Goal: Task Accomplishment & Management: Use online tool/utility

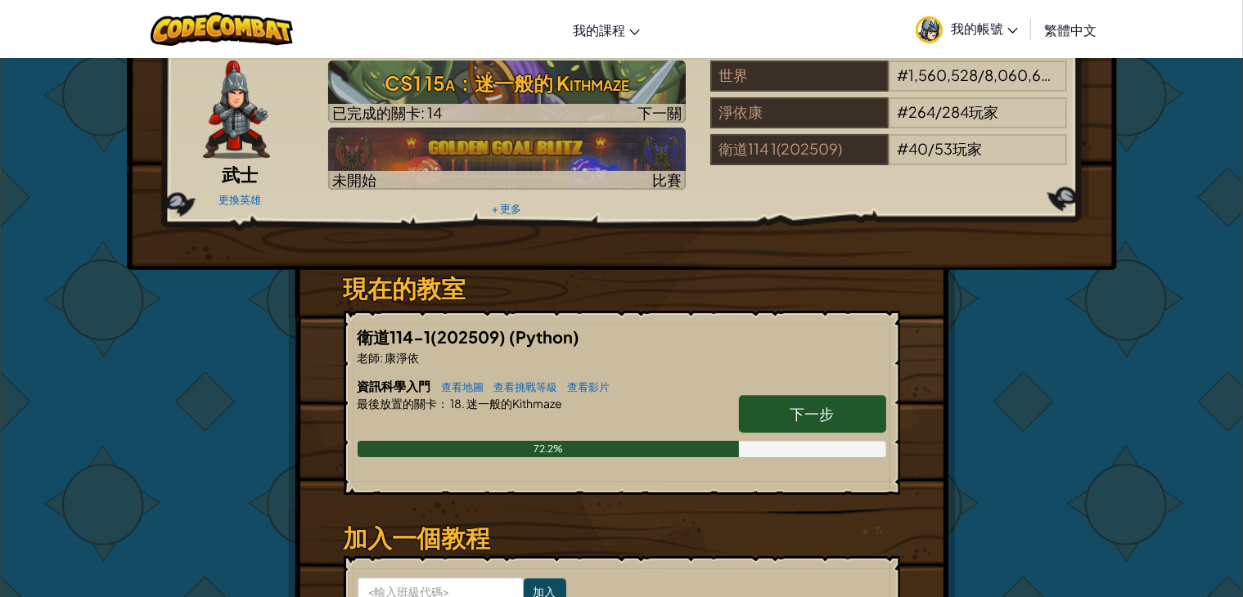
scroll to position [164, 0]
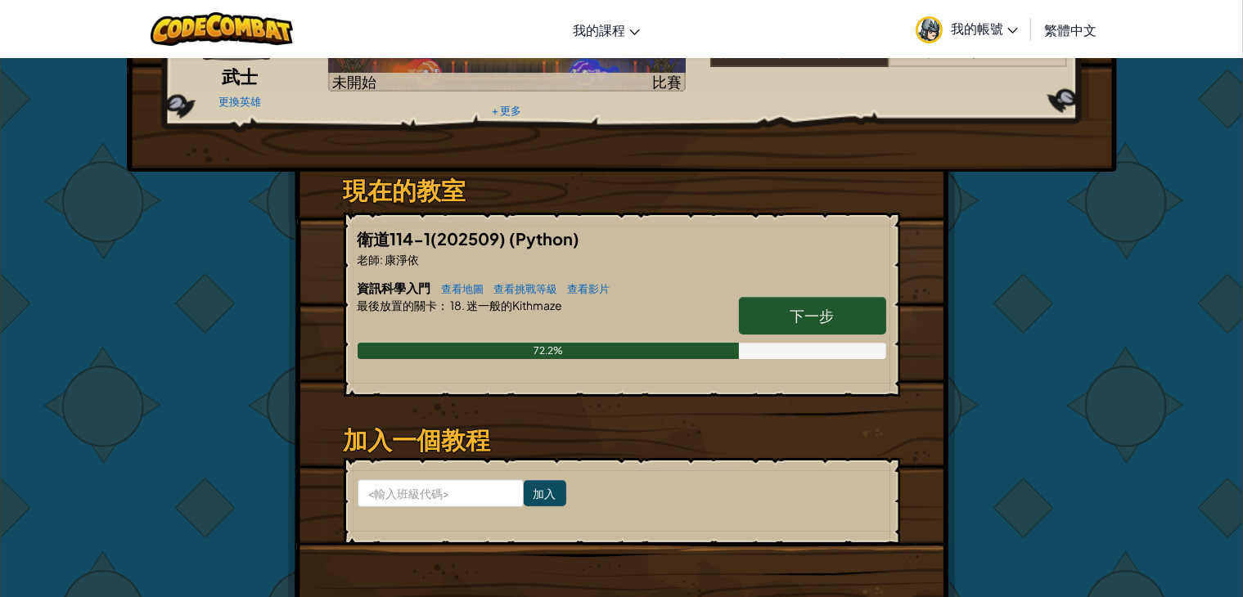
click at [797, 323] on link "下一步" at bounding box center [812, 316] width 147 height 38
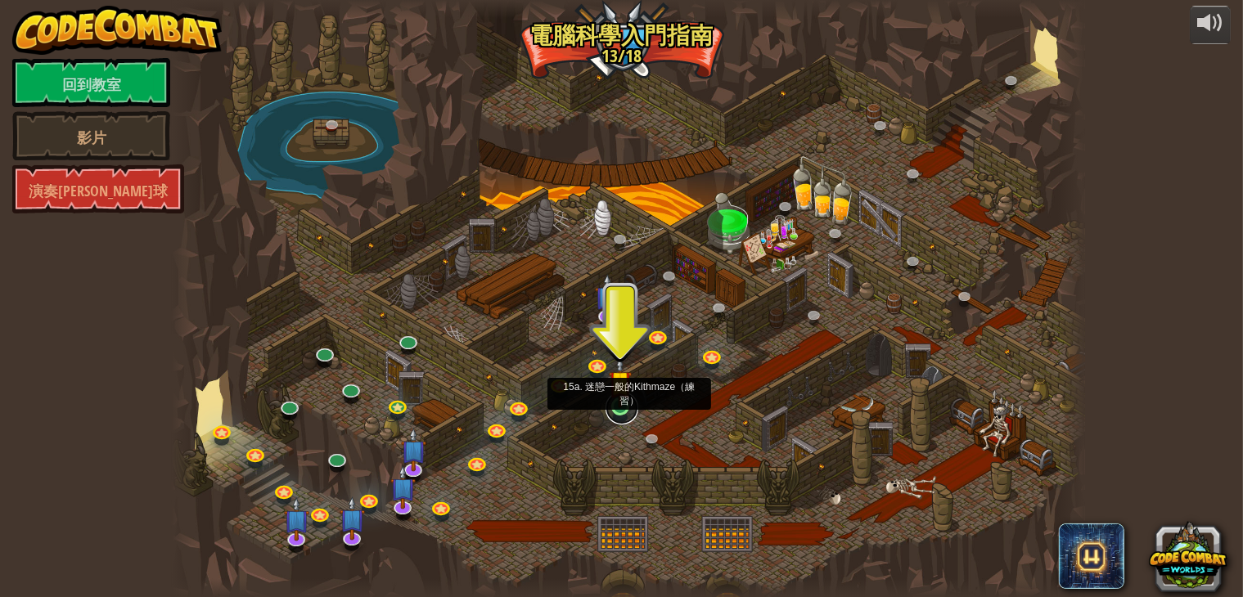
click at [612, 413] on link at bounding box center [622, 408] width 33 height 33
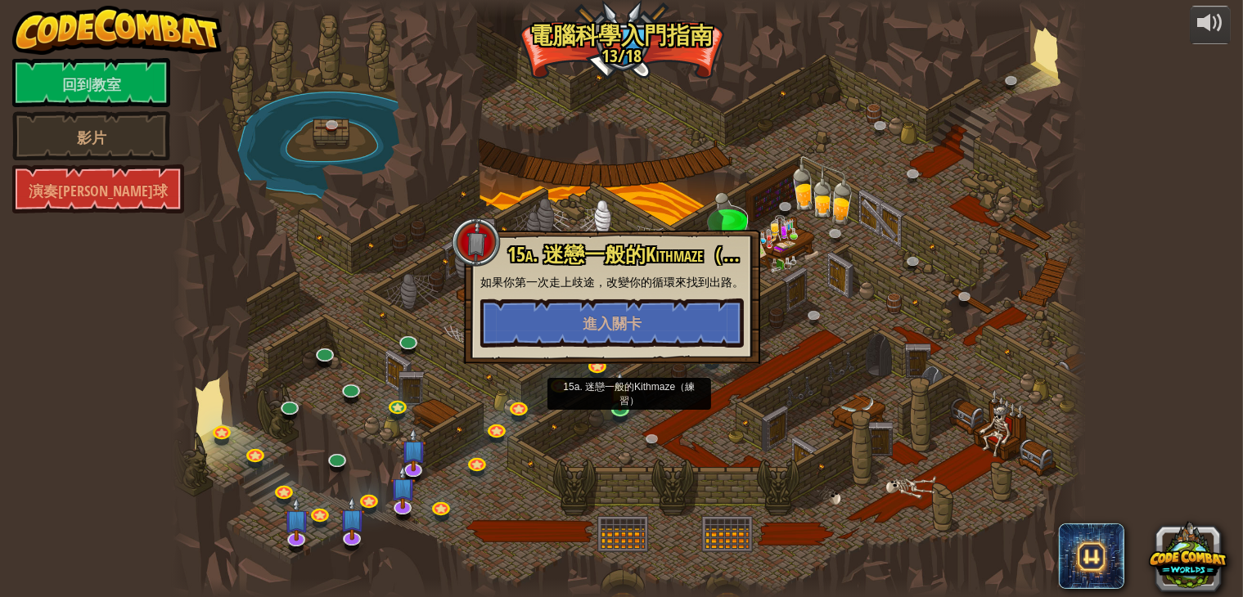
click at [840, 280] on div at bounding box center [629, 298] width 914 height 597
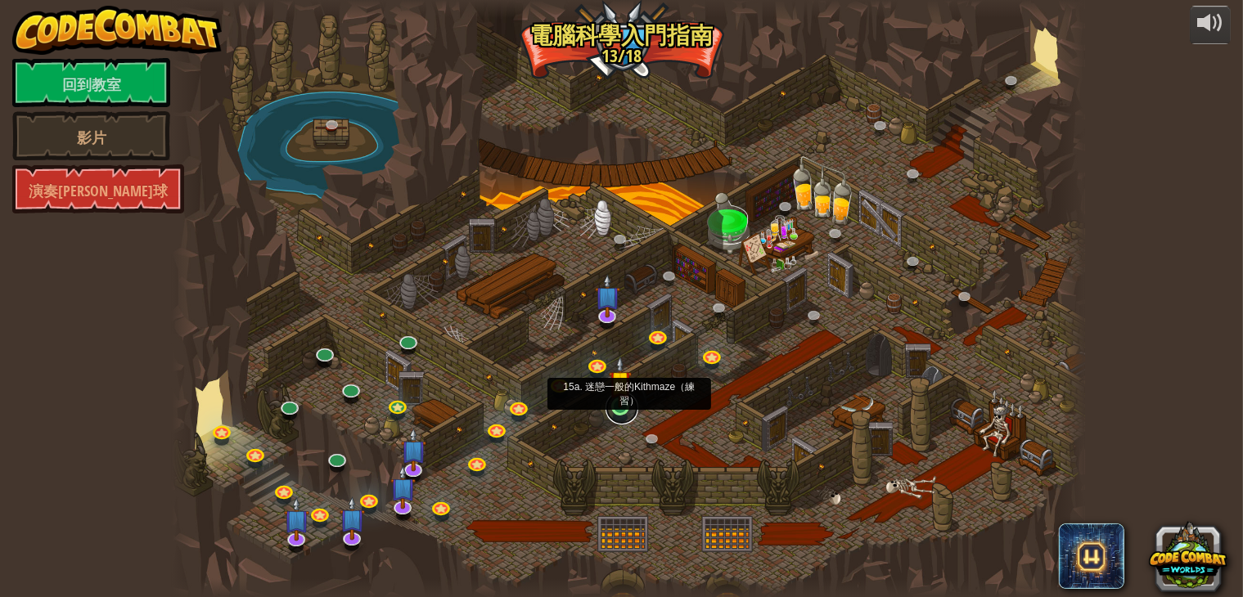
click at [619, 413] on link at bounding box center [622, 408] width 33 height 33
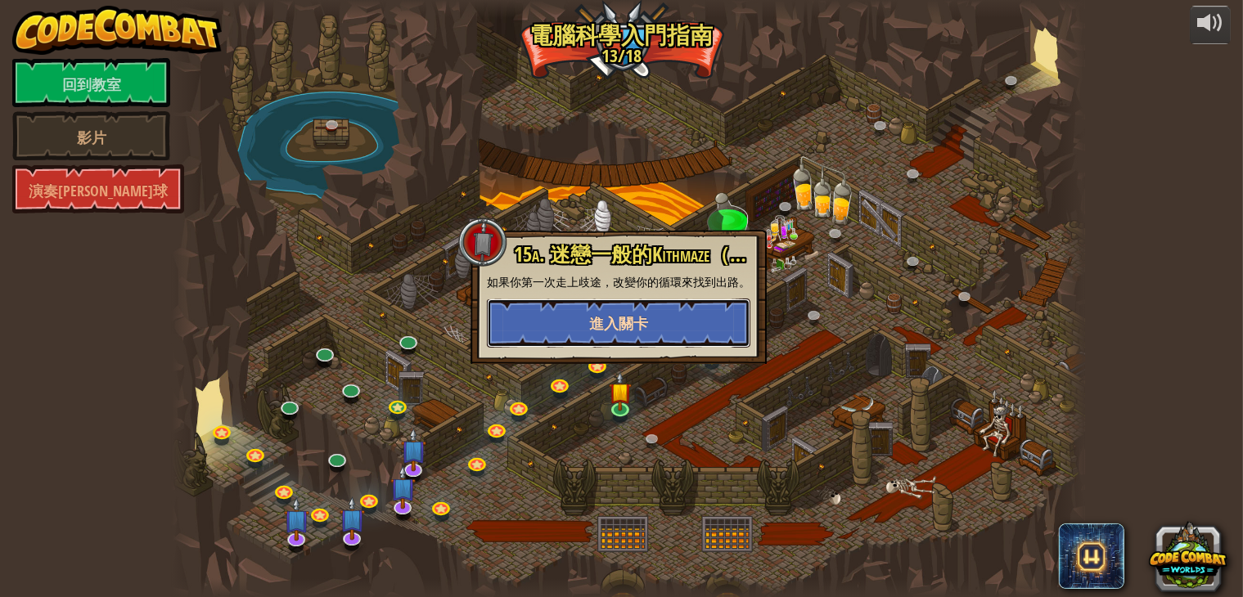
click at [647, 327] on font "進入關卡" at bounding box center [618, 323] width 59 height 20
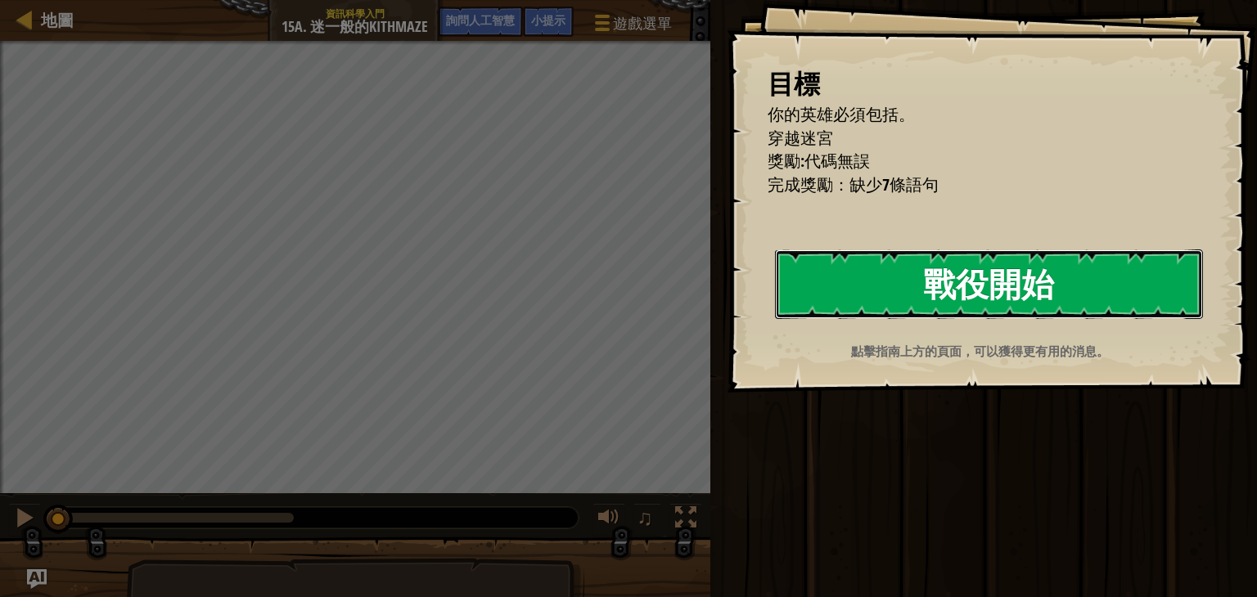
click at [886, 289] on button "戰役開始" at bounding box center [989, 284] width 428 height 69
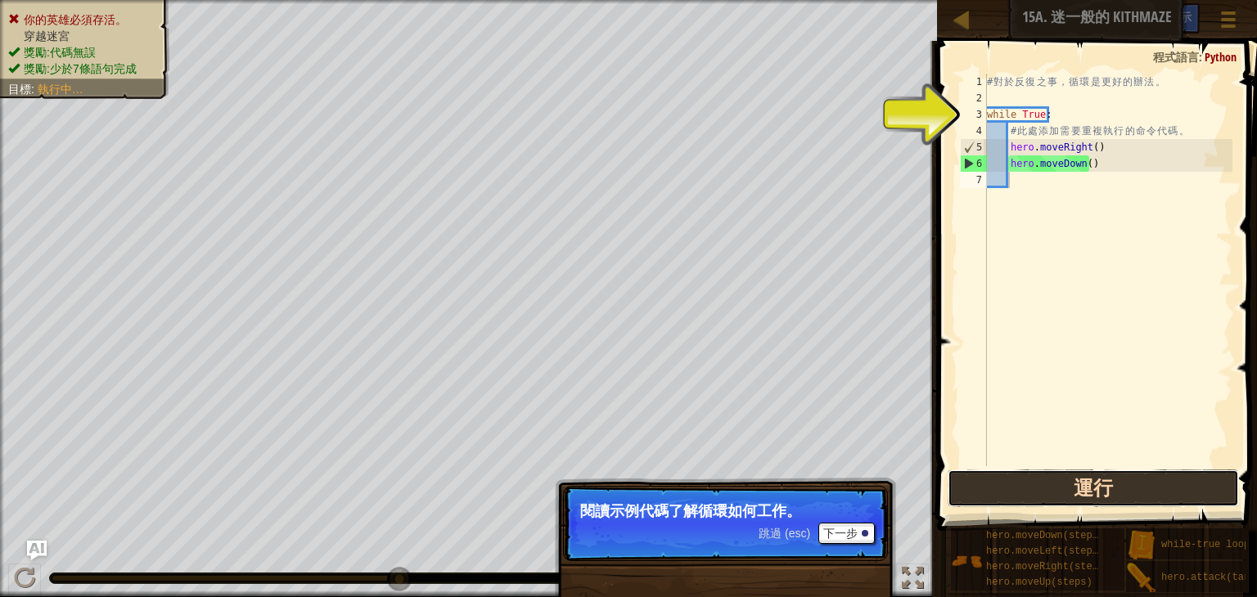
click at [1005, 482] on button "運行" at bounding box center [1093, 489] width 291 height 38
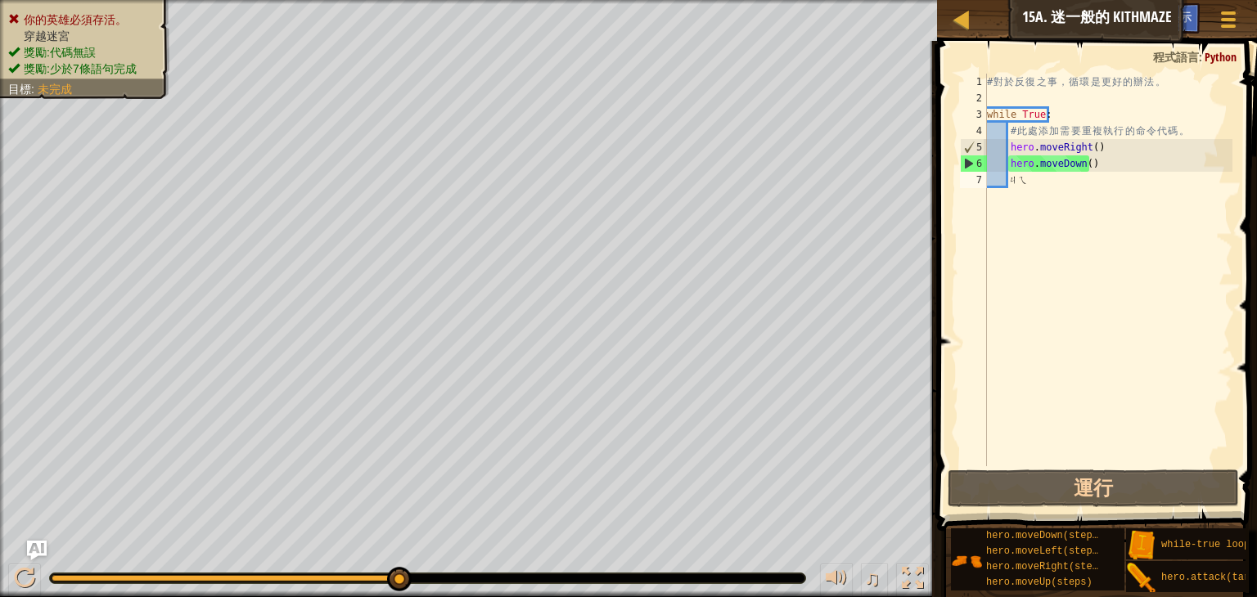
type textarea "ㄐ"
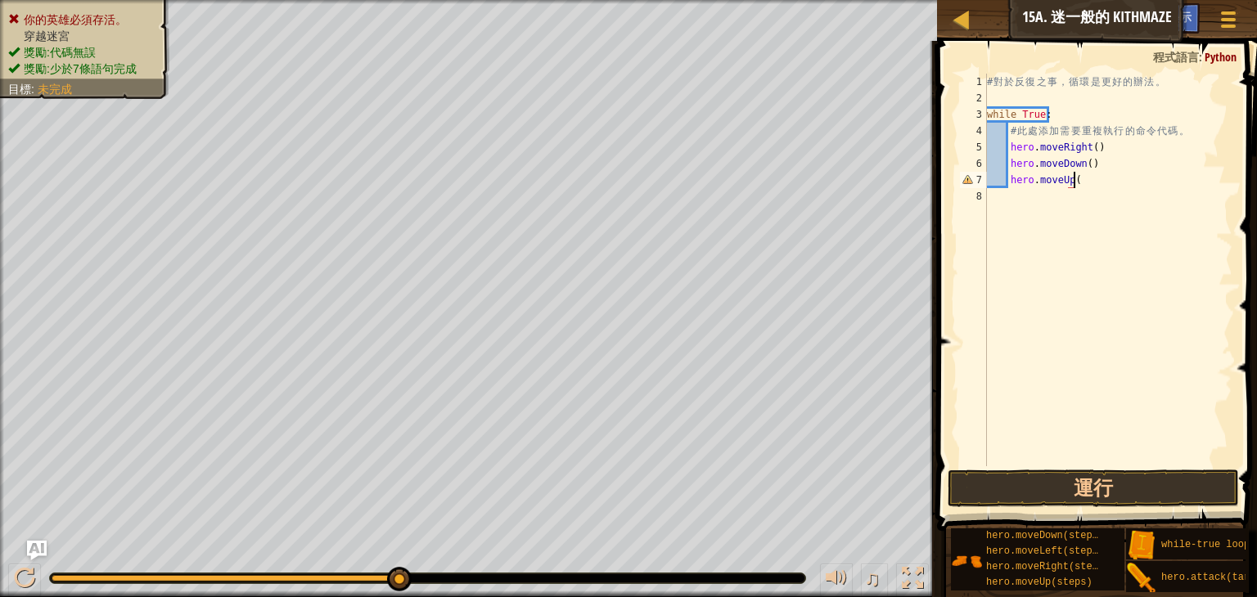
scroll to position [7, 7]
click at [1104, 493] on button "運行" at bounding box center [1093, 489] width 291 height 38
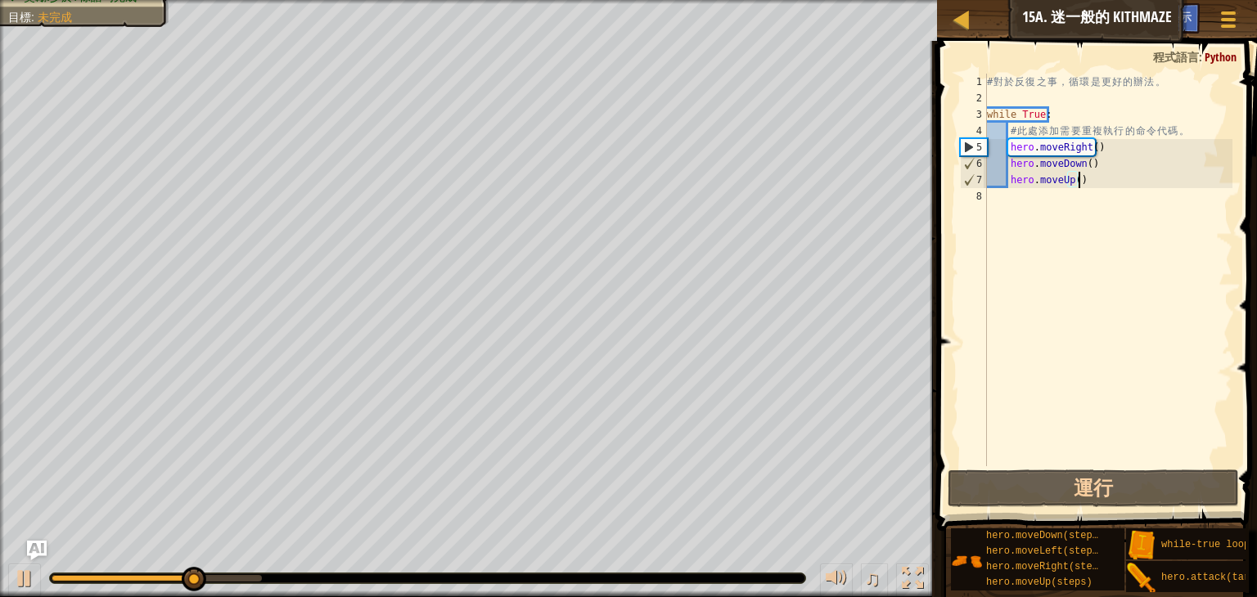
click at [1079, 181] on div "# 對 於 反 復 之 事 ， 循 環 是 更 好 的 辦 法 。 while True : # 此 處 添 加 需 要 重 複 執 行 的 命 令 代 碼 …" at bounding box center [1108, 287] width 249 height 426
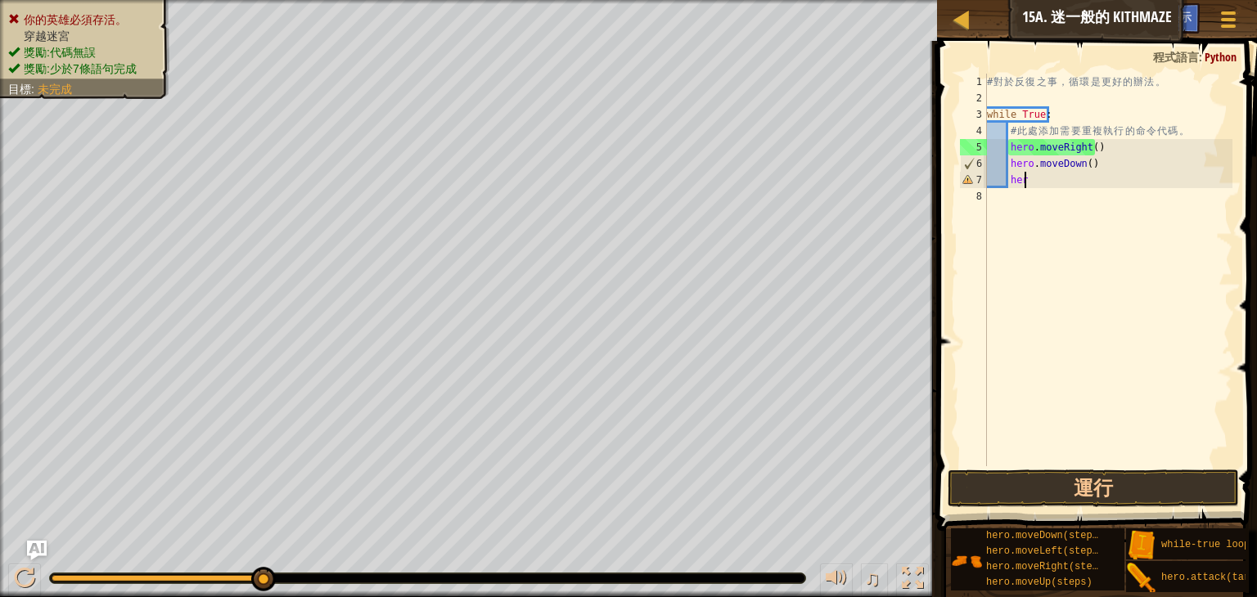
scroll to position [7, 1]
type textarea "h"
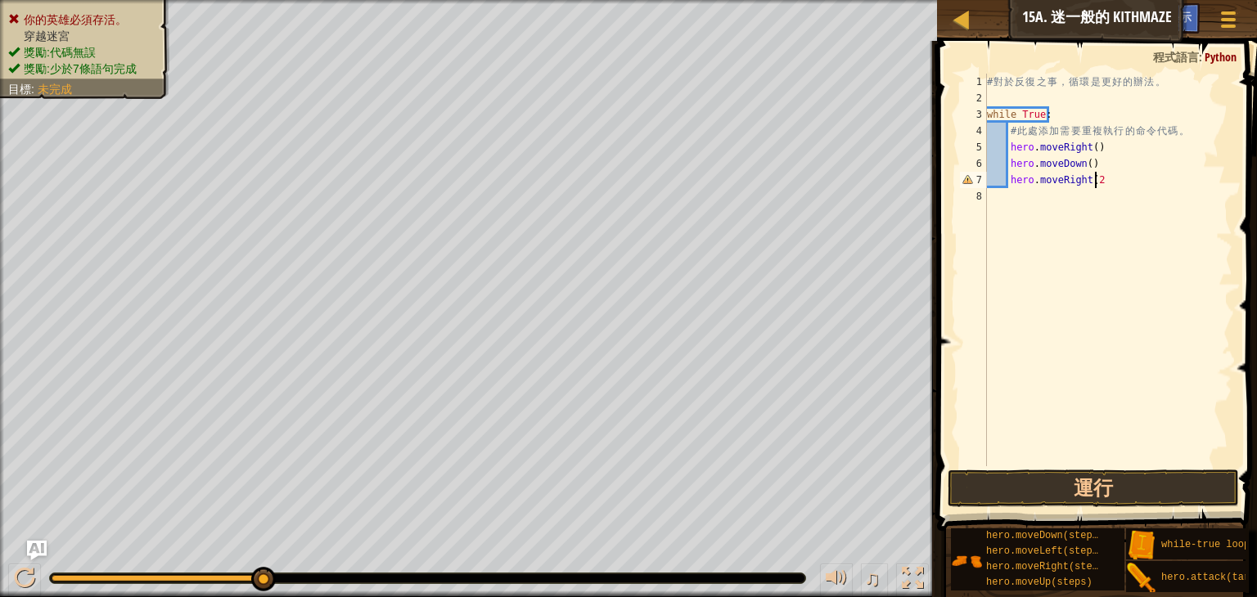
scroll to position [7, 8]
type textarea "hero.moveRight(2)"
drag, startPoint x: 1067, startPoint y: 493, endPoint x: 1061, endPoint y: 471, distance: 23.6
click at [1067, 493] on button "運行" at bounding box center [1093, 489] width 291 height 38
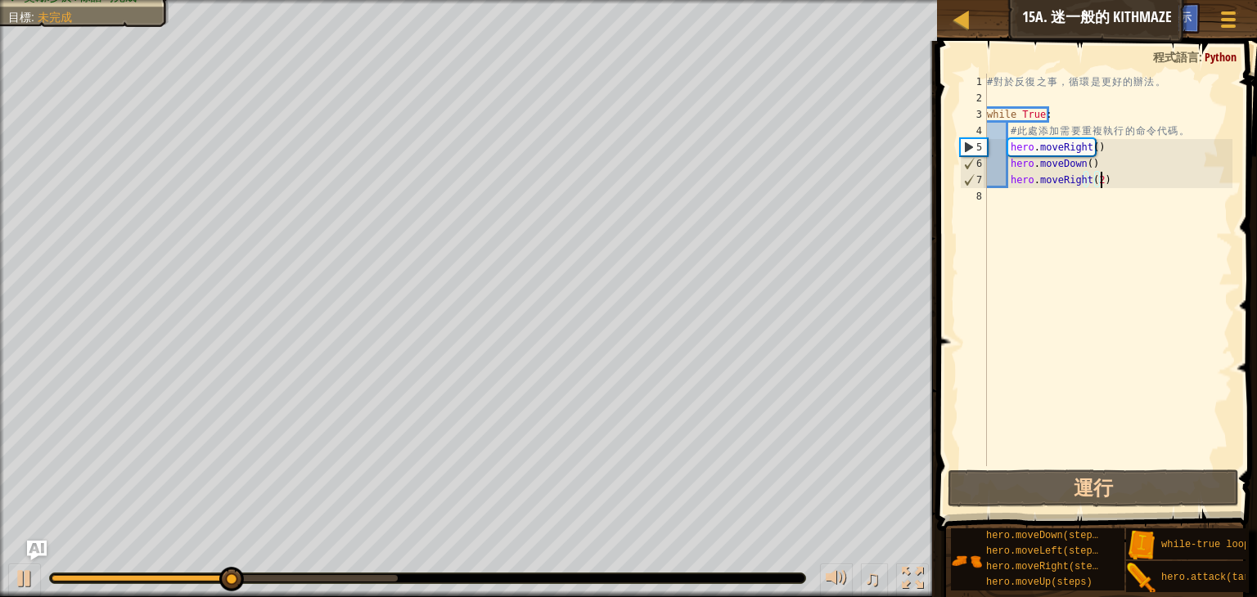
click at [1036, 197] on div "# 對 於 反 復 之 事 ， 循 環 是 更 好 的 辦 法 。 while True : # 此 處 添 加 需 要 重 複 執 行 的 命 令 代 碼 …" at bounding box center [1108, 287] width 249 height 426
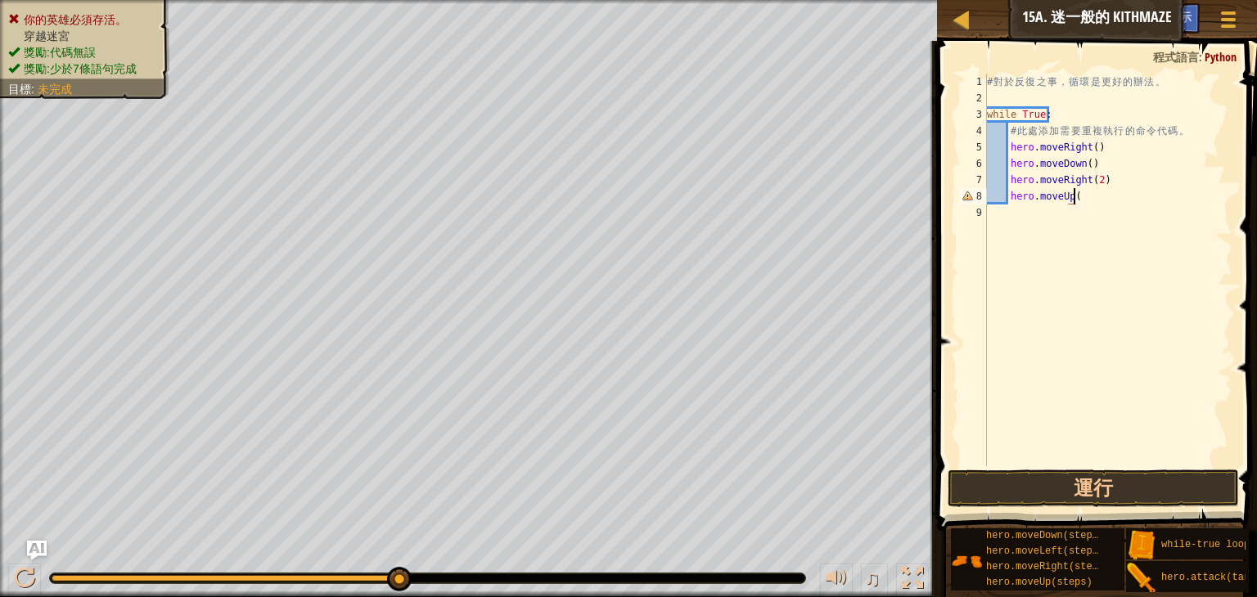
scroll to position [7, 7]
type textarea "hero.moveUp()"
click at [1057, 498] on button "運行" at bounding box center [1093, 489] width 291 height 38
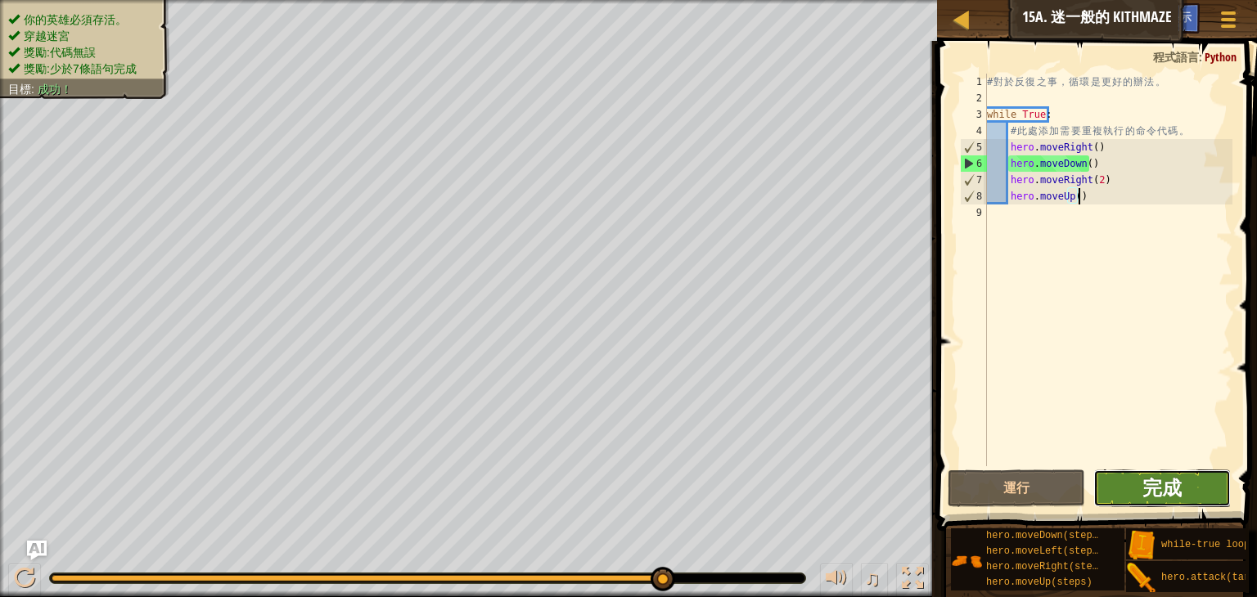
click at [1142, 482] on span "完成" at bounding box center [1161, 488] width 39 height 26
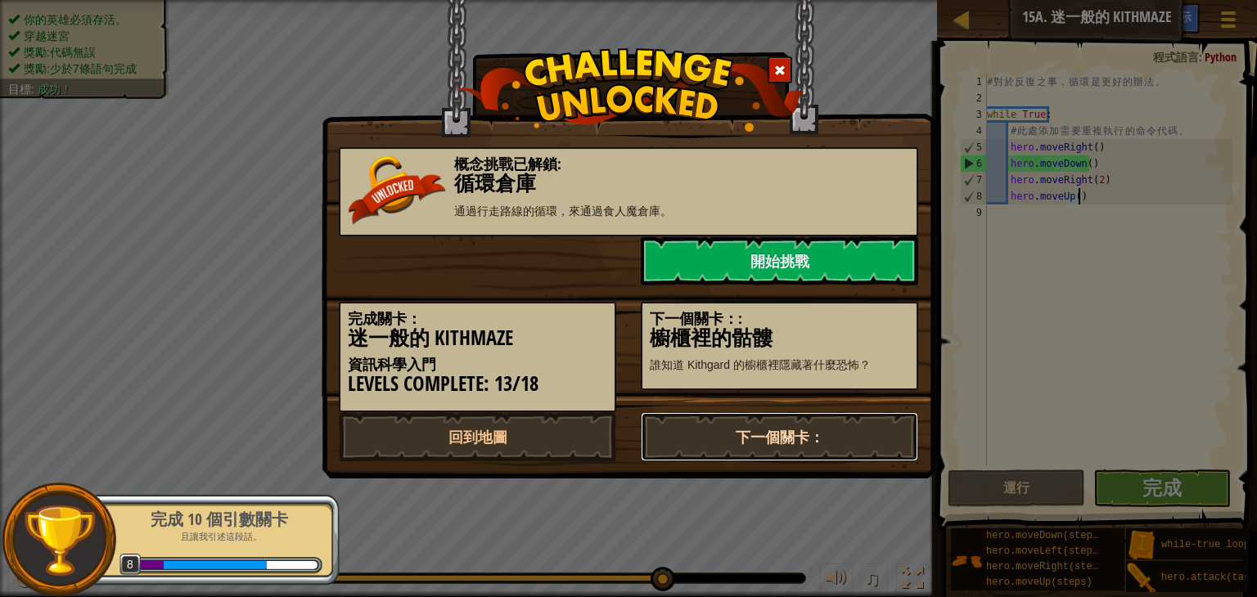
click at [709, 433] on link "下一個關卡：" at bounding box center [779, 436] width 277 height 49
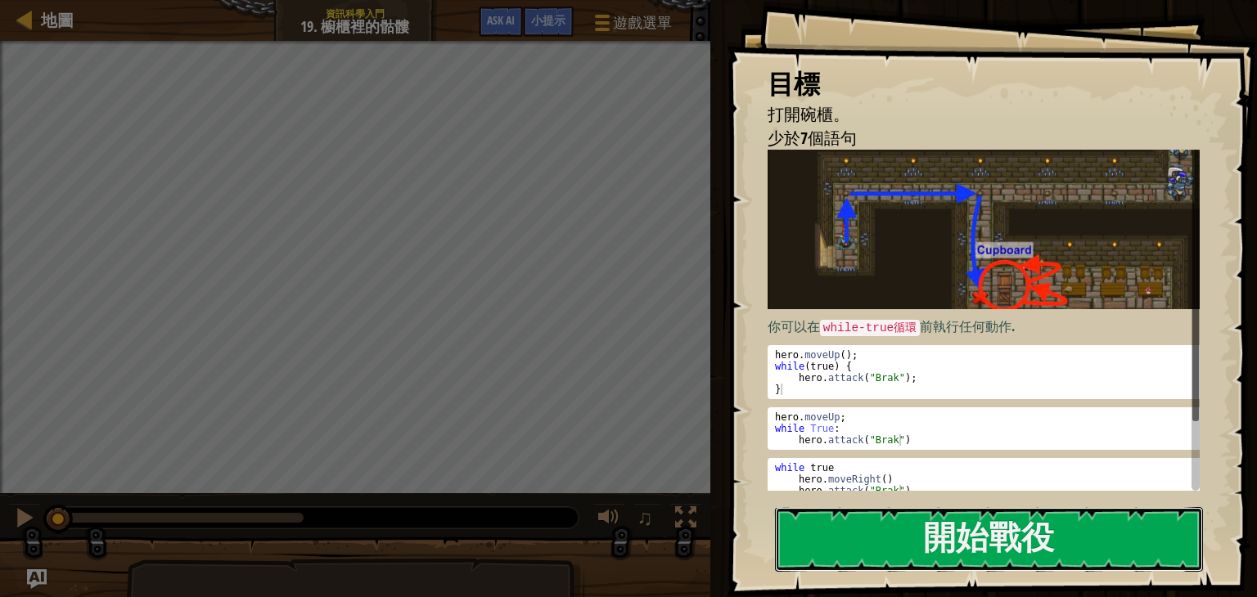
click at [893, 515] on button "開始戰役" at bounding box center [989, 539] width 428 height 65
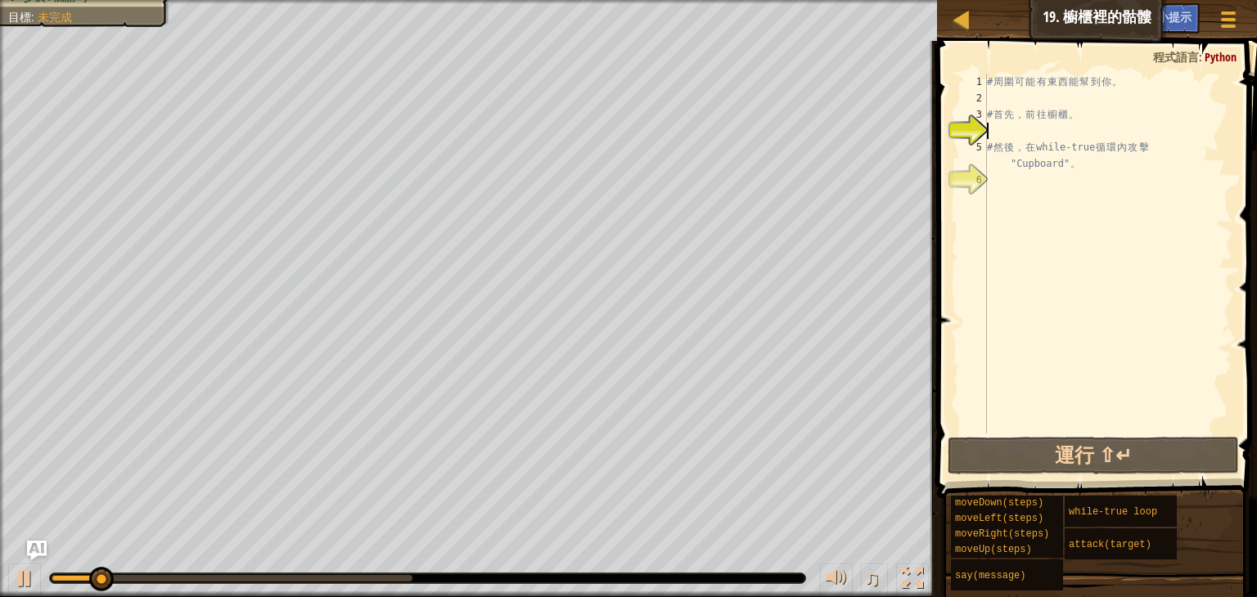
click at [1011, 96] on div "# 周 圍 可 能 有 東 西 能 幫 到 你 。 # 首 先 ， 前 往 櫥 櫃 。 # 然 後 ， 在 while-true 循 環 內 攻 擊 "Cup…" at bounding box center [1108, 270] width 249 height 393
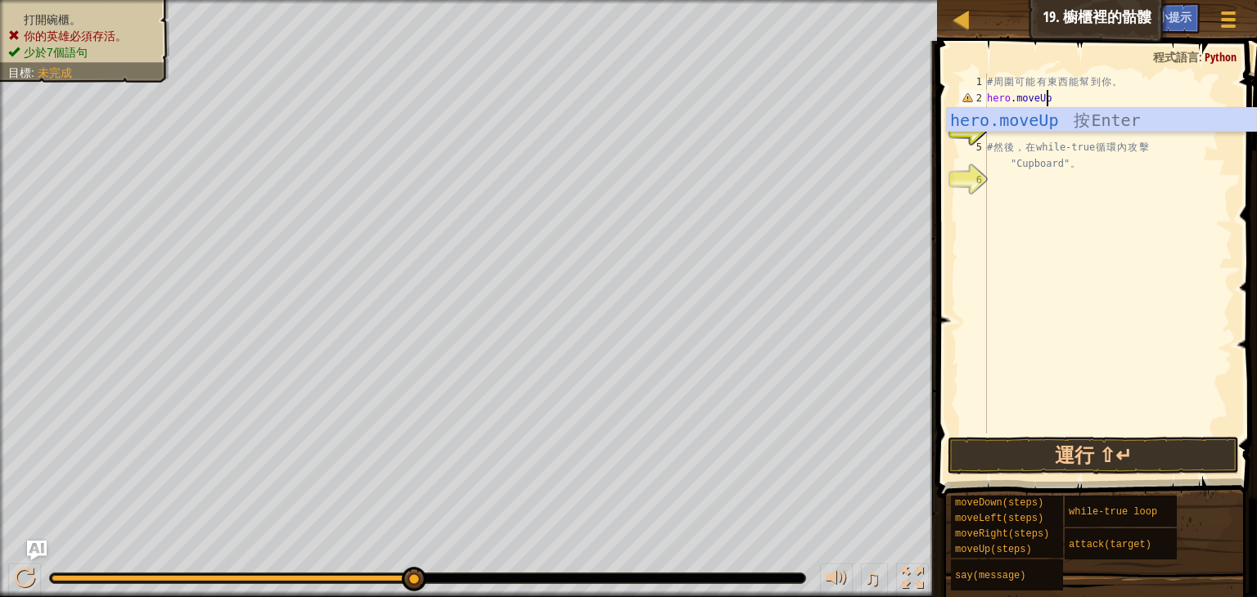
scroll to position [7, 4]
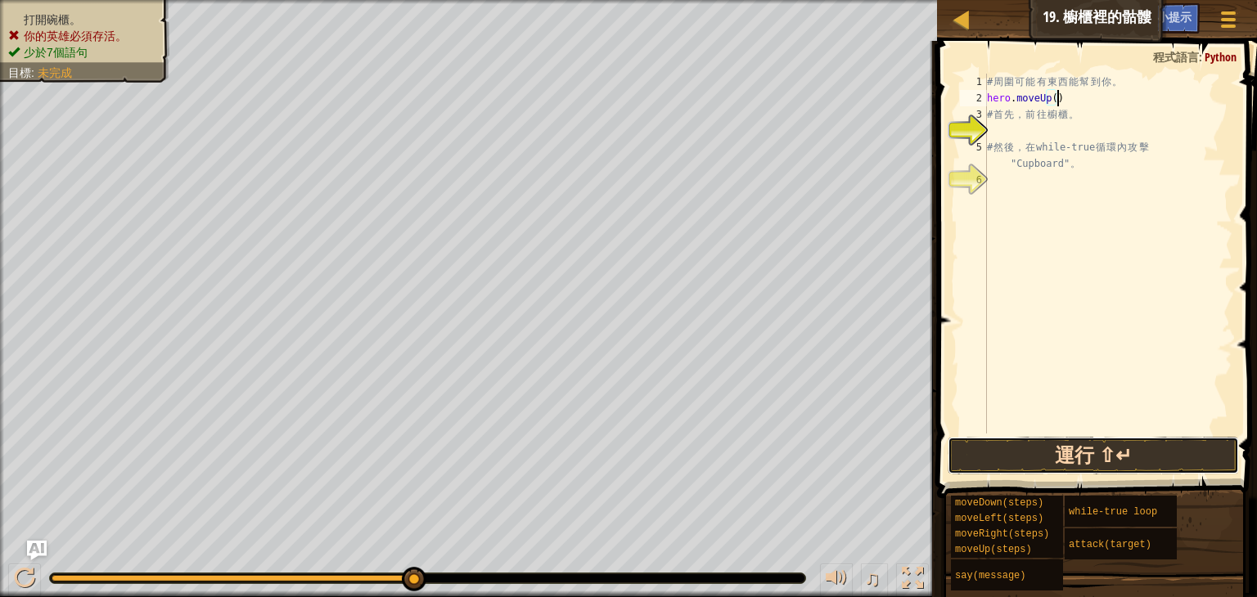
click at [1048, 458] on button "運行 ⇧↵" at bounding box center [1093, 456] width 291 height 38
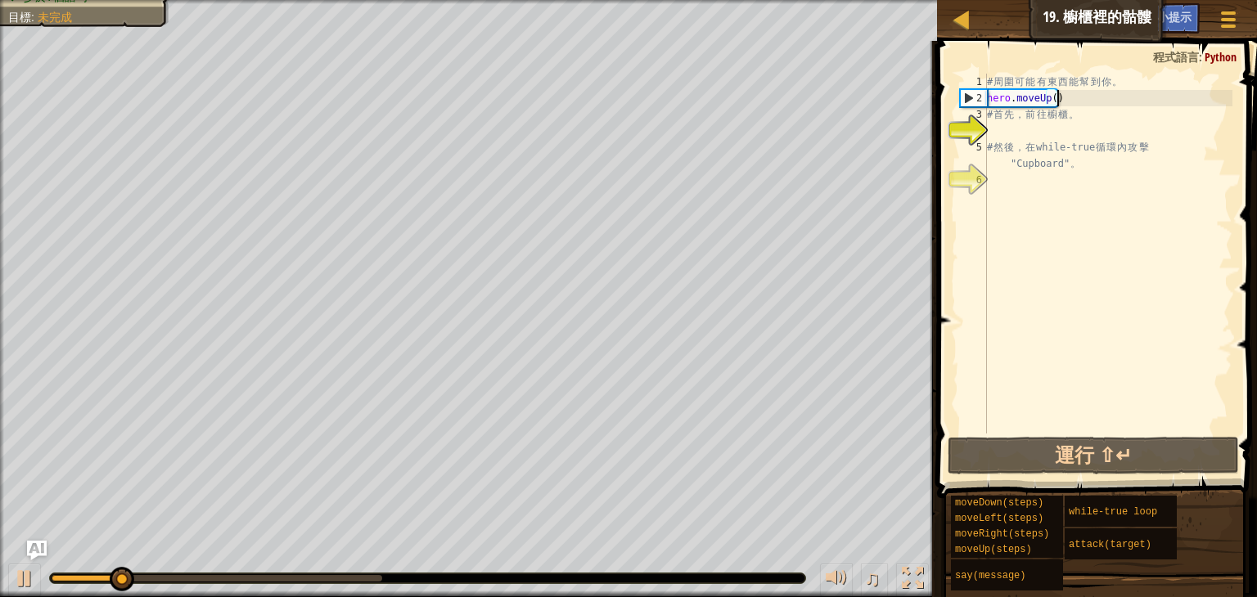
click at [1004, 141] on div "# 周 圍 可 能 有 東 西 能 幫 到 你 。 hero . moveUp ( ) # 首 先 ， 前 往 櫥 櫃 。 # 然 後 ， 在 while-t…" at bounding box center [1108, 270] width 249 height 393
type textarea "# 然後，在 while-true 循環內攻擊 "Cupboard"。"
click at [1021, 129] on div "# 周 圍 可 能 有 東 西 能 幫 到 你 。 hero . moveUp ( ) # 首 先 ， 前 往 櫥 櫃 。 # 然 後 ， 在 while-t…" at bounding box center [1108, 270] width 249 height 393
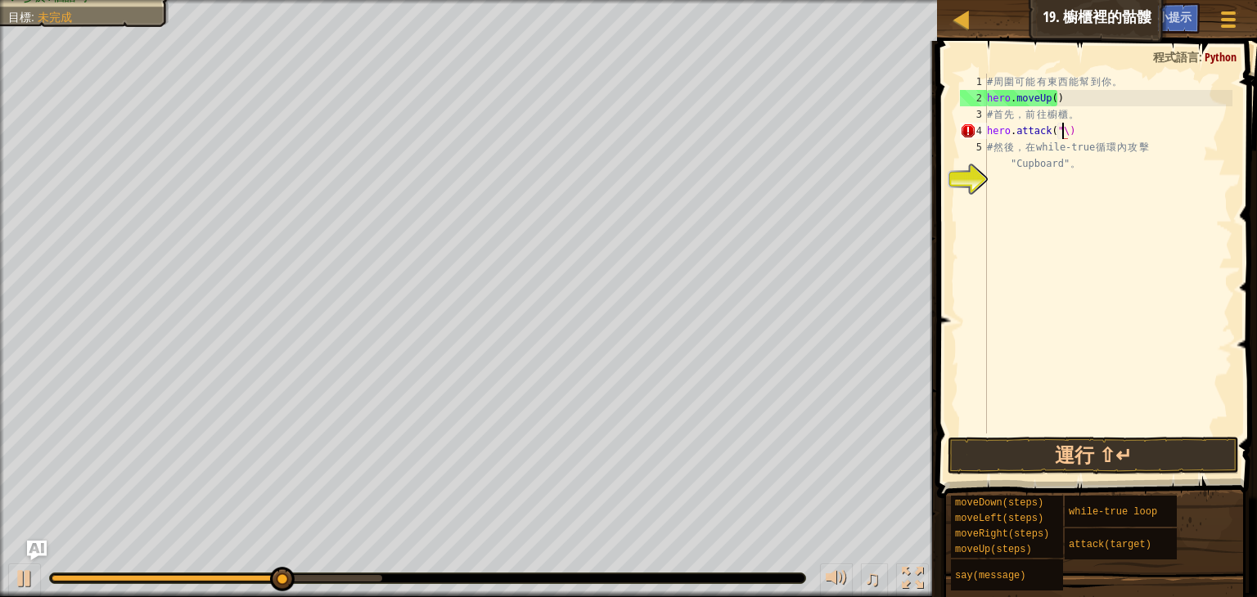
scroll to position [7, 5]
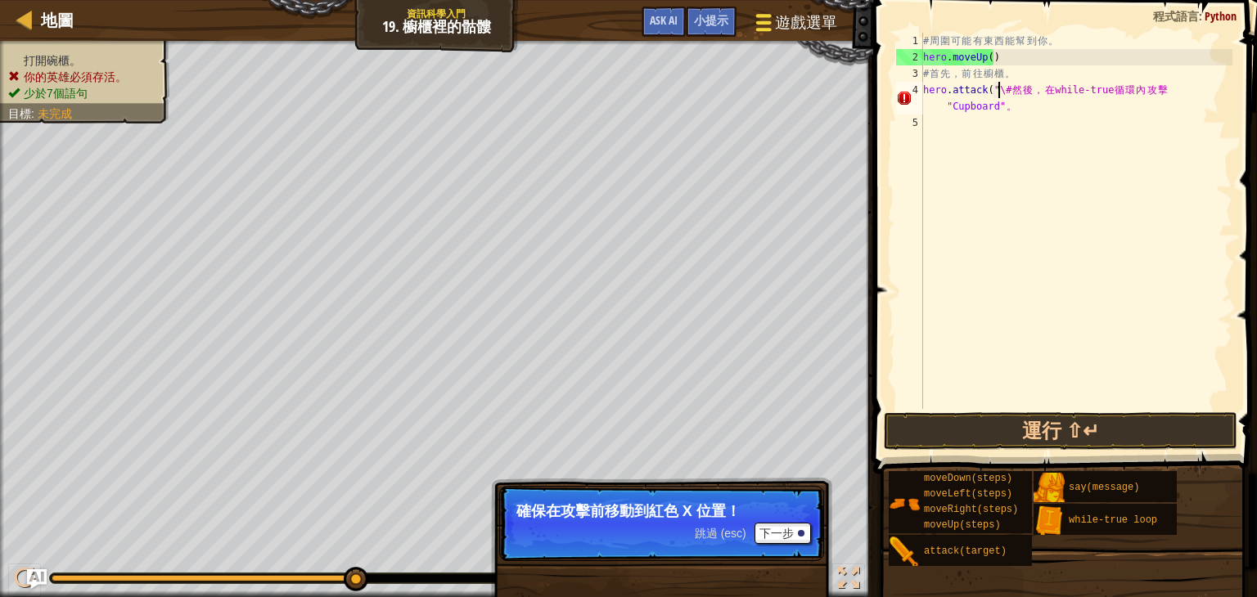
type textarea "hero.attack("\# 然後，在 while-true 循環內攻擊 "Cupboard"。"
click at [800, 14] on span "遊戲選單" at bounding box center [806, 22] width 62 height 22
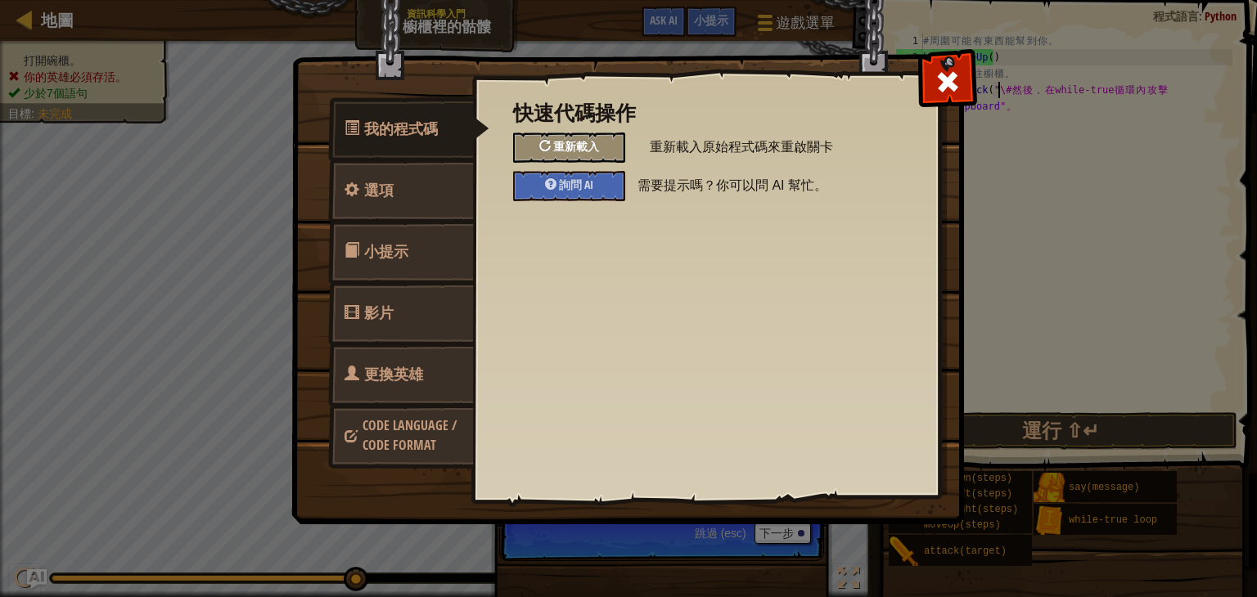
click at [561, 147] on span "重新載入" at bounding box center [576, 146] width 46 height 16
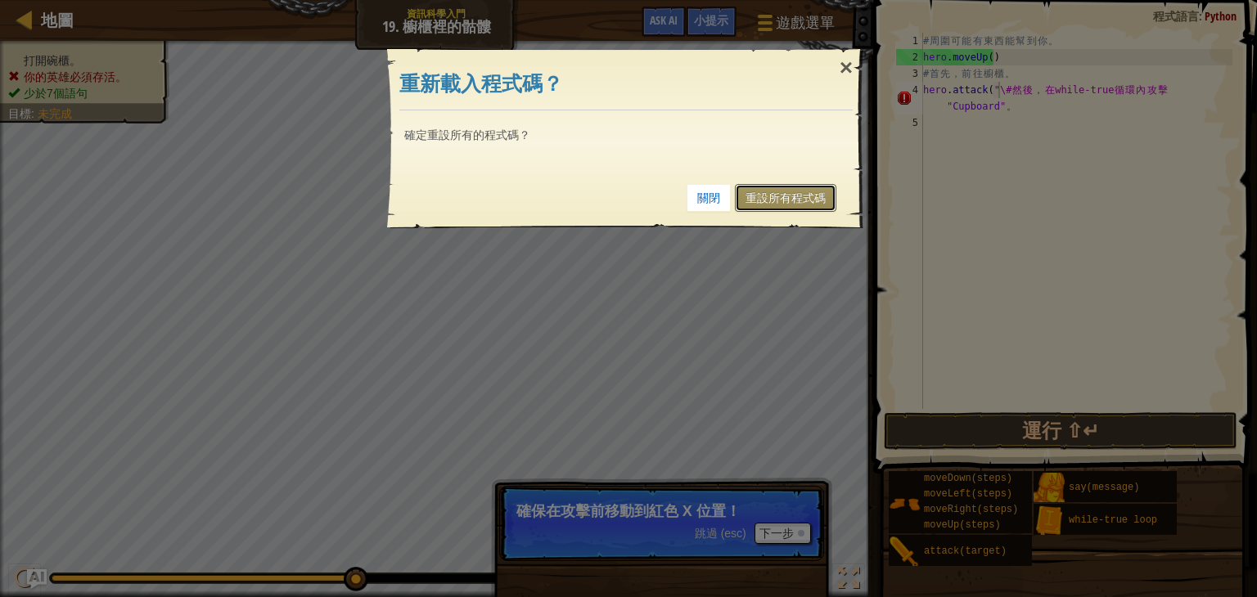
click at [753, 198] on link "重設所有程式碼" at bounding box center [785, 198] width 101 height 28
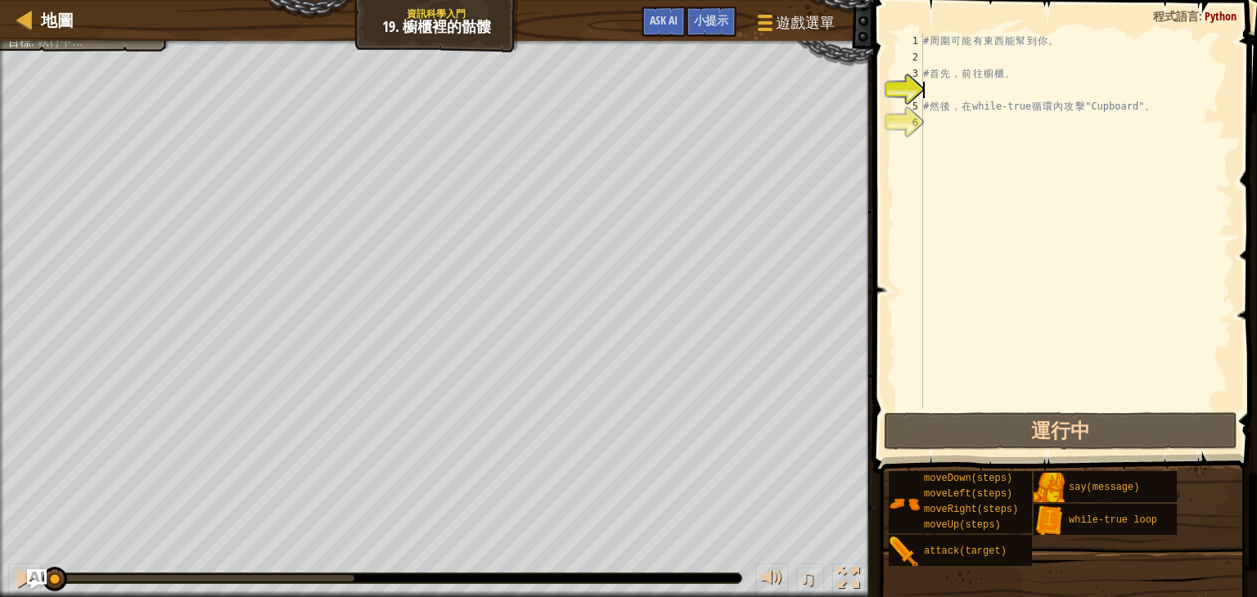
scroll to position [7, 0]
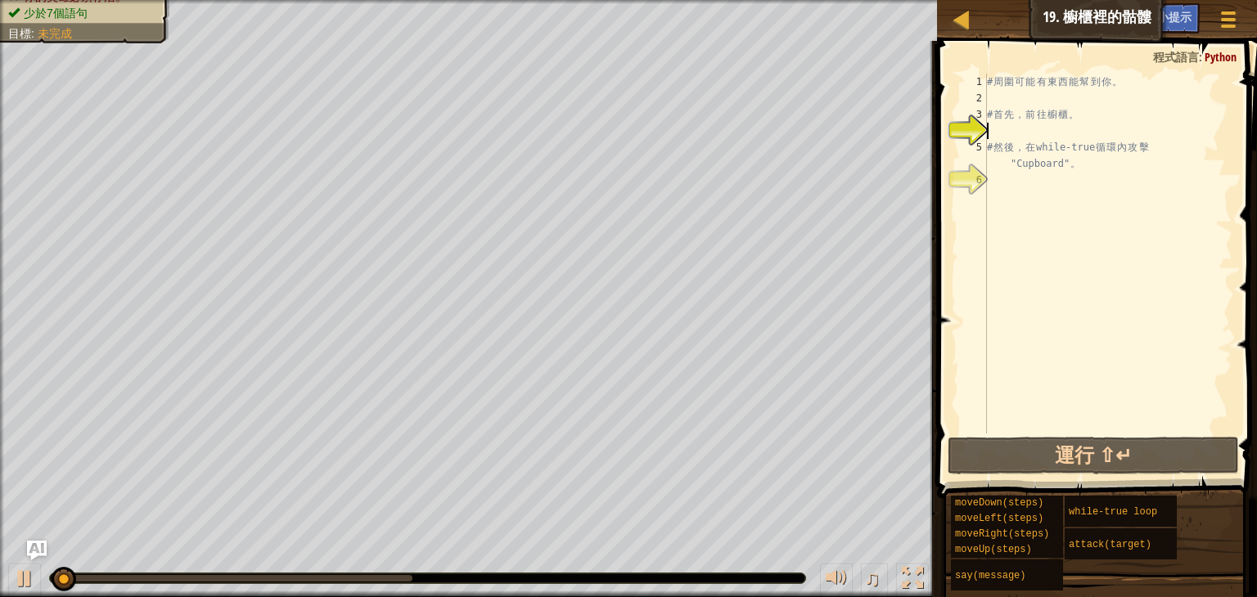
click at [1008, 102] on div "# 周 圍 可 能 有 東 西 能 幫 到 你 。 # 首 先 ， 前 往 櫥 櫃 。 # 然 後 ， 在 while-true 循 環 內 攻 擊 "Cup…" at bounding box center [1108, 270] width 249 height 393
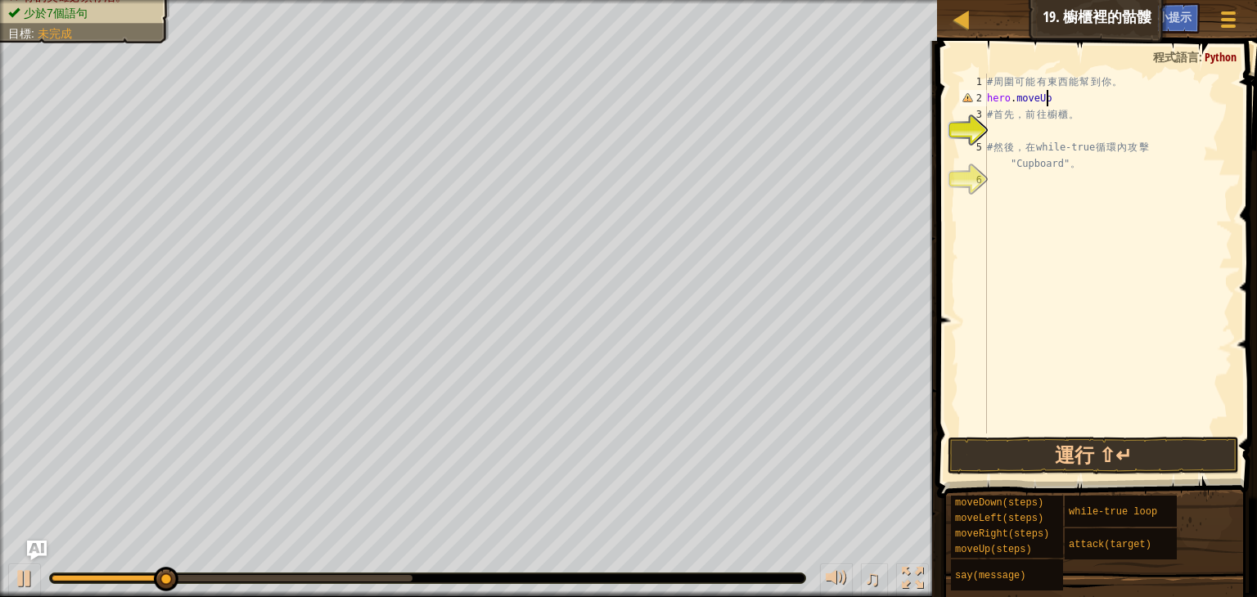
scroll to position [7, 4]
type textarea "hero.moveUp()"
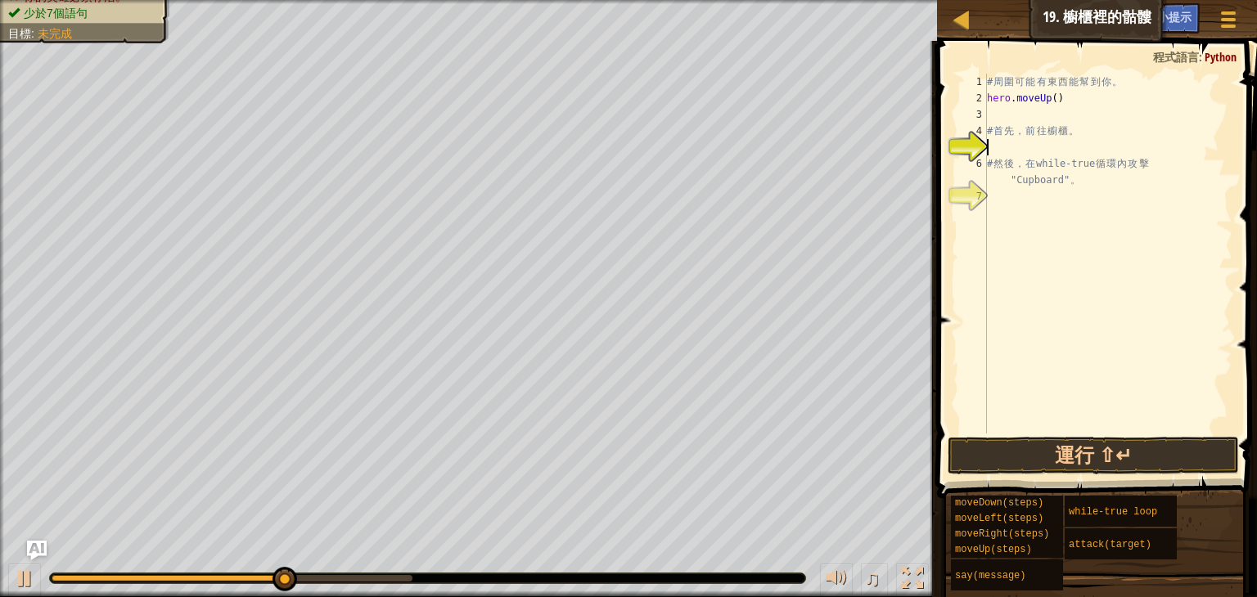
click at [1053, 142] on div "# 周 圍 可 能 有 東 西 能 幫 到 你 。 hero . moveUp ( ) # 首 先 ， 前 往 櫥 櫃 。 # 然 後 ， 在 while-t…" at bounding box center [1108, 270] width 249 height 393
click at [1039, 124] on div "# 周 圍 可 能 有 東 西 能 幫 到 你 。 hero . moveUp ( ) # 首 先 ， 前 往 櫥 櫃 。 # 然 後 ， 在 while-t…" at bounding box center [1108, 270] width 249 height 393
type textarea "# 首先，前往櫥櫃。"
click at [1065, 112] on div "# 周 圍 可 能 有 東 西 能 幫 到 你 。 hero . moveUp ( ) # 首 先 ， 前 往 櫥 櫃 。 # 然 後 ， 在 while-t…" at bounding box center [1108, 270] width 249 height 393
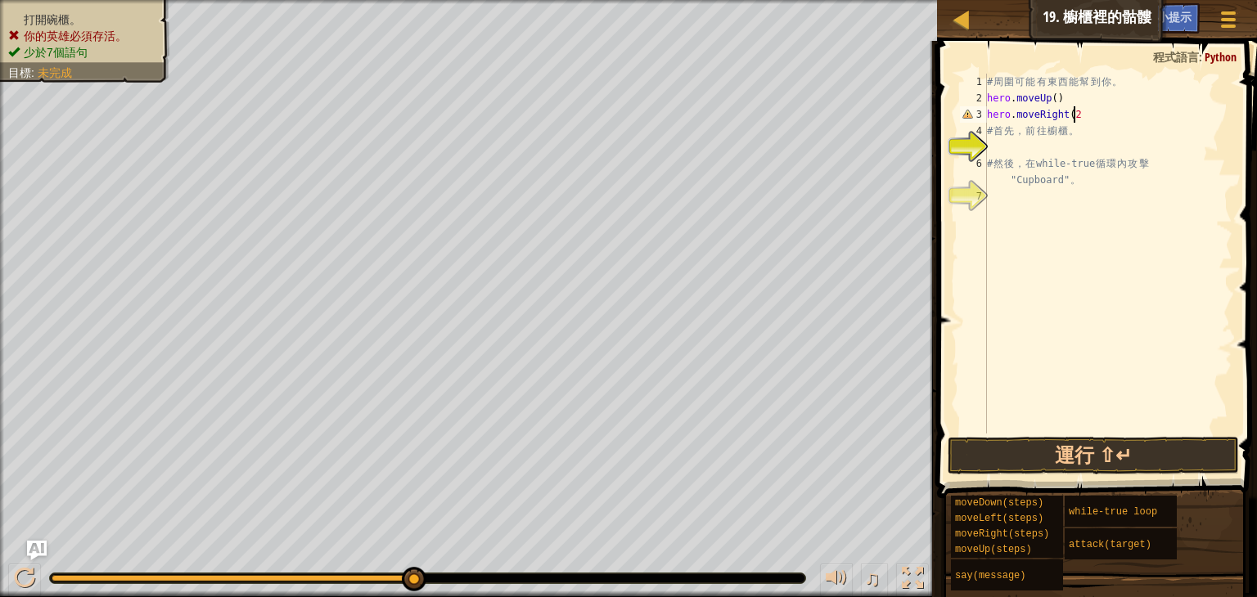
scroll to position [7, 7]
type textarea "hero.moveRight(2)"
click at [1090, 451] on button "運行 ⇧↵" at bounding box center [1093, 456] width 291 height 38
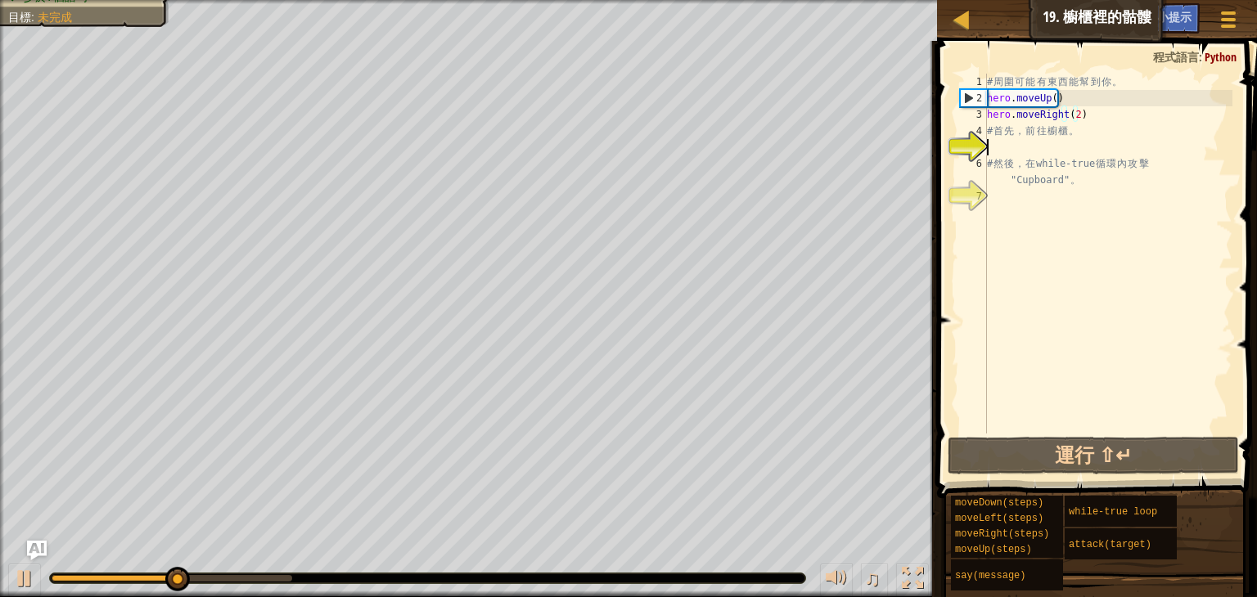
click at [1053, 149] on div "# 周 圍 可 能 有 東 西 能 幫 到 你 。 hero . moveUp ( ) hero . moveRight ( 2 ) # 首 先 ， 前 往 …" at bounding box center [1108, 270] width 249 height 393
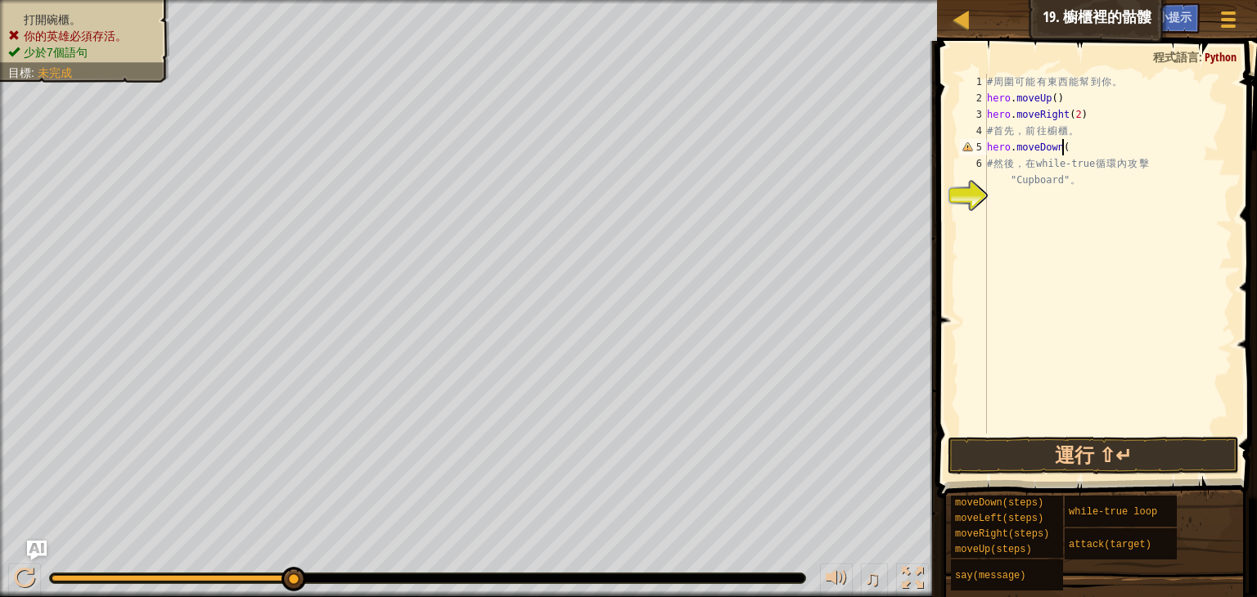
scroll to position [7, 6]
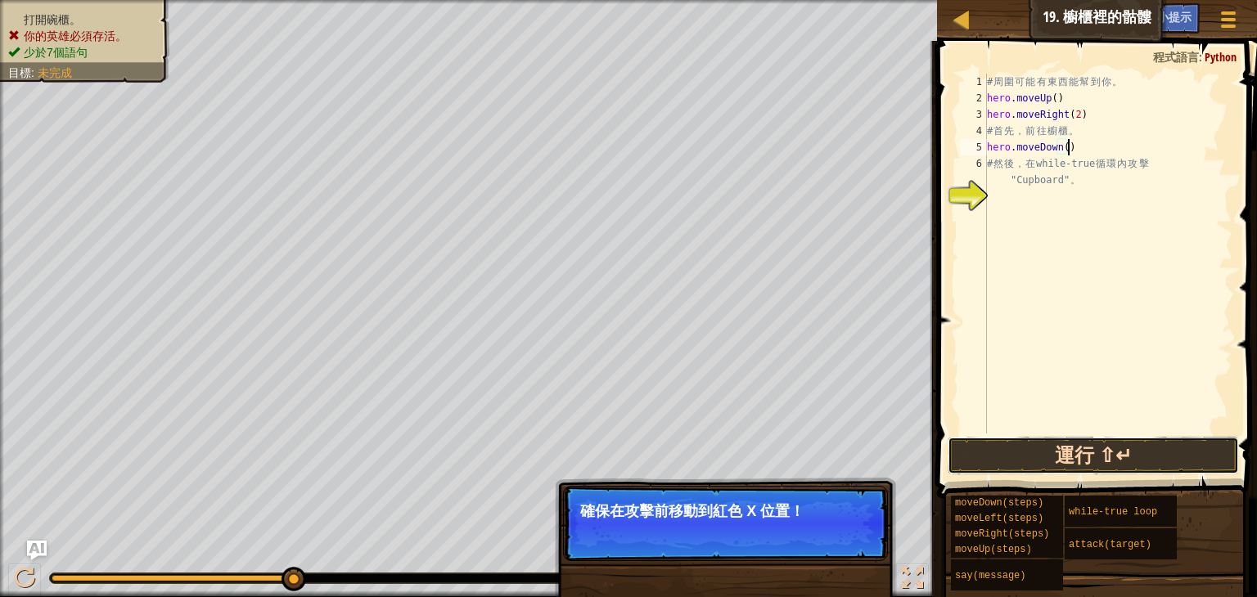
click at [1142, 466] on button "運行 ⇧↵" at bounding box center [1093, 456] width 291 height 38
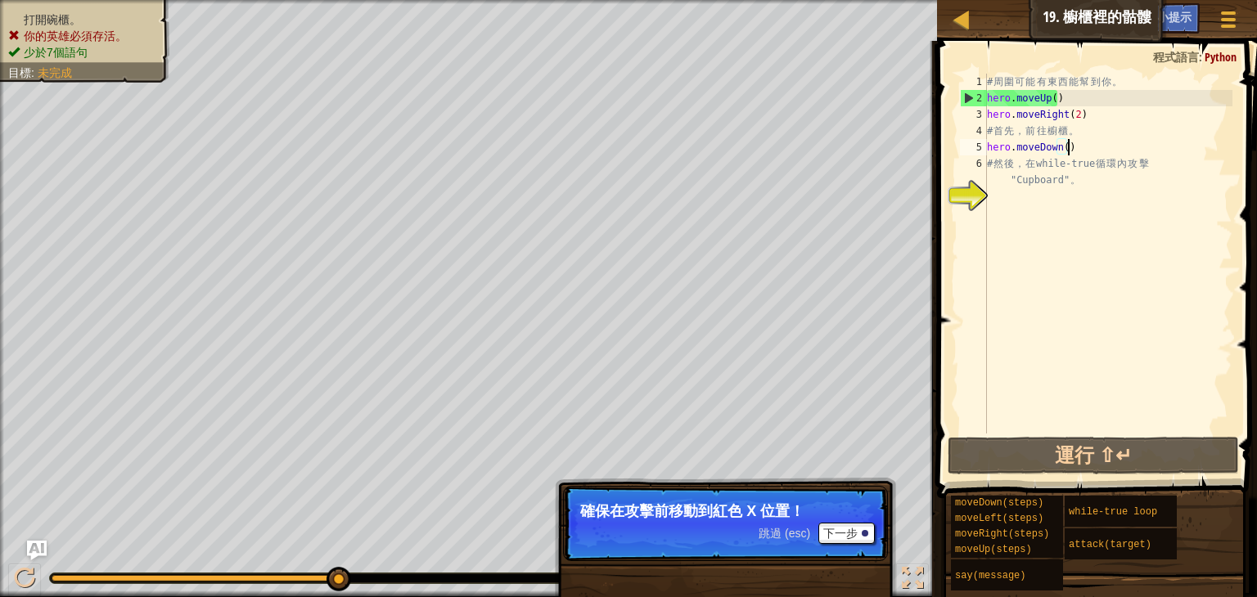
click at [1062, 183] on div "# 周 圍 可 能 有 東 西 能 幫 到 你 。 hero . moveUp ( ) hero . moveRight ( 2 ) # 首 先 ， 前 往 …" at bounding box center [1108, 270] width 249 height 393
click at [1080, 153] on div "# 周 圍 可 能 有 東 西 能 幫 到 你 。 hero . moveUp ( ) hero . moveRight ( 2 ) # 首 先 ， 前 往 …" at bounding box center [1108, 270] width 249 height 393
click at [1078, 184] on div "# 周 圍 可 能 有 東 西 能 幫 到 你 。 hero . moveUp ( ) hero . moveRight ( 2 ) # 首 先 ， 前 往 …" at bounding box center [1108, 270] width 249 height 393
click at [1010, 183] on div "# 周 圍 可 能 有 東 西 能 幫 到 你 。 hero . moveUp ( ) hero . moveRight ( 2 ) # 首 先 ， 前 往 …" at bounding box center [1108, 270] width 249 height 393
click at [989, 185] on div "# 周 圍 可 能 有 東 西 能 幫 到 你 。 hero . moveUp ( ) hero . moveRight ( 2 ) # 首 先 ， 前 往 …" at bounding box center [1108, 270] width 249 height 393
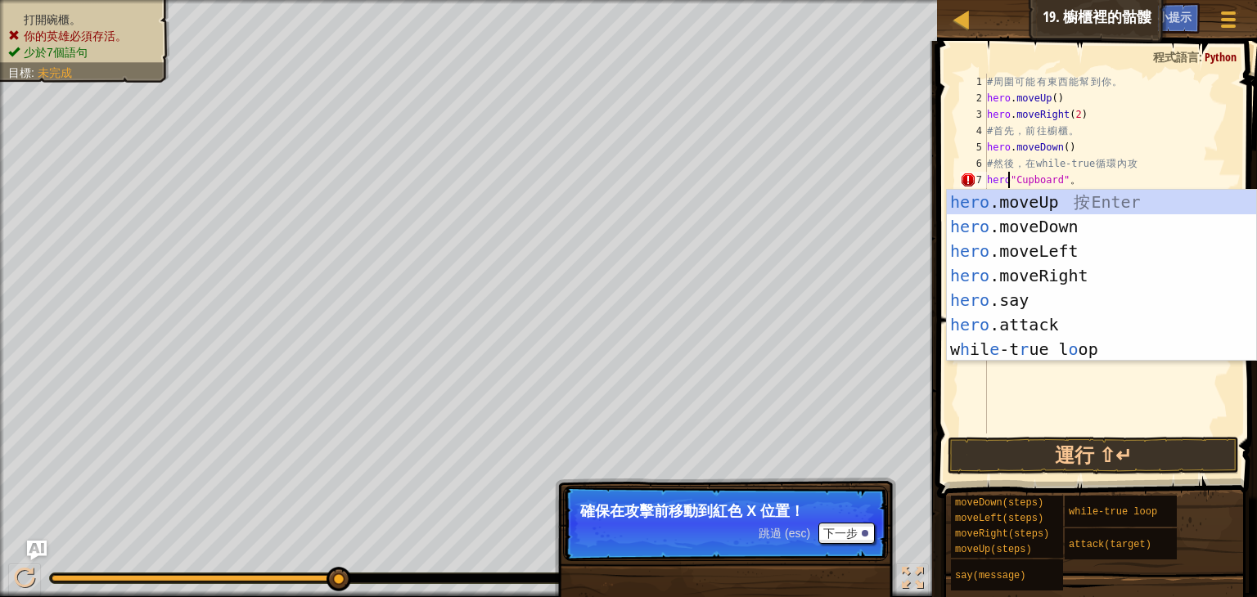
scroll to position [7, 2]
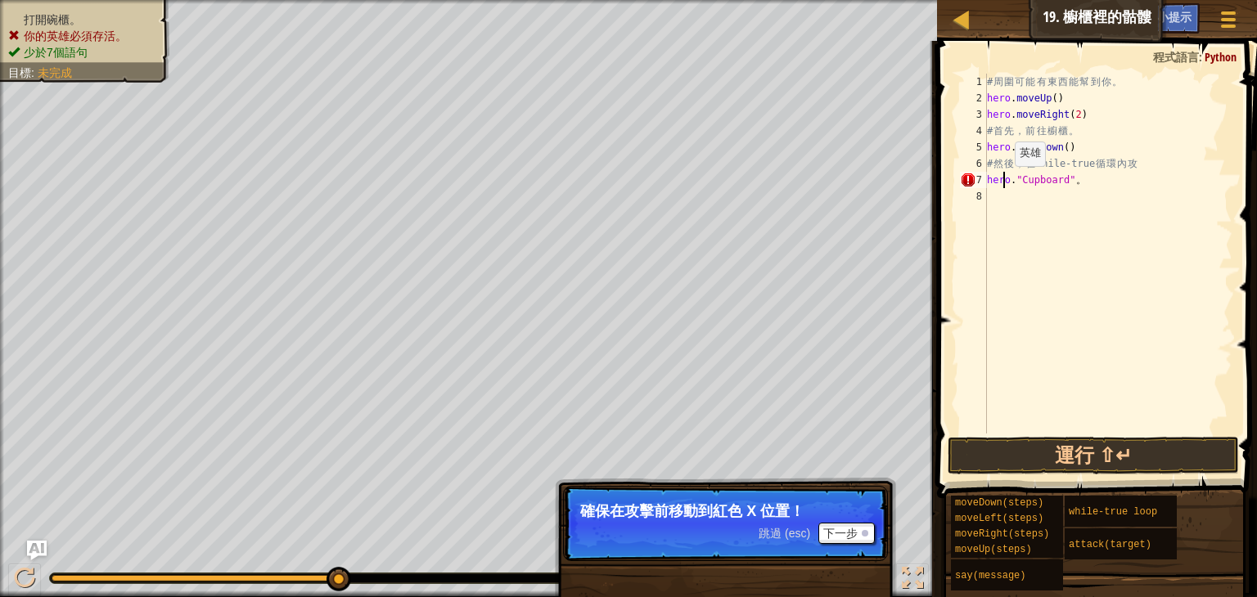
drag, startPoint x: 1004, startPoint y: 183, endPoint x: 1087, endPoint y: 159, distance: 86.0
click at [1061, 170] on div "# 周 圍 可 能 有 東 西 能 幫 到 你 。 hero . moveUp ( ) hero . moveRight ( 2 ) # 首 先 ， 前 往 …" at bounding box center [1108, 270] width 249 height 393
click at [1164, 187] on div "# 周 圍 可 能 有 東 西 能 幫 到 你 。 hero . moveUp ( ) hero . moveRight ( 2 ) # 首 先 ， 前 往 …" at bounding box center [1108, 270] width 249 height 393
click at [1012, 182] on div "# 周 圍 可 能 有 東 西 能 幫 到 你 。 hero . moveUp ( ) hero . moveRight ( 2 ) # 首 先 ， 前 往 …" at bounding box center [1108, 270] width 249 height 393
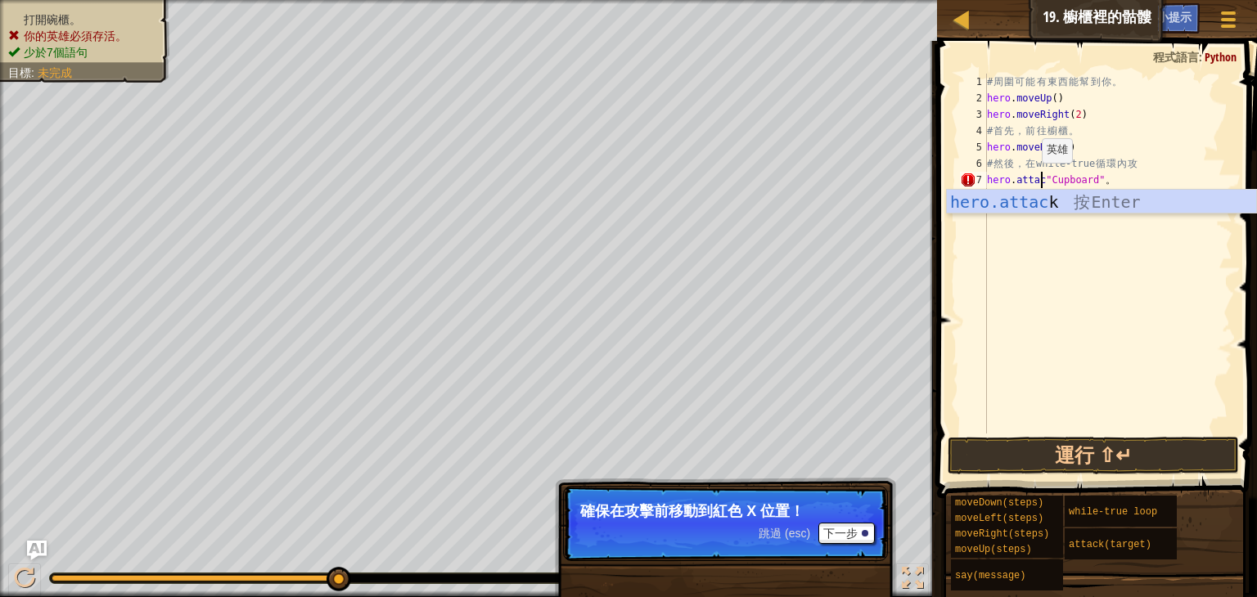
scroll to position [7, 5]
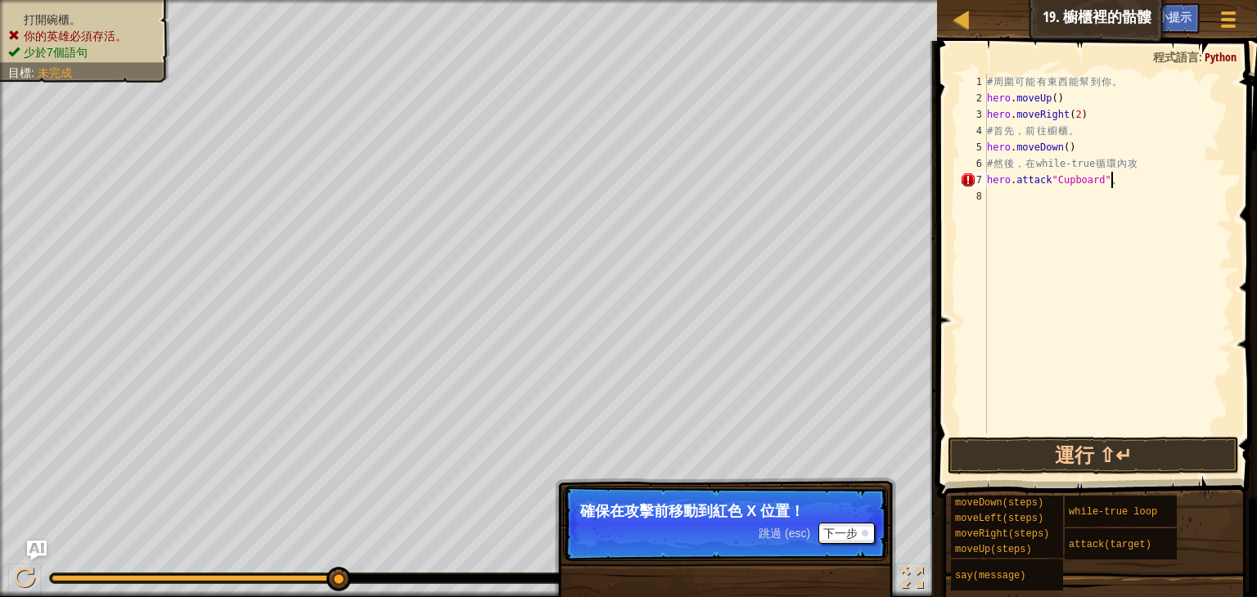
click at [1113, 181] on div "# 周 圍 可 能 有 東 西 能 幫 到 你 。 hero . moveUp ( ) hero . moveRight ( 2 ) # 首 先 ， 前 往 …" at bounding box center [1108, 270] width 249 height 393
click at [1088, 453] on button "運行 ⇧↵" at bounding box center [1093, 456] width 291 height 38
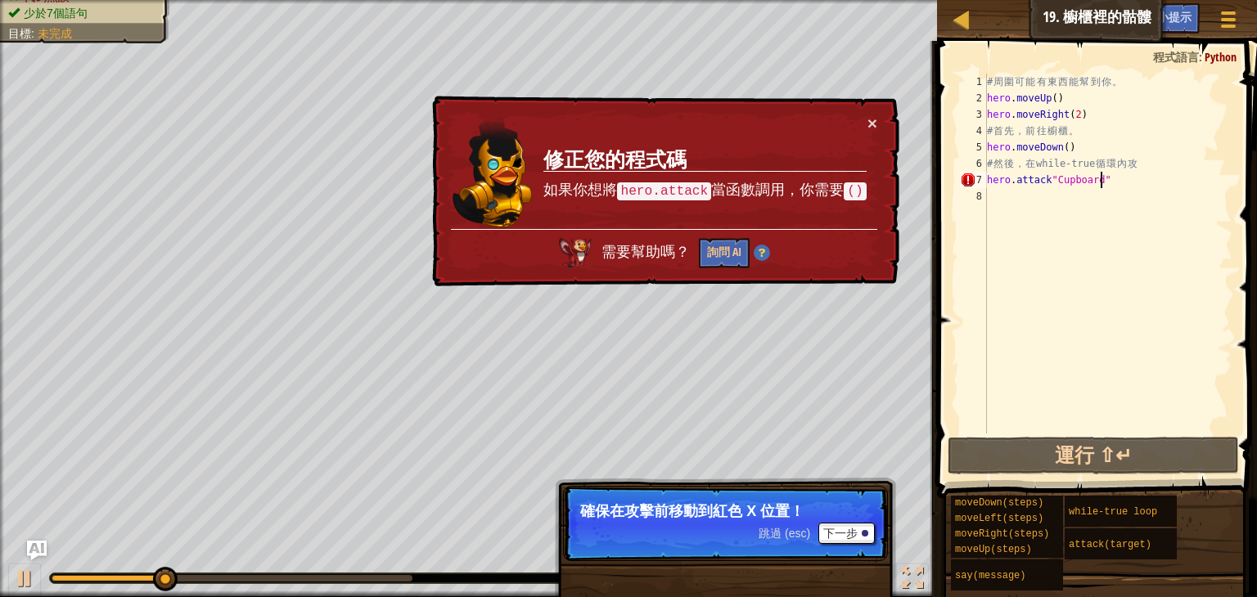
click at [1052, 181] on div "# 周 圍 可 能 有 東 西 能 幫 到 你 。 hero . moveUp ( ) hero . moveRight ( 2 ) # 首 先 ， 前 往 …" at bounding box center [1108, 270] width 249 height 393
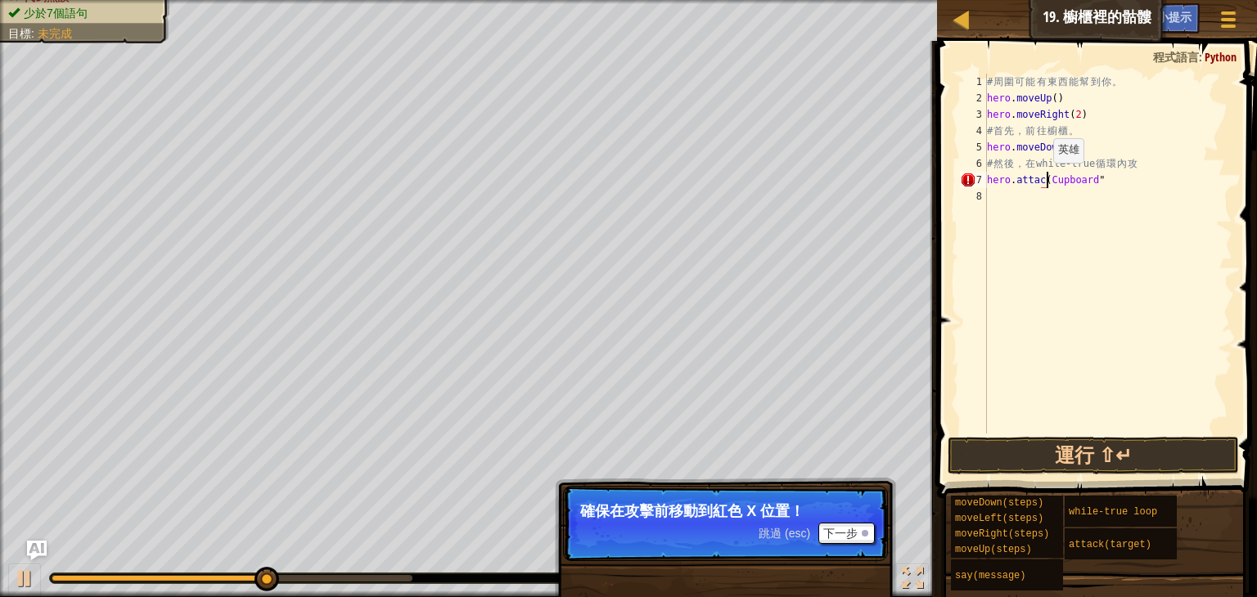
click at [1039, 178] on div "# 周 圍 可 能 有 東 西 能 幫 到 你 。 hero . moveUp ( ) hero . moveRight ( 2 ) # 首 先 ， 前 往 …" at bounding box center [1108, 270] width 249 height 393
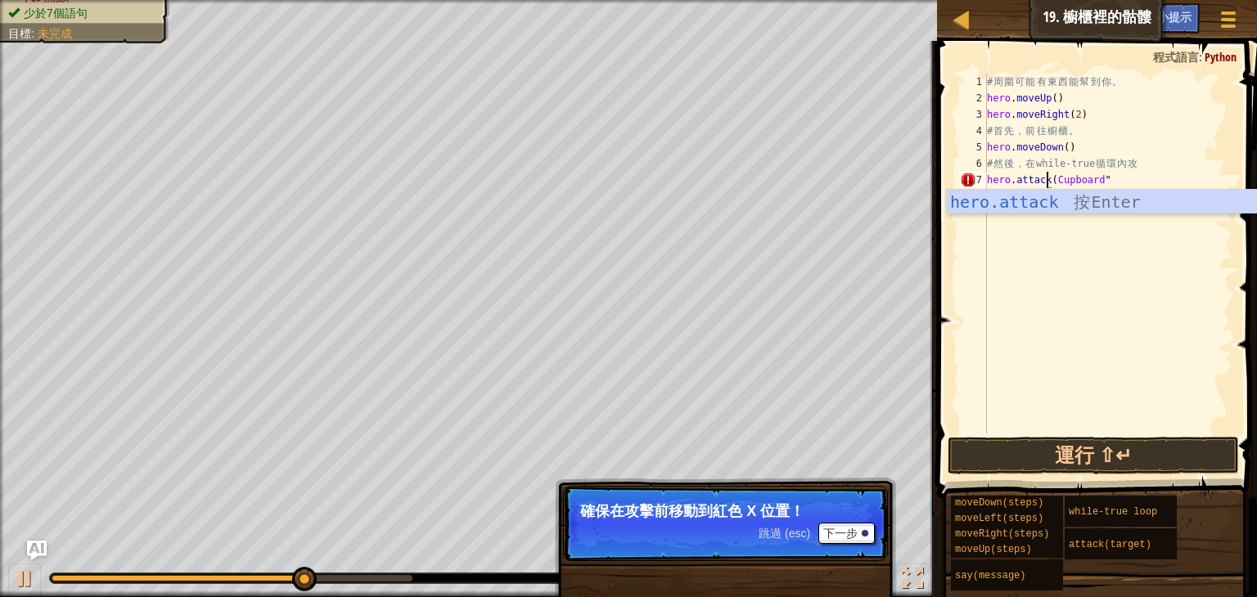
click at [1114, 183] on div "# 周 圍 可 能 有 東 西 能 幫 到 你 。 hero . moveUp ( ) hero . moveRight ( 2 ) # 首 先 ， 前 往 …" at bounding box center [1108, 270] width 249 height 393
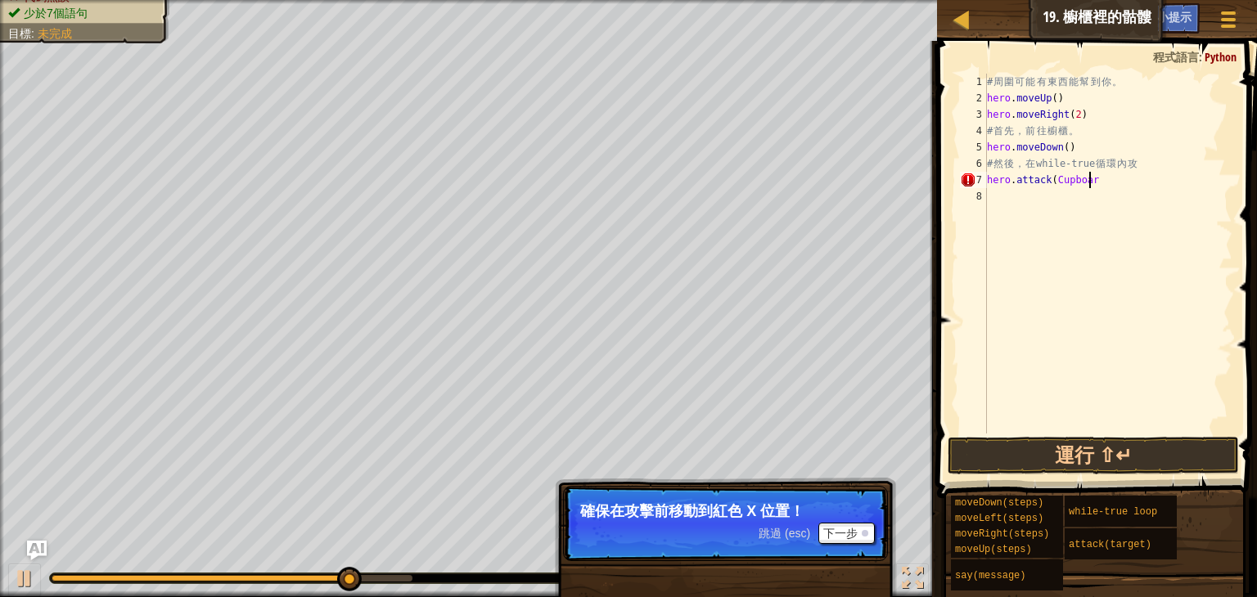
scroll to position [7, 7]
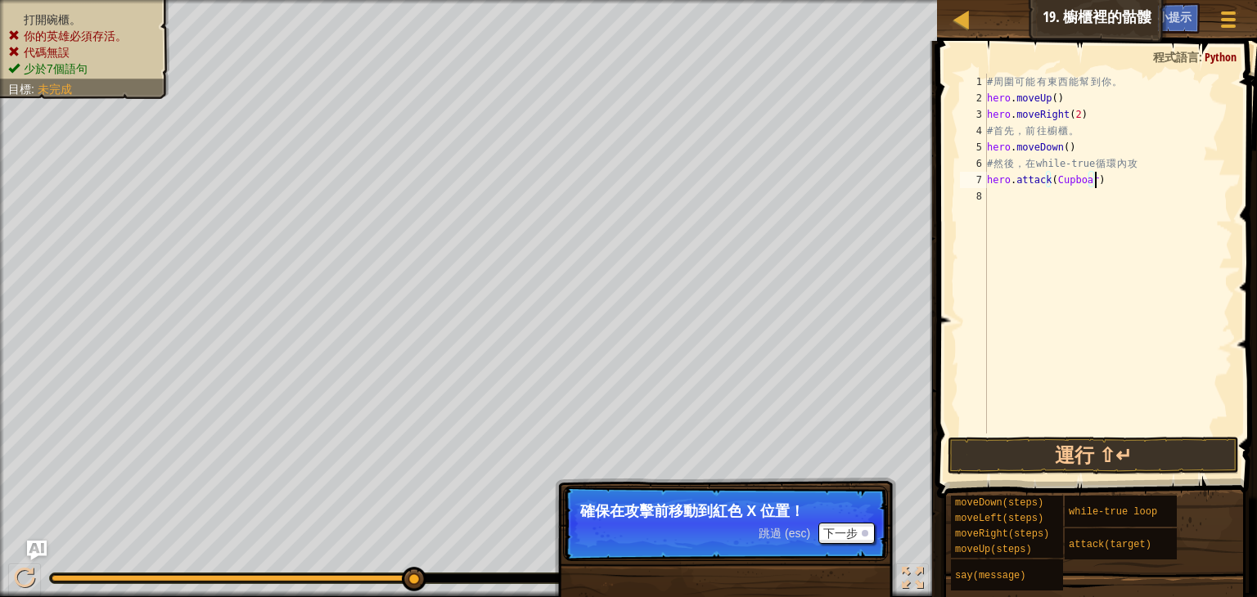
click at [1088, 181] on div "# 周 圍 可 能 有 東 西 能 幫 到 你 。 hero . moveUp ( ) hero . moveRight ( 2 ) # 首 先 ， 前 往 …" at bounding box center [1108, 270] width 249 height 393
click at [1090, 453] on button "運行 ⇧↵" at bounding box center [1093, 456] width 291 height 38
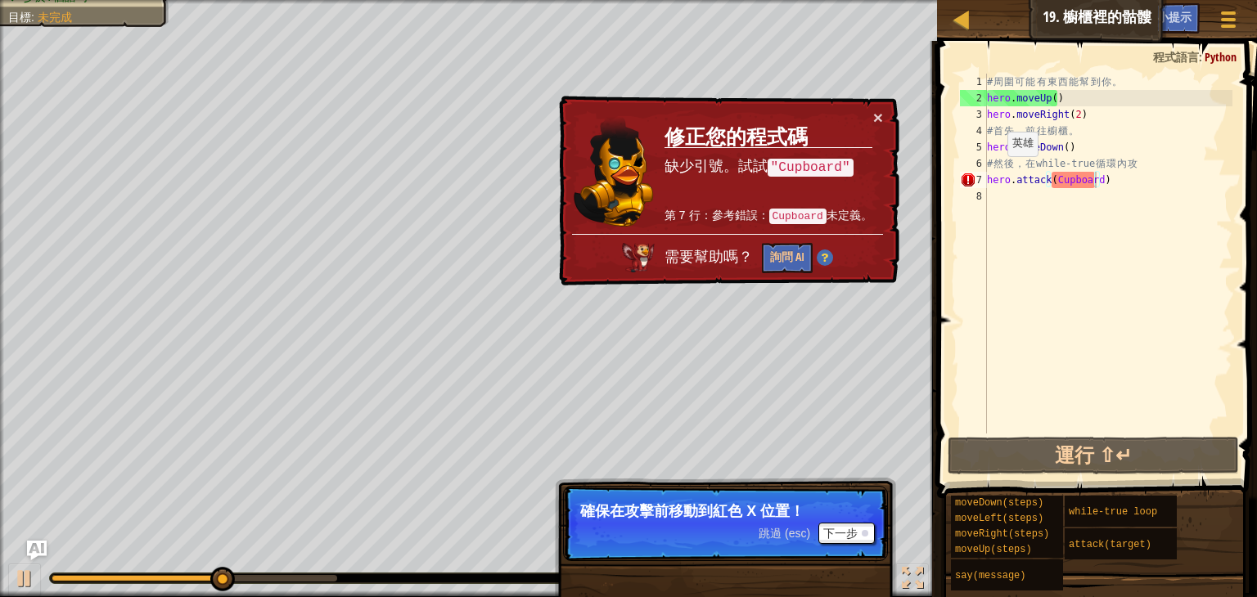
click at [889, 121] on div "× 修正您的程式碼 缺少引號。試試 "Cupboard" 第 7 行：參考錯誤： Cupboard 未定義。 需要幫助嗎？ 詢問 AI" at bounding box center [728, 191] width 344 height 191
click at [880, 113] on button "×" at bounding box center [878, 117] width 10 height 17
click at [1049, 183] on div "# 周 圍 可 能 有 東 西 能 幫 到 你 。 hero . moveUp ( ) hero . moveRight ( 2 ) # 首 先 ， 前 往 …" at bounding box center [1108, 270] width 249 height 393
click at [1050, 184] on div "# 周 圍 可 能 有 東 西 能 幫 到 你 。 hero . moveUp ( ) hero . moveRight ( 2 ) # 首 先 ， 前 往 …" at bounding box center [1108, 270] width 249 height 393
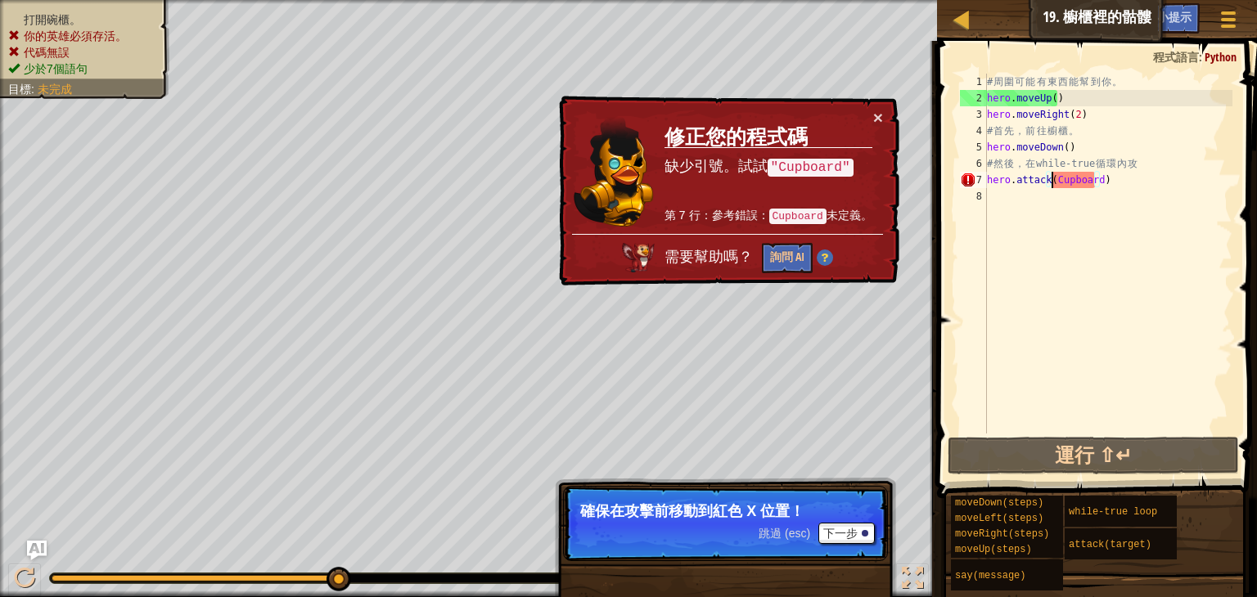
scroll to position [7, 6]
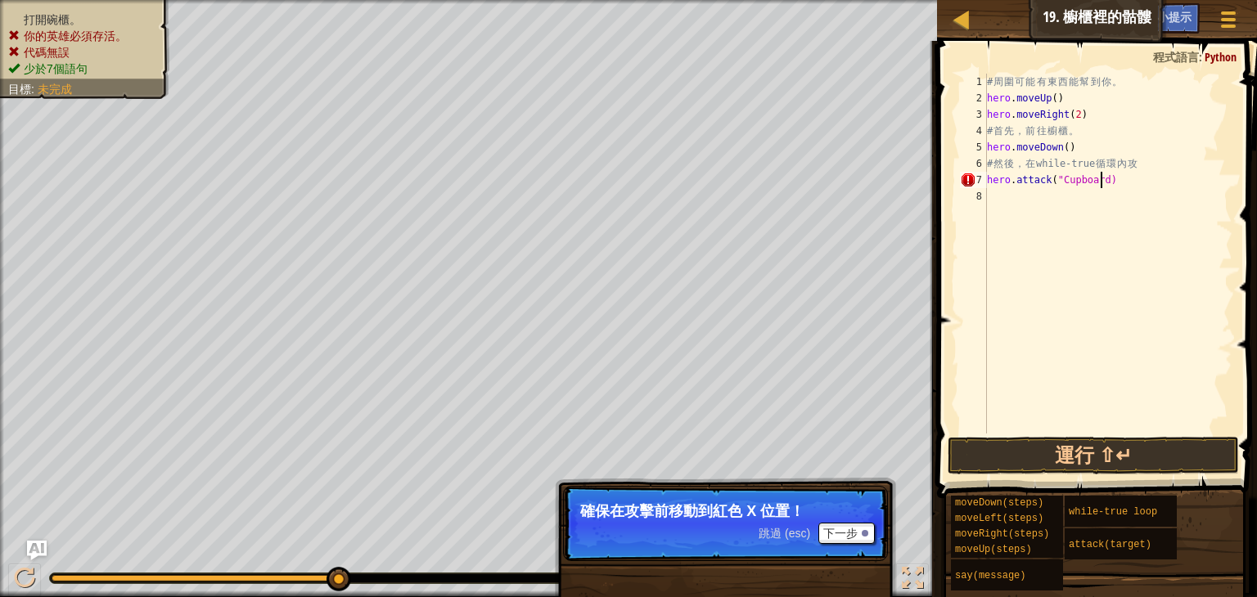
click at [1102, 176] on div "# 周 圍 可 能 有 東 西 能 幫 到 你 。 hero . moveUp ( ) hero . moveRight ( 2 ) # 首 先 ， 前 往 …" at bounding box center [1108, 270] width 249 height 393
type textarea "hero.attack("Cupboard")"
click at [1174, 446] on button "運行 ⇧↵" at bounding box center [1093, 456] width 291 height 38
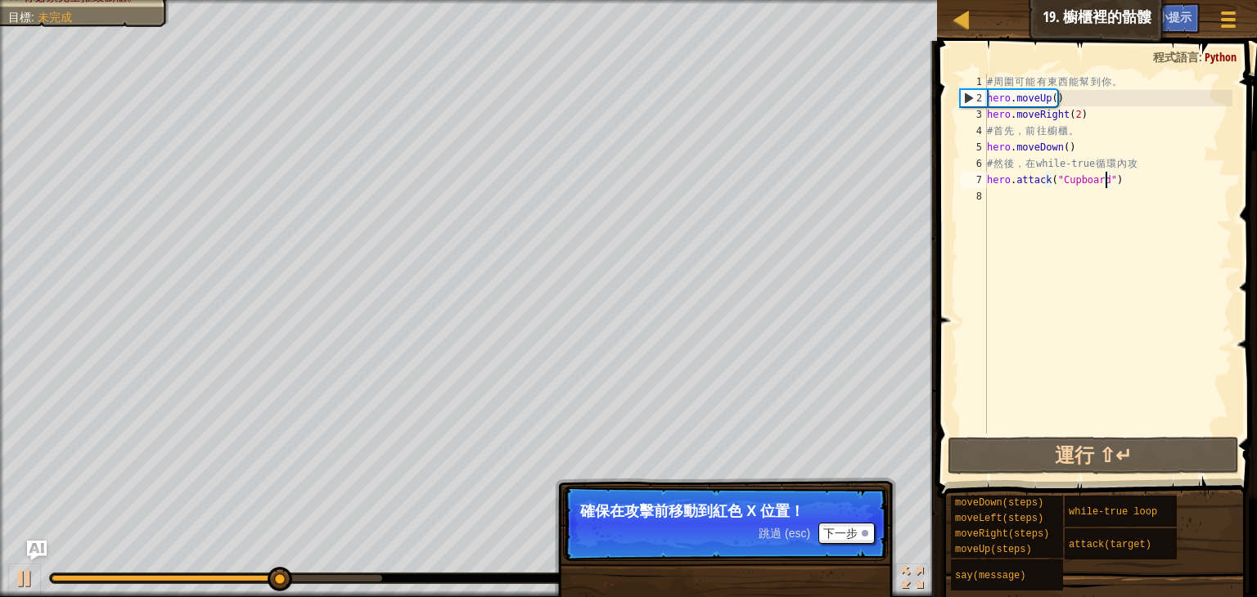
click at [1043, 192] on div "# 周 圍 可 能 有 東 西 能 幫 到 你 。 hero . moveUp ( ) hero . moveRight ( 2 ) # 首 先 ， 前 往 …" at bounding box center [1108, 270] width 249 height 393
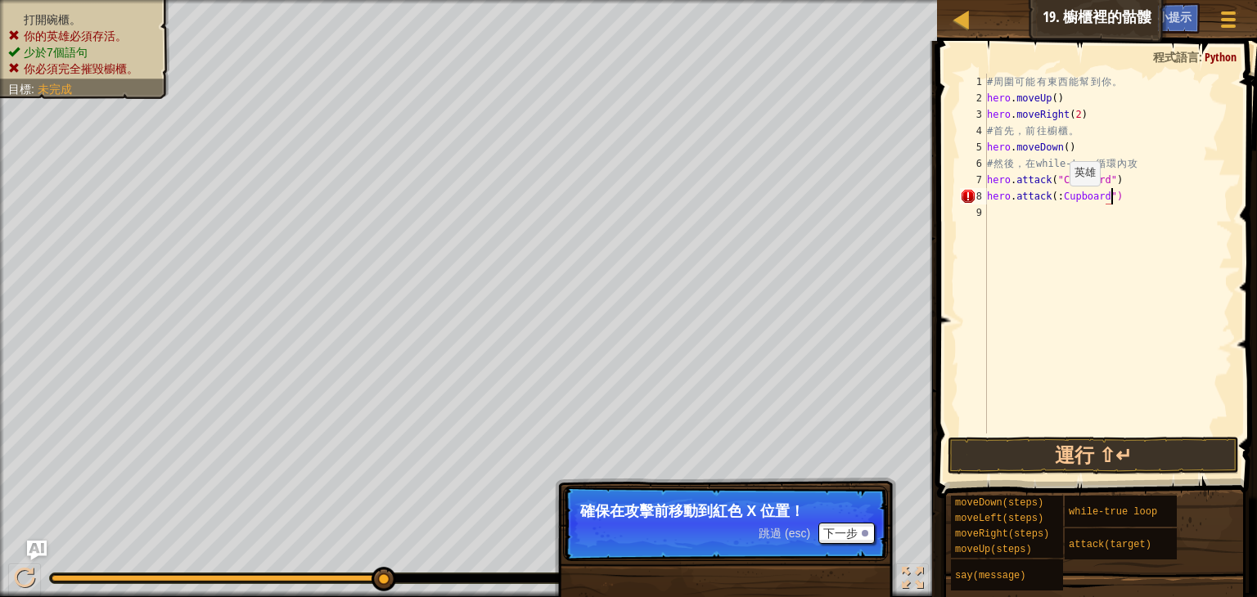
click at [1056, 202] on div "# 周 圍 可 能 有 東 西 能 幫 到 你 。 hero . moveUp ( ) hero . moveRight ( 2 ) # 首 先 ， 前 往 …" at bounding box center [1108, 270] width 249 height 393
type textarea "hero.attack("Cupboard")"
drag, startPoint x: 1095, startPoint y: 453, endPoint x: 1090, endPoint y: 434, distance: 20.2
click at [1094, 454] on button "運行 ⇧↵" at bounding box center [1093, 456] width 291 height 38
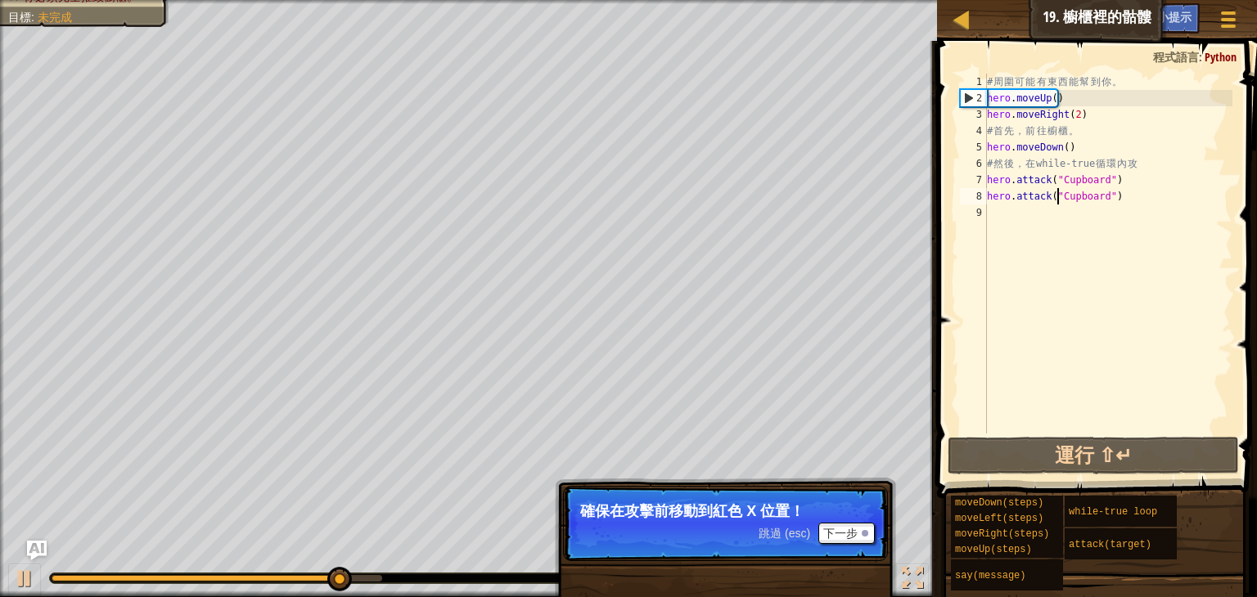
click at [1006, 218] on div "# 周 圍 可 能 有 東 西 能 幫 到 你 。 hero . moveUp ( ) hero . moveRight ( 2 ) # 首 先 ， 前 往 …" at bounding box center [1108, 270] width 249 height 393
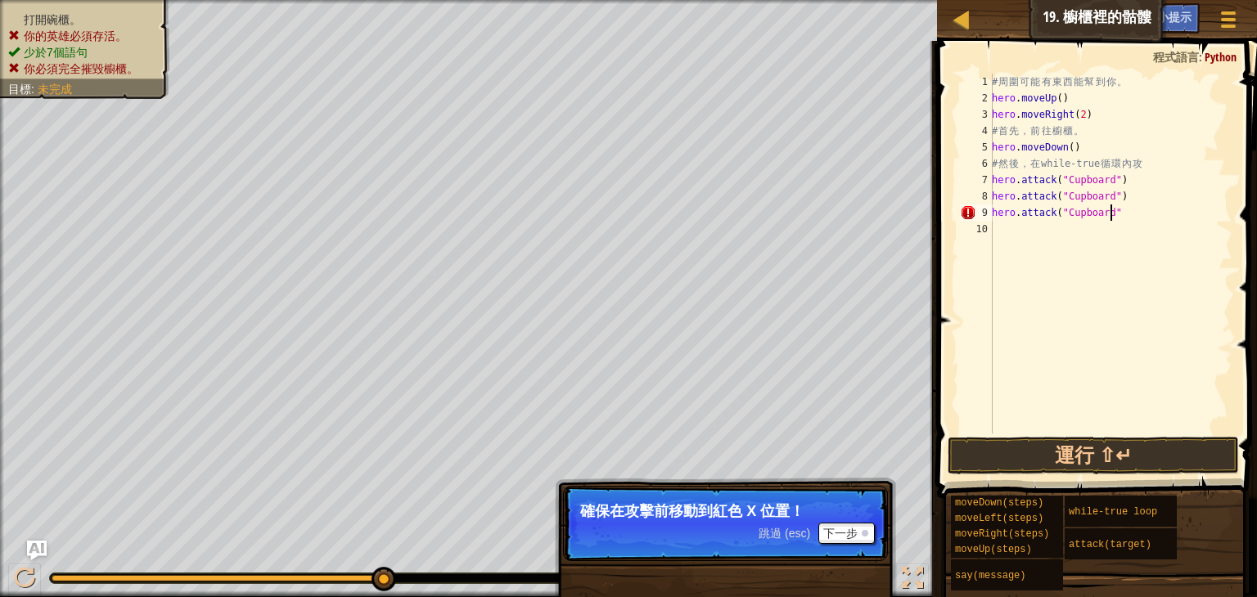
scroll to position [7, 9]
click at [1015, 456] on button "運行 ⇧↵" at bounding box center [1093, 456] width 291 height 38
type textarea "h"
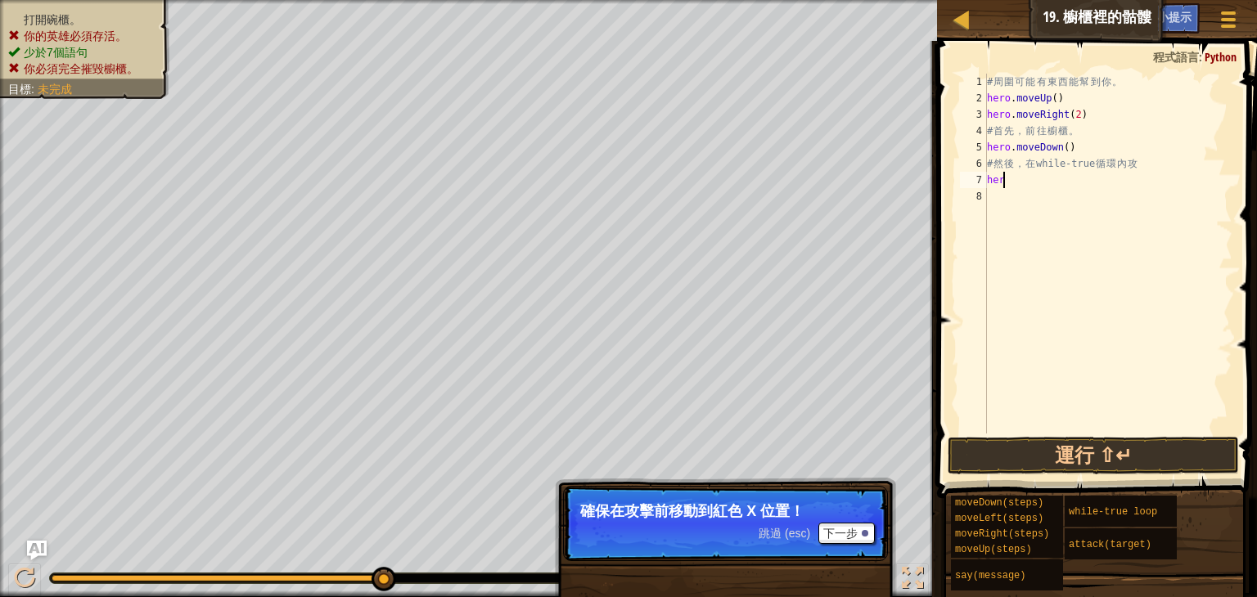
type textarea "h"
click at [1084, 155] on div "# 周 圍 可 能 有 東 西 能 幫 到 你 。 hero . moveUp ( ) hero . moveRight ( 2 ) # 首 先 ， 前 往 …" at bounding box center [1108, 270] width 249 height 393
type textarea "hero.moveDown()"
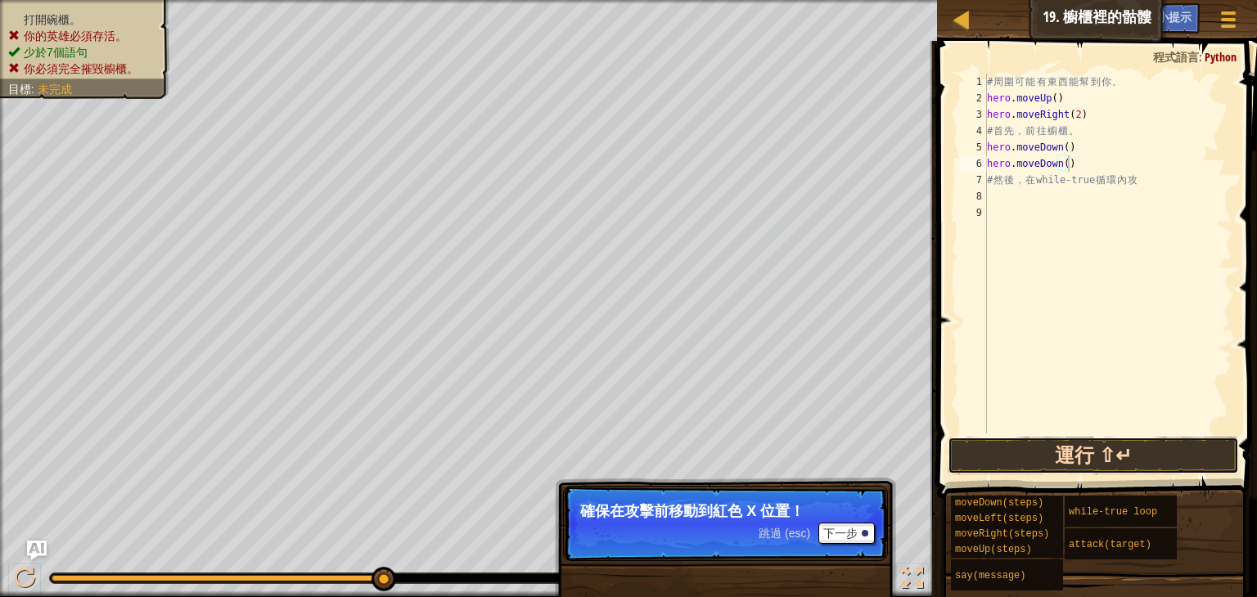
click at [1025, 453] on button "運行 ⇧↵" at bounding box center [1093, 456] width 291 height 38
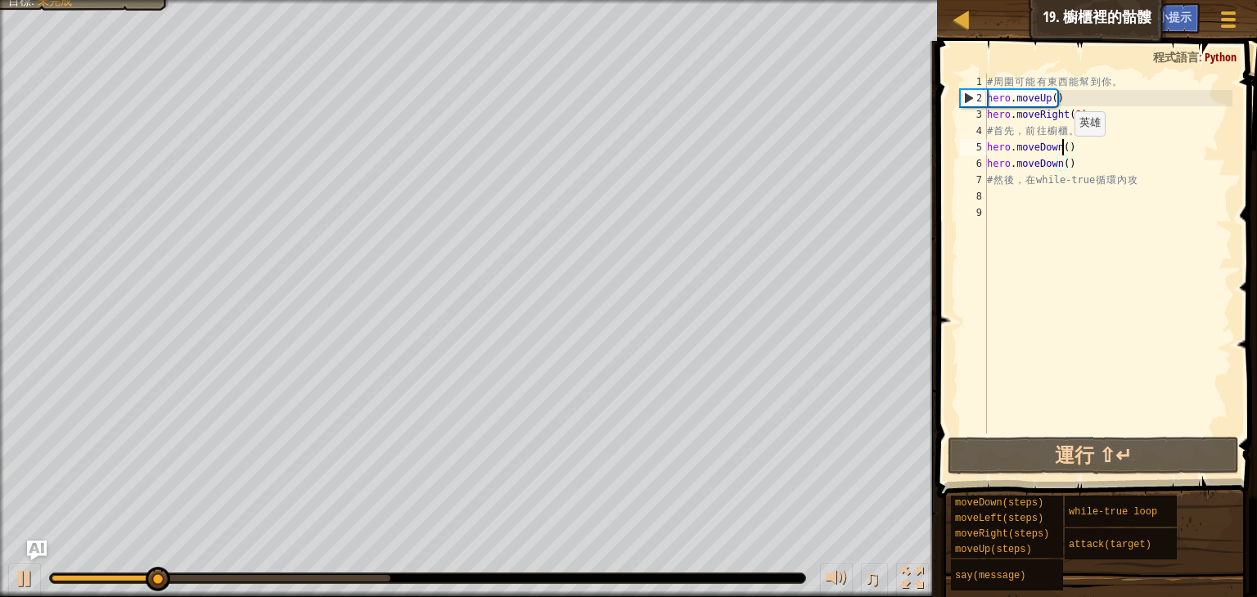
click at [1061, 151] on div "# 周 圍 可 能 有 東 西 能 幫 到 你 。 hero . moveUp ( ) hero . moveRight ( 2 ) # 首 先 ， 前 往 …" at bounding box center [1108, 270] width 249 height 393
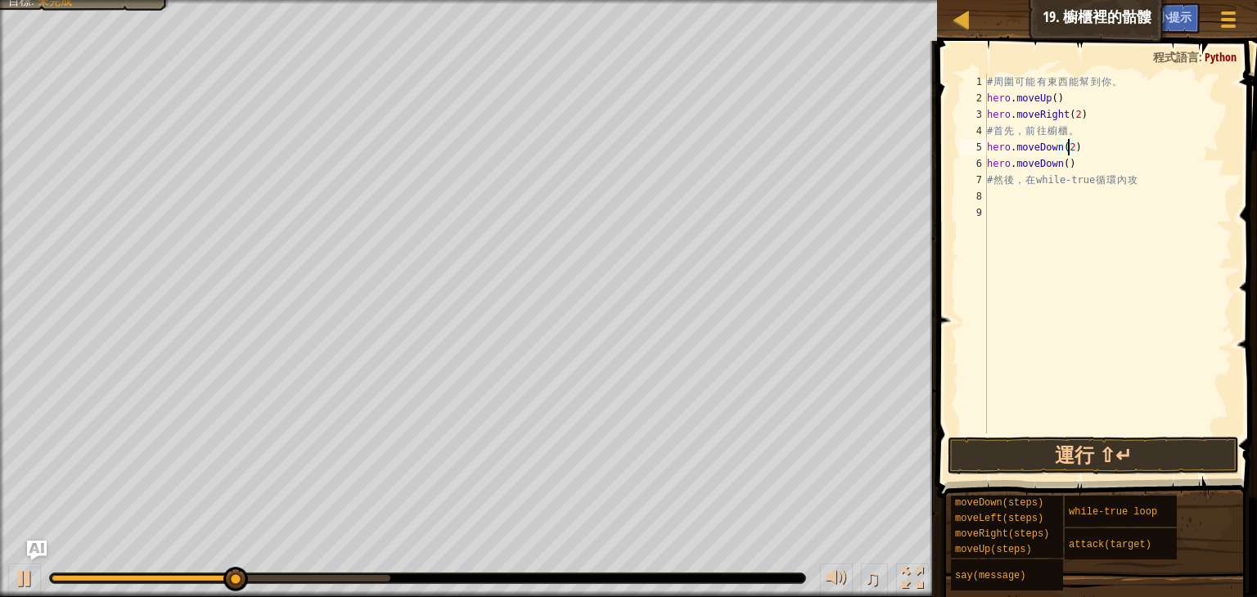
click at [1084, 170] on div "# 周 圍 可 能 有 東 西 能 幫 到 你 。 hero . moveUp ( ) hero . moveRight ( 2 ) # 首 先 ， 前 往 …" at bounding box center [1108, 270] width 249 height 393
type textarea "h"
click at [1064, 446] on button "運行 ⇧↵" at bounding box center [1093, 456] width 291 height 38
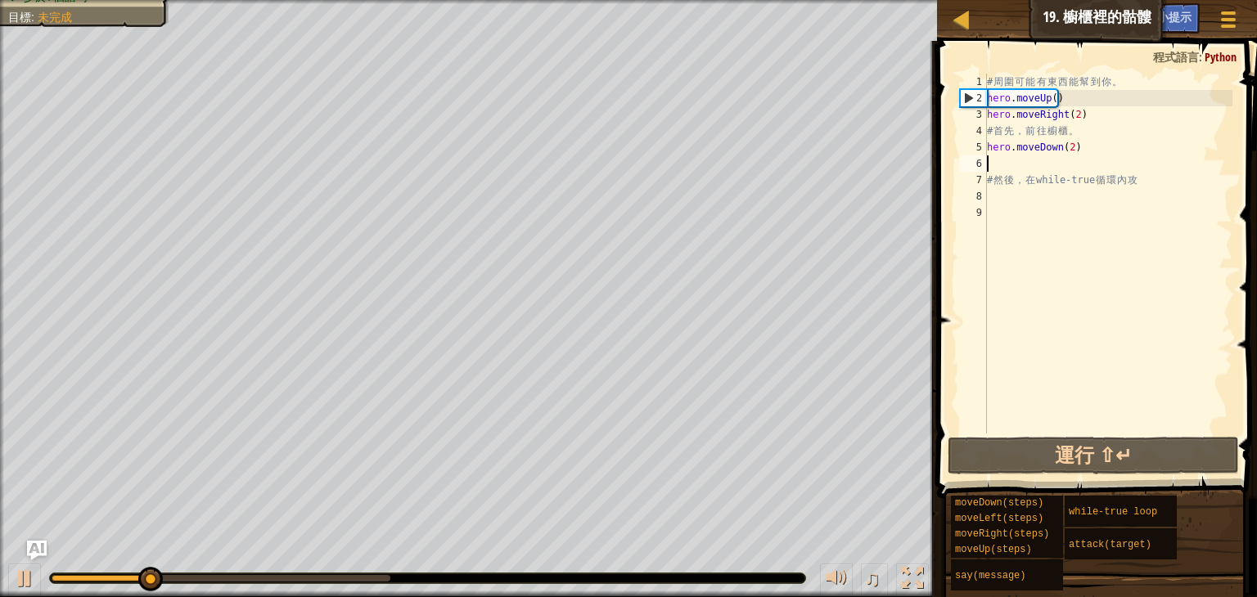
click at [1032, 201] on div "# 周 圍 可 能 有 東 西 能 幫 到 你 。 hero . moveUp ( ) hero . moveRight ( 2 ) # 首 先 ， 前 往 …" at bounding box center [1108, 270] width 249 height 393
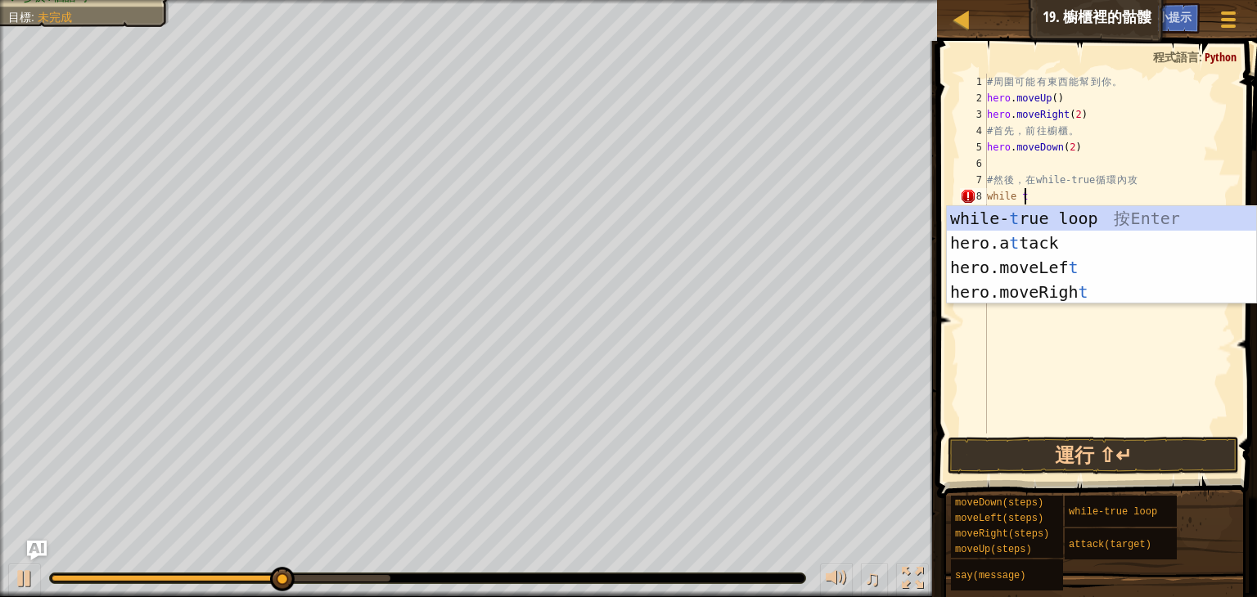
scroll to position [7, 2]
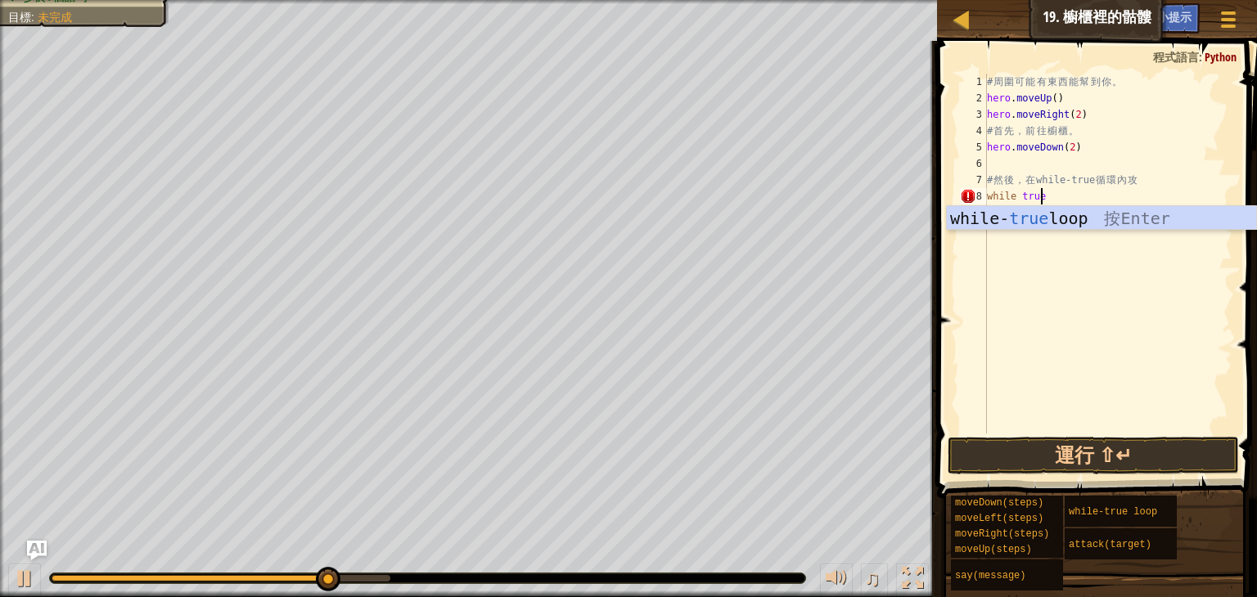
type textarea "while true:"
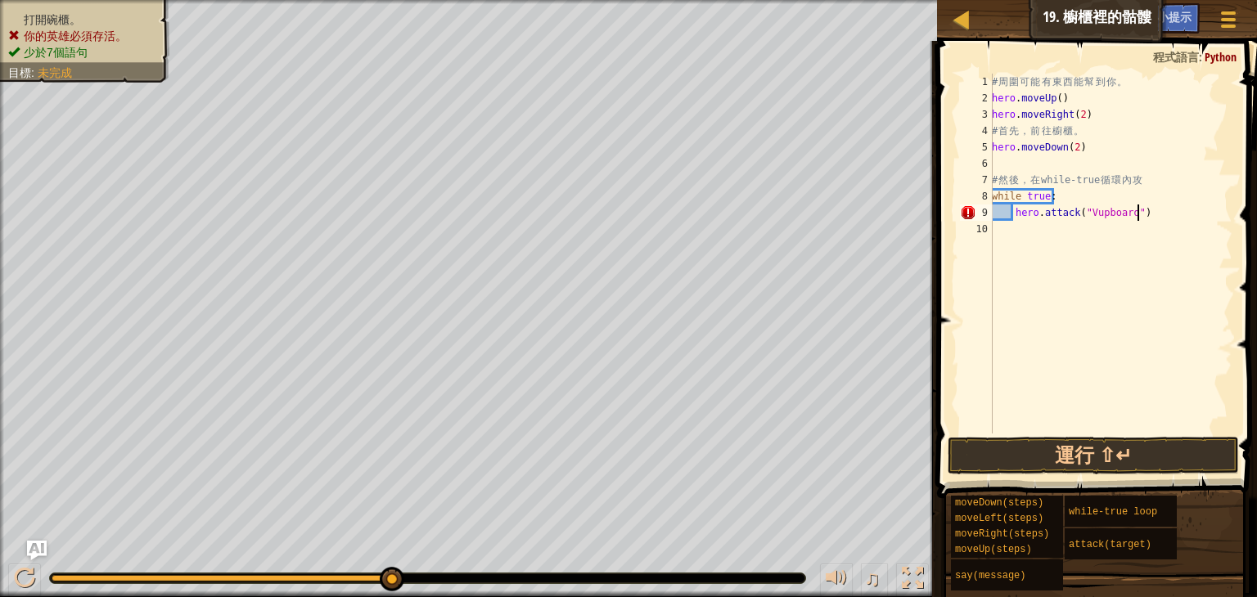
scroll to position [7, 11]
click at [1088, 214] on div "# 周 圍 可 能 有 東 西 能 幫 到 你 。 hero . moveUp ( ) hero . moveRight ( 2 ) # 首 先 ， 前 往 …" at bounding box center [1111, 270] width 244 height 393
click at [1094, 462] on button "運行 ⇧↵" at bounding box center [1093, 456] width 291 height 38
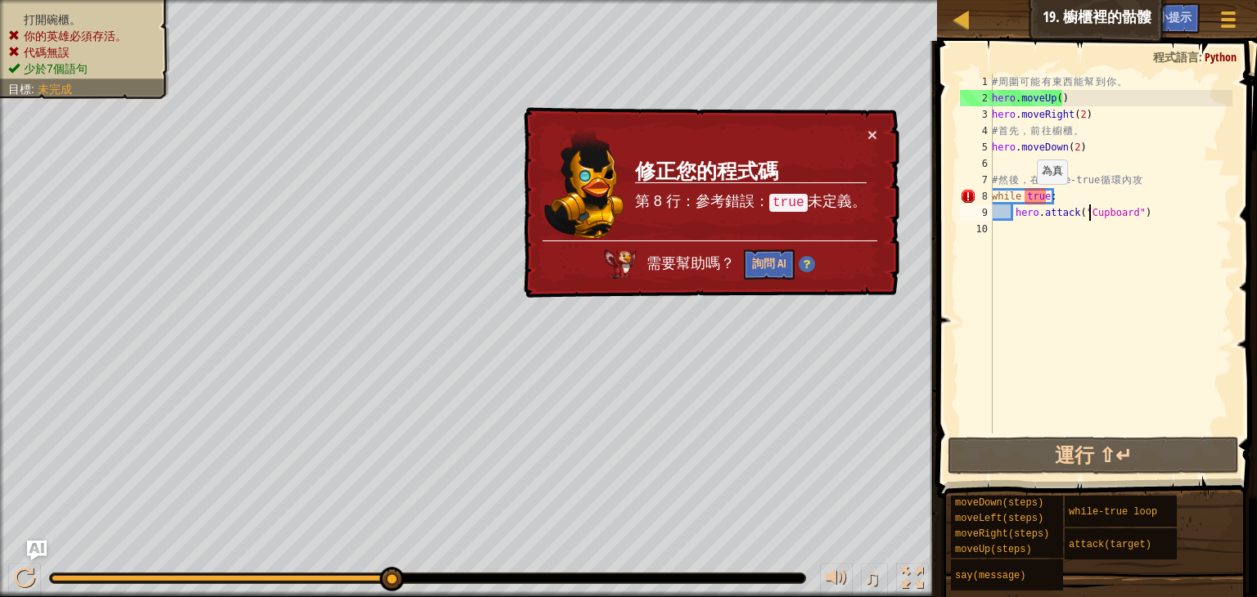
click at [1028, 201] on div "# 周 圍 可 能 有 東 西 能 幫 到 你 。 hero . moveUp ( ) hero . moveRight ( 2 ) # 首 先 ， 前 往 …" at bounding box center [1111, 270] width 244 height 393
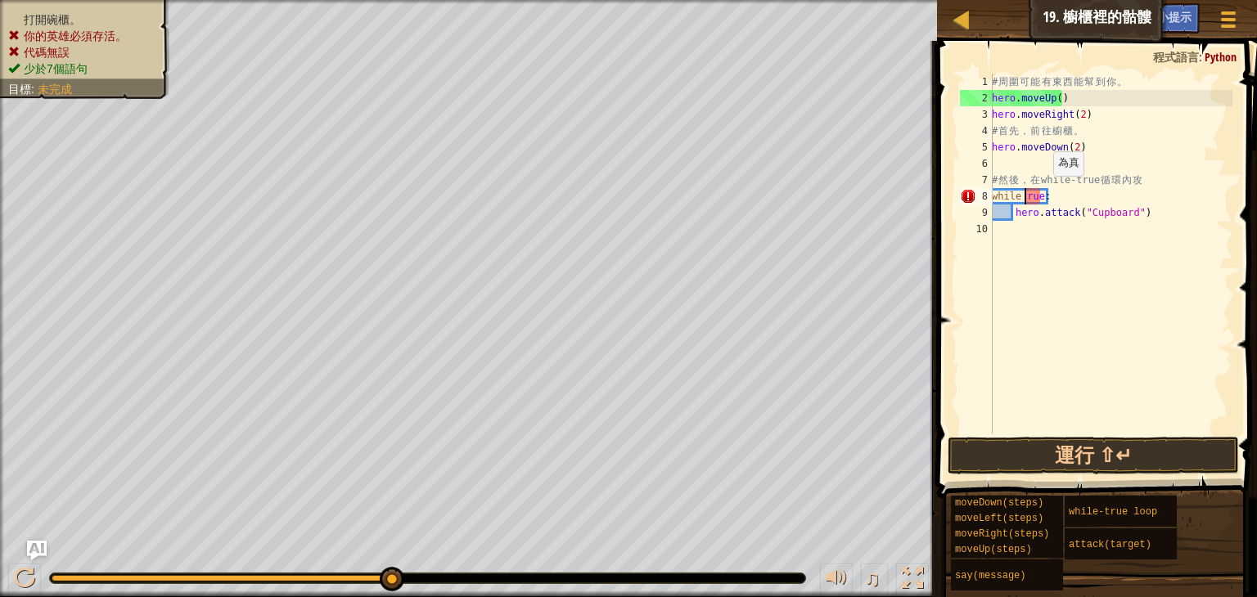
scroll to position [7, 3]
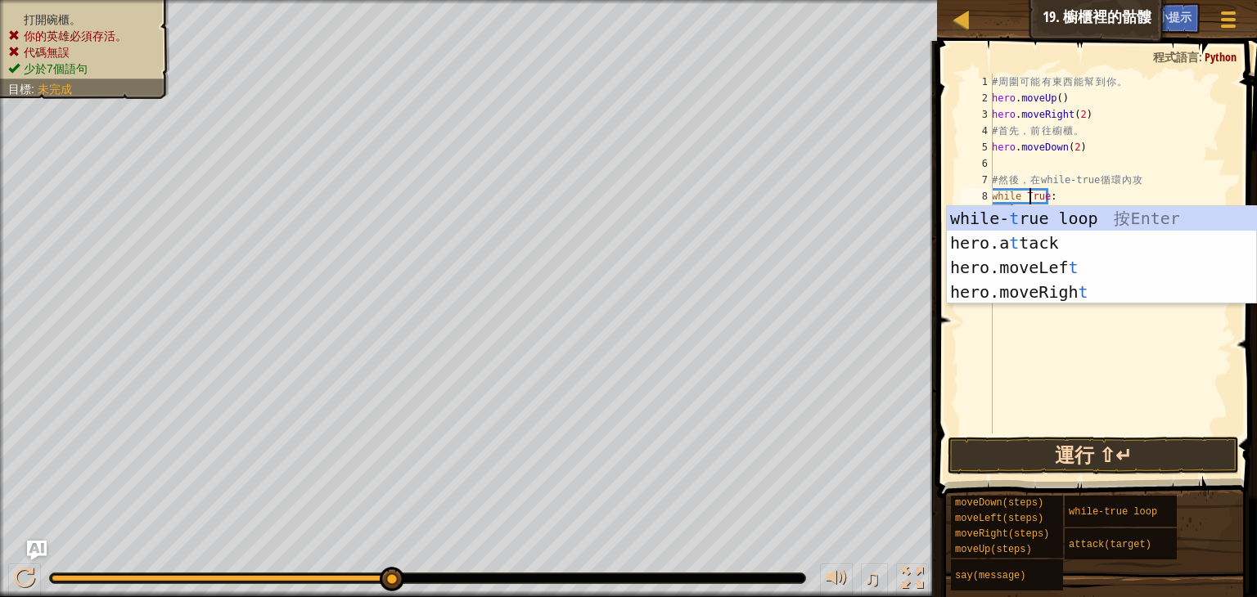
type textarea "while True:"
click at [1034, 462] on button "運行 ⇧↵" at bounding box center [1093, 456] width 291 height 38
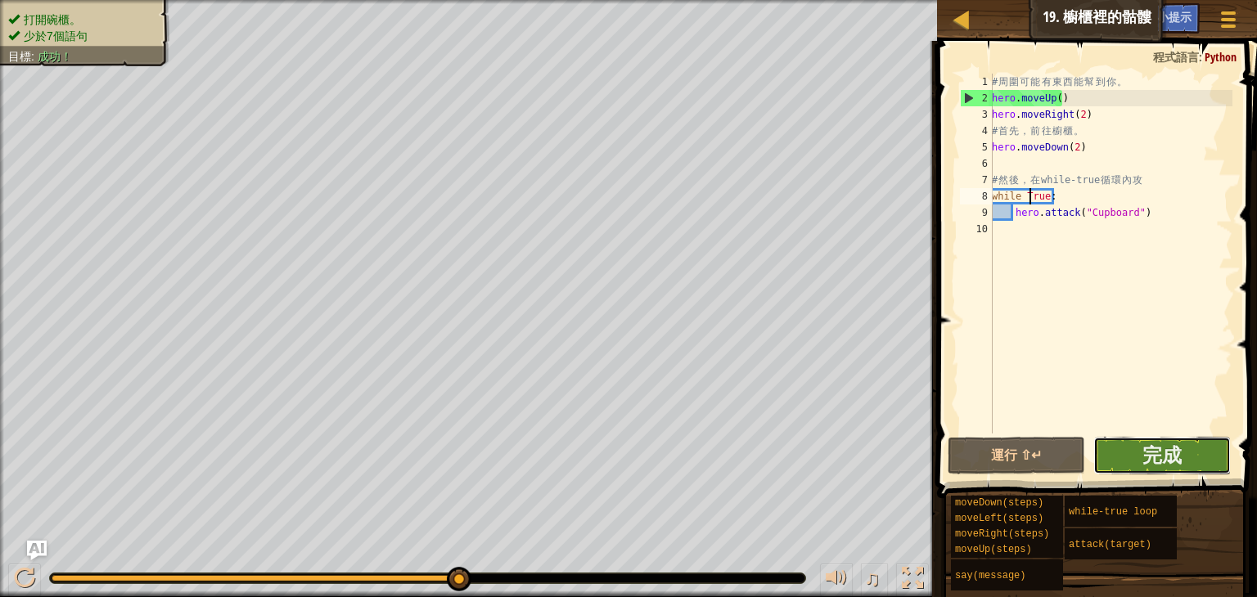
click at [1138, 448] on button "完成" at bounding box center [1161, 456] width 137 height 38
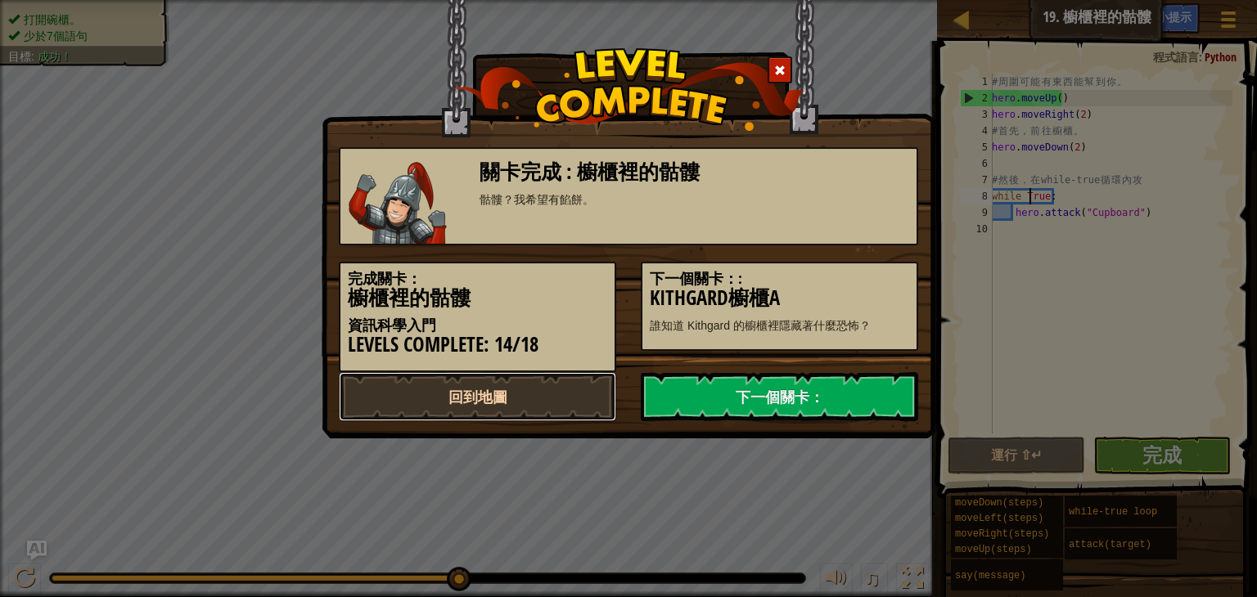
click at [583, 395] on link "回到地圖" at bounding box center [477, 396] width 277 height 49
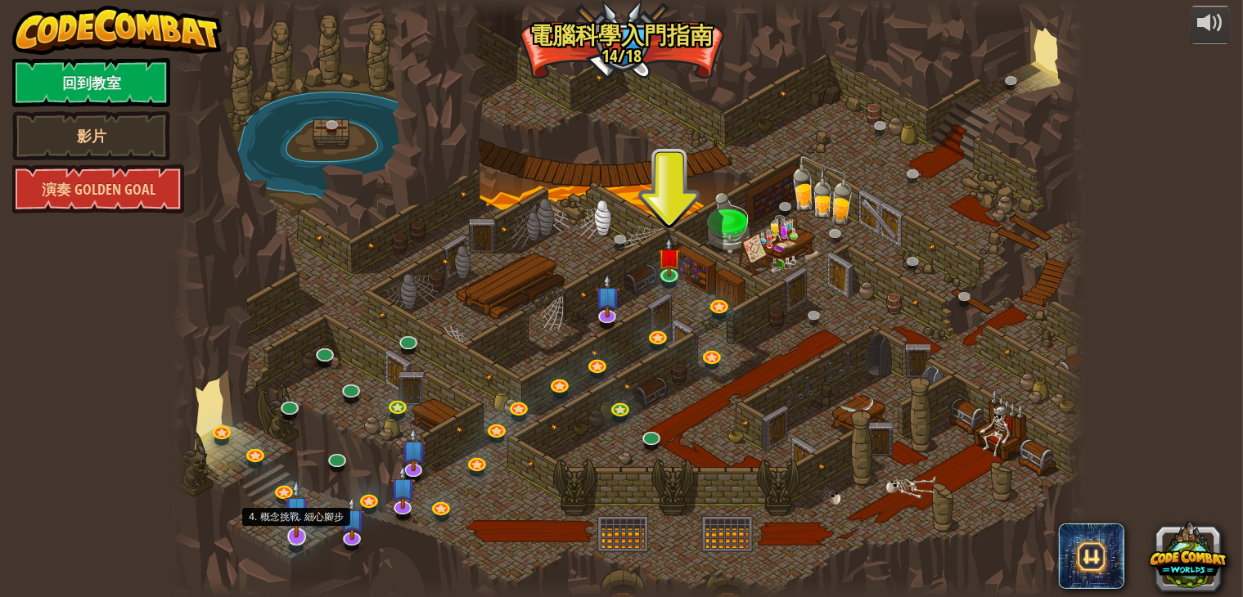
click at [291, 532] on img at bounding box center [296, 509] width 25 height 59
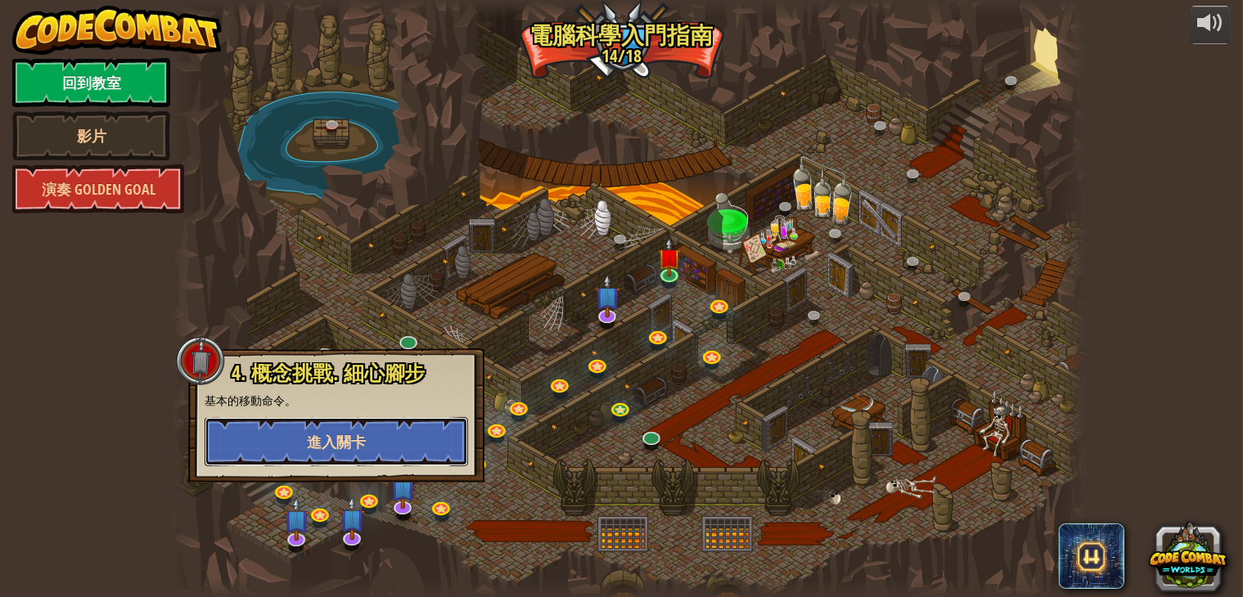
click at [383, 454] on button "進入關卡" at bounding box center [337, 441] width 264 height 49
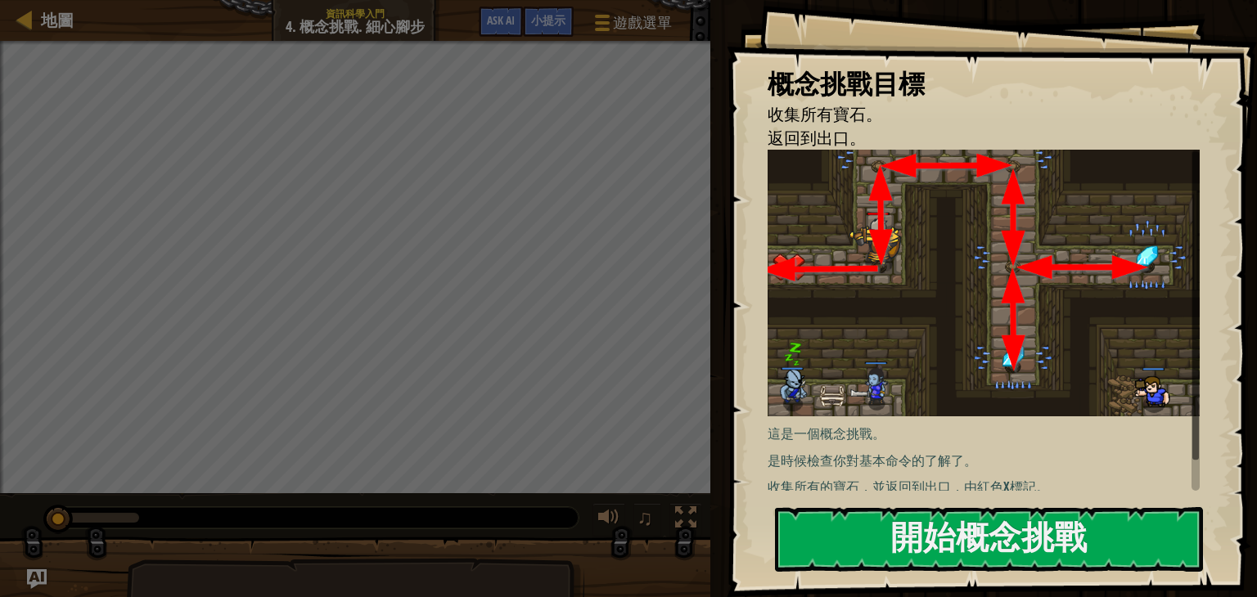
scroll to position [22, 0]
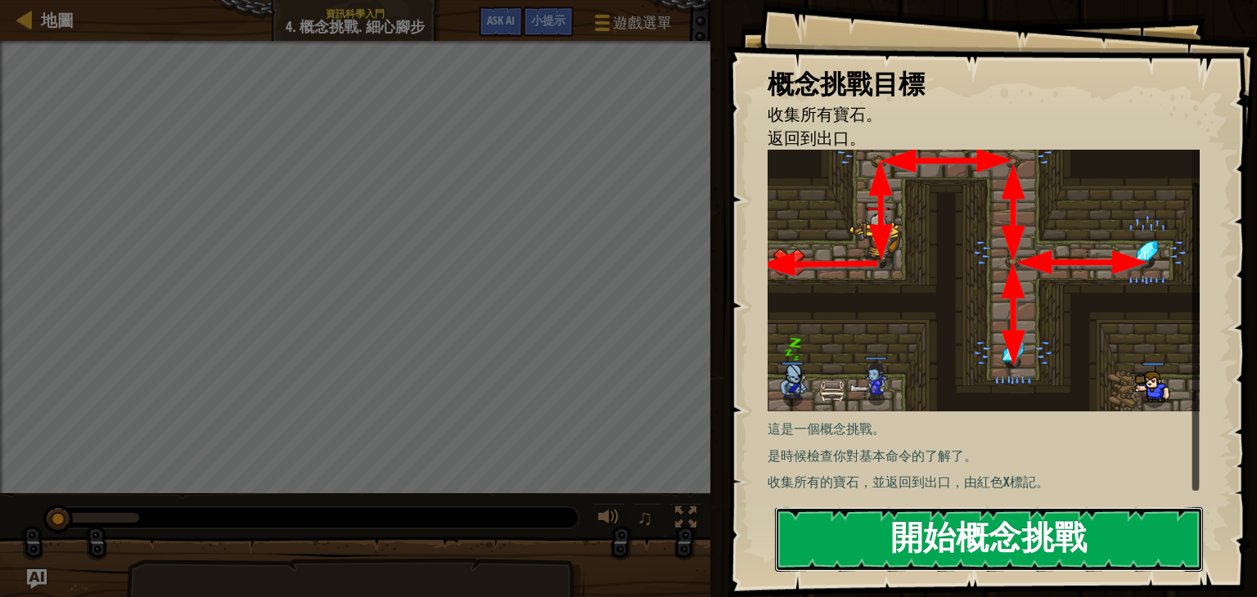
click at [948, 522] on button "開始概念挑戰" at bounding box center [989, 539] width 428 height 65
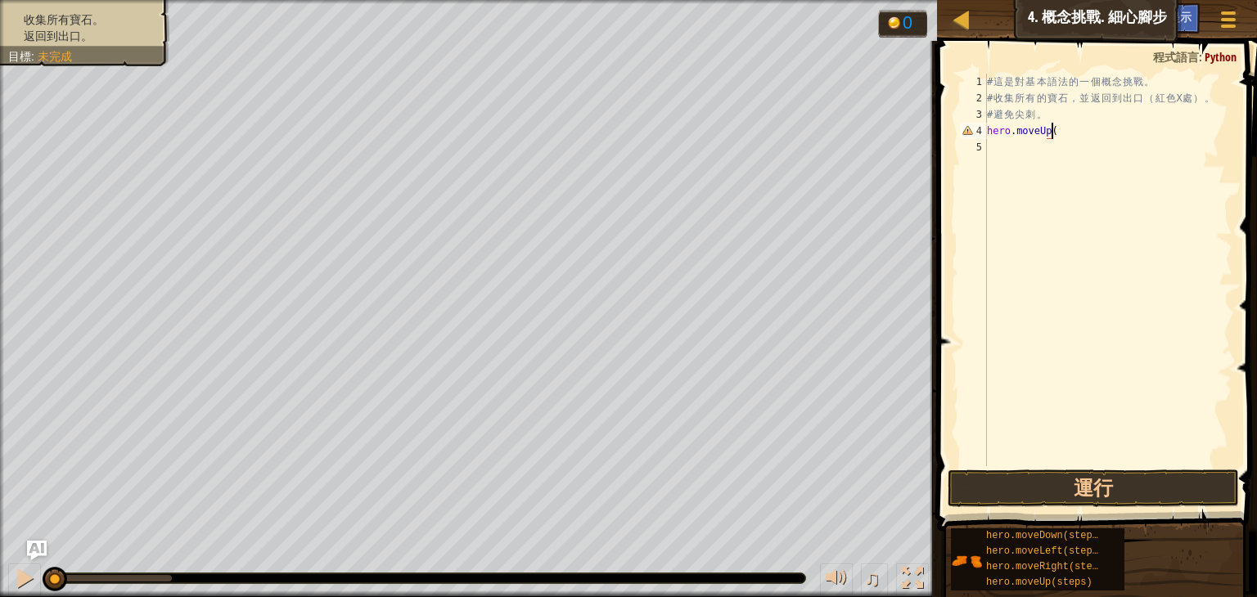
scroll to position [7, 4]
type textarea "hero.moveUp()"
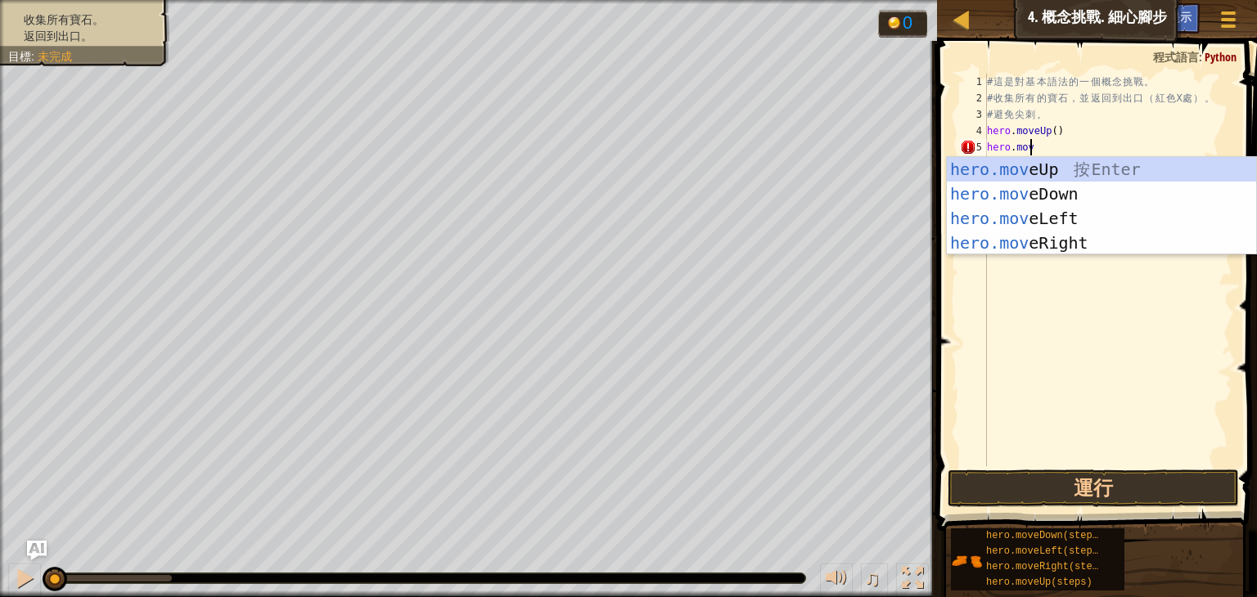
scroll to position [7, 2]
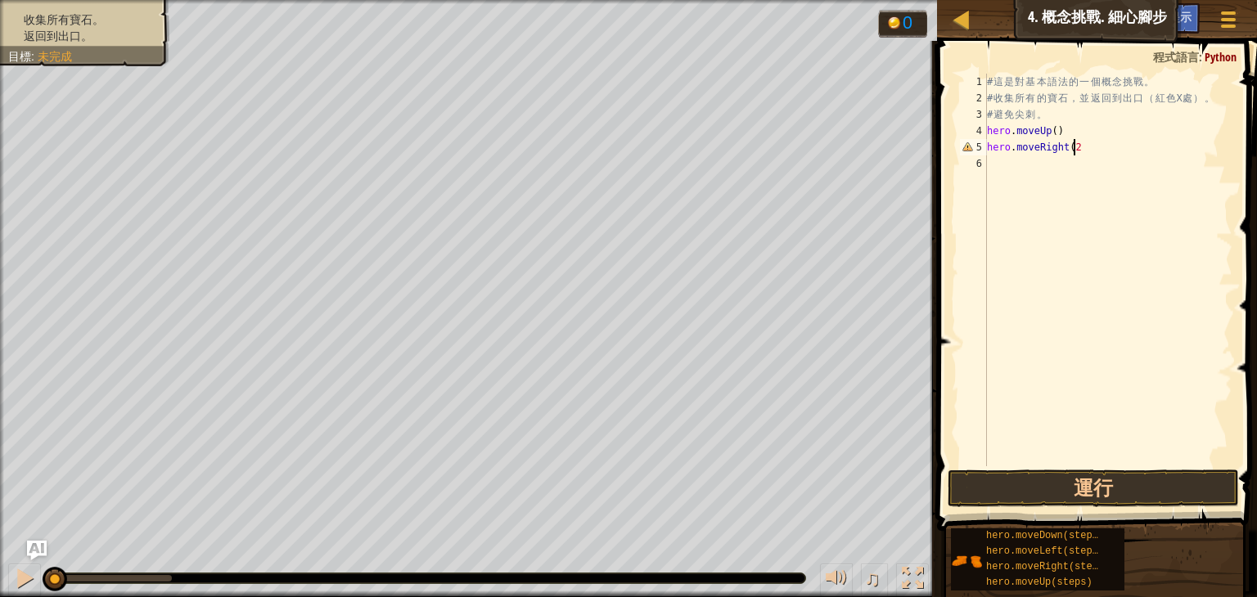
type textarea "hero.moveRight(2)"
type textarea "hero.moveDown(2)"
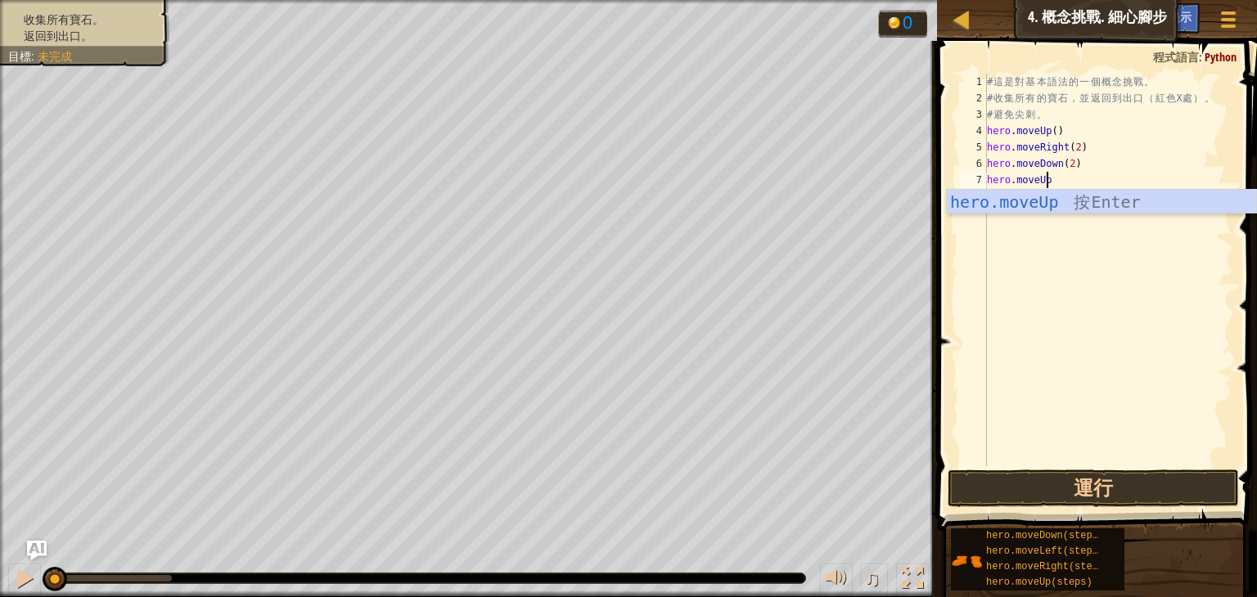
scroll to position [7, 4]
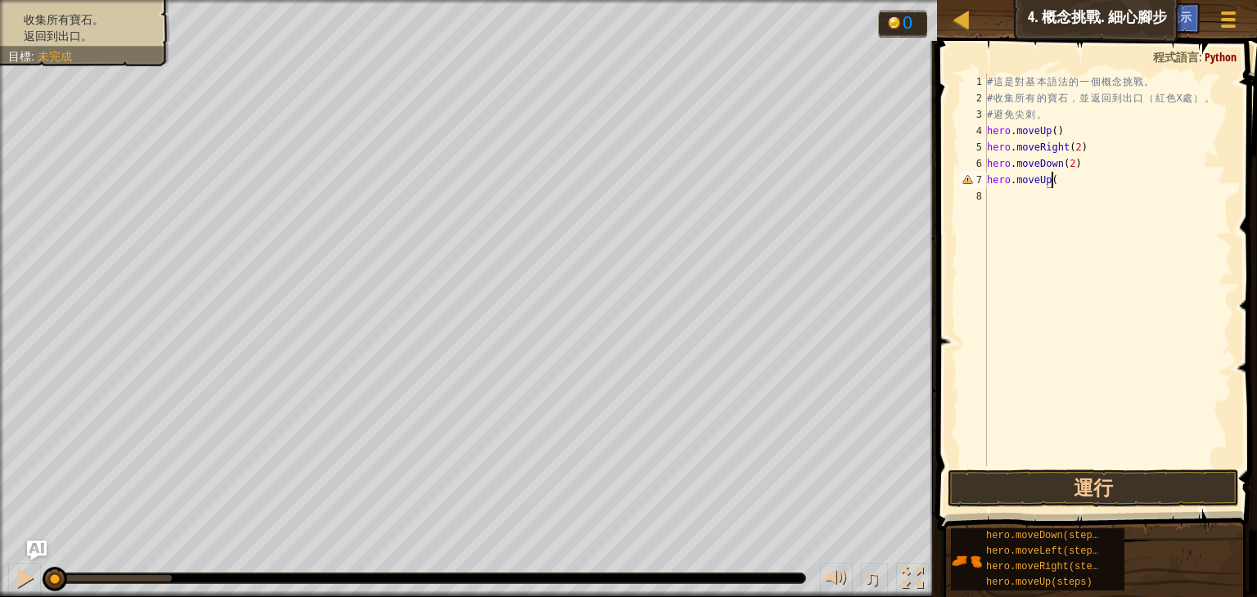
type textarea "hero.moveUp()"
click at [1078, 484] on button "運行" at bounding box center [1093, 489] width 291 height 38
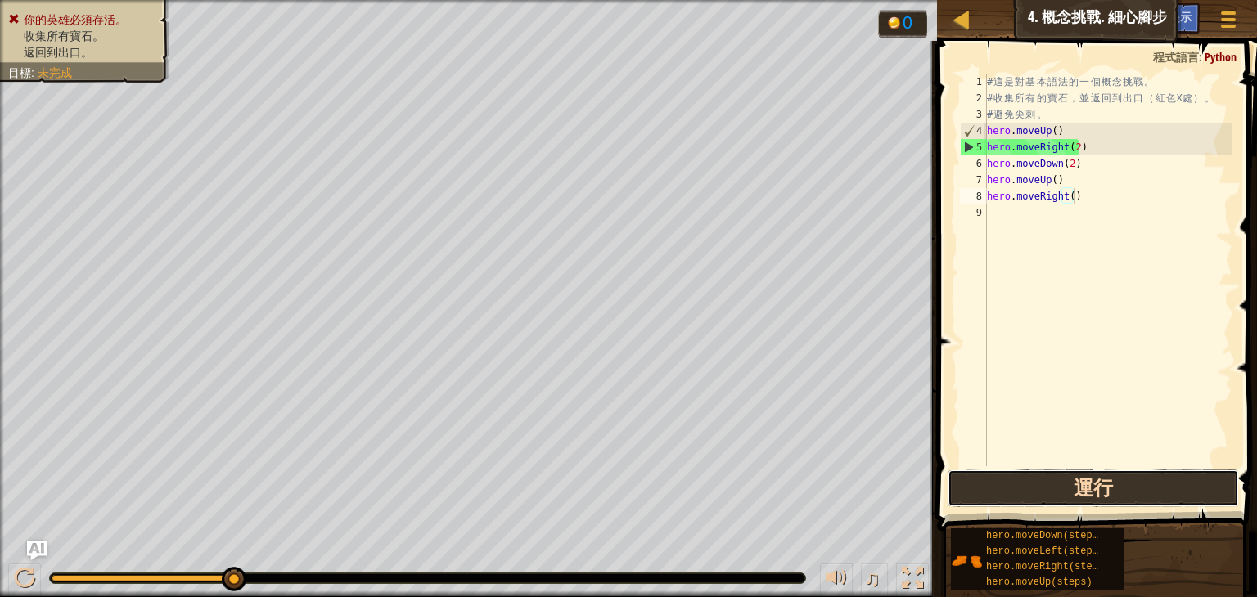
click at [999, 498] on button "運行" at bounding box center [1093, 489] width 291 height 38
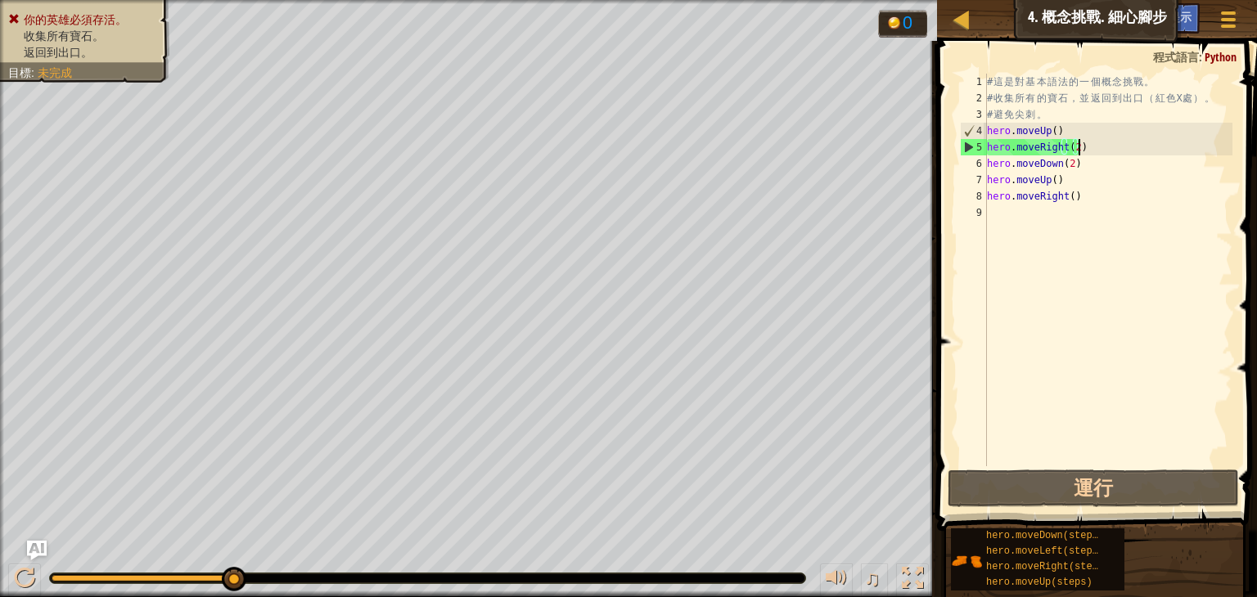
click at [1084, 153] on div "# 這 是 對 基 本 語 法 的 一 個 概 念 挑 戰 。 # 收 集 所 有 的 寶 石 ， 並 返 回 到 出 口 （ 紅 色 X 處 ） 。 # 避…" at bounding box center [1108, 287] width 249 height 426
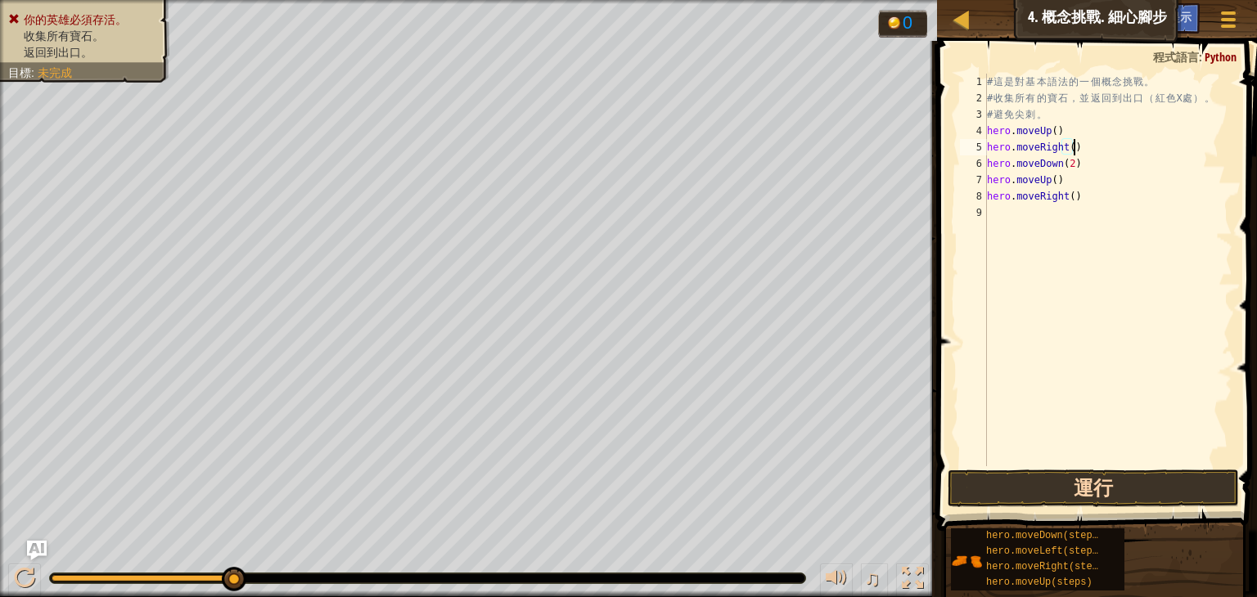
type textarea "hero.moveRight()"
click at [1057, 495] on button "運行" at bounding box center [1093, 489] width 291 height 38
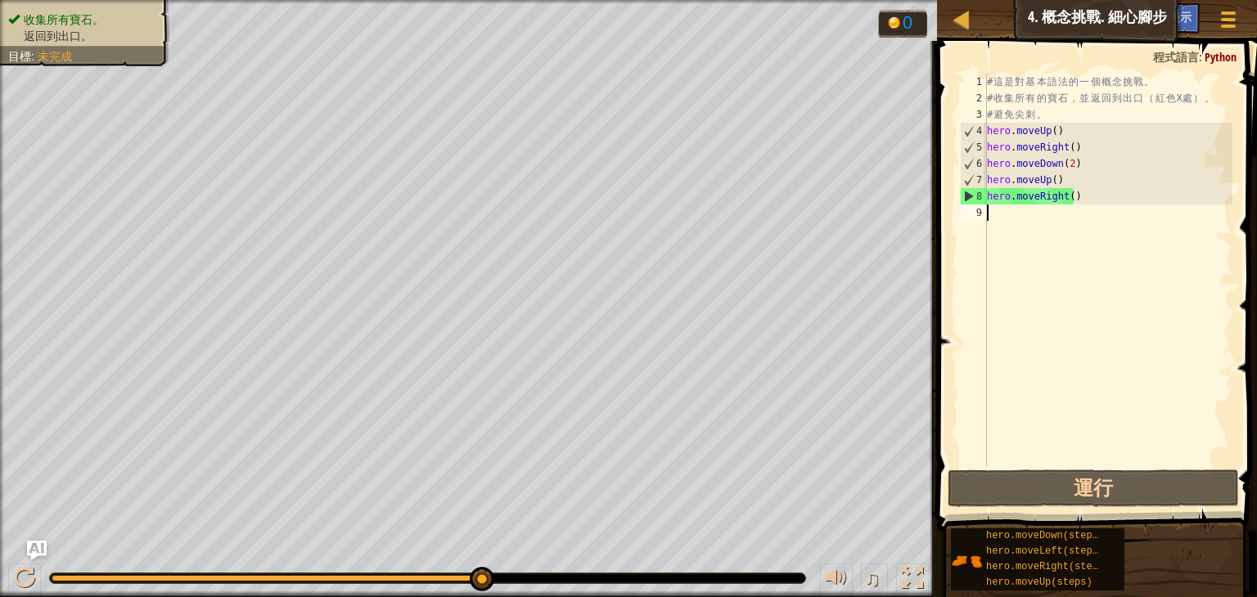
click at [1030, 211] on div "# 這 是 對 基 本 語 法 的 一 個 概 念 挑 戰 。 # 收 集 所 有 的 寶 石 ， 並 返 回 到 出 口 （ 紅 色 X 處 ） 。 # 避…" at bounding box center [1108, 287] width 249 height 426
click at [1015, 120] on div "# 這 是 對 基 本 語 法 的 一 個 概 念 挑 戰 。 # 收 集 所 有 的 寶 石 ， 並 返 回 到 出 口 （ 紅 色 X 處 ） 。 # 避…" at bounding box center [1108, 287] width 249 height 426
click at [1061, 131] on div "# 這 是 對 基 本 語 法 的 一 個 概 念 挑 戰 。 # 收 集 所 有 的 寶 石 ， 並 返 回 到 出 口 （ 紅 色 X 處 ） 。 # 避…" at bounding box center [1108, 287] width 249 height 426
click at [993, 120] on div "# 這 是 對 基 本 語 法 的 一 個 概 念 挑 戰 。 # 收 集 所 有 的 寶 石 ， 並 返 回 到 出 口 （ 紅 色 X 處 ） 。 # 避…" at bounding box center [1108, 287] width 249 height 426
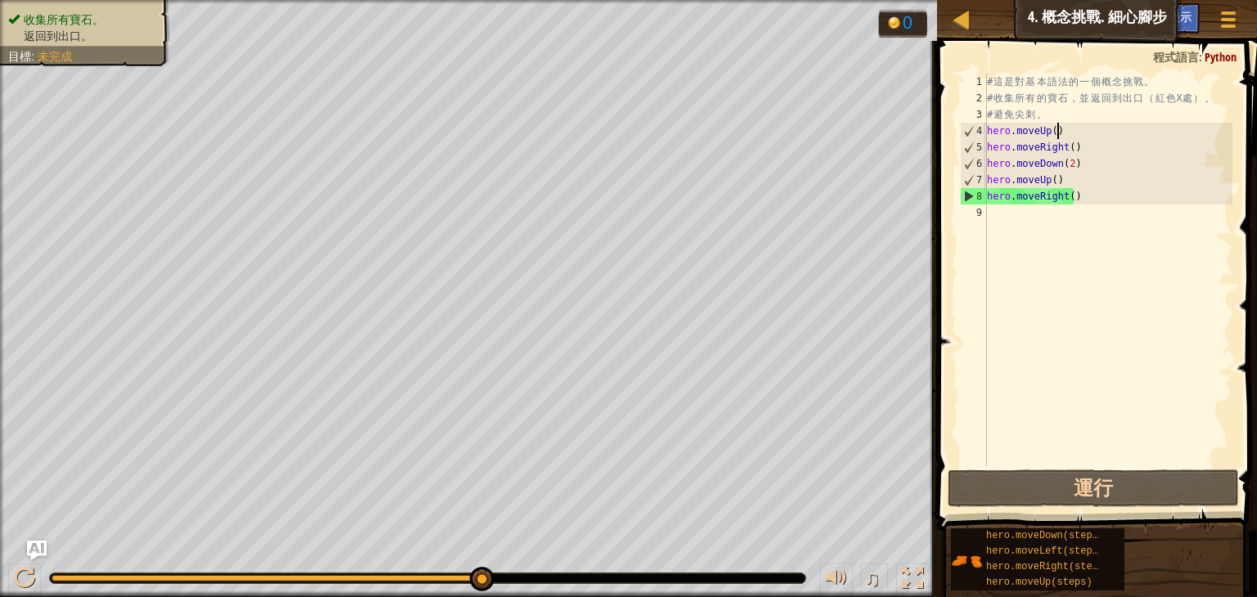
click at [1061, 134] on div "# 這 是 對 基 本 語 法 的 一 個 概 念 挑 戰 。 # 收 集 所 有 的 寶 石 ， 並 返 回 到 出 口 （ 紅 色 X 處 ） 。 # 避…" at bounding box center [1108, 287] width 249 height 426
click at [988, 132] on div "# 這 是 對 基 本 語 法 的 一 個 概 念 挑 戰 。 # 收 集 所 有 的 寶 石 ， 並 返 回 到 出 口 （ 紅 色 X 處 ） 。 # 避…" at bounding box center [1108, 287] width 249 height 426
click at [1061, 109] on div "# 這 是 對 基 本 語 法 的 一 個 概 念 挑 戰 。 # 收 集 所 有 的 寶 石 ， 並 返 回 到 出 口 （ 紅 色 X 處 ） 。 # 避…" at bounding box center [1108, 287] width 249 height 426
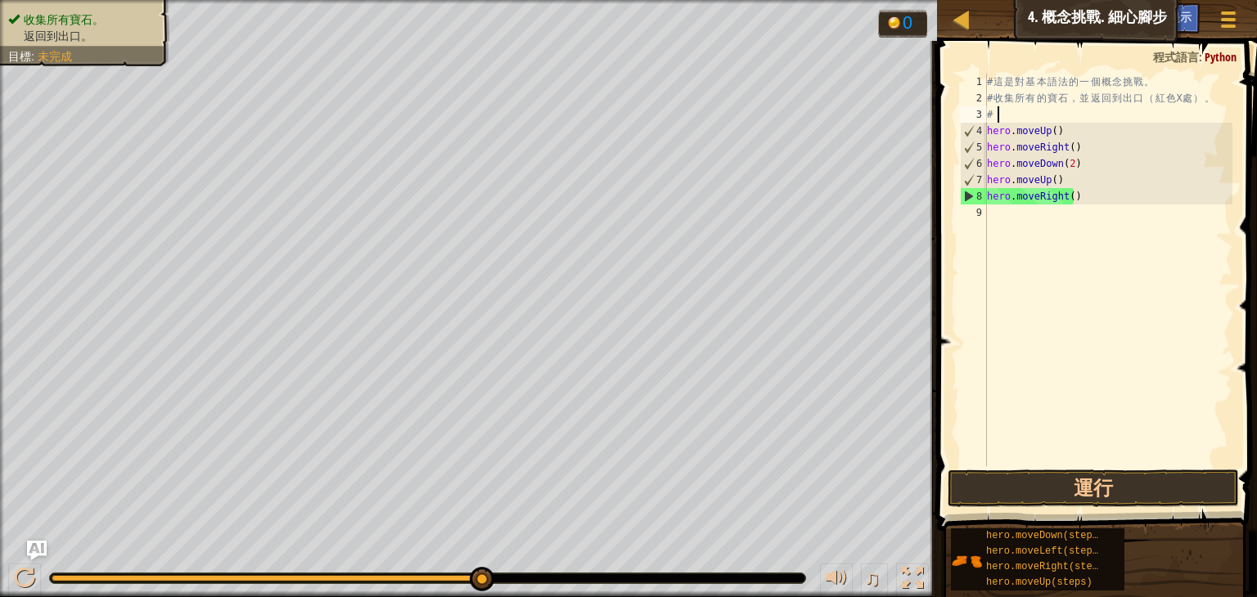
type textarea "#"
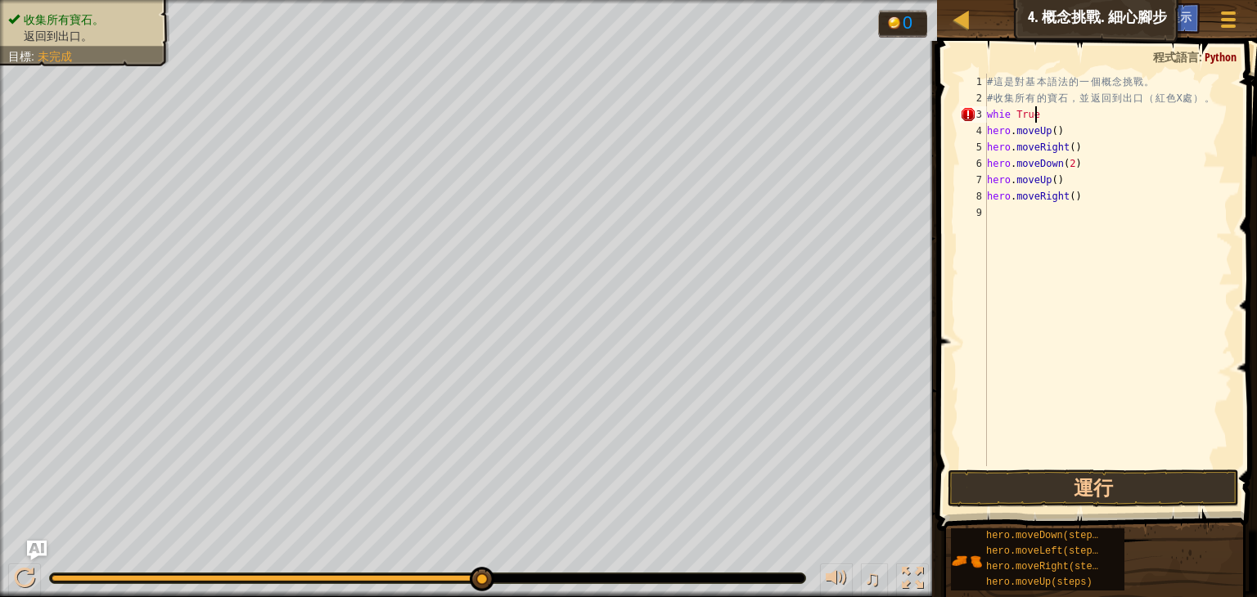
scroll to position [7, 3]
click at [1012, 115] on div "# 這 是 對 基 本 語 法 的 一 個 概 念 挑 戰 。 # 收 集 所 有 的 寶 石 ， 並 返 回 到 出 口 （ 紅 色 X 處 ） 。 [PE…" at bounding box center [1108, 287] width 249 height 426
click at [1001, 115] on div "# 這 是 對 基 本 語 法 的 一 個 概 念 挑 戰 。 # 收 集 所 有 的 寶 石 ， 並 返 回 到 出 口 （ 紅 色 X 處 ） 。 [PE…" at bounding box center [1108, 287] width 249 height 426
click at [988, 139] on div "# 這 是 對 基 本 語 法 的 一 個 概 念 挑 戰 。 # 收 集 所 有 的 寶 石 ， 並 返 回 到 出 口 （ 紅 色 X 處 ） 。 whi…" at bounding box center [1108, 287] width 249 height 426
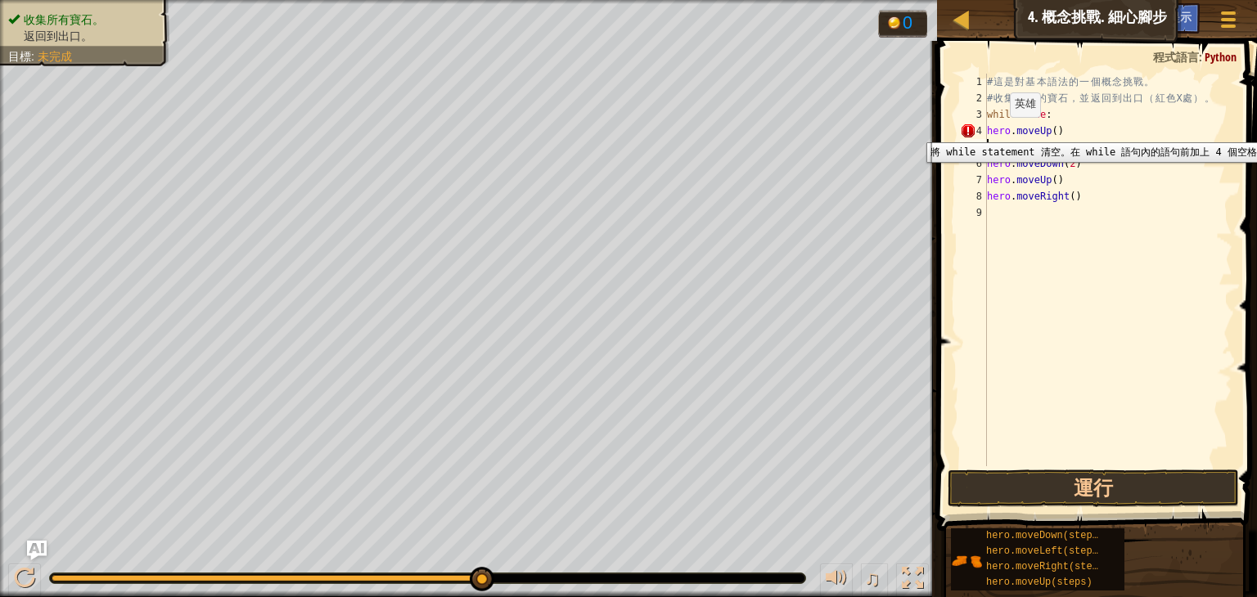
drag, startPoint x: 978, startPoint y: 130, endPoint x: 993, endPoint y: 130, distance: 14.7
click at [993, 130] on div "hero.moveRight() 1 2 3 4 5 6 7 8 9 # 這 是 對 基 本 語 法 的 一 個 概 念 挑 戰 。 # 收 集 所 有 的 …" at bounding box center [1095, 270] width 276 height 393
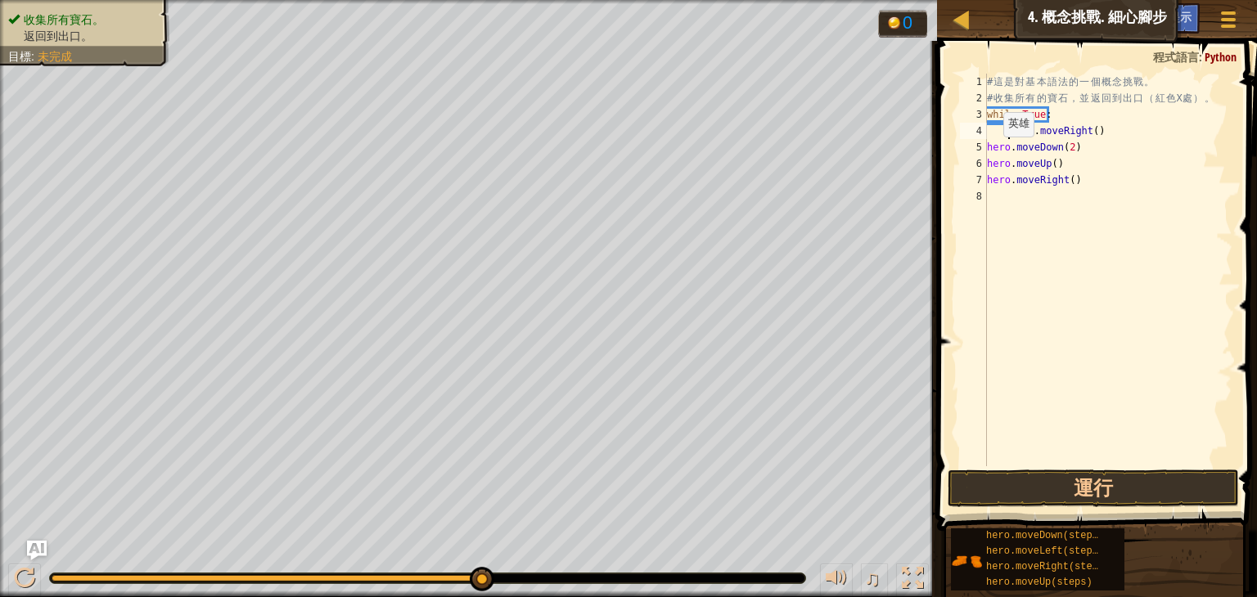
click at [989, 152] on div "# 這 是 對 基 本 語 法 的 一 個 概 念 挑 戰 。 # 收 集 所 有 的 寶 石 ， 並 返 回 到 出 口 （ 紅 色 X 處 ） 。 whi…" at bounding box center [1108, 287] width 249 height 426
click at [987, 164] on div "6" at bounding box center [973, 163] width 27 height 16
click at [989, 181] on div "# 這 是 對 基 本 語 法 的 一 個 概 念 挑 戰 。 # 收 集 所 有 的 寶 石 ， 並 返 回 到 出 口 （ 紅 色 X 處 ） 。 whi…" at bounding box center [1108, 287] width 249 height 426
click at [1063, 487] on button "運行" at bounding box center [1093, 489] width 291 height 38
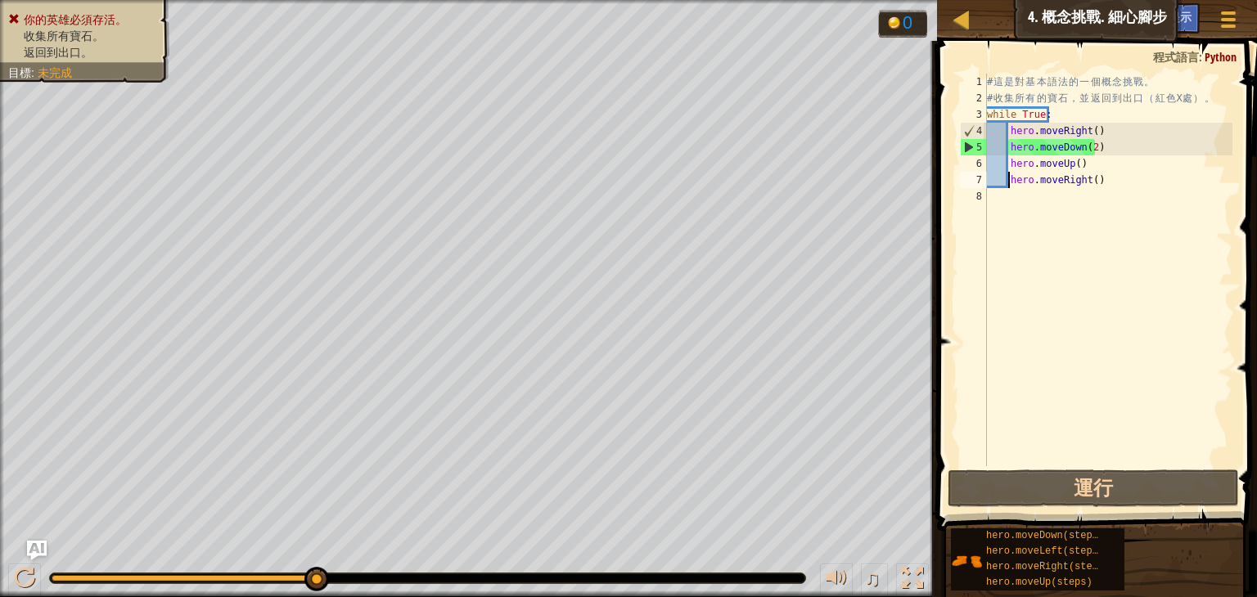
click at [1057, 115] on div "# 這 是 對 基 本 語 法 的 一 個 概 念 挑 戰 。 # 收 集 所 有 的 寶 石 ， 並 返 回 到 出 口 （ 紅 色 X 處 ） 。 whi…" at bounding box center [1108, 287] width 249 height 426
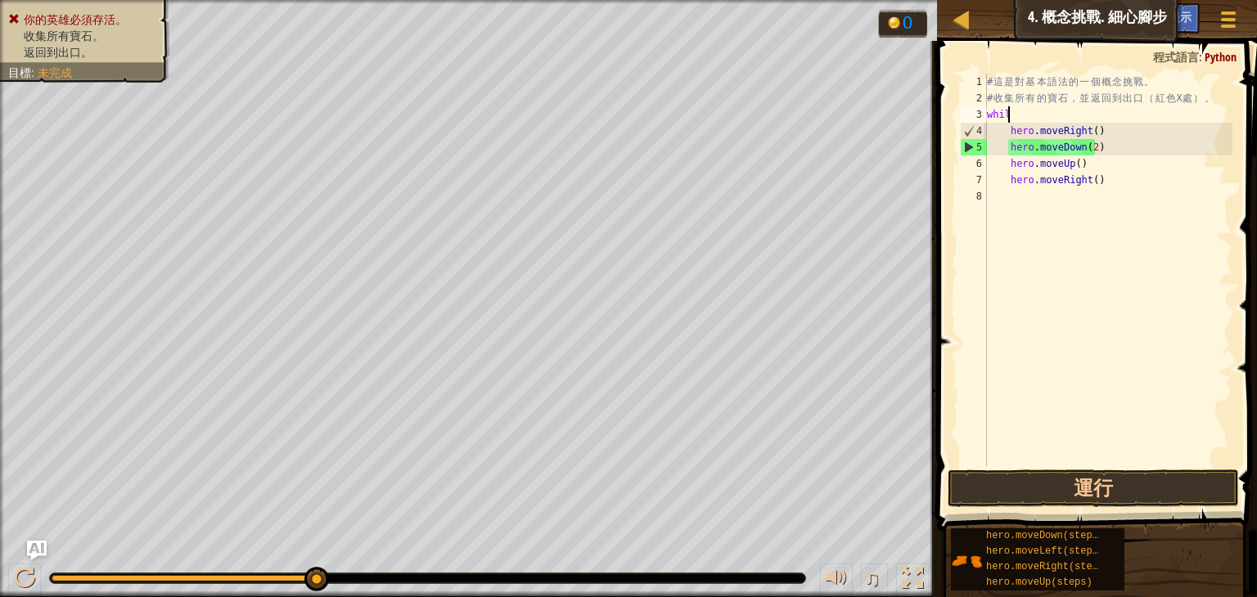
scroll to position [7, 0]
type textarea "w"
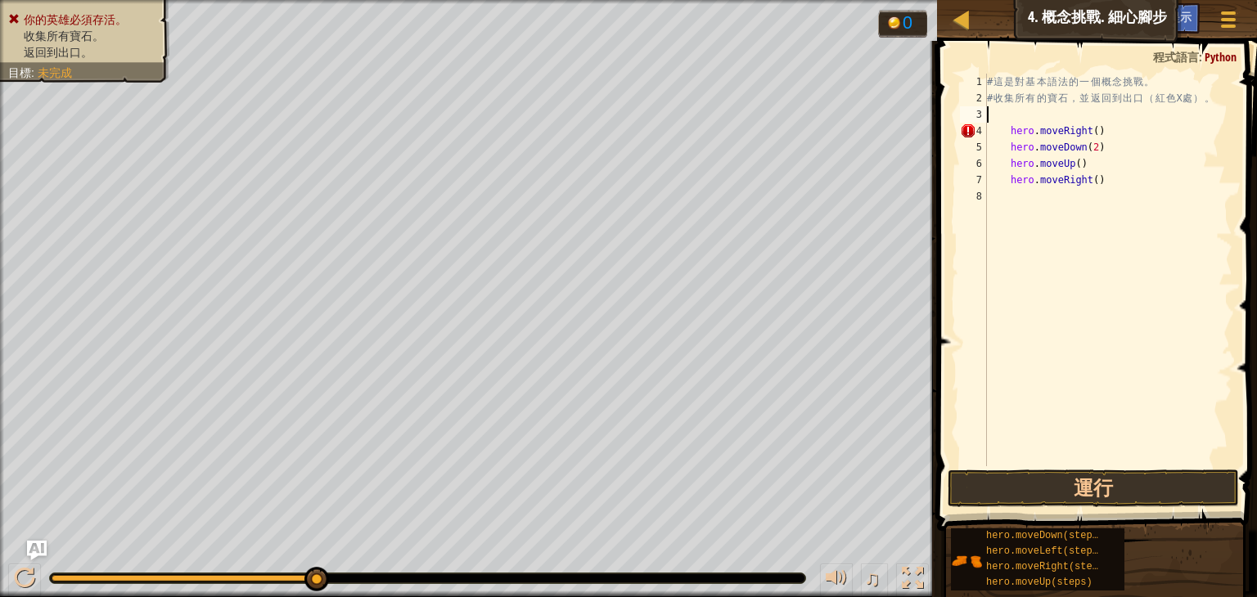
click at [1008, 138] on div "# 這 是 對 基 本 語 法 的 一 個 概 念 挑 戰 。 # 收 集 所 有 的 寶 石 ， 並 返 回 到 出 口 （ 紅 色 X 處 ） 。 her…" at bounding box center [1108, 287] width 249 height 426
click at [1008, 155] on div "# 這 是 對 基 本 語 法 的 一 個 概 念 挑 戰 。 # 收 集 所 有 的 寶 石 ， 並 返 回 到 出 口 （ 紅 色 X 處 ） 。 her…" at bounding box center [1108, 287] width 249 height 426
click at [1007, 148] on div "# 這 是 對 基 本 語 法 的 一 個 概 念 挑 戰 。 # 收 集 所 有 的 寶 石 ， 並 返 回 到 出 口 （ 紅 色 X 處 ） 。 her…" at bounding box center [1108, 287] width 249 height 426
click at [1007, 164] on div "# 這 是 對 基 本 語 法 的 一 個 概 念 挑 戰 。 # 收 集 所 有 的 寶 石 ， 並 返 回 到 出 口 （ 紅 色 X 處 ） 。 her…" at bounding box center [1108, 287] width 249 height 426
click at [1005, 186] on div "# 這 是 對 基 本 語 法 的 一 個 概 念 挑 戰 。 # 收 集 所 有 的 寶 石 ， 並 返 回 到 出 口 （ 紅 色 X 處 ） 。 her…" at bounding box center [1108, 287] width 249 height 426
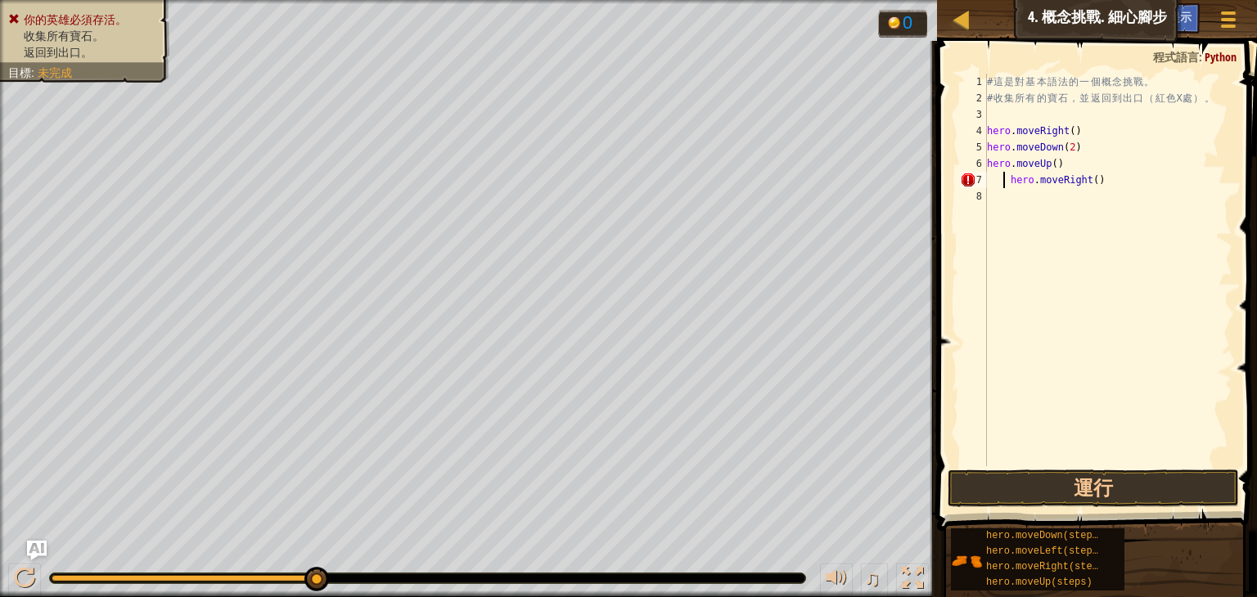
click at [1011, 178] on div "# 這 是 對 基 本 語 法 的 一 個 概 念 挑 戰 。 # 收 集 所 有 的 寶 石 ， 並 返 回 到 出 口 （ 紅 色 X 處 ） 。 her…" at bounding box center [1108, 287] width 249 height 426
type textarea "hero.moveRight()"
click at [1040, 117] on div "# 這 是 對 基 本 語 法 的 一 個 概 念 挑 戰 。 # 收 集 所 有 的 寶 石 ， 並 返 回 到 出 口 （ 紅 色 X 處 ） 。 her…" at bounding box center [1108, 287] width 249 height 426
click at [1039, 494] on button "運行" at bounding box center [1093, 489] width 291 height 38
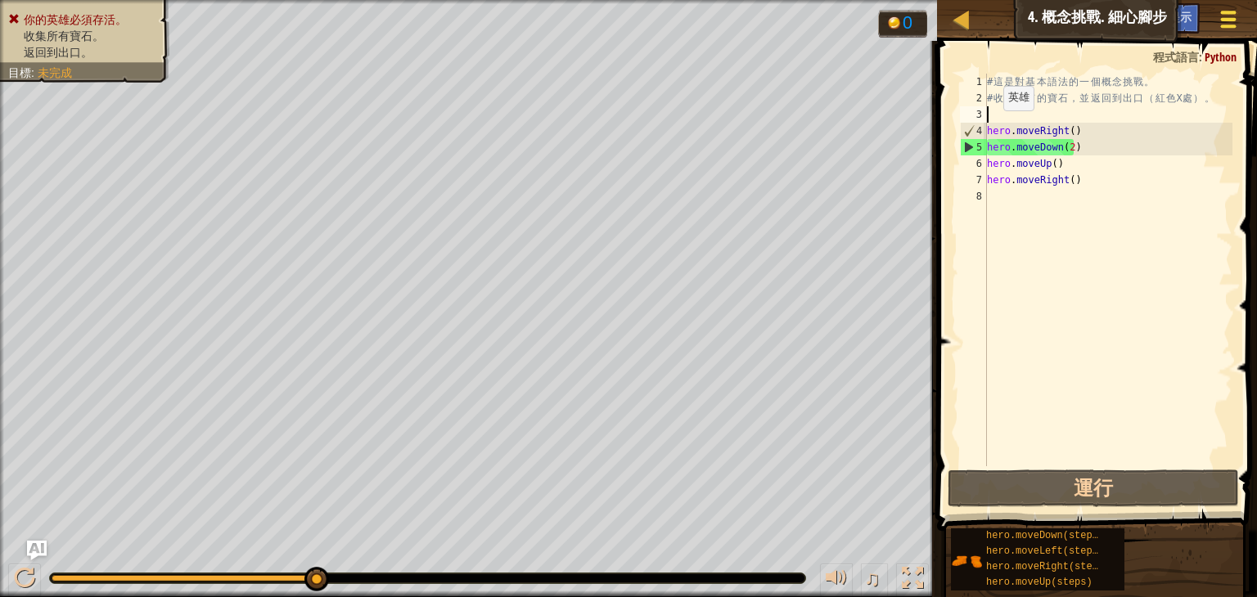
click at [1237, 14] on div at bounding box center [1228, 19] width 22 height 24
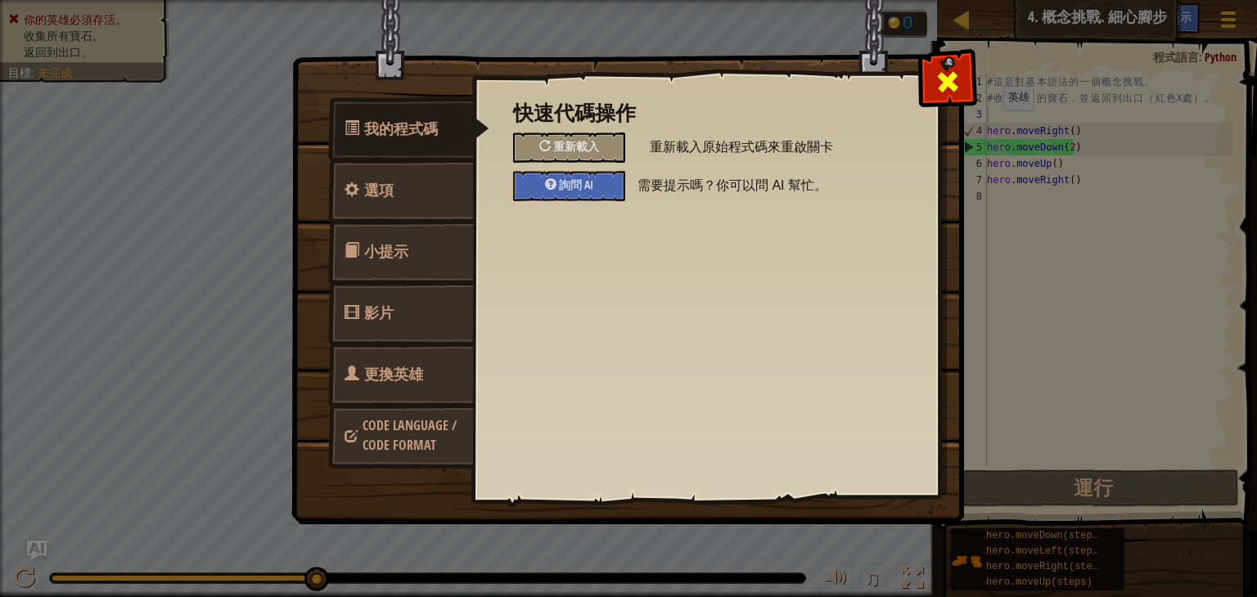
click at [949, 92] on span at bounding box center [948, 82] width 26 height 26
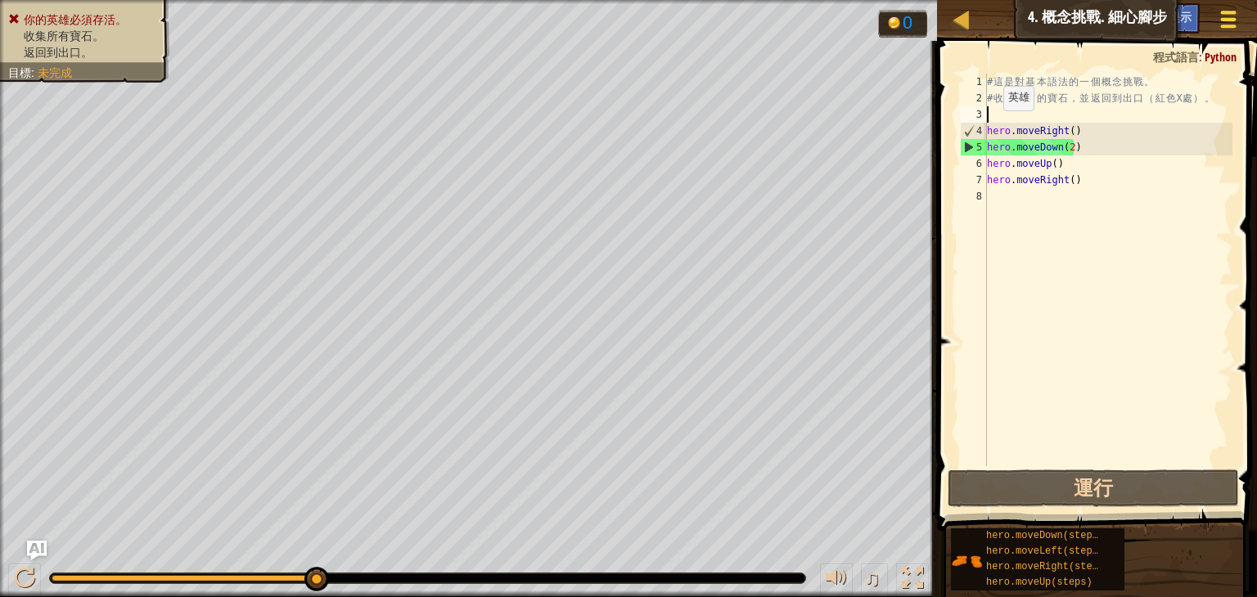
click at [1224, 25] on span at bounding box center [1229, 26] width 16 height 3
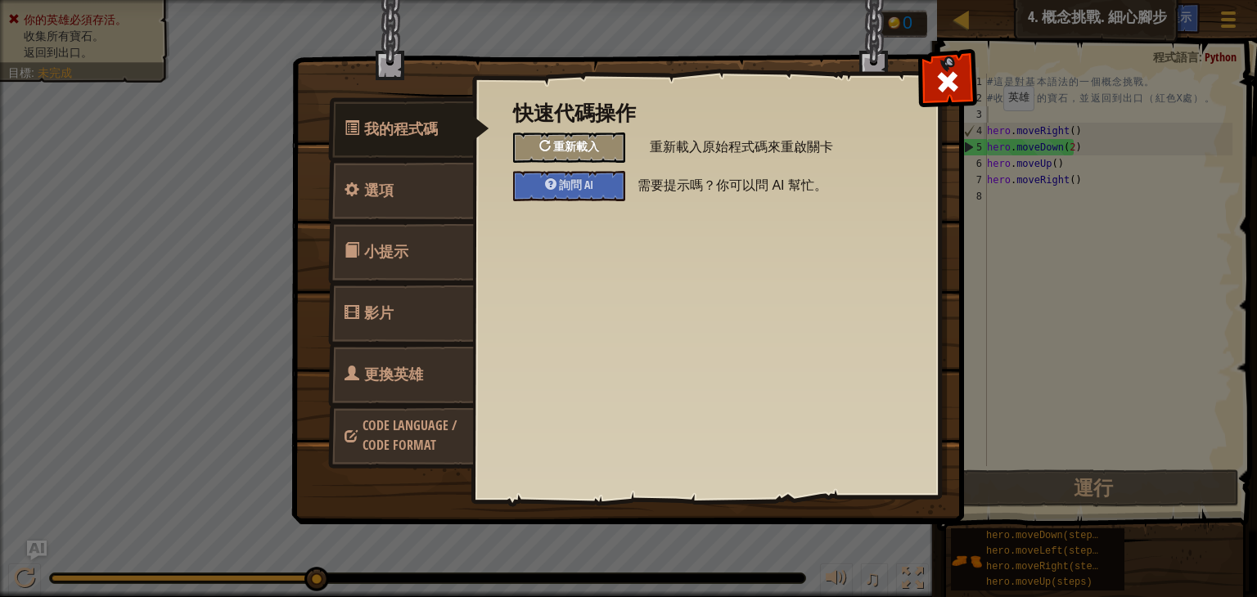
click at [617, 148] on div "重新載入" at bounding box center [569, 148] width 112 height 30
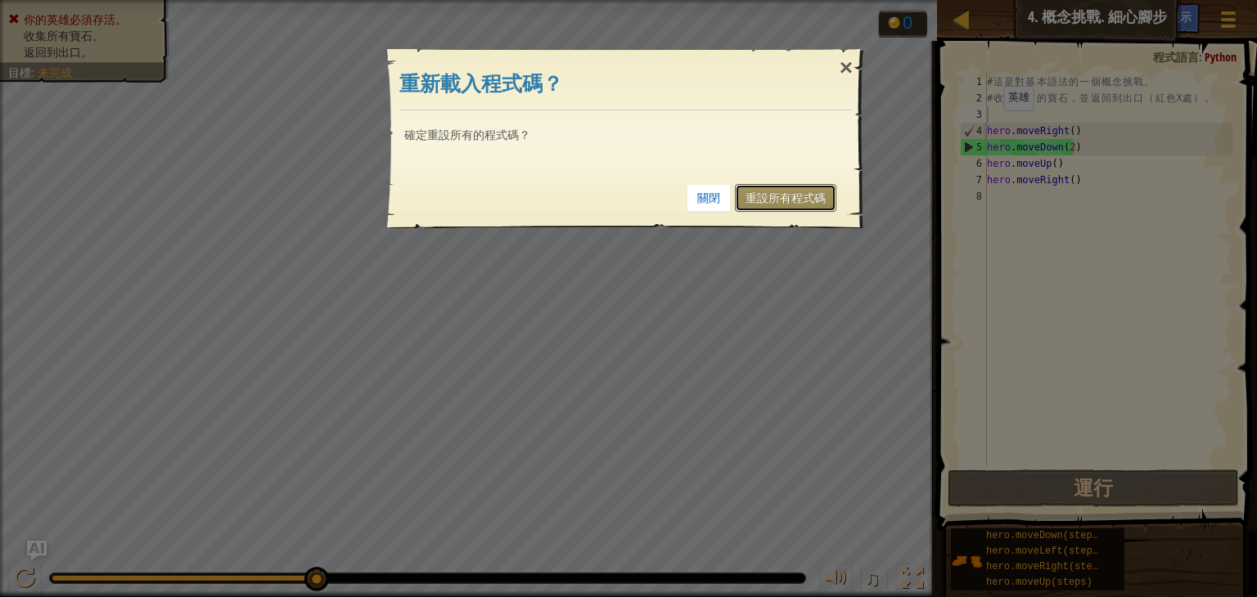
click at [746, 188] on link "重設所有程式碼" at bounding box center [785, 198] width 101 height 28
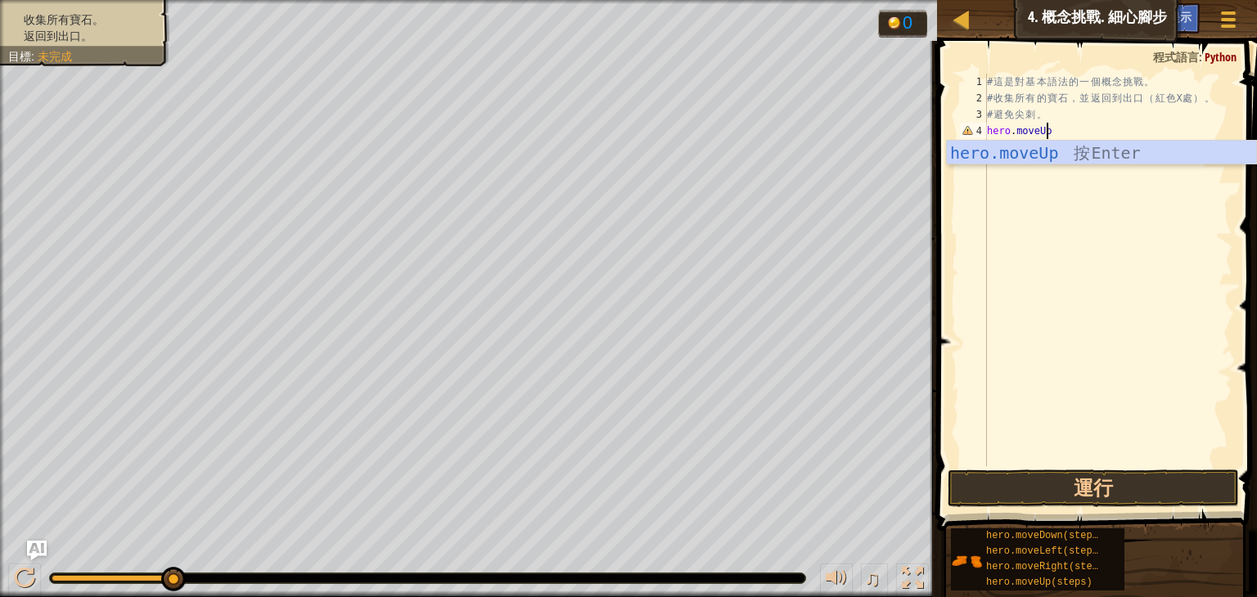
scroll to position [7, 4]
type textarea "hero.moveUp()"
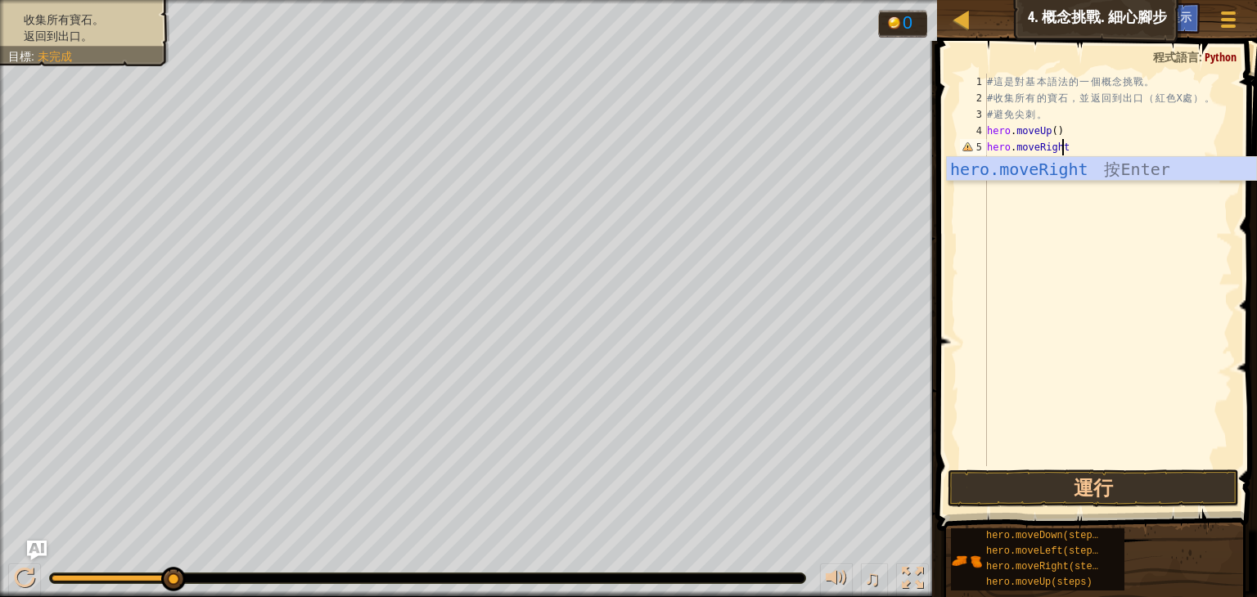
scroll to position [7, 6]
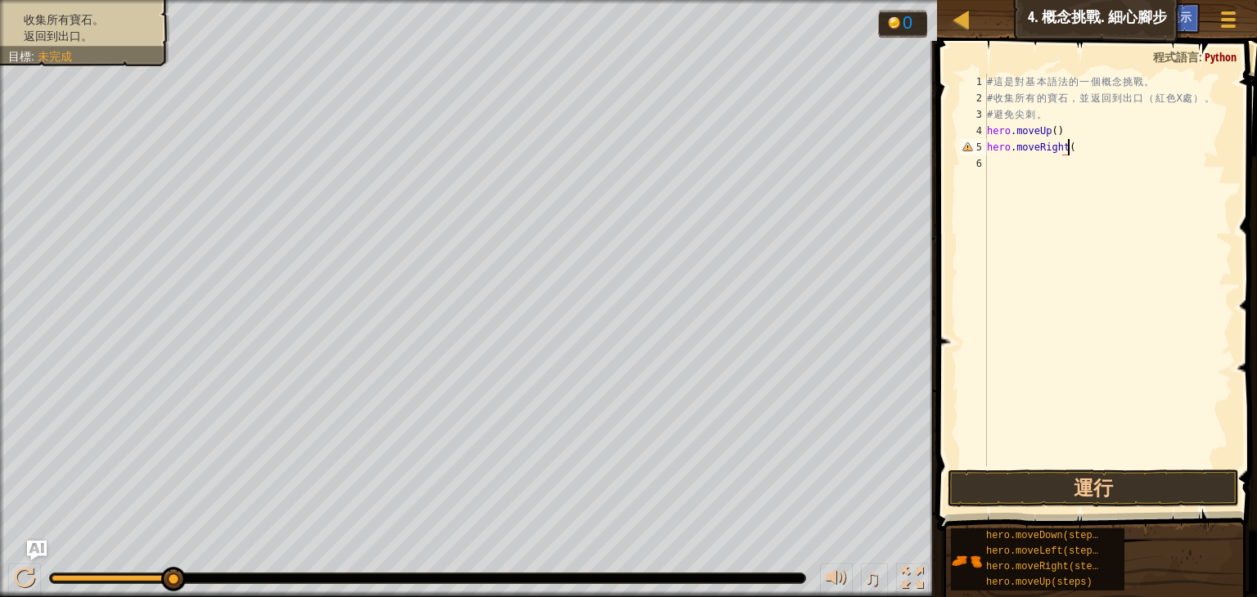
type textarea "hero.moveRight()"
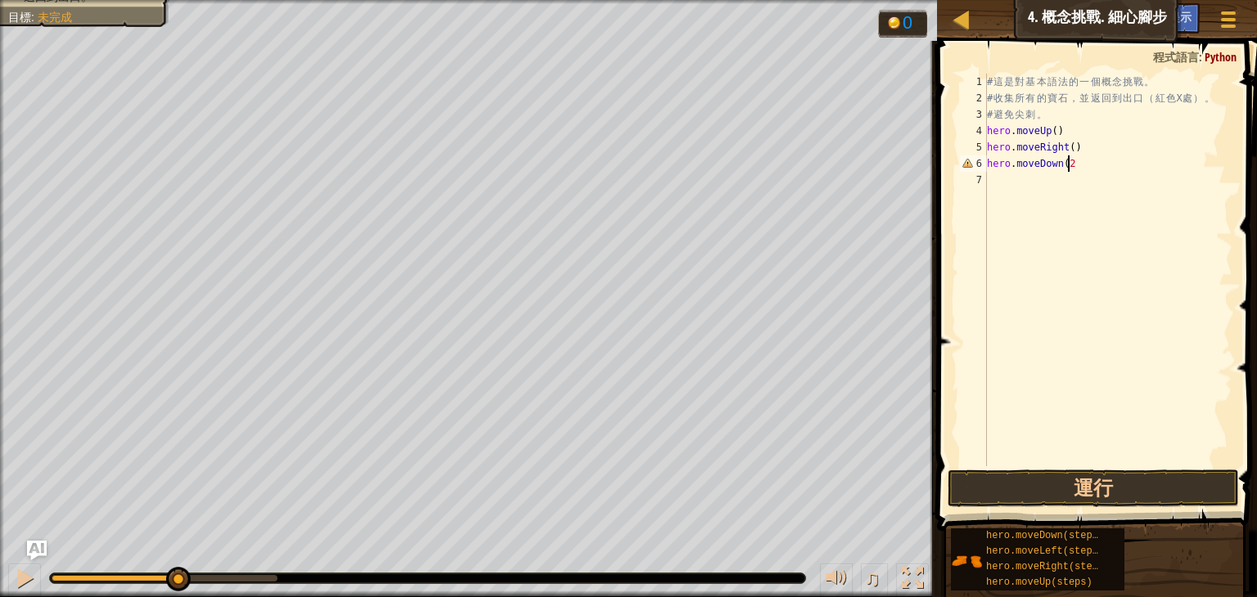
type textarea "hero.moveDown(2)"
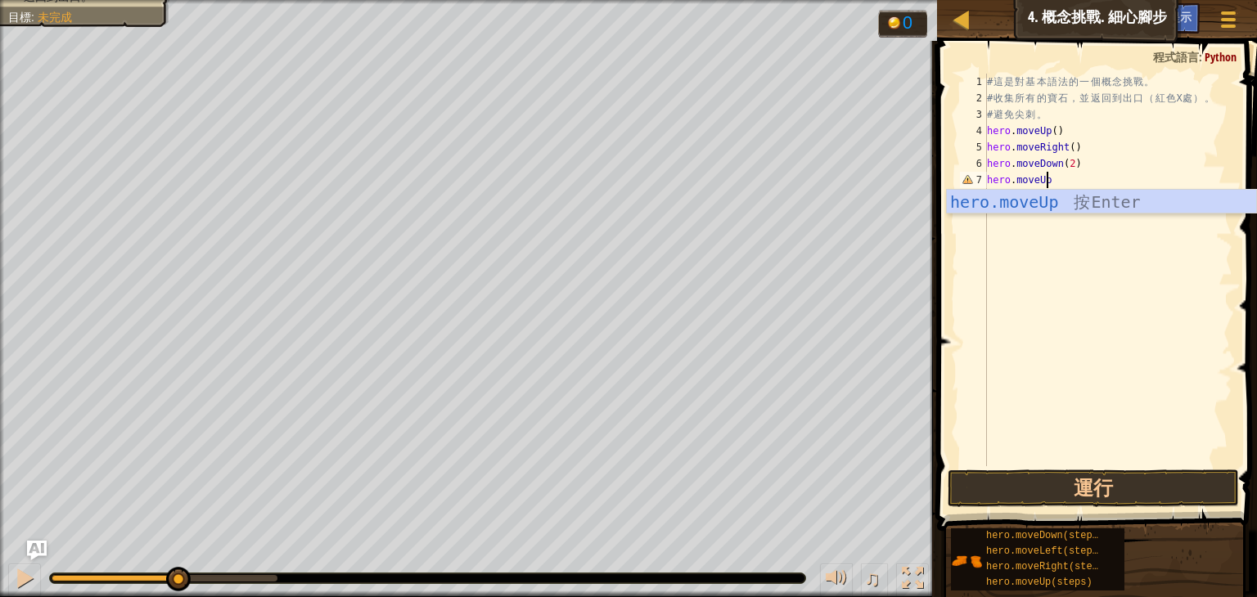
scroll to position [7, 4]
type textarea "hero.moveUp()"
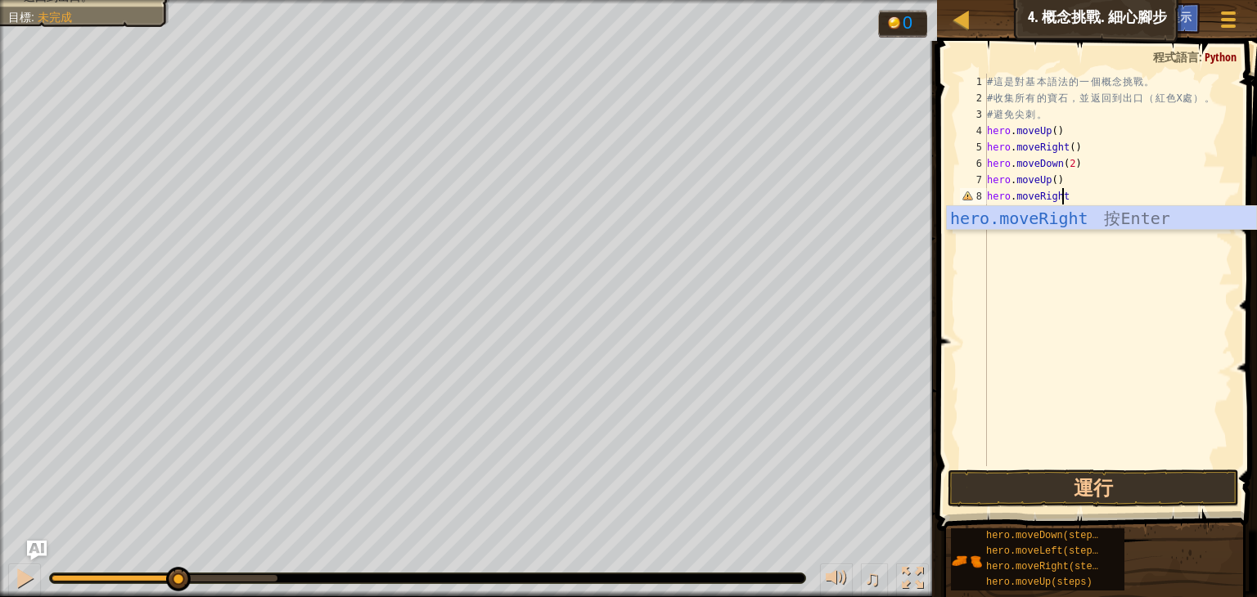
scroll to position [7, 6]
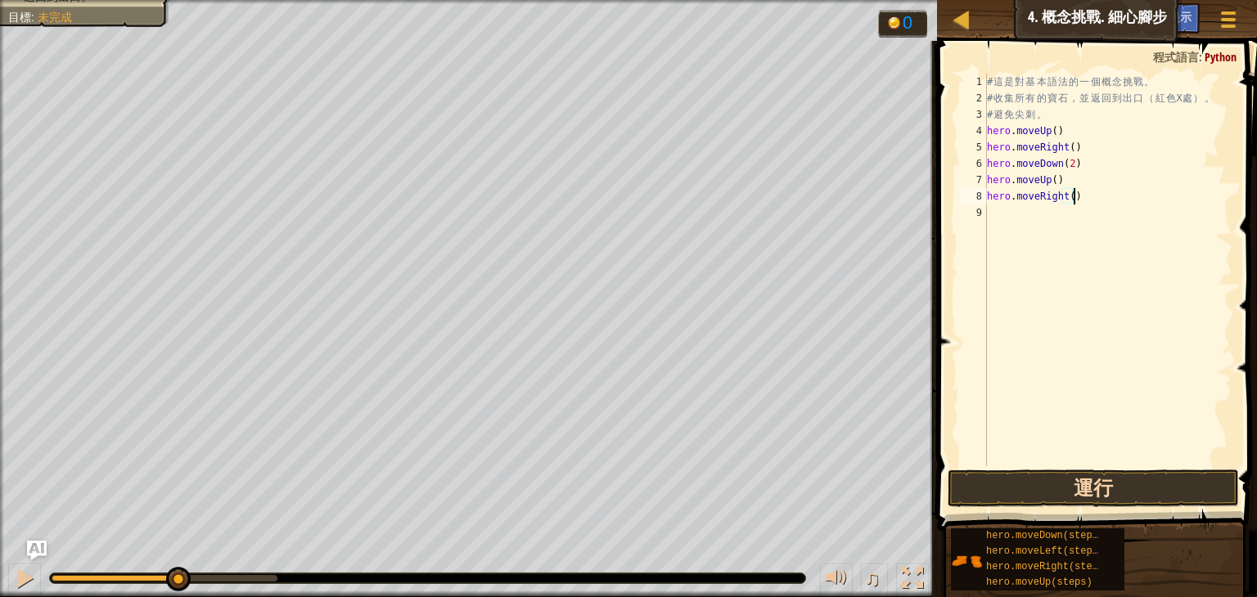
type textarea "hero.moveRight()"
click at [1067, 504] on button "運行" at bounding box center [1093, 489] width 291 height 38
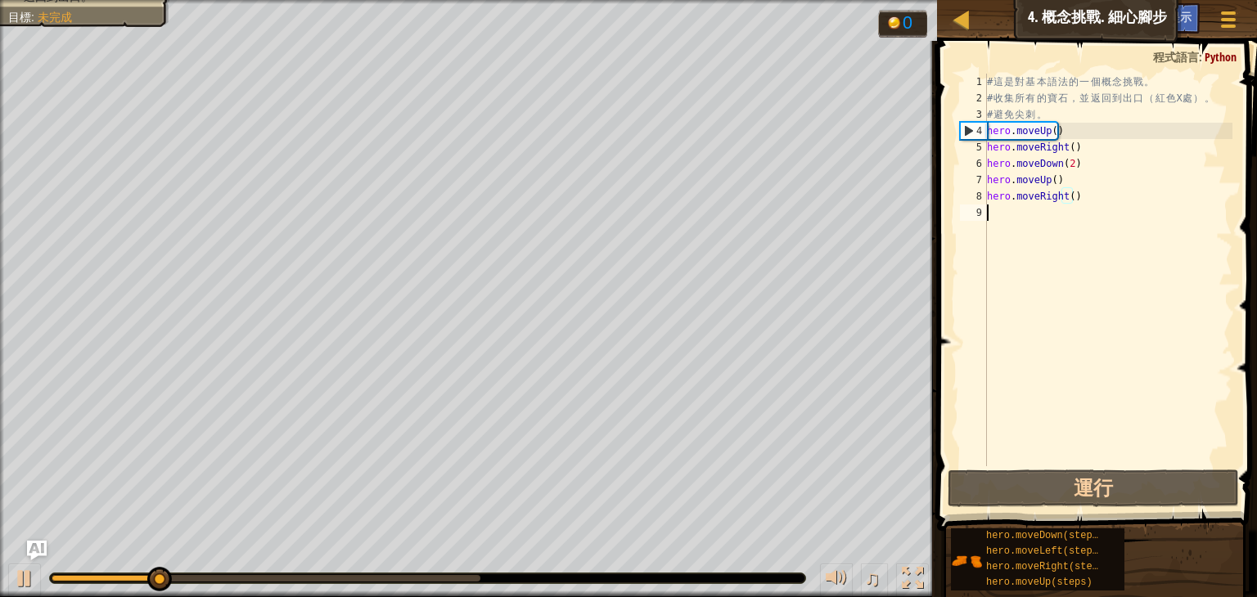
click at [1057, 220] on div "# 這 是 對 基 本 語 法 的 一 個 概 念 挑 戰 。 # 收 集 所 有 的 寶 石 ， 並 返 回 到 出 口 （ 紅 色 X 處 ） 。 # 避…" at bounding box center [1108, 287] width 249 height 426
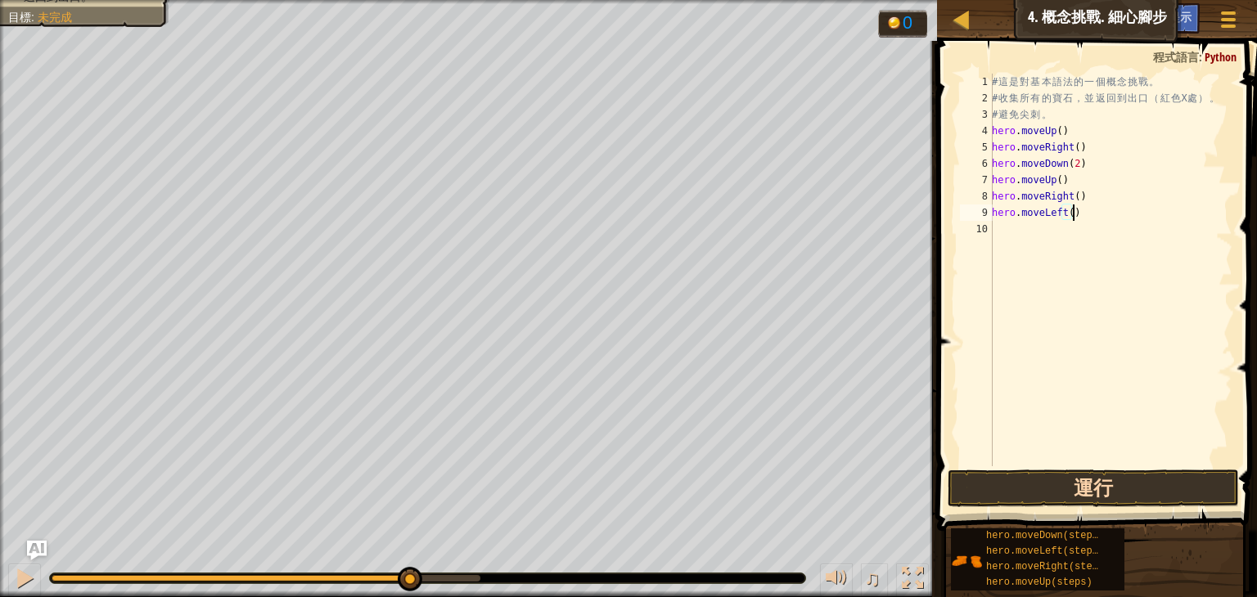
type textarea "hero.moveLeft()"
drag, startPoint x: 1091, startPoint y: 497, endPoint x: 1085, endPoint y: 485, distance: 12.8
click at [1091, 498] on button "運行" at bounding box center [1093, 489] width 291 height 38
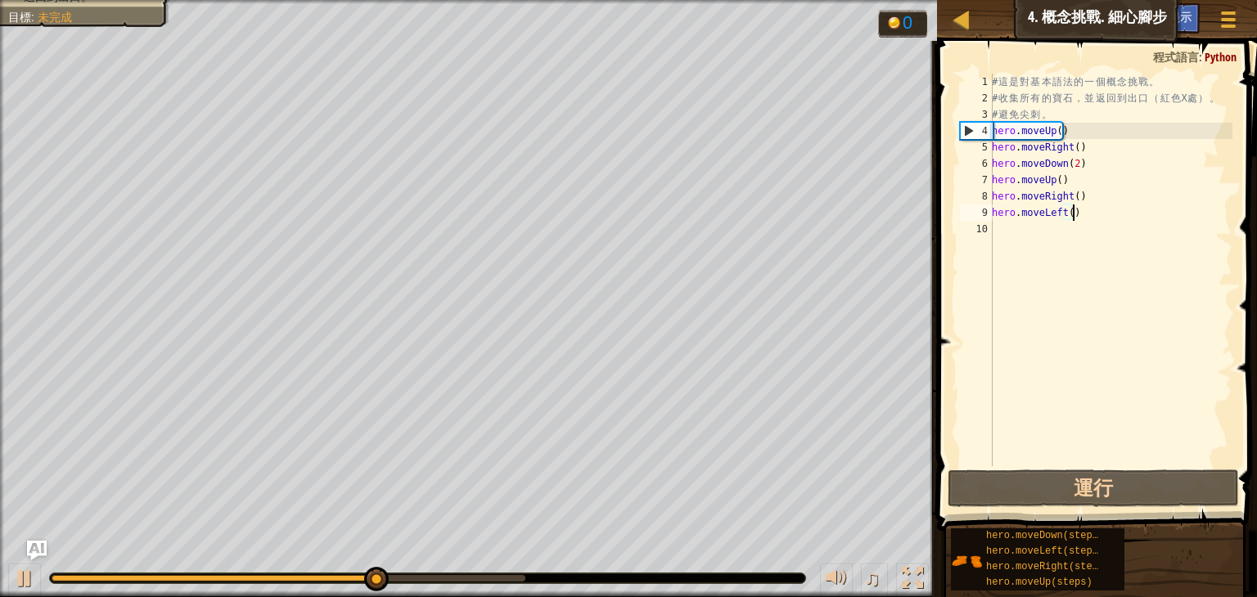
click at [1050, 236] on div "# 這 是 對 基 本 語 法 的 一 個 概 念 挑 戰 。 # 收 集 所 有 的 寶 石 ， 並 返 回 到 出 口 （ 紅 色 X 處 ） 。 # 避…" at bounding box center [1111, 287] width 244 height 426
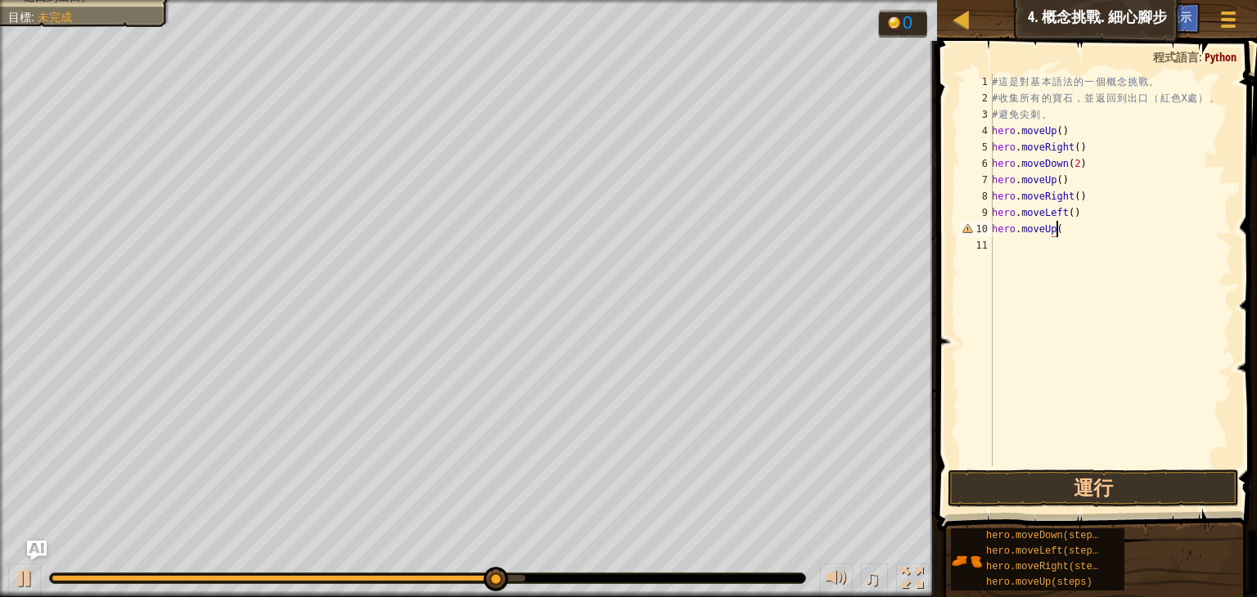
scroll to position [7, 4]
type textarea "hero.moveUp()"
type textarea "hero.moveLeft()"
type textarea "hero.moveDown()"
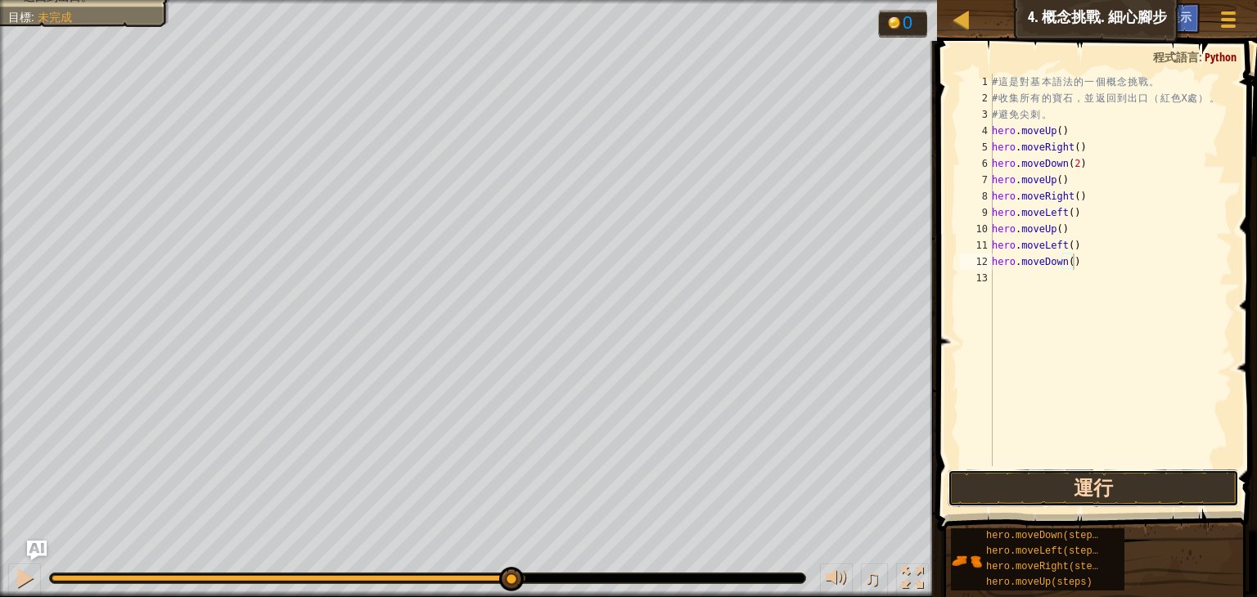
click at [1091, 475] on button "運行" at bounding box center [1093, 489] width 291 height 38
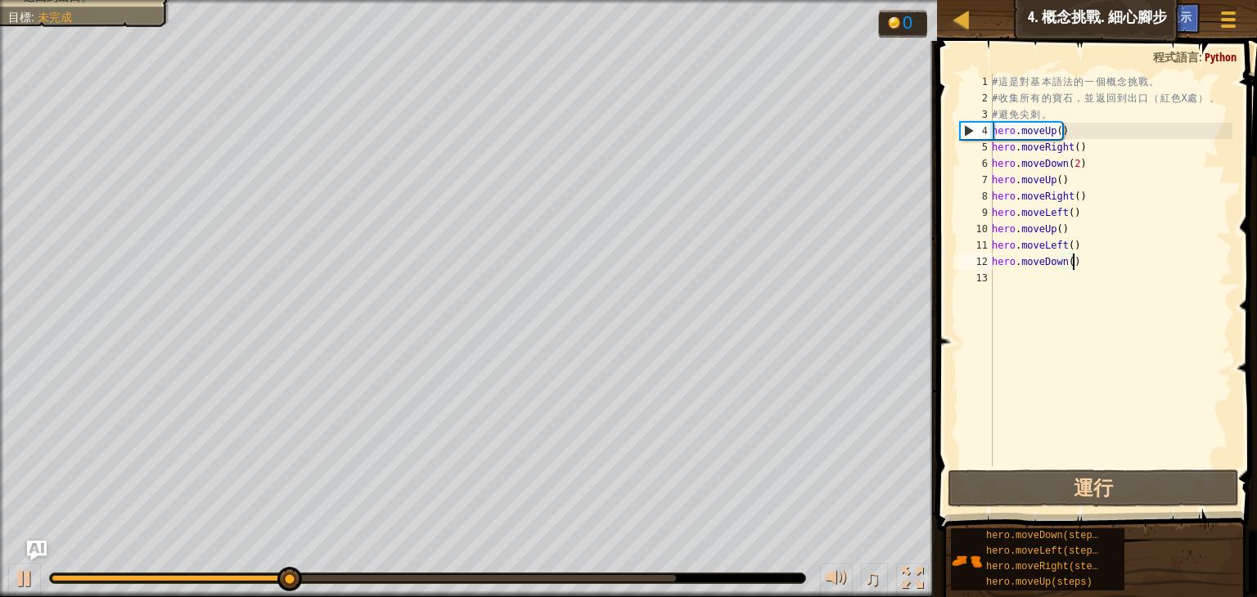
click at [1020, 279] on div "# 這 是 對 基 本 語 法 的 一 個 概 念 挑 戰 。 # 收 集 所 有 的 寶 石 ， 並 返 回 到 出 口 （ 紅 色 X 處 ） 。 # 避…" at bounding box center [1111, 287] width 244 height 426
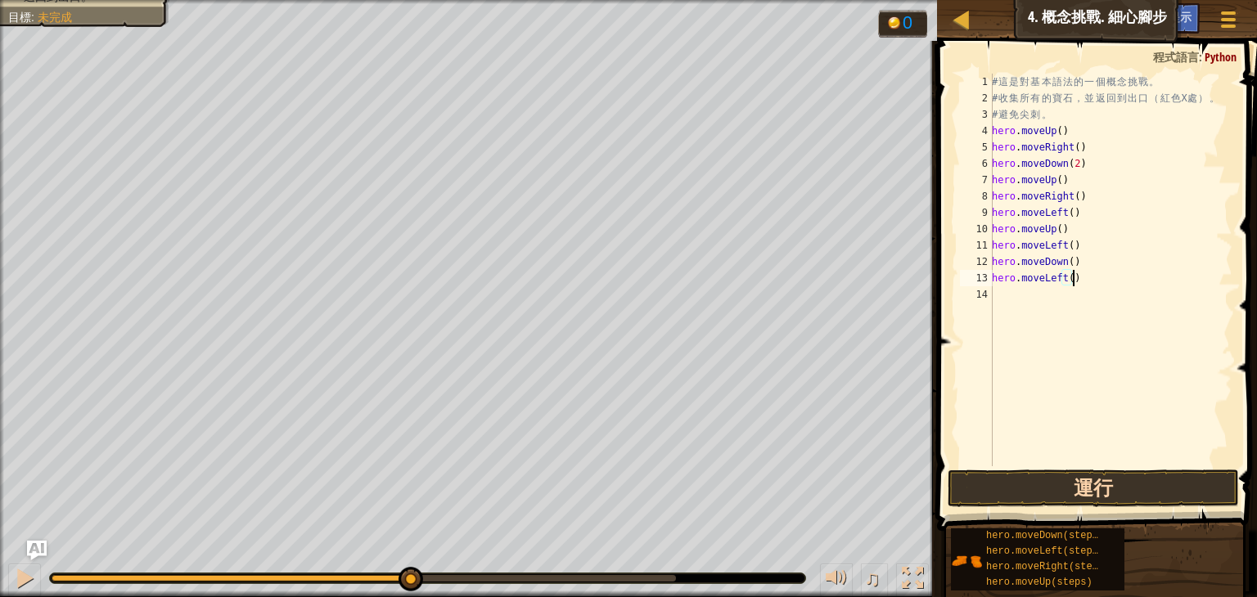
type textarea "hero.moveLeft()"
click at [1060, 486] on button "運行" at bounding box center [1093, 489] width 291 height 38
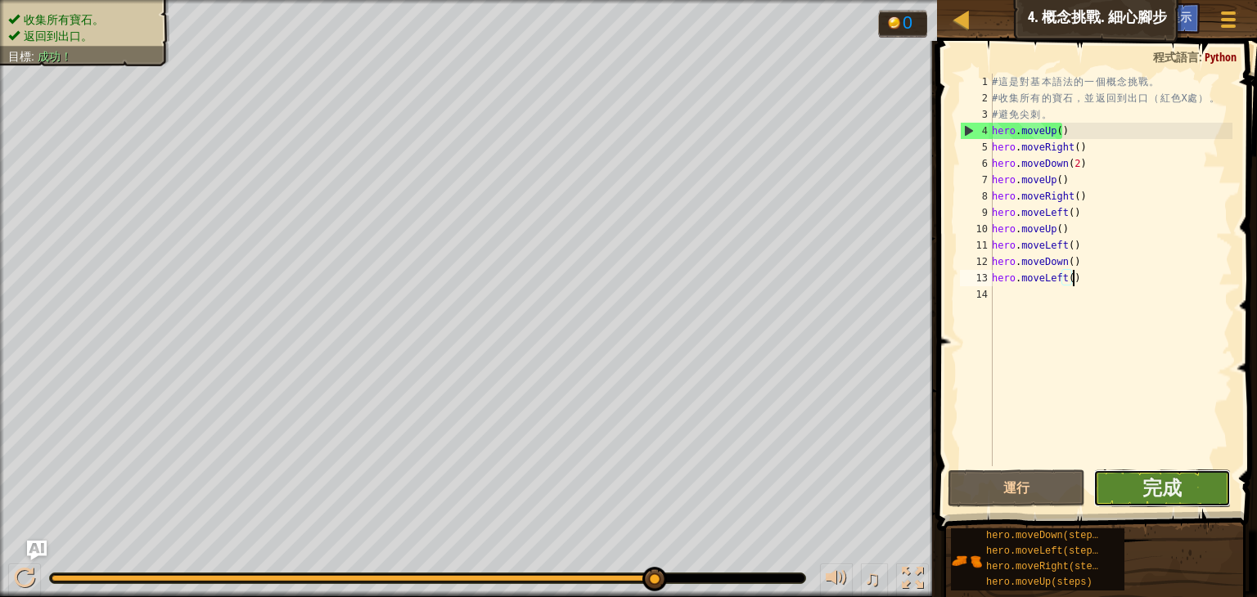
click at [1126, 488] on button "完成" at bounding box center [1161, 489] width 137 height 38
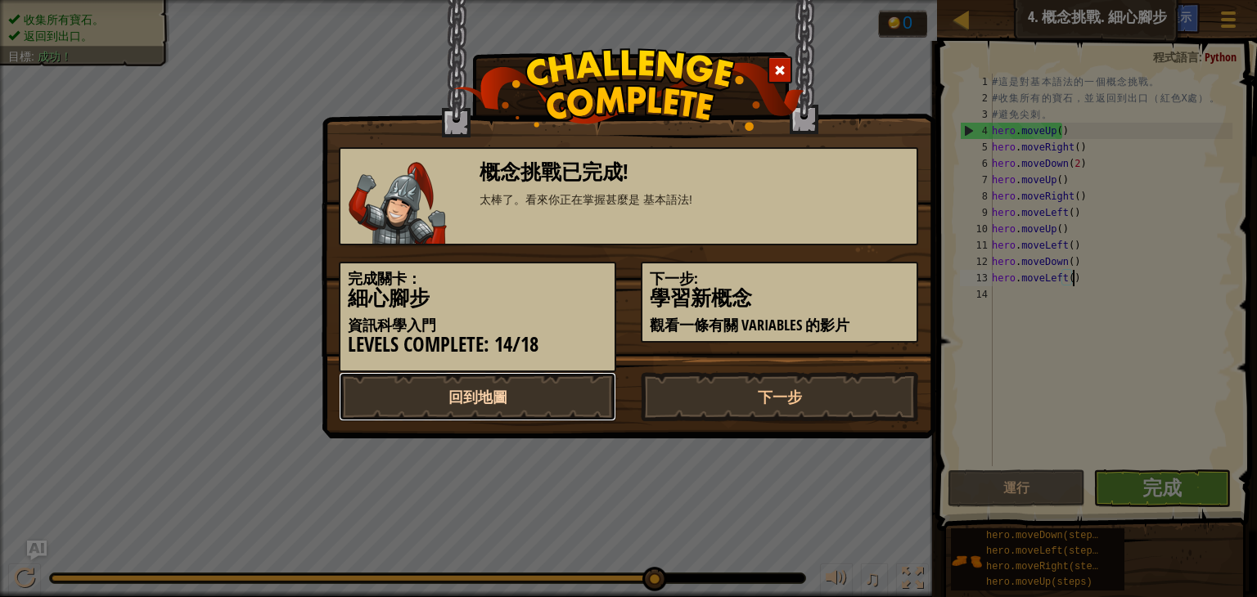
click at [539, 400] on link "回到地圖" at bounding box center [477, 396] width 277 height 49
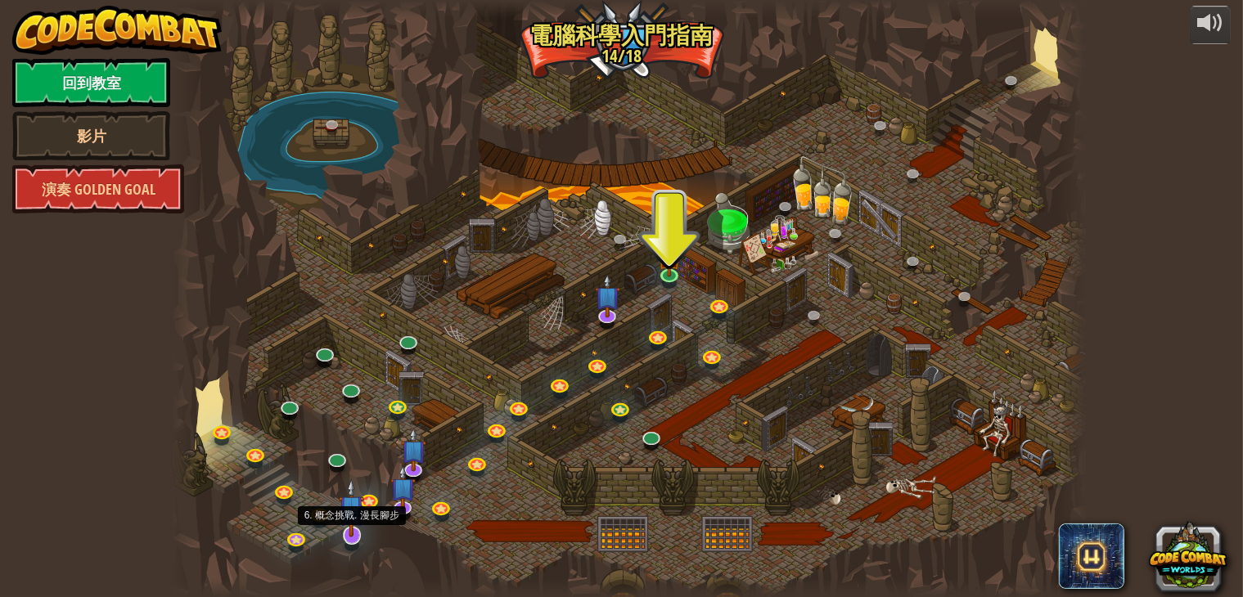
click at [354, 534] on img at bounding box center [351, 508] width 25 height 59
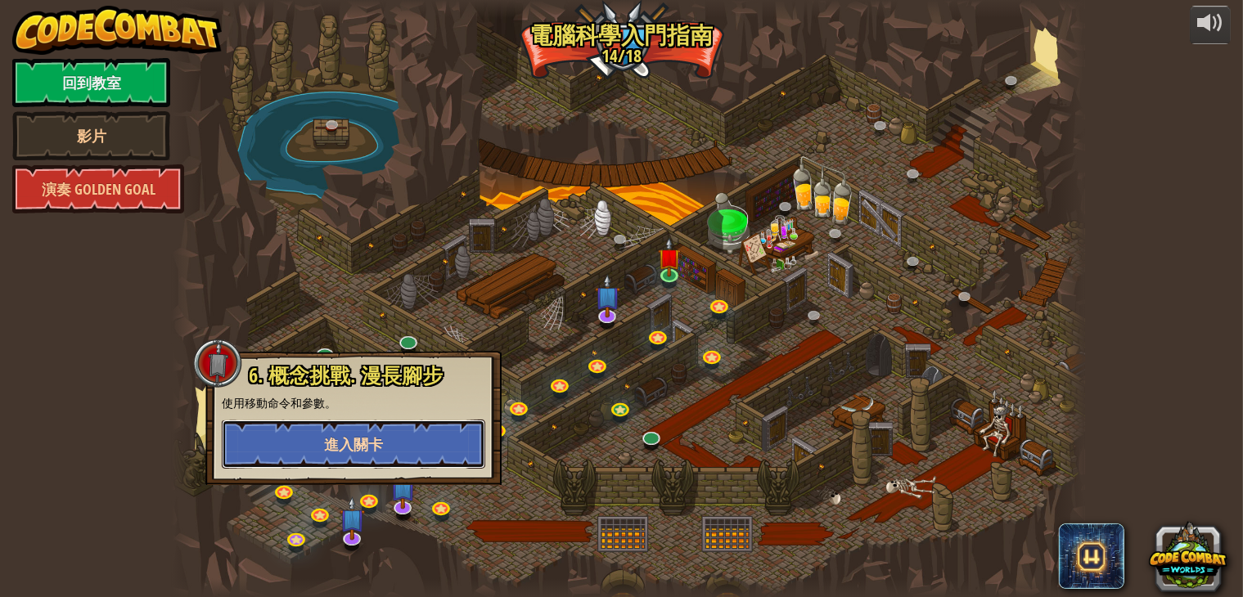
click at [401, 462] on button "進入關卡" at bounding box center [354, 444] width 264 height 49
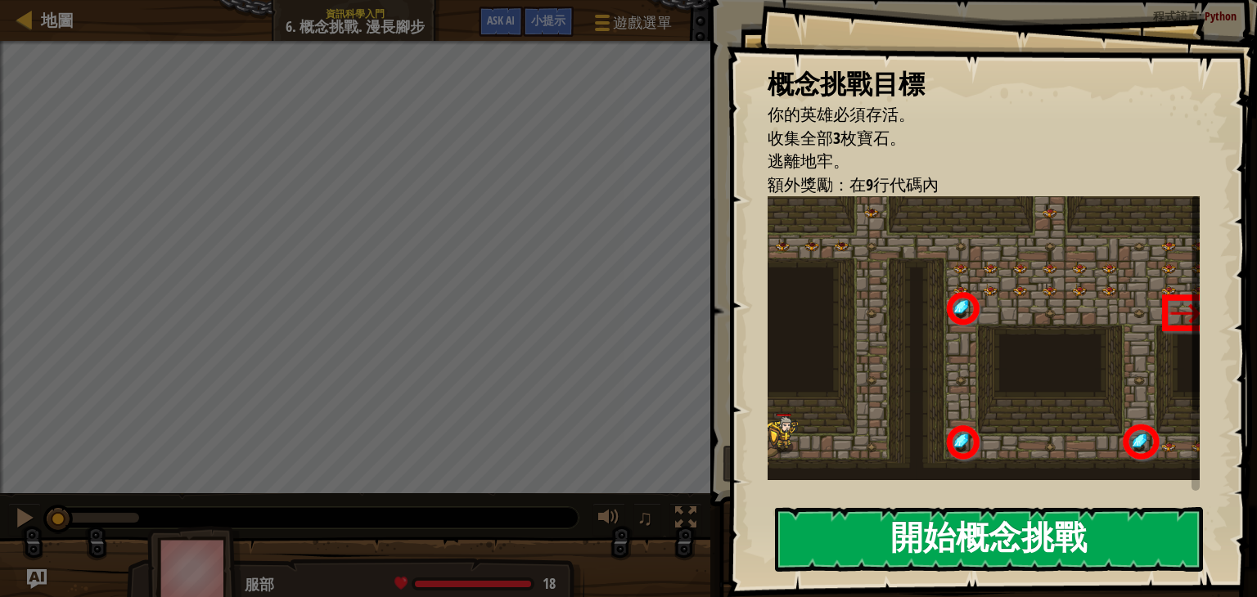
click at [963, 551] on button "開始概念挑戰" at bounding box center [989, 539] width 428 height 65
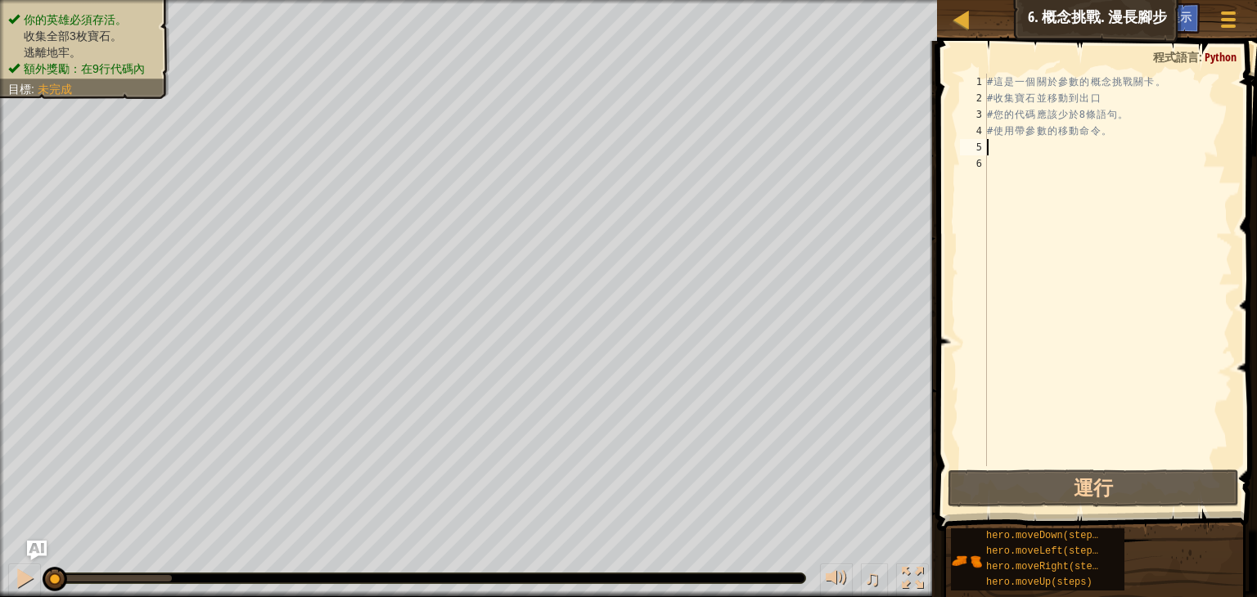
click at [1009, 145] on div "# 這 是 一 個 關 於 參 數 的 概 念 挑 戰 關 卡 。 # 收 集 寶 石 並 移 動 到 出 口 # 您 的 代 碼 應 該 少 於 8 條 語…" at bounding box center [1108, 287] width 249 height 426
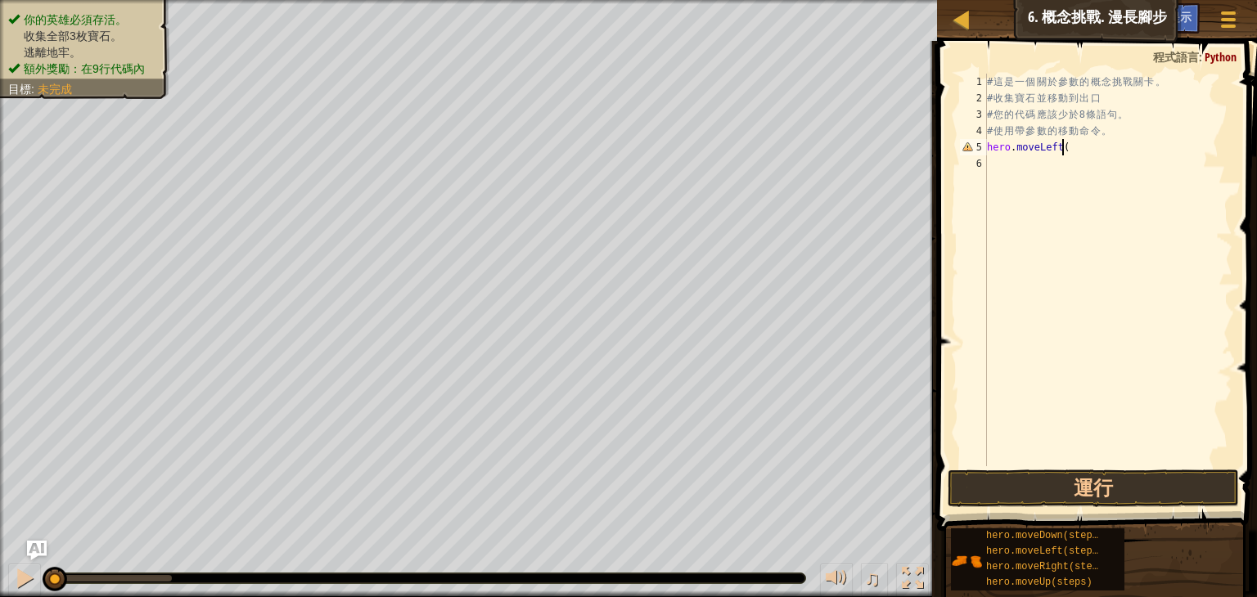
scroll to position [7, 6]
type textarea "hero.moveLeft()"
click at [1041, 158] on div "# 這 是 一 個 關 於 參 數 的 概 念 挑 戰 關 卡 。 # 收 集 寶 石 並 移 動 到 出 口 # 您 的 代 碼 應 該 少 於 8 條 語…" at bounding box center [1108, 287] width 249 height 426
drag, startPoint x: 1029, startPoint y: 483, endPoint x: 1051, endPoint y: 381, distance: 103.9
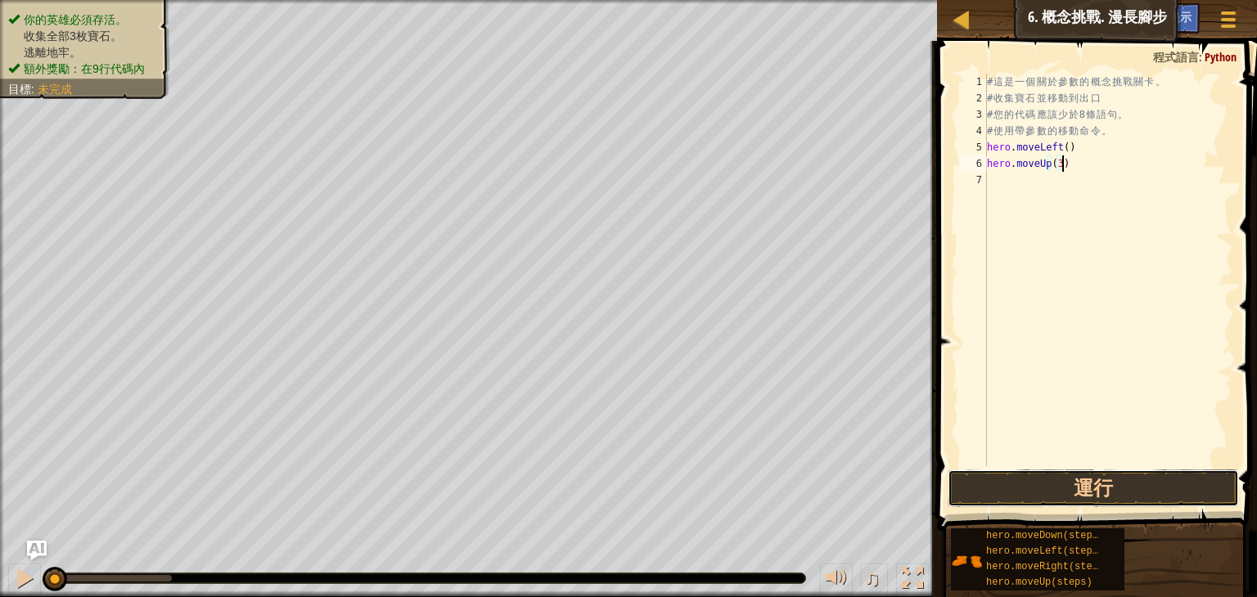
click at [1028, 484] on button "運行" at bounding box center [1093, 489] width 291 height 38
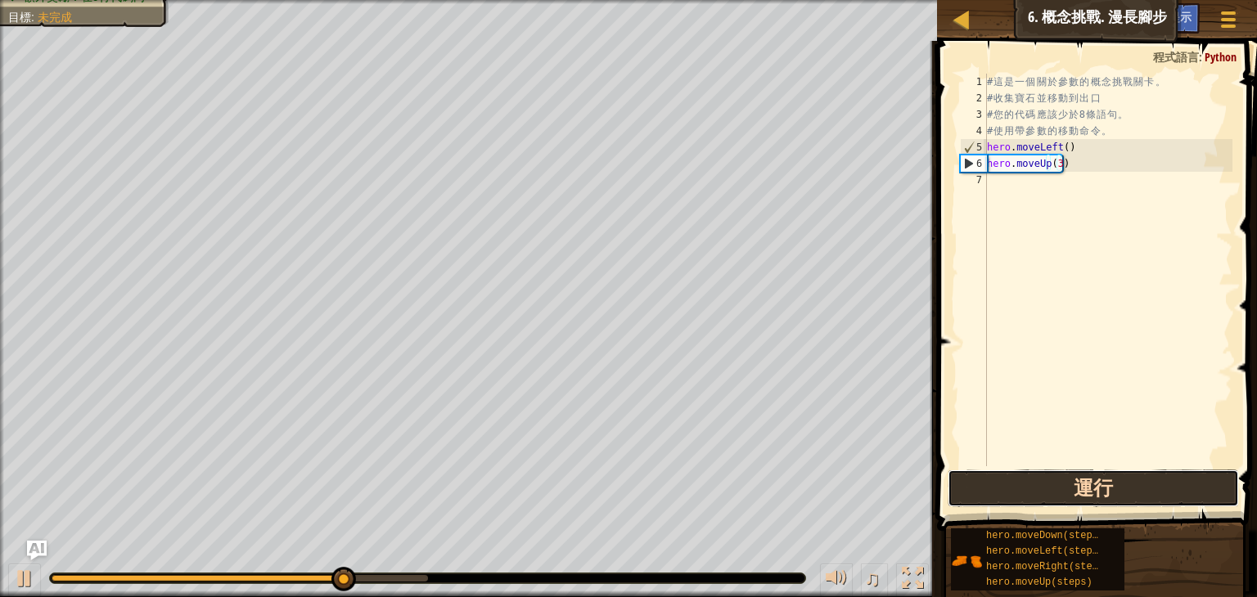
click at [1004, 484] on button "運行" at bounding box center [1093, 489] width 291 height 38
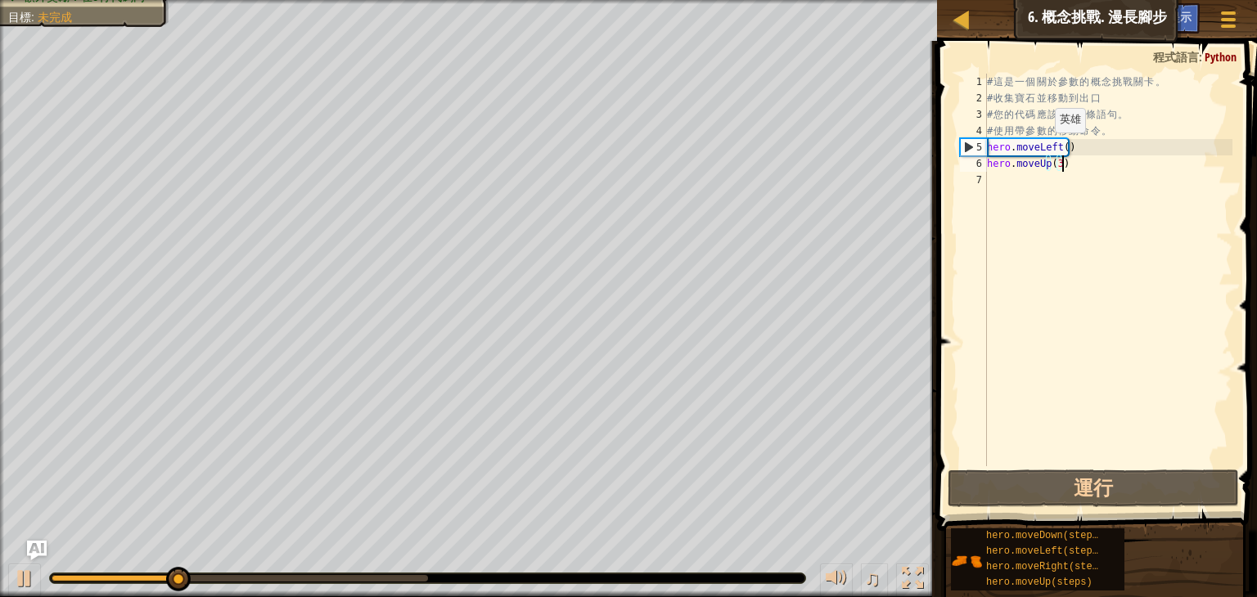
click at [1041, 148] on div "# 這 是 一 個 關 於 參 數 的 概 念 挑 戰 關 卡 。 # 收 集 寶 石 並 移 動 到 出 口 # 您 的 代 碼 應 該 少 於 8 條 語…" at bounding box center [1108, 287] width 249 height 426
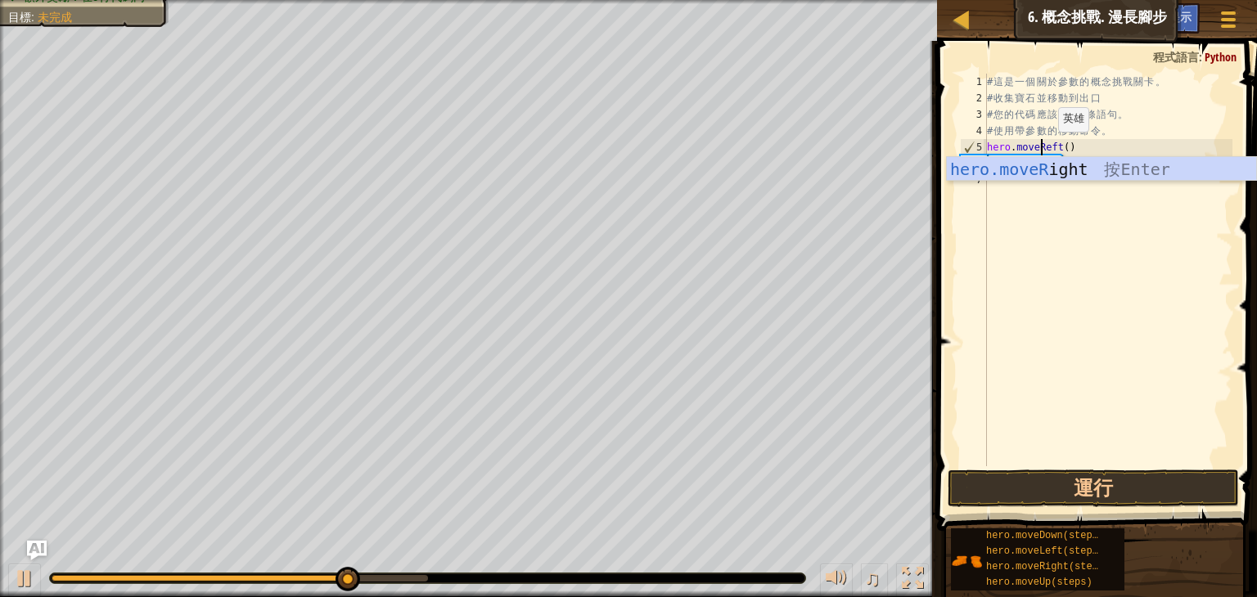
scroll to position [7, 4]
click at [1052, 147] on div "# 這 是 一 個 關 於 參 數 的 概 念 挑 戰 關 卡 。 # 收 集 寶 石 並 移 動 到 出 口 # 您 的 代 碼 應 該 少 於 8 條 語…" at bounding box center [1108, 287] width 249 height 426
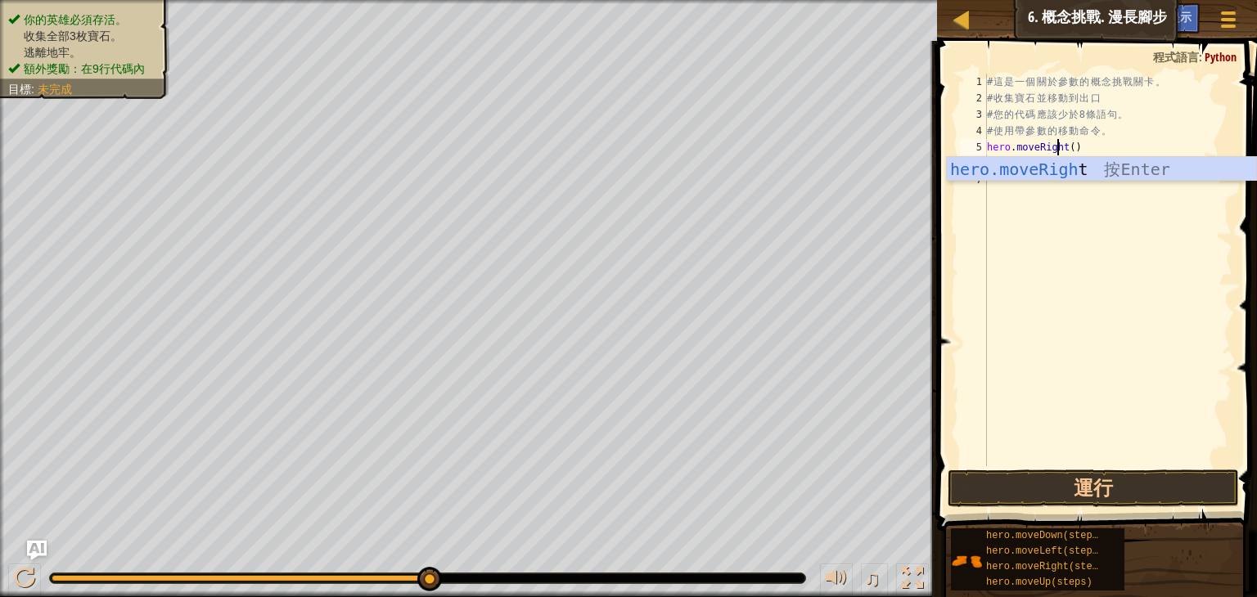
scroll to position [7, 6]
type textarea "hero.moveRight()"
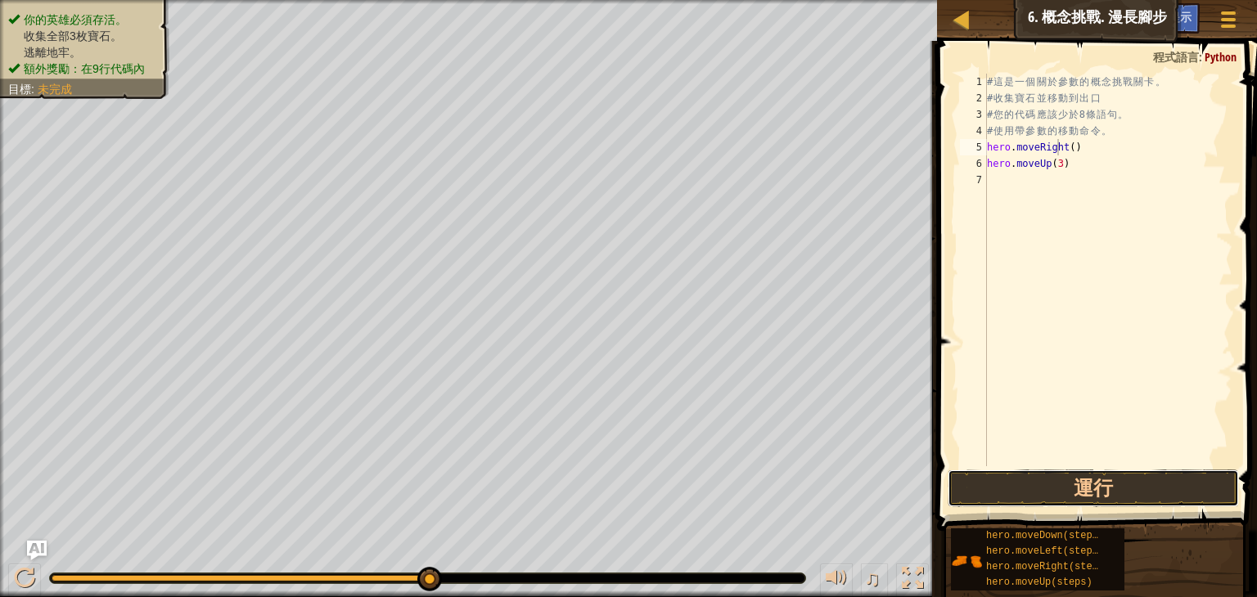
drag, startPoint x: 1119, startPoint y: 484, endPoint x: 1116, endPoint y: 404, distance: 79.4
click at [1120, 484] on button "運行" at bounding box center [1093, 489] width 291 height 38
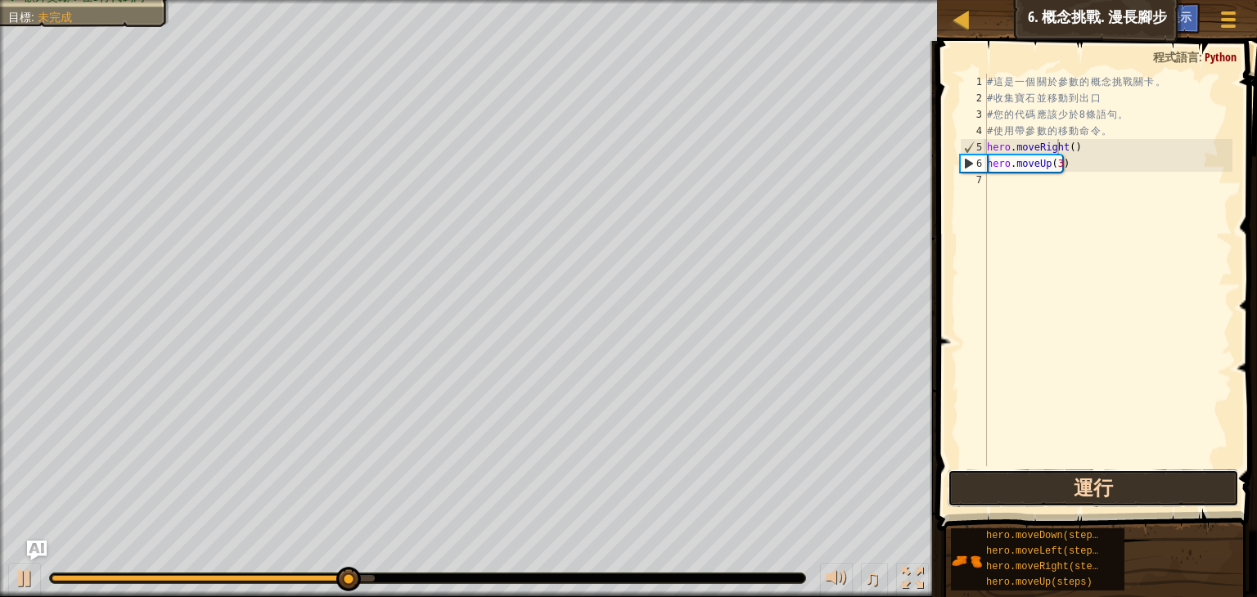
click at [1004, 489] on button "運行" at bounding box center [1093, 489] width 291 height 38
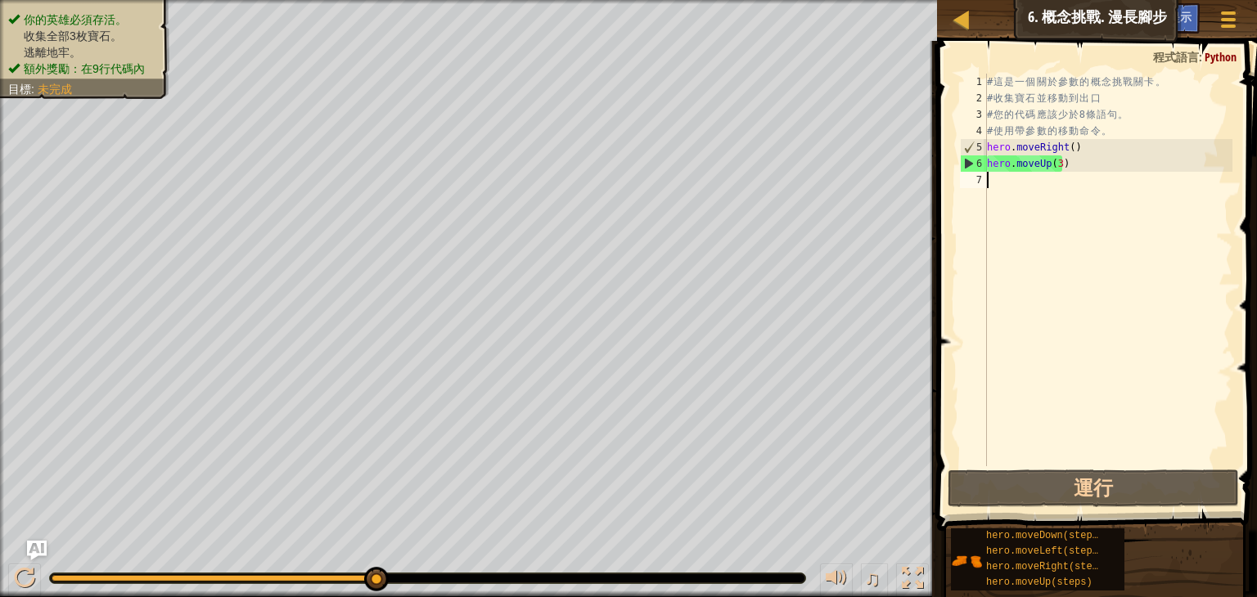
click at [1005, 188] on div "# 這 是 一 個 關 於 參 數 的 概 念 挑 戰 關 卡 。 # 收 集 寶 石 並 移 動 到 出 口 # 您 的 代 碼 應 該 少 於 8 條 語…" at bounding box center [1108, 287] width 249 height 426
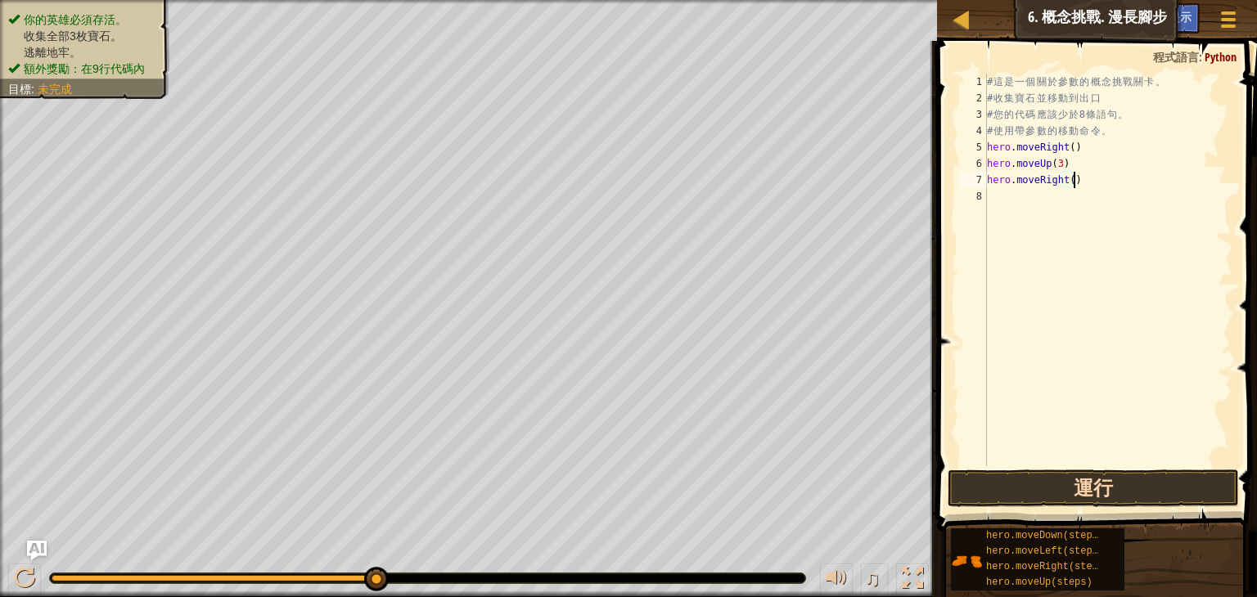
type textarea "hero.moveRight()"
click at [1086, 487] on button "運行" at bounding box center [1093, 489] width 291 height 38
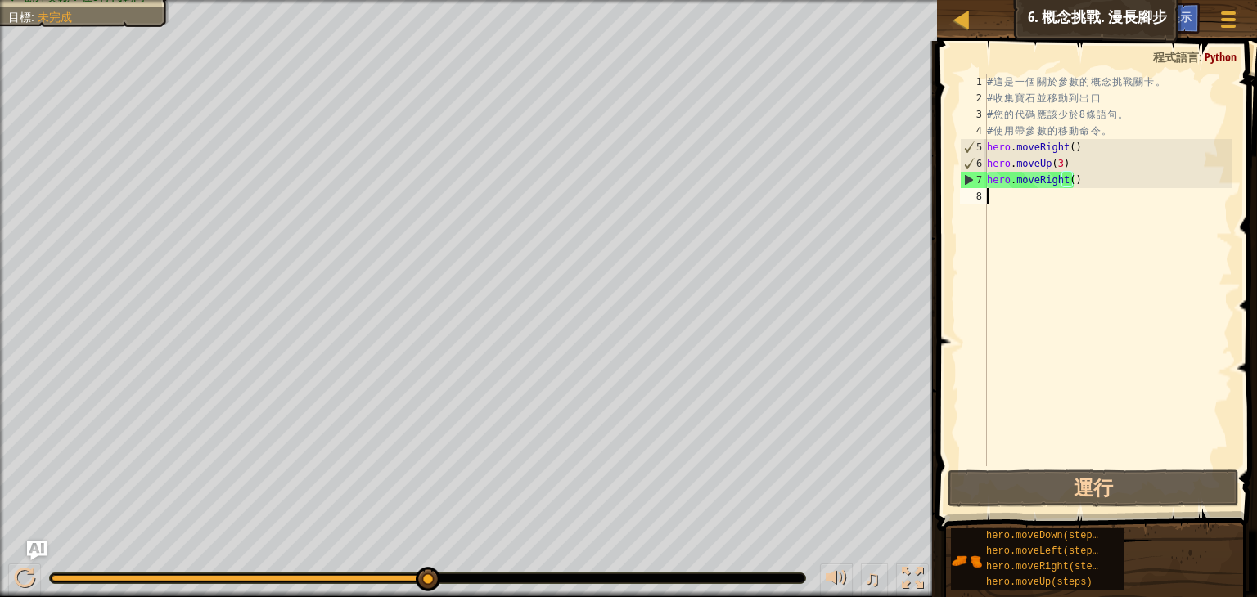
click at [1028, 199] on div "# 這 是 一 個 關 於 參 數 的 概 念 挑 戰 關 卡 。 # 收 集 寶 石 並 移 動 到 出 口 # 您 的 代 碼 應 該 少 於 8 條 語…" at bounding box center [1108, 287] width 249 height 426
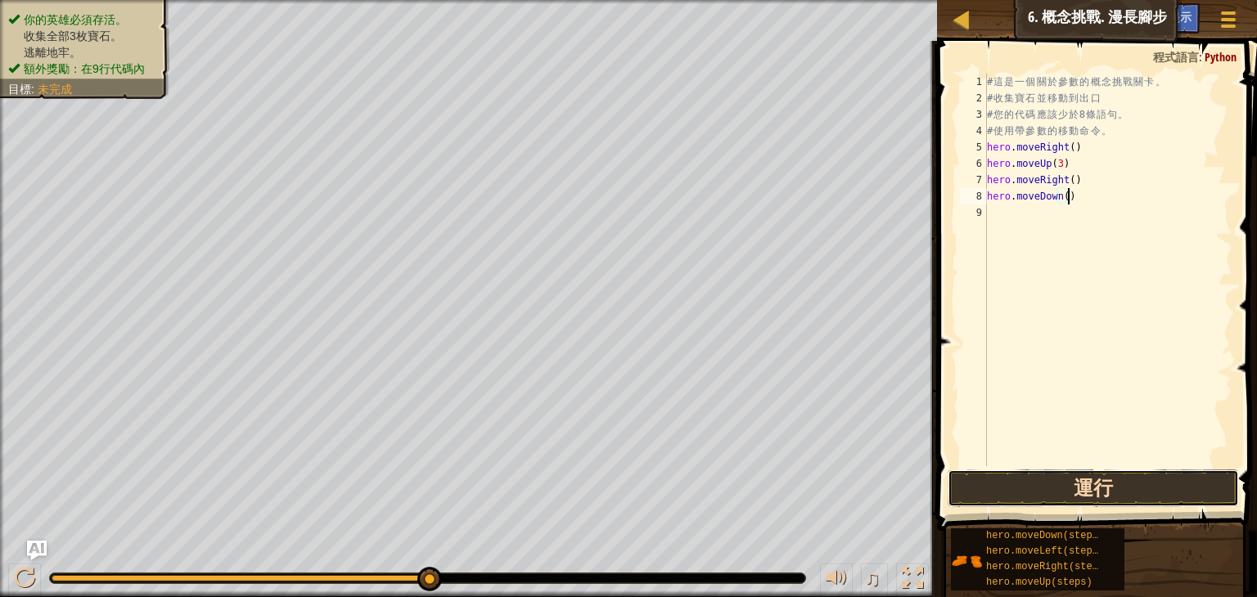
click at [1039, 475] on button "運行" at bounding box center [1093, 489] width 291 height 38
click at [1048, 488] on button "運行" at bounding box center [1093, 489] width 291 height 38
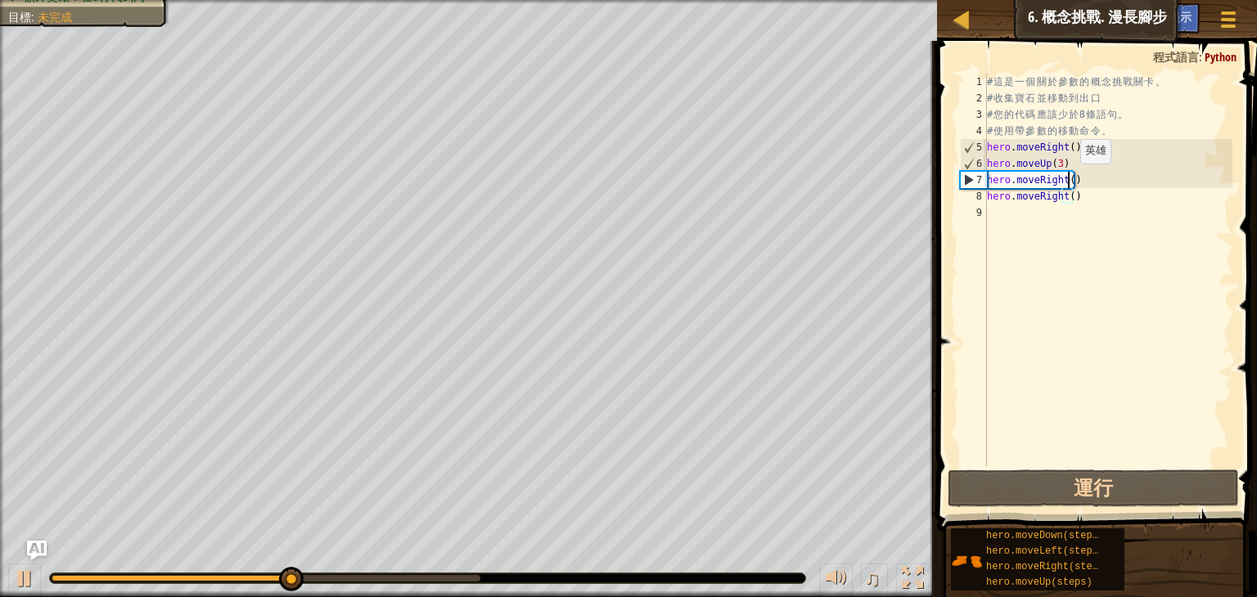
click at [1066, 180] on div "# 這 是 一 個 關 於 參 數 的 概 念 挑 戰 關 卡 。 # 收 集 寶 石 並 移 動 到 出 口 # 您 的 代 碼 應 該 少 於 8 條 語…" at bounding box center [1108, 287] width 249 height 426
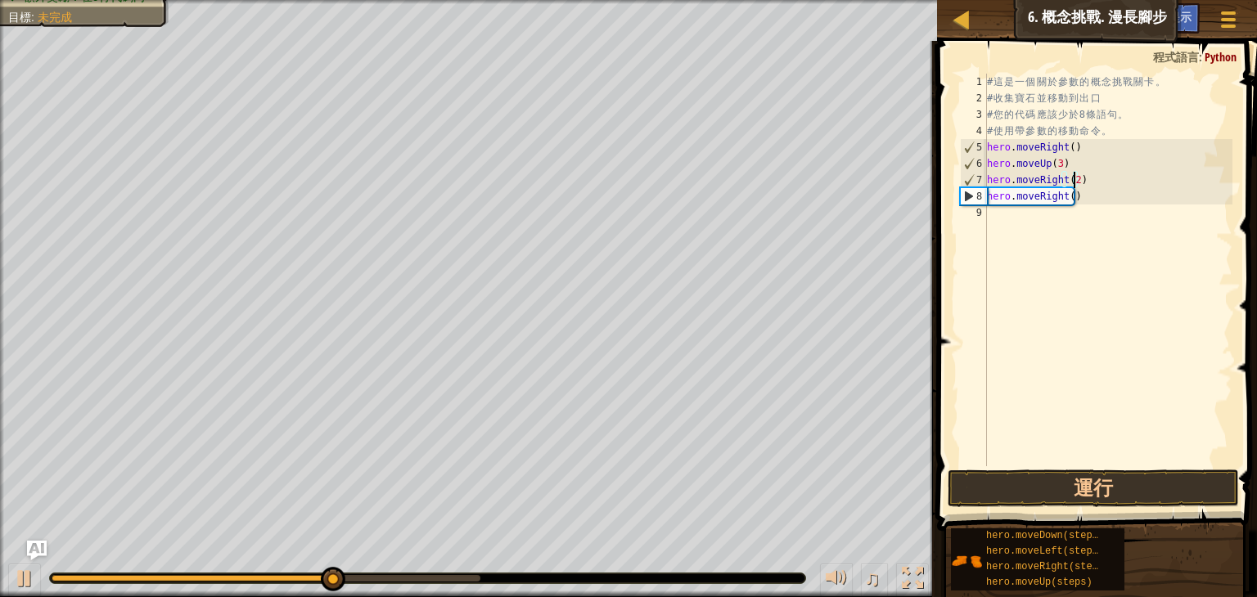
click at [1094, 202] on div "# 這 是 一 個 關 於 參 數 的 概 念 挑 戰 關 卡 。 # 收 集 寶 石 並 移 動 到 出 口 # 您 的 代 碼 應 該 少 於 8 條 語…" at bounding box center [1108, 287] width 249 height 426
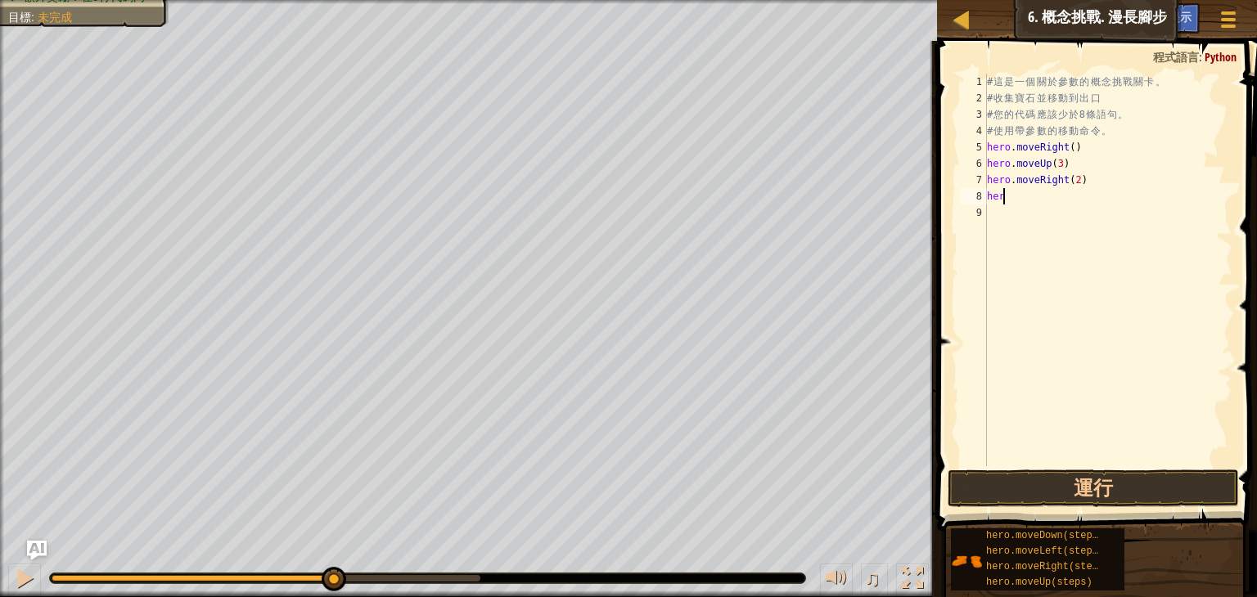
scroll to position [7, 0]
type textarea "h"
click at [1002, 493] on button "運行" at bounding box center [1093, 489] width 291 height 38
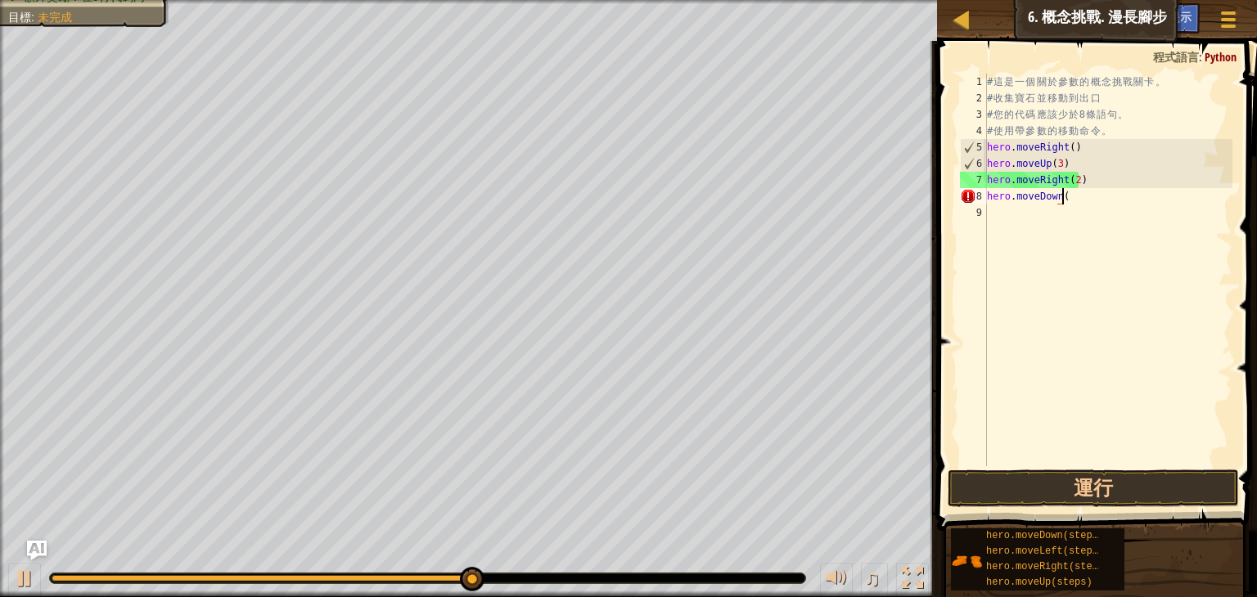
scroll to position [7, 6]
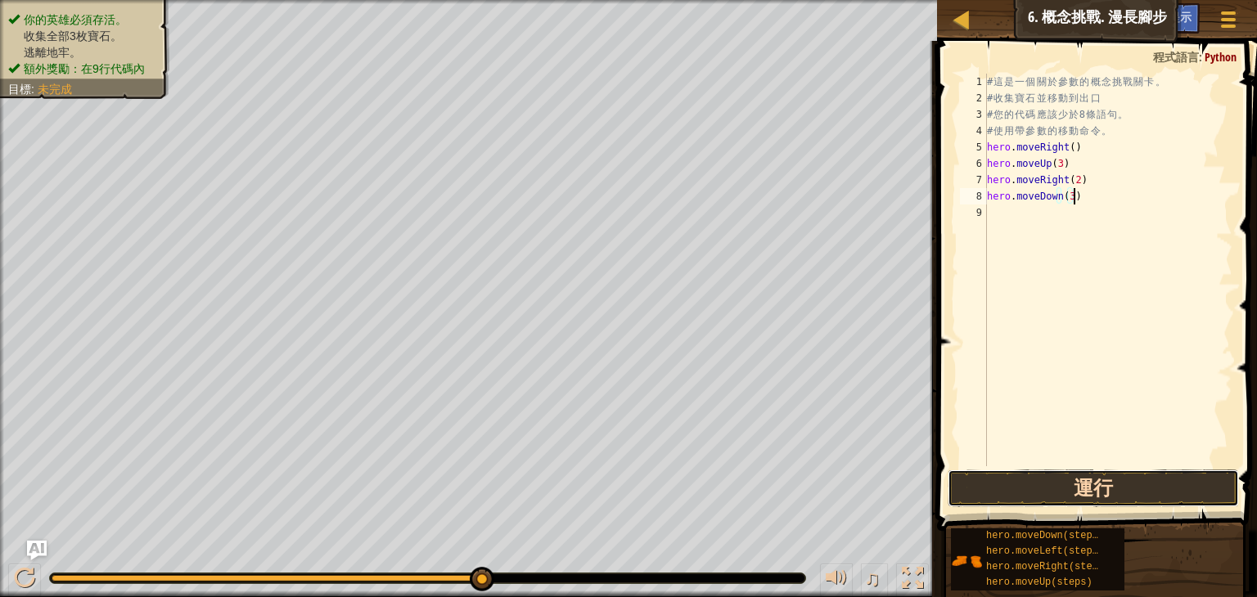
click at [1028, 474] on button "運行" at bounding box center [1093, 489] width 291 height 38
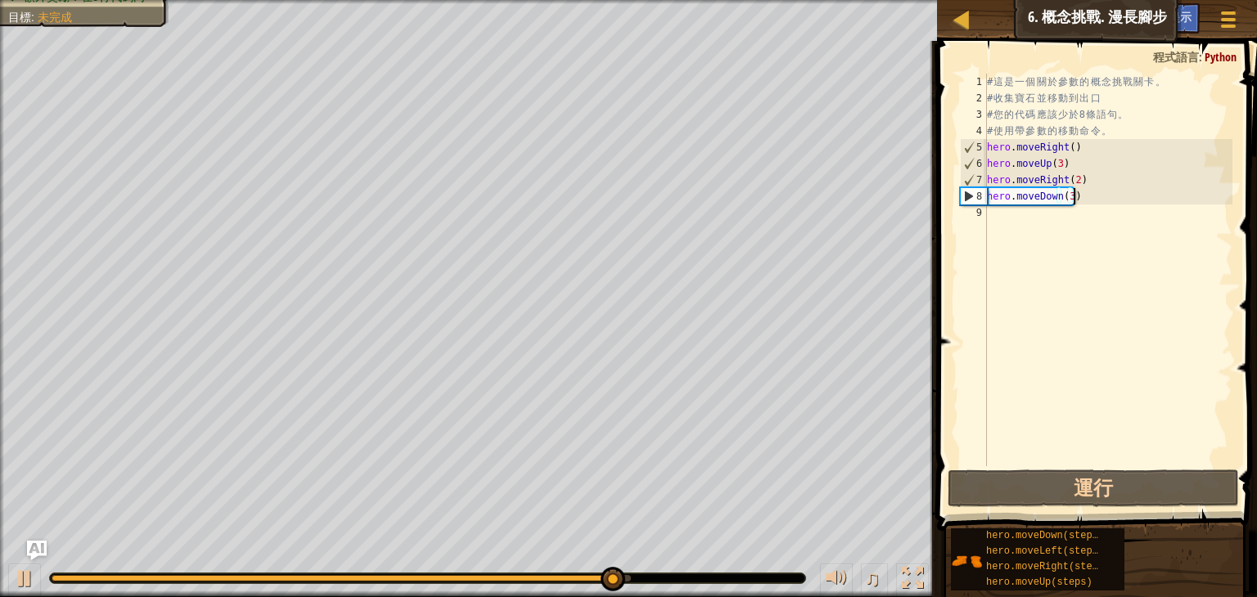
click at [1093, 201] on div "# 這 是 一 個 關 於 參 數 的 概 念 挑 戰 關 卡 。 # 收 集 寶 石 並 移 動 到 出 口 # 您 的 代 碼 應 該 少 於 8 條 語…" at bounding box center [1108, 287] width 249 height 426
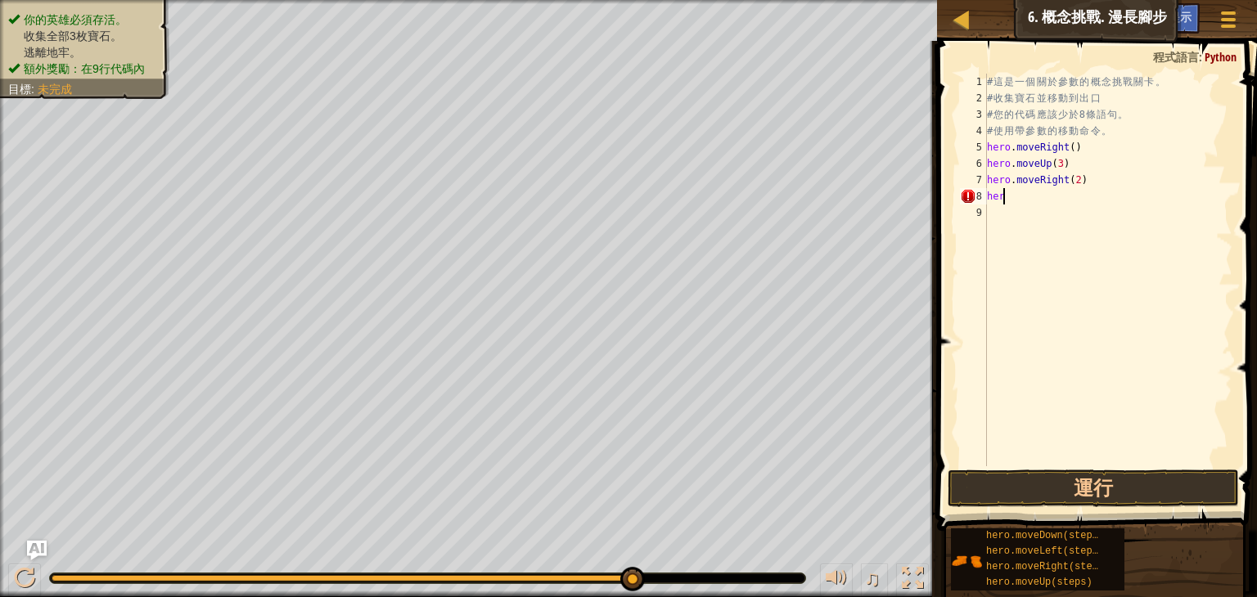
scroll to position [7, 0]
type textarea "h"
click at [1110, 484] on button "運行" at bounding box center [1093, 489] width 291 height 38
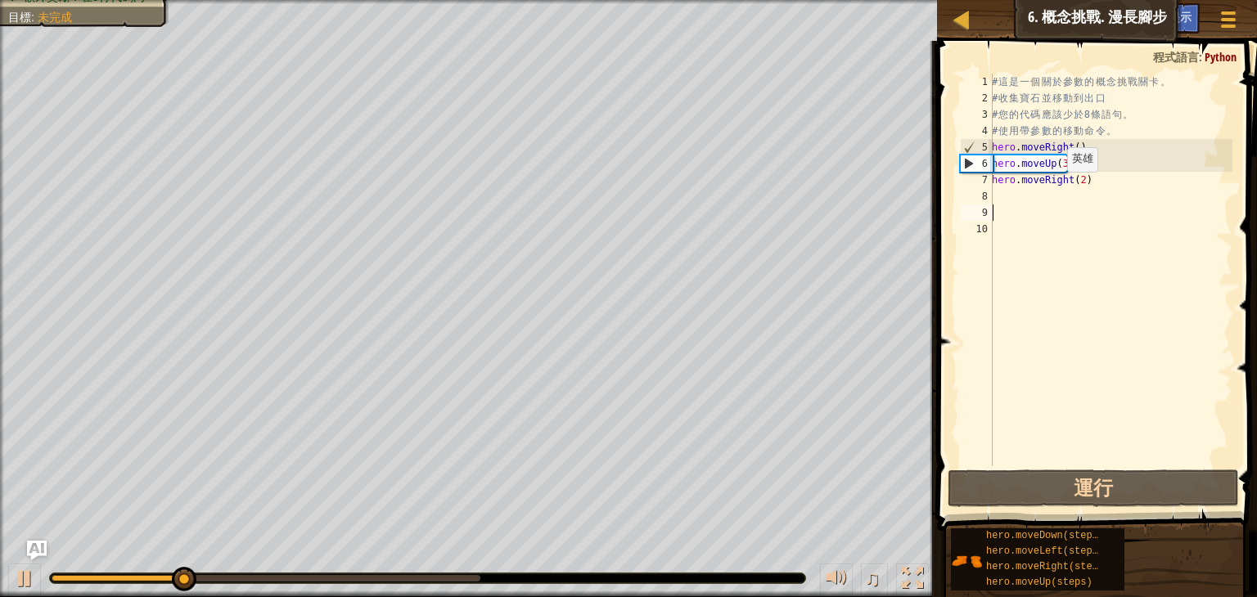
click at [1054, 198] on div "# 這 是 一 個 關 於 參 數 的 概 念 挑 戰 關 卡 。 # 收 集 寶 石 並 移 動 到 出 口 # 您 的 代 碼 應 該 少 於 8 條 語…" at bounding box center [1111, 287] width 244 height 426
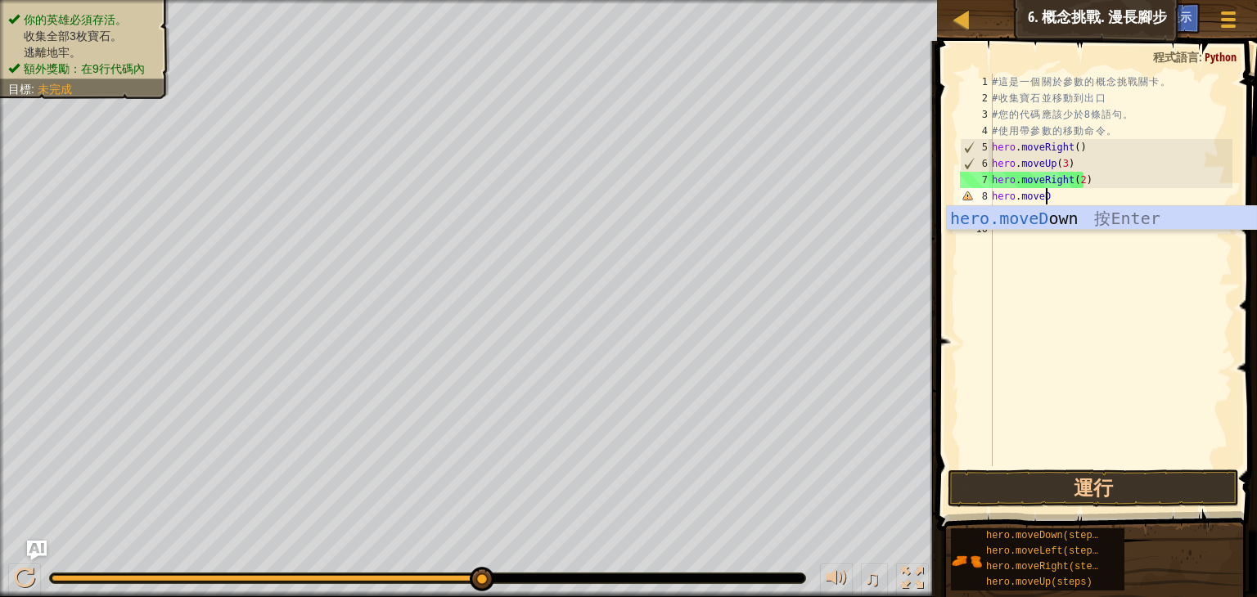
scroll to position [7, 3]
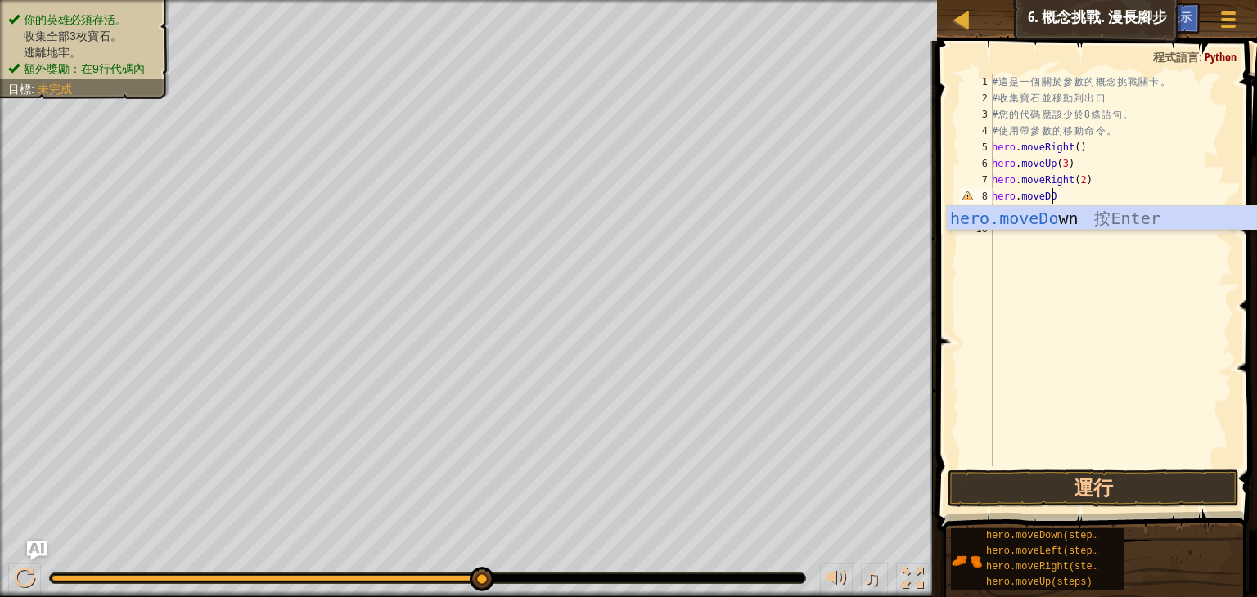
type textarea "hero.moveD"
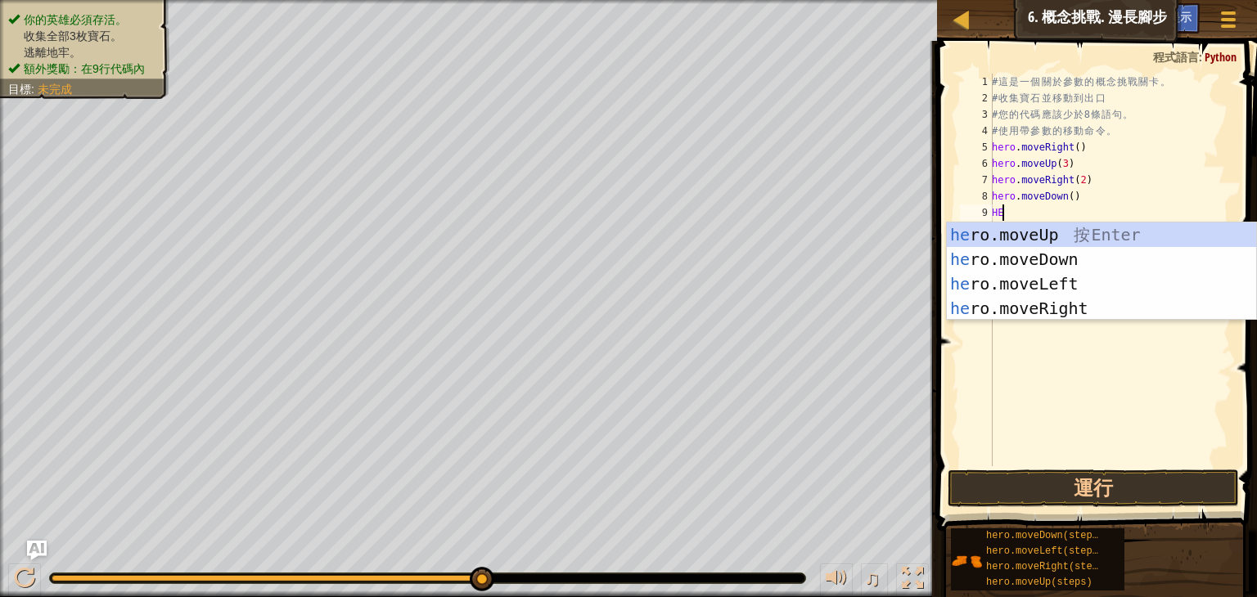
type textarea "H"
type textarea "hero"
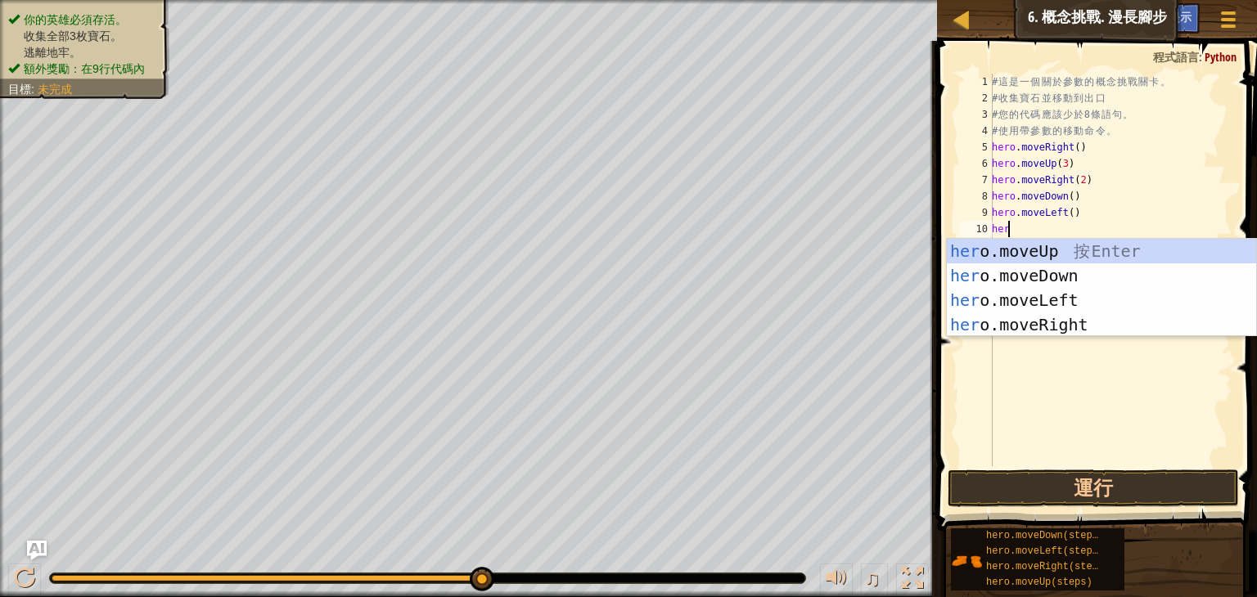
type textarea "hero"
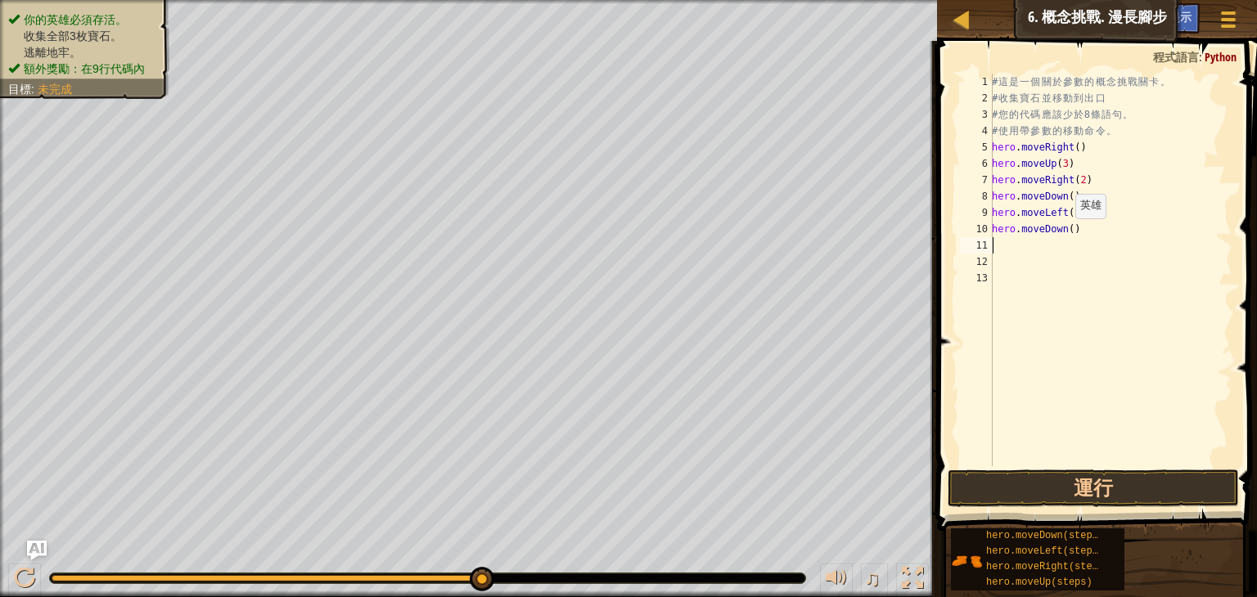
click at [1066, 235] on div "# 這 是 一 個 關 於 參 數 的 概 念 挑 戰 關 卡 。 # 收 集 寶 石 並 移 動 到 出 口 # 您 的 代 碼 應 該 少 於 8 條 語…" at bounding box center [1111, 287] width 244 height 426
type textarea "hero.moveDown(2)"
click at [1078, 481] on button "運行" at bounding box center [1093, 489] width 291 height 38
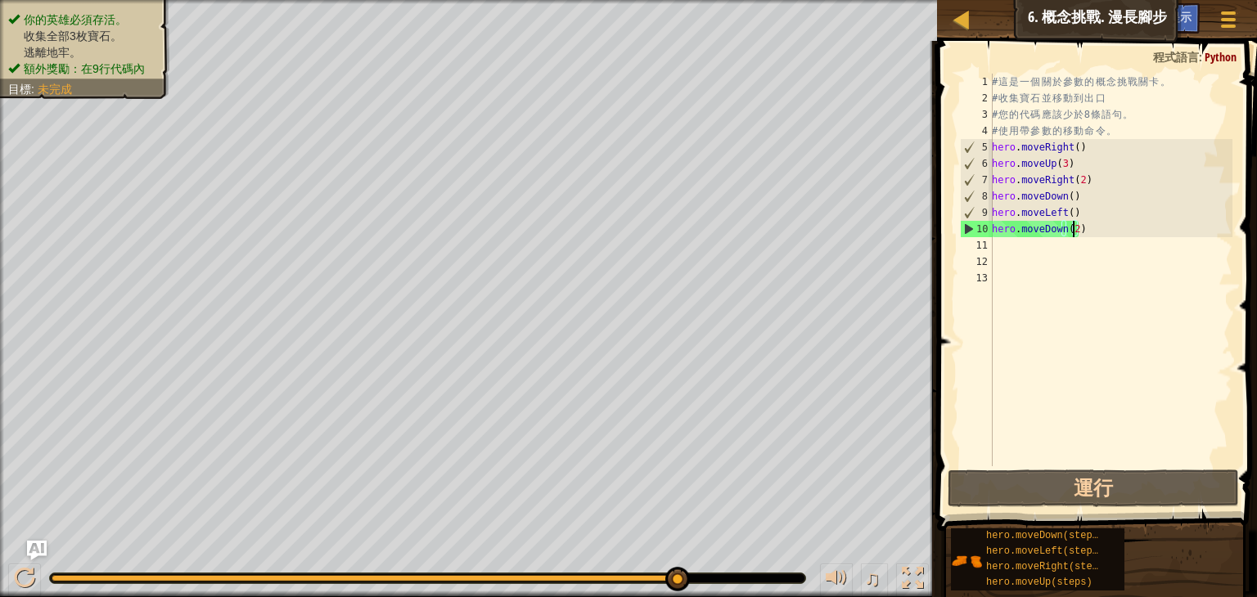
click at [1040, 253] on div "# 這 是 一 個 關 於 參 數 的 概 念 挑 戰 關 卡 。 # 收 集 寶 石 並 移 動 到 出 口 # 您 的 代 碼 應 該 少 於 8 條 語…" at bounding box center [1111, 287] width 244 height 426
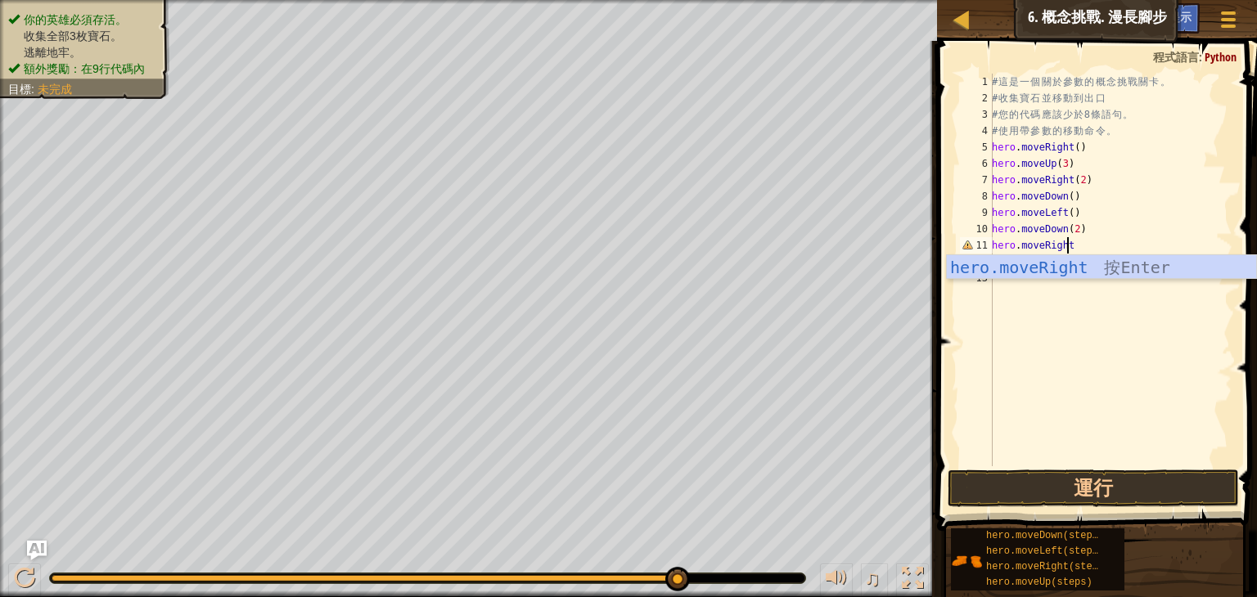
type textarea "hero.moveRight()"
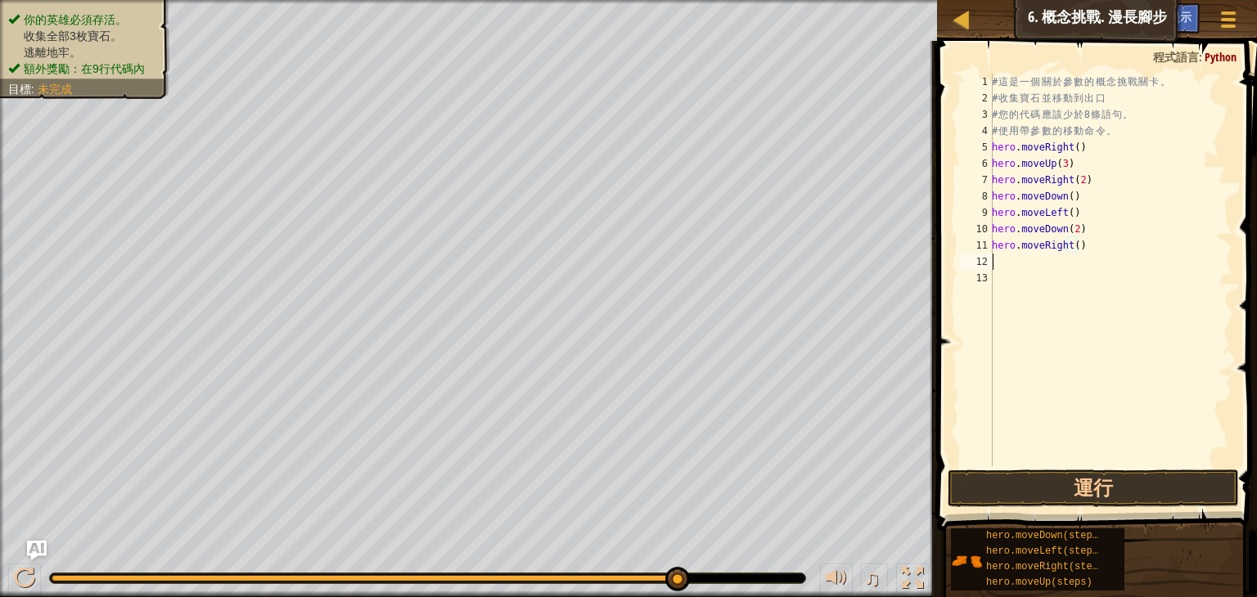
click at [1018, 269] on div "# 這 是 一 個 關 於 參 數 的 概 念 挑 戰 關 卡 。 # 收 集 寶 石 並 移 動 到 出 口 # 您 的 代 碼 應 該 少 於 8 條 語…" at bounding box center [1111, 287] width 244 height 426
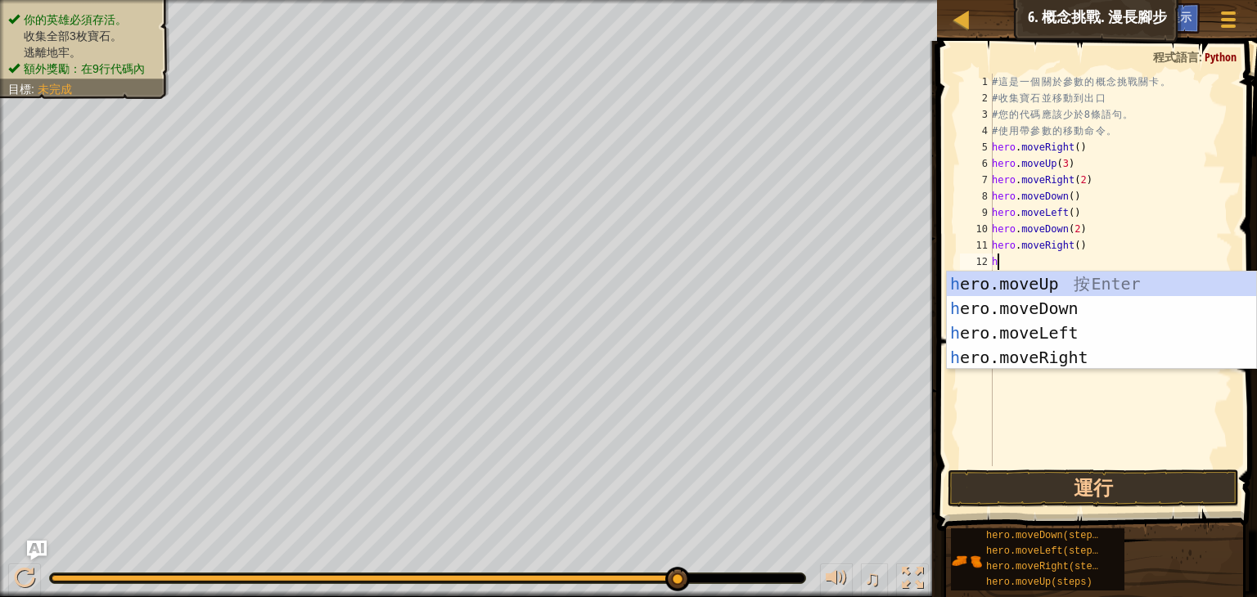
type textarea "he"
click at [1055, 286] on div "he ro.moveUp 按 Enter he ro.moveDown 按 Enter he ro.moveLeft 按 Enter he ro.moveRi…" at bounding box center [1101, 345] width 309 height 147
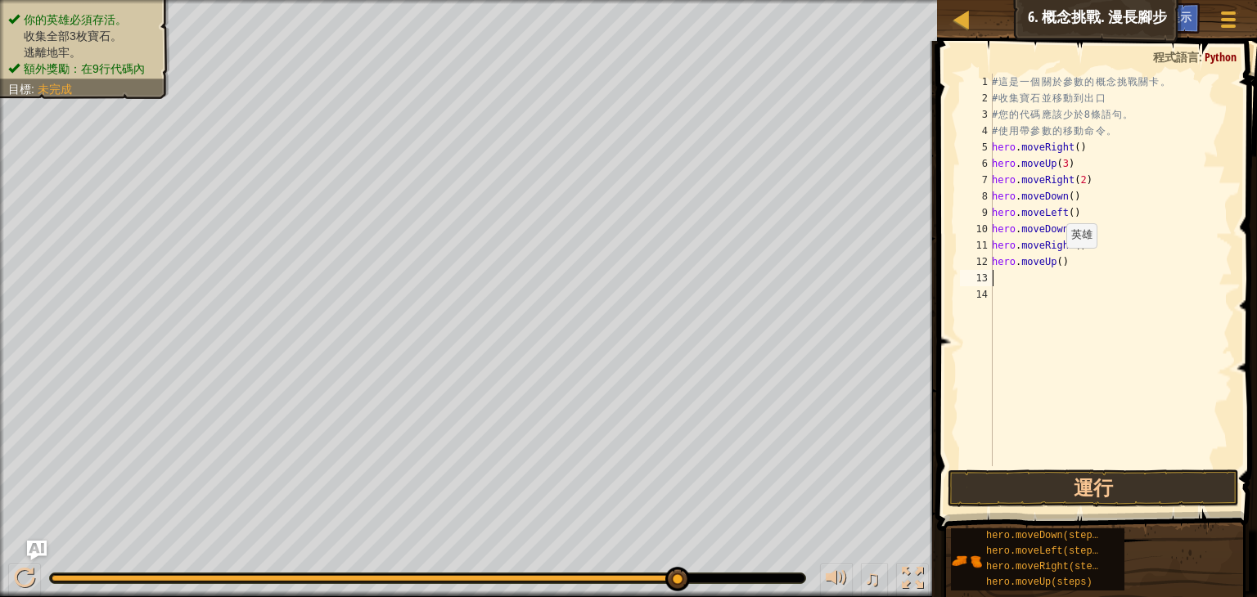
click at [1056, 263] on div "# 這 是 一 個 關 於 參 數 的 概 念 挑 戰 關 卡 。 # 收 集 寶 石 並 移 動 到 出 口 # 您 的 代 碼 應 該 少 於 8 條 語…" at bounding box center [1111, 287] width 244 height 426
type textarea "hero.moveUp(2)"
click at [1084, 479] on button "運行" at bounding box center [1093, 489] width 291 height 38
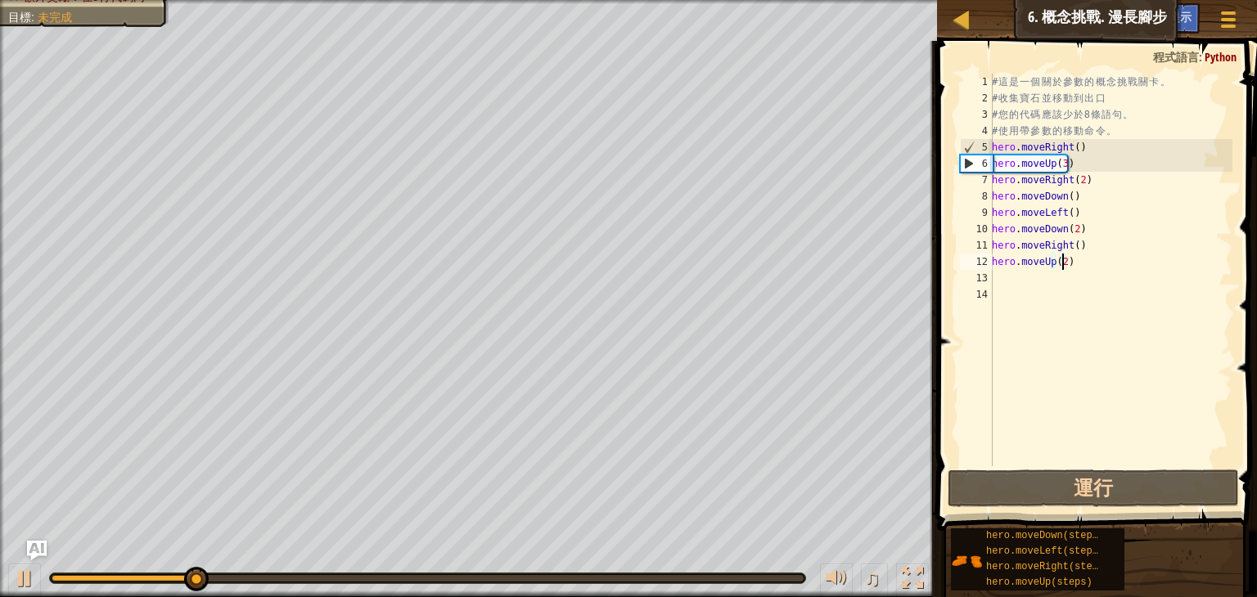
click at [1069, 279] on div "# 這 是 一 個 關 於 參 數 的 概 念 挑 戰 關 卡 。 # 收 集 寶 石 並 移 動 到 出 口 # 您 的 代 碼 應 該 少 於 8 條 語…" at bounding box center [1111, 287] width 244 height 426
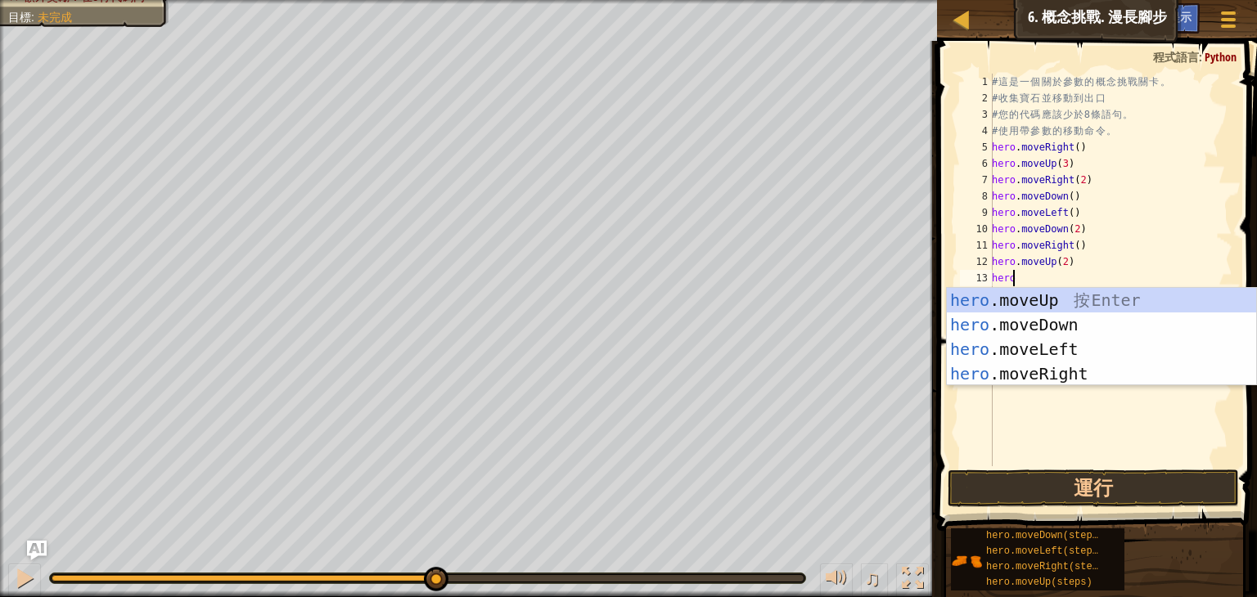
scroll to position [7, 0]
type textarea "hero."
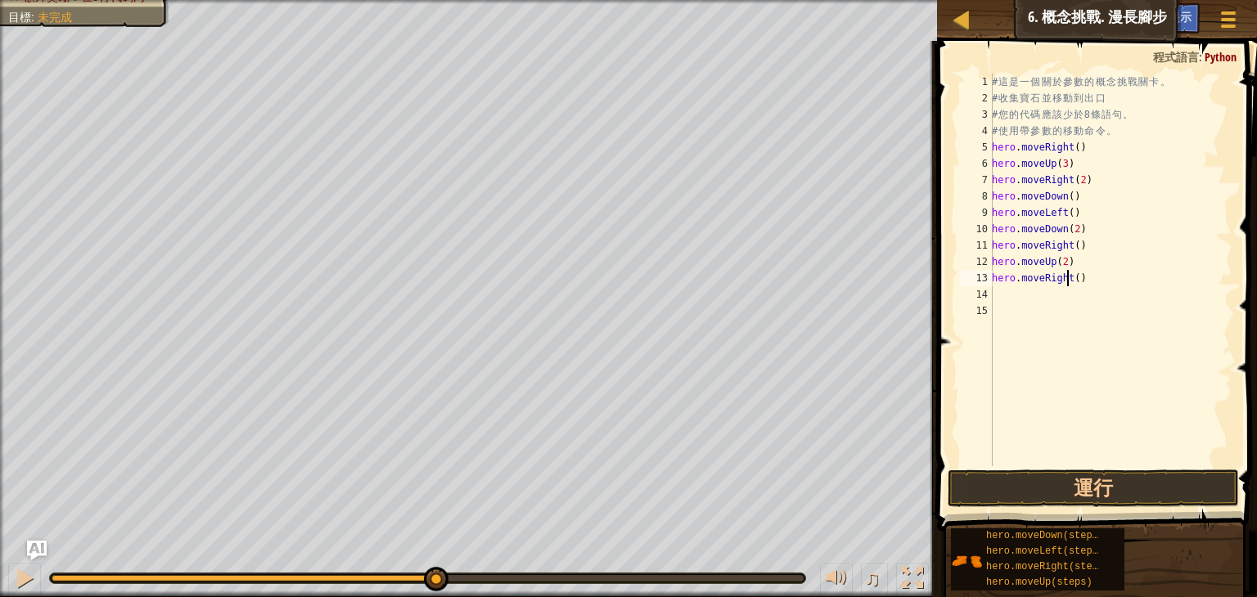
click at [1069, 279] on div "# 這 是 一 個 關 於 參 數 的 概 念 挑 戰 關 卡 。 # 收 集 寶 石 並 移 動 到 出 口 # 您 的 代 碼 應 該 少 於 8 條 語…" at bounding box center [1111, 287] width 244 height 426
click at [1071, 279] on div "# 這 是 一 個 關 於 參 數 的 概 念 挑 戰 關 卡 。 # 收 集 寶 石 並 移 動 到 出 口 # 您 的 代 碼 應 該 少 於 8 條 語…" at bounding box center [1111, 287] width 244 height 426
click at [1115, 489] on button "運行" at bounding box center [1093, 489] width 291 height 38
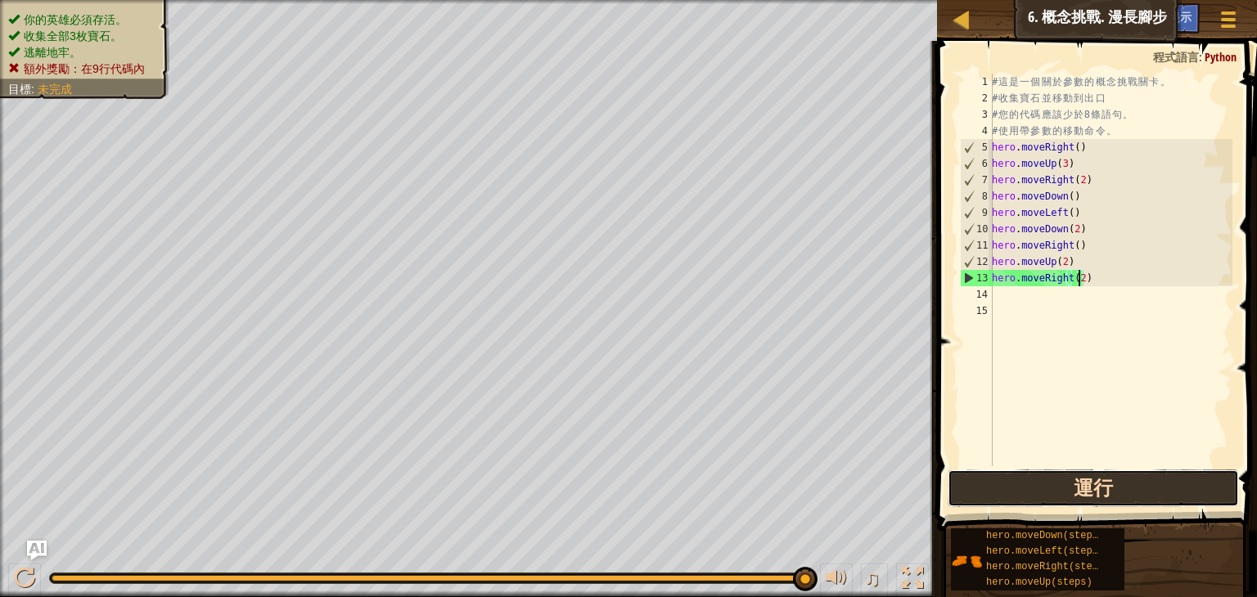
click at [1051, 489] on button "運行" at bounding box center [1093, 489] width 291 height 38
click at [1115, 489] on button "運行" at bounding box center [1093, 489] width 291 height 38
type textarea ")"
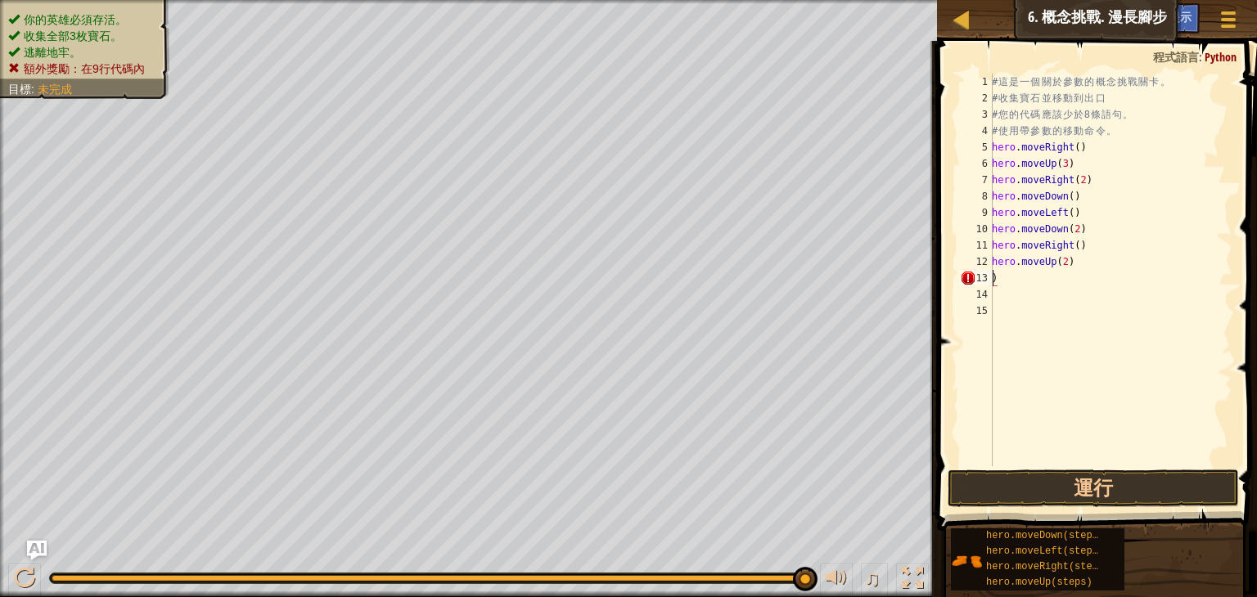
click at [1008, 280] on div "# 這 是 一 個 關 於 參 數 的 概 念 挑 戰 關 卡 。 # 收 集 寶 石 並 移 動 到 出 口 # 您 的 代 碼 應 該 少 於 8 條 語…" at bounding box center [1111, 287] width 244 height 426
type textarea "h"
click at [1111, 242] on div "# 這 是 一 個 關 於 參 數 的 概 念 挑 戰 關 卡 。 # 收 集 寶 石 並 移 動 到 出 口 # 您 的 代 碼 應 該 少 於 8 條 語…" at bounding box center [1111, 287] width 244 height 426
type textarea "h"
click at [1077, 476] on button "運行" at bounding box center [1093, 489] width 291 height 38
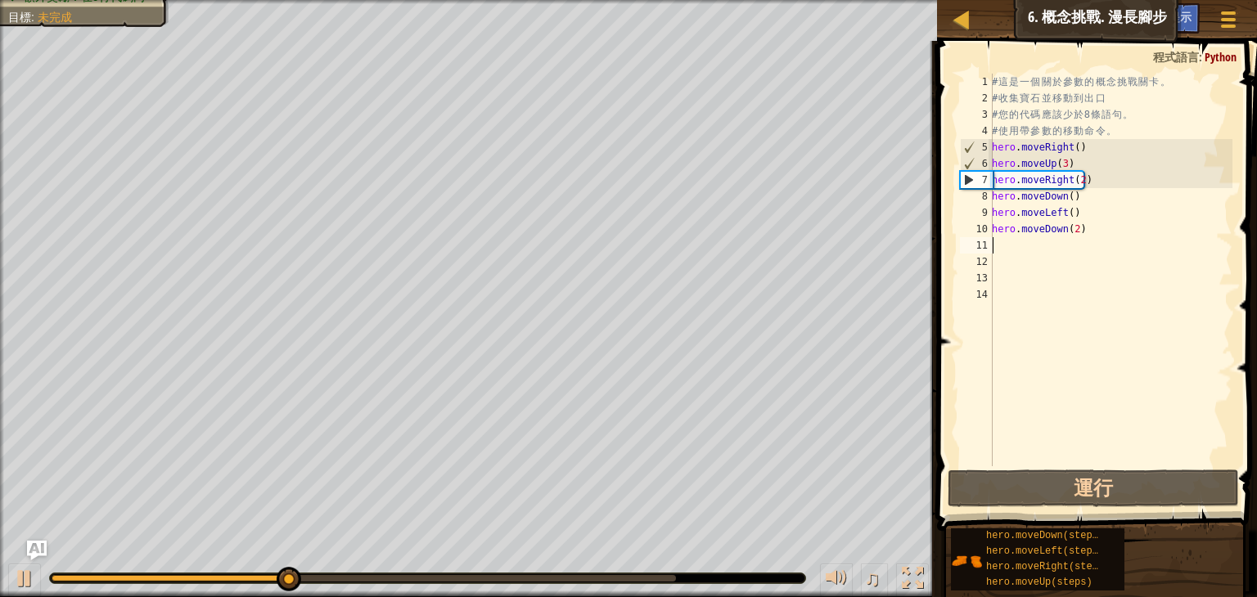
click at [1088, 230] on div "# 這 是 一 個 關 於 參 數 的 概 念 挑 戰 關 卡 。 # 收 集 寶 石 並 移 動 到 出 口 # 您 的 代 碼 應 該 少 於 8 條 語…" at bounding box center [1111, 287] width 244 height 426
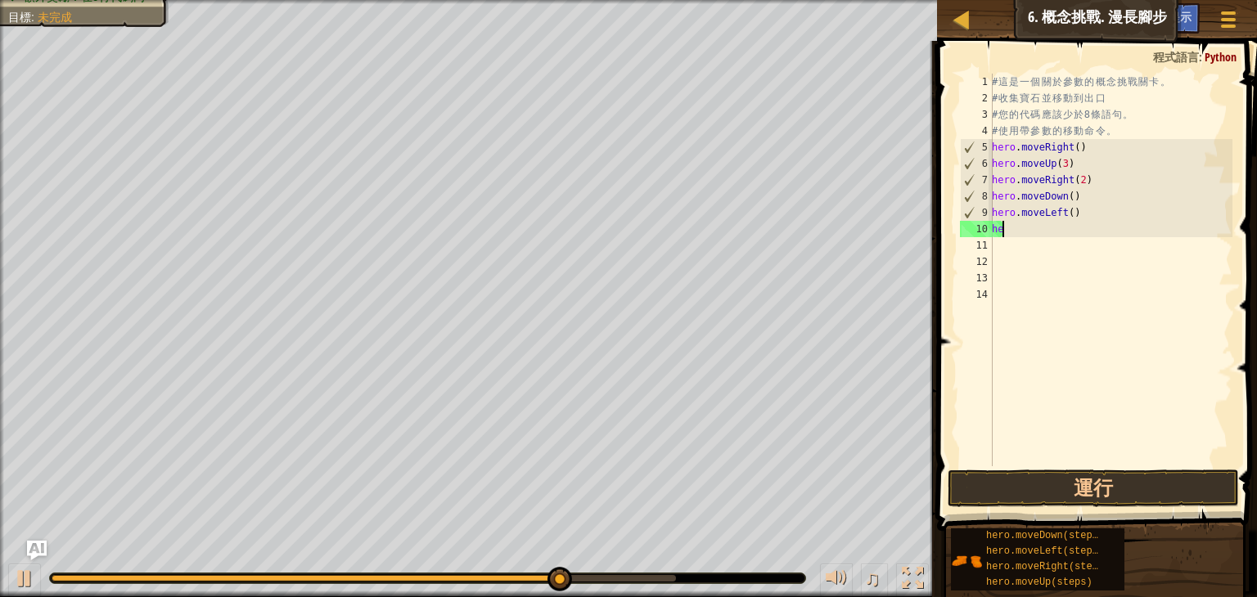
type textarea "h"
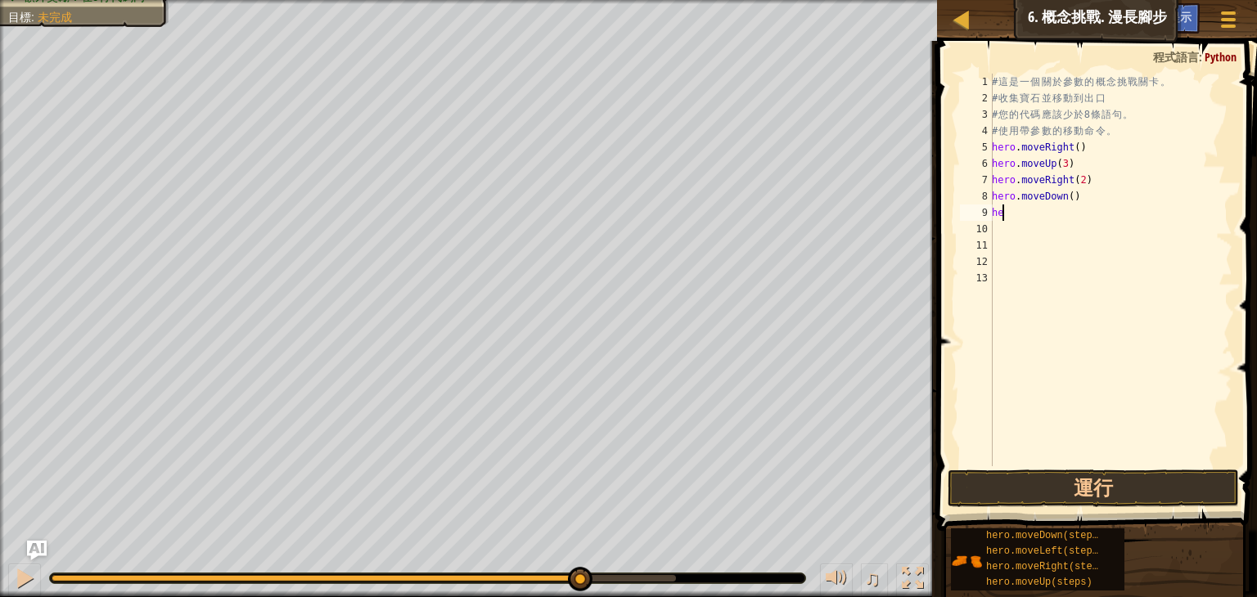
type textarea "h"
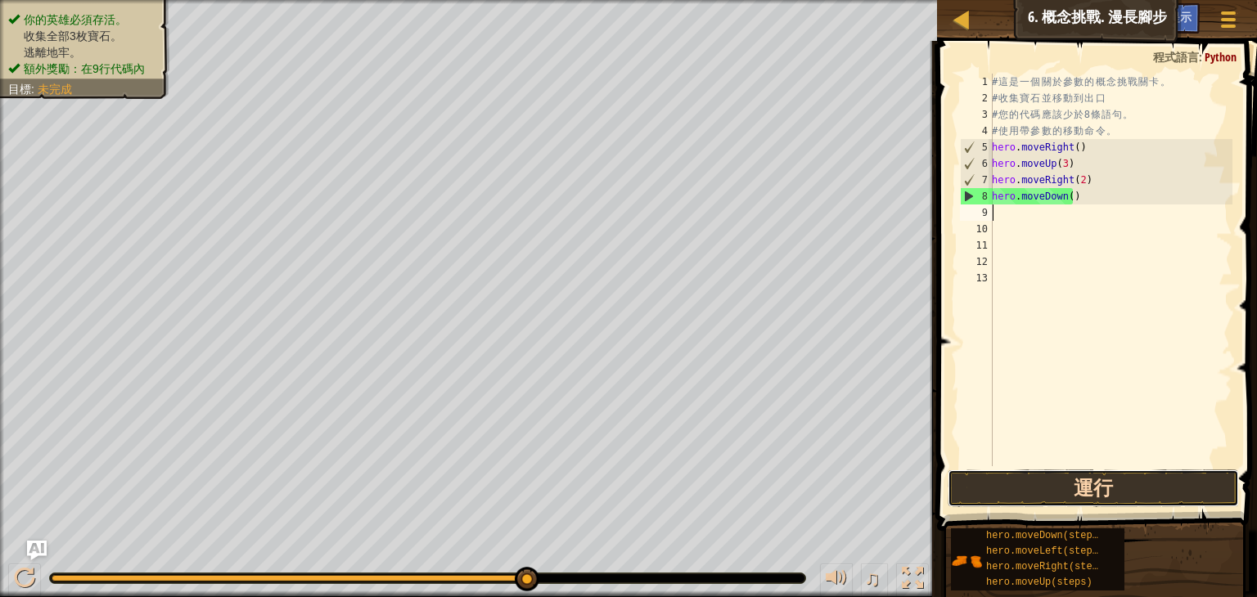
click at [1030, 498] on button "運行" at bounding box center [1093, 489] width 291 height 38
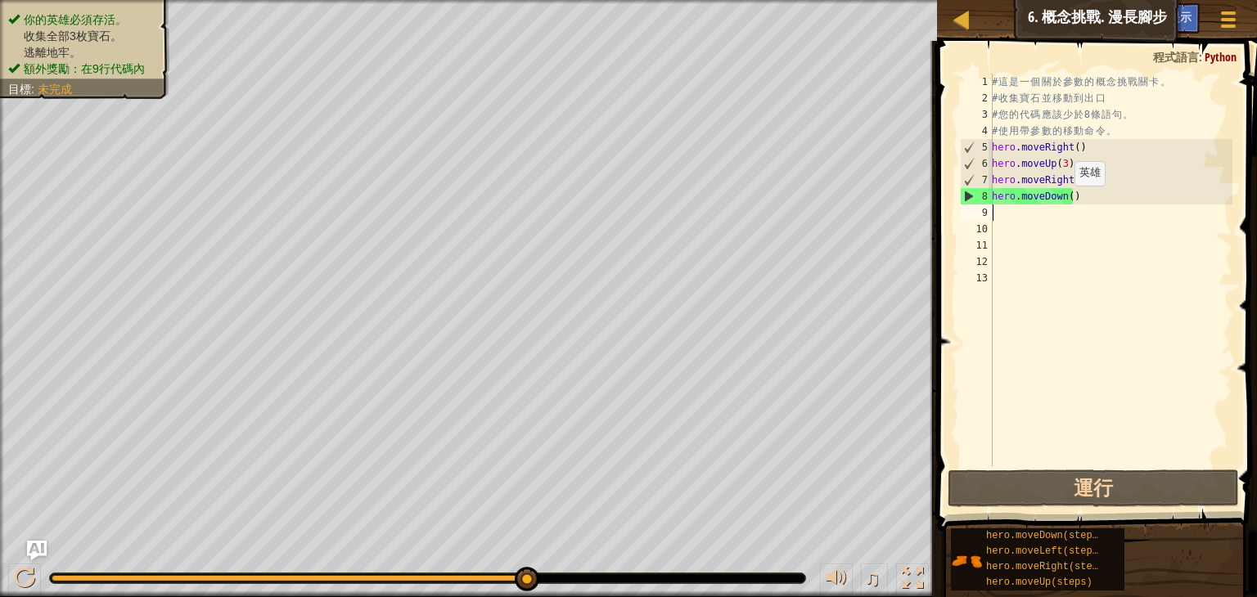
click at [1066, 201] on div "# 這 是 一 個 關 於 參 數 的 概 念 挑 戰 關 卡 。 # 收 集 寶 石 並 移 動 到 出 口 # 您 的 代 碼 應 該 少 於 8 條 語…" at bounding box center [1111, 287] width 244 height 426
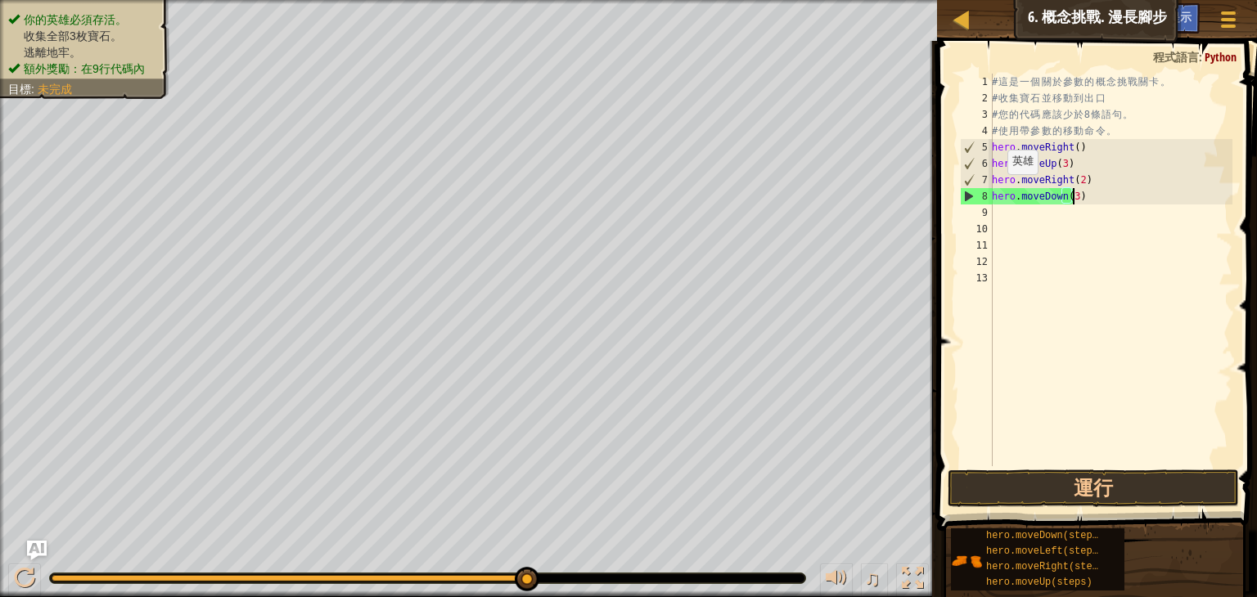
scroll to position [7, 6]
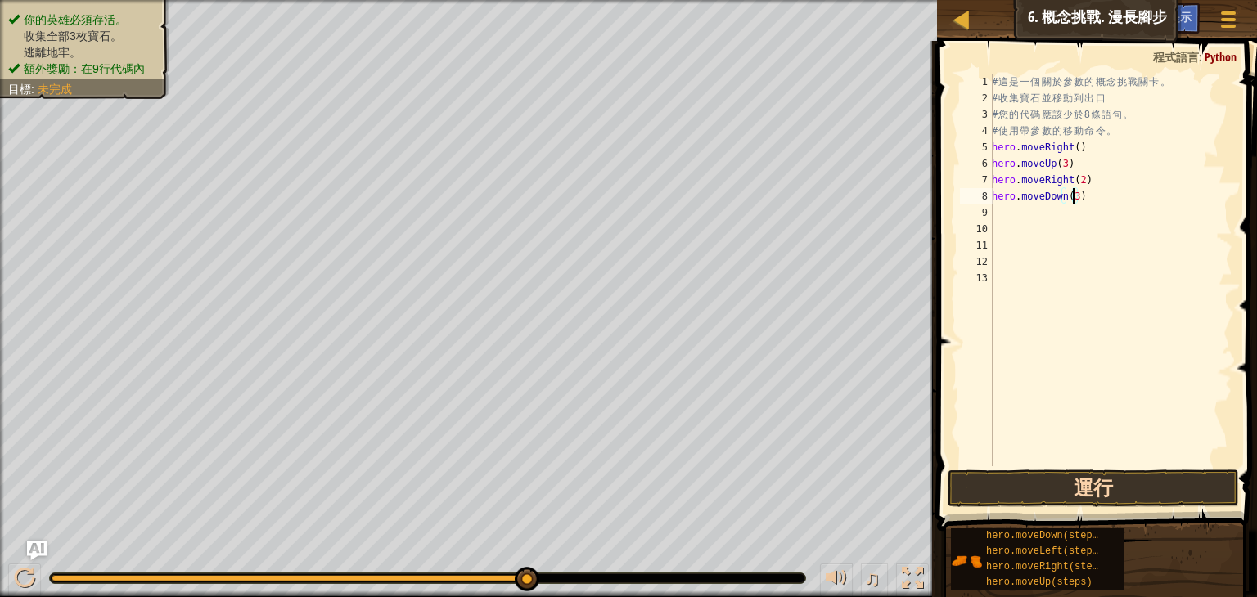
type textarea "hero.moveDown(3)"
click at [1030, 493] on button "運行" at bounding box center [1093, 489] width 291 height 38
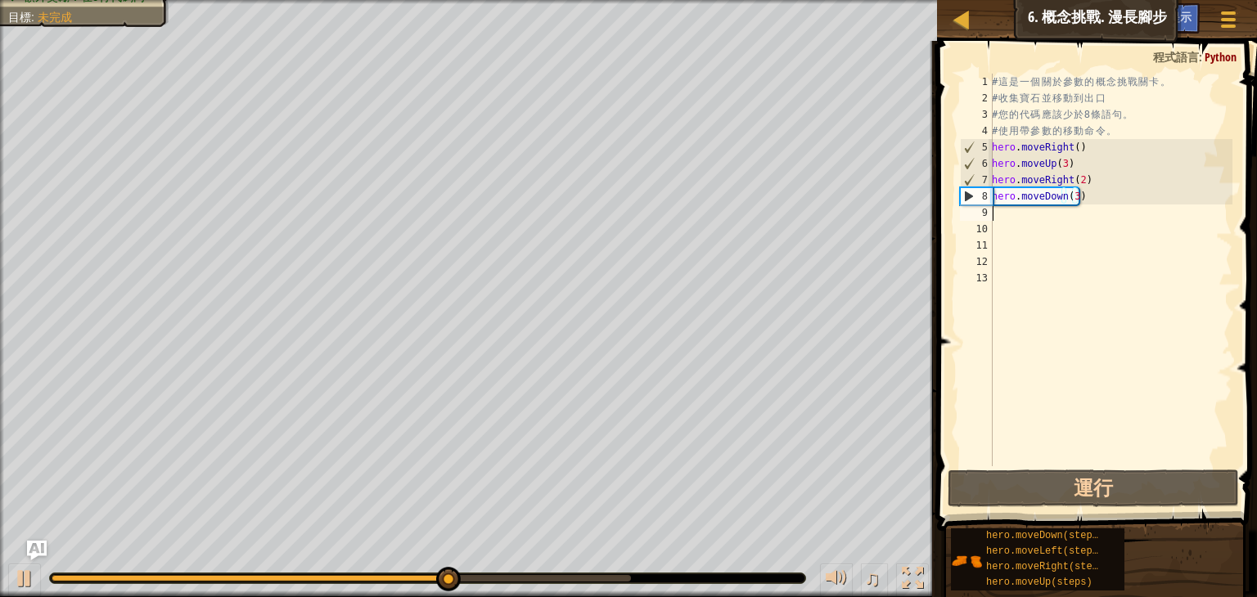
click at [1045, 216] on div "# 這 是 一 個 關 於 參 數 的 概 念 挑 戰 關 卡 。 # 收 集 寶 石 並 移 動 到 出 口 # 您 的 代 碼 應 該 少 於 8 條 語…" at bounding box center [1111, 287] width 244 height 426
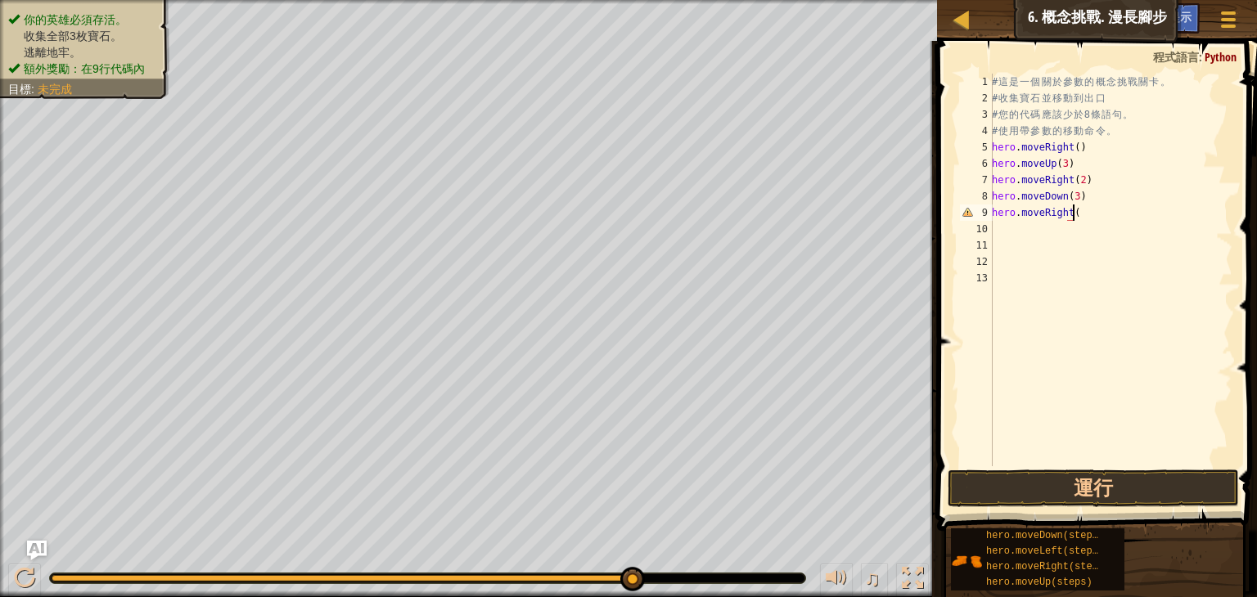
type textarea "hero.moveRight()"
click at [1041, 230] on div "# 這 是 一 個 關 於 參 數 的 概 念 挑 戰 關 卡 。 # 收 集 寶 石 並 移 動 到 出 口 # 您 的 代 碼 應 該 少 於 8 條 語…" at bounding box center [1111, 287] width 244 height 426
click at [1042, 480] on button "運行" at bounding box center [1093, 489] width 291 height 38
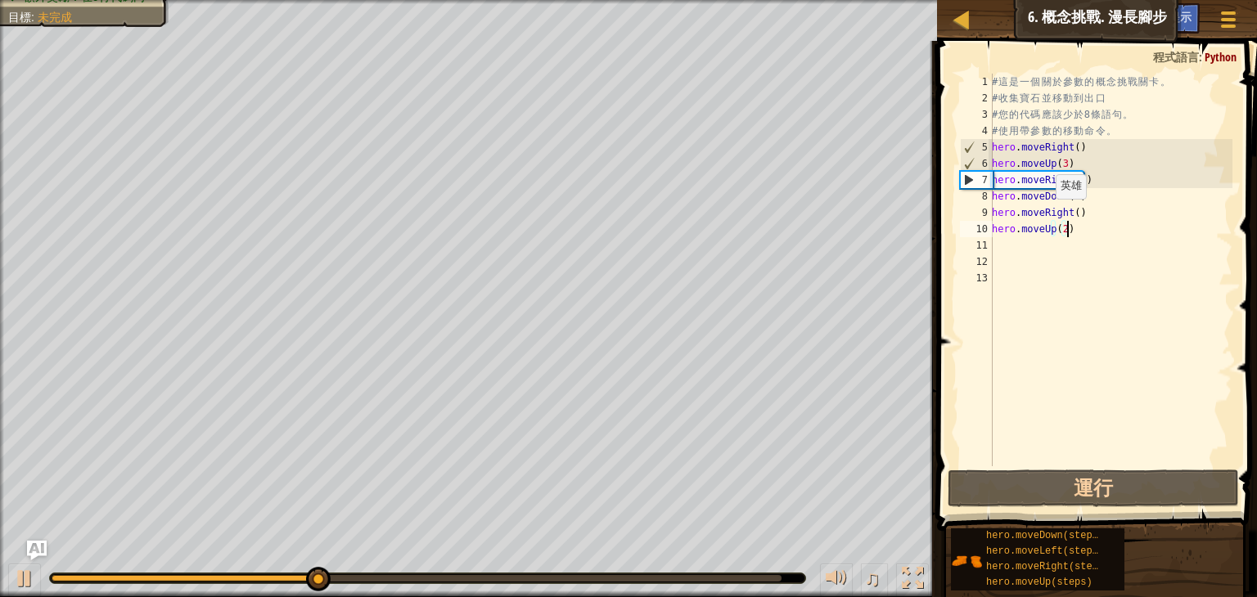
click at [1044, 214] on div "# 這 是 一 個 關 於 參 數 的 概 念 挑 戰 關 卡 。 # 收 集 寶 石 並 移 動 到 出 口 # 您 的 代 碼 應 該 少 於 8 條 語…" at bounding box center [1111, 287] width 244 height 426
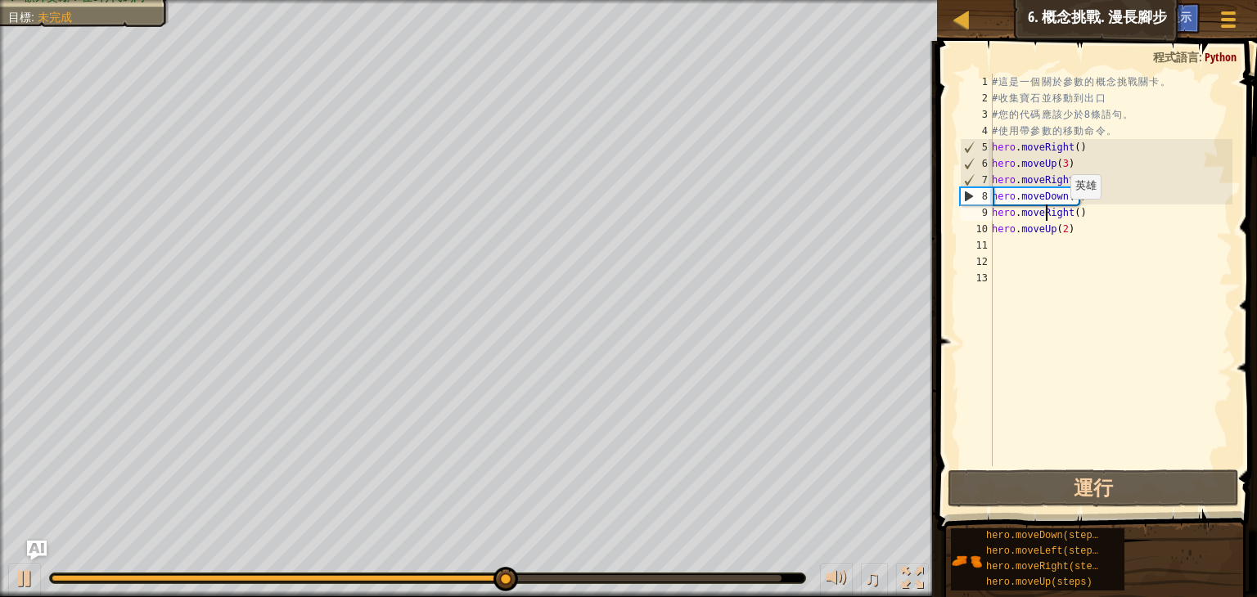
click at [1061, 214] on div "# 這 是 一 個 關 於 參 數 的 概 念 挑 戰 關 卡 。 # 收 集 寶 石 並 移 動 到 出 口 # 您 的 代 碼 應 該 少 於 8 條 語…" at bounding box center [1111, 287] width 244 height 426
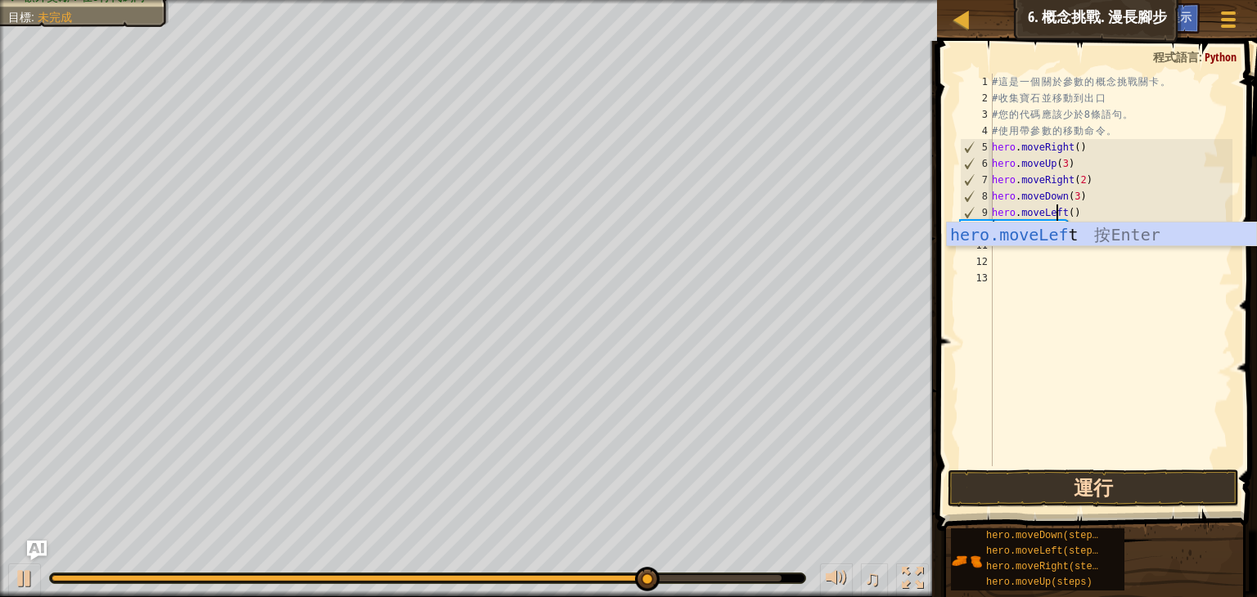
type textarea "hero.moveLeft()"
click at [1080, 487] on button "運行" at bounding box center [1093, 489] width 291 height 38
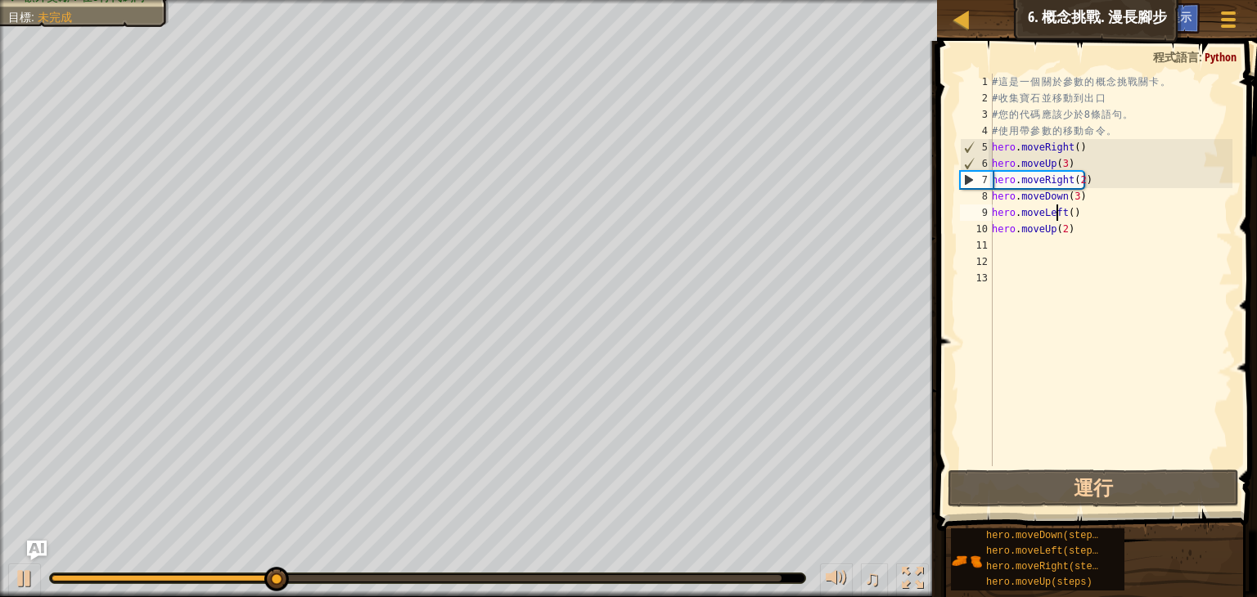
click at [1028, 249] on div "# 這 是 一 個 關 於 參 數 的 概 念 挑 戰 關 卡 。 # 收 集 寶 石 並 移 動 到 出 口 # 您 的 代 碼 應 該 少 於 8 條 語…" at bounding box center [1111, 287] width 244 height 426
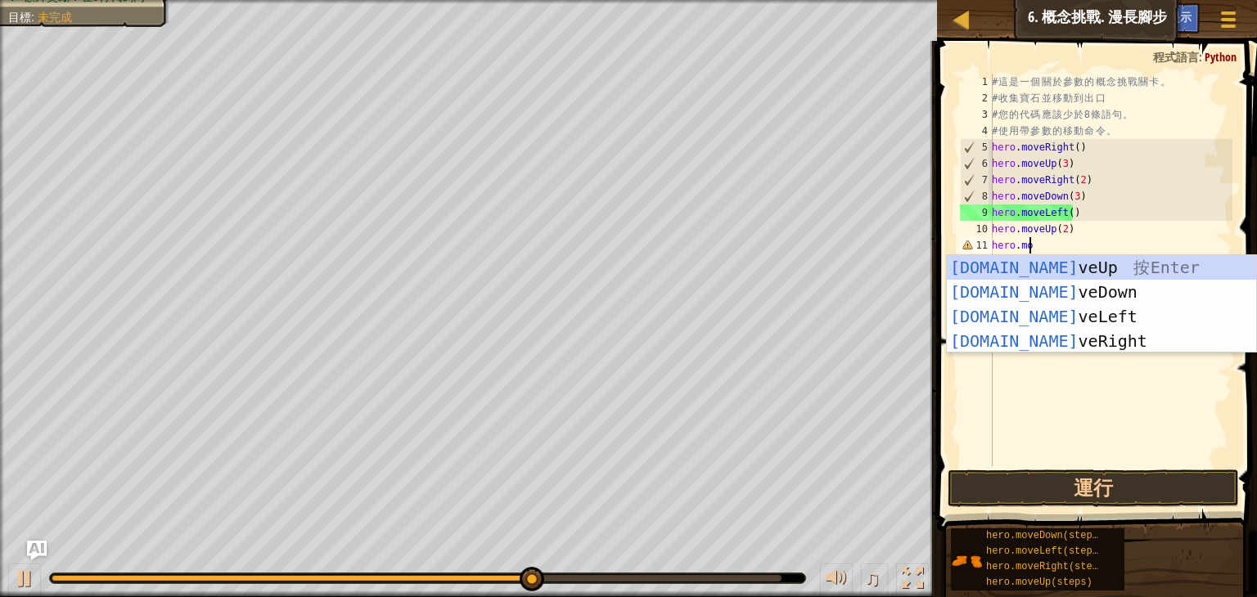
scroll to position [7, 2]
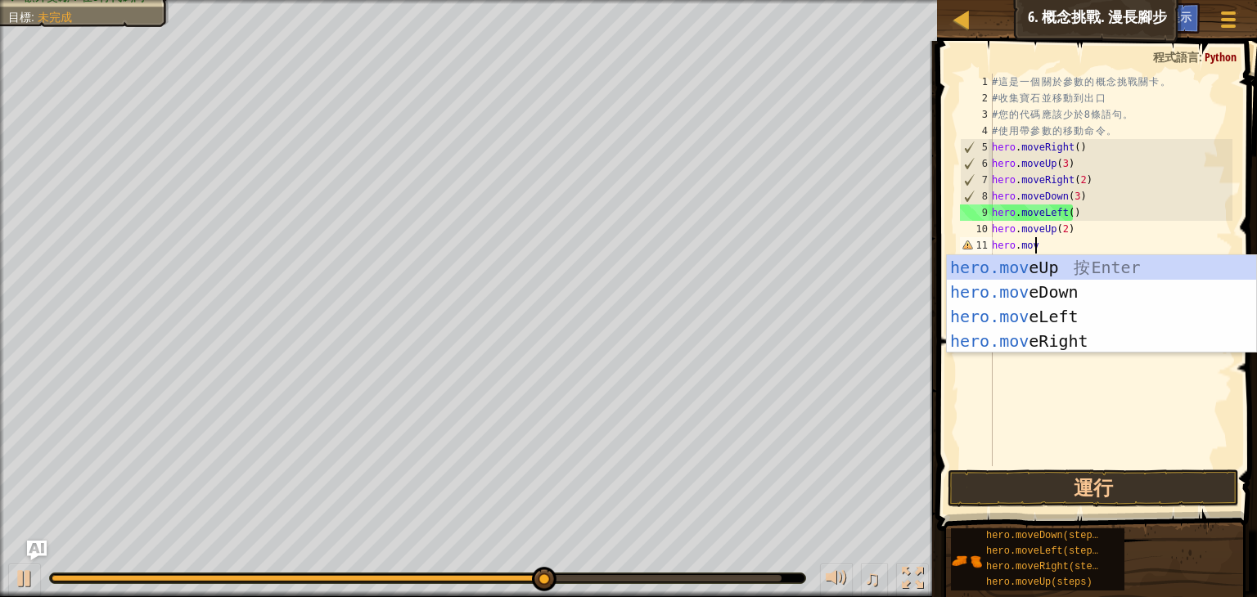
type textarea "hero.move"
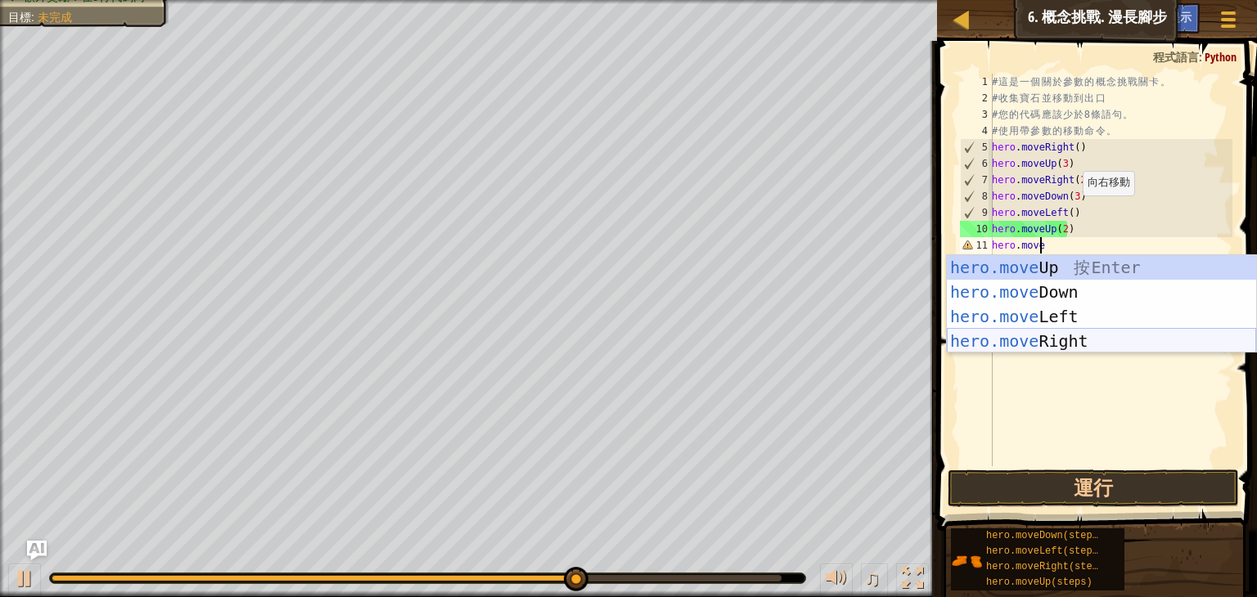
click at [1063, 332] on div "hero.move Up 按 Enter hero.move Down 按 Enter hero.move Left 按 Enter hero.move Ri…" at bounding box center [1101, 328] width 309 height 147
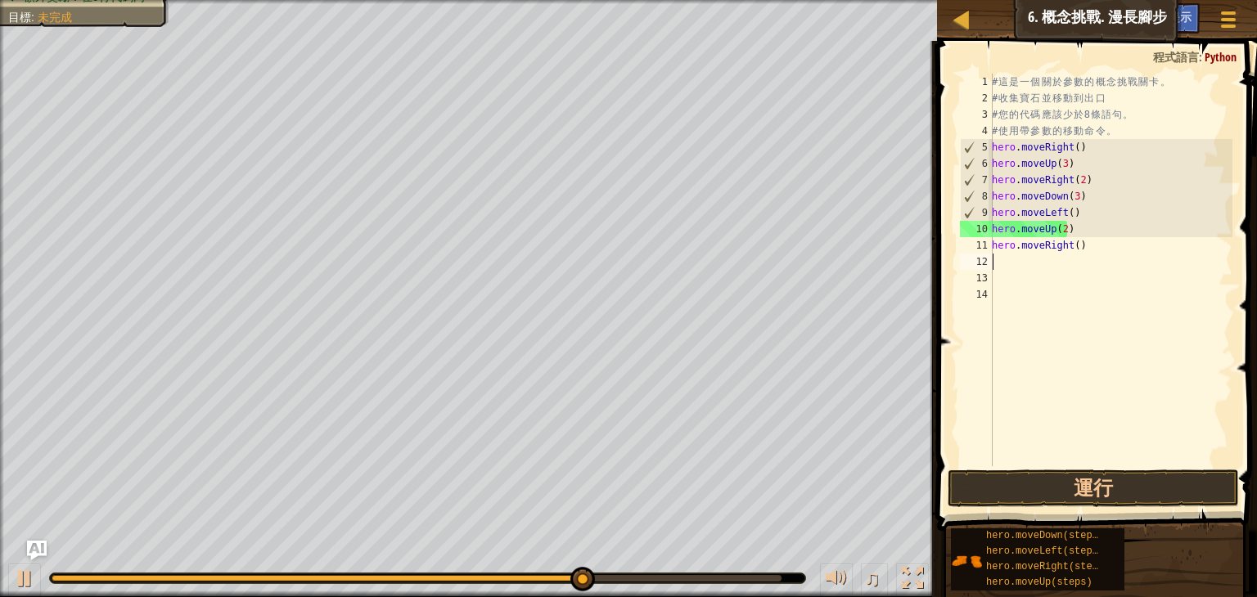
scroll to position [7, 0]
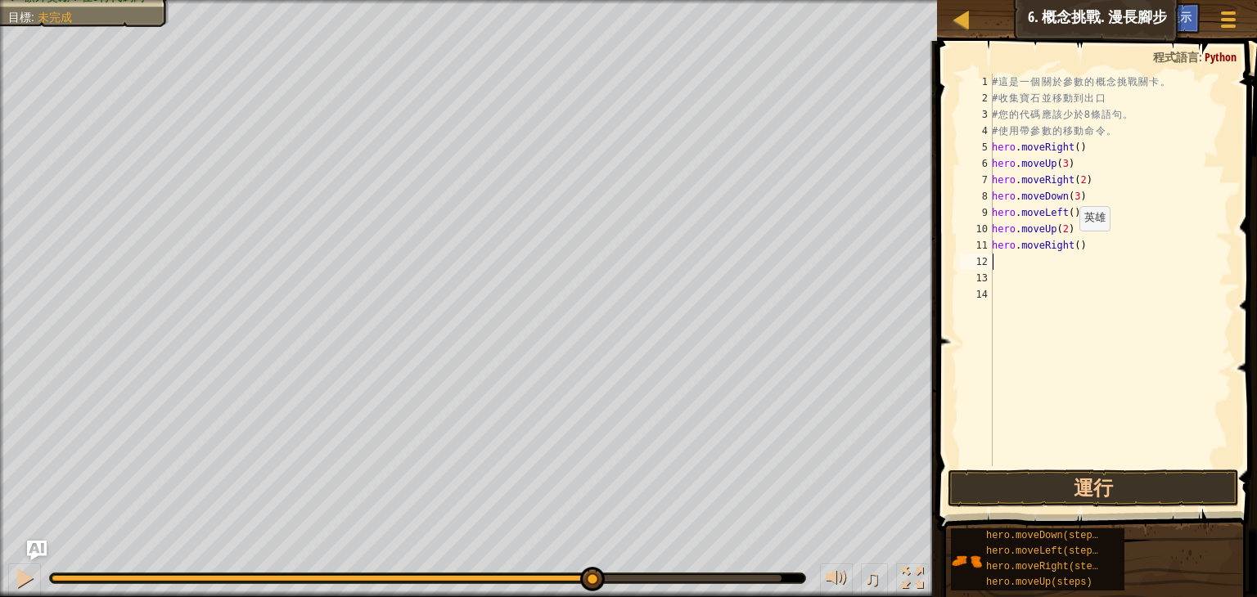
click at [1070, 246] on div "# 這 是 一 個 關 於 參 數 的 概 念 挑 戰 關 卡 。 # 收 集 寶 石 並 移 動 到 出 口 # 您 的 代 碼 應 該 少 於 8 條 語…" at bounding box center [1111, 287] width 244 height 426
click at [1074, 243] on div "# 這 是 一 個 關 於 參 數 的 概 念 挑 戰 關 卡 。 # 收 集 寶 石 並 移 動 到 出 口 # 您 的 代 碼 應 該 少 於 8 條 語…" at bounding box center [1111, 287] width 244 height 426
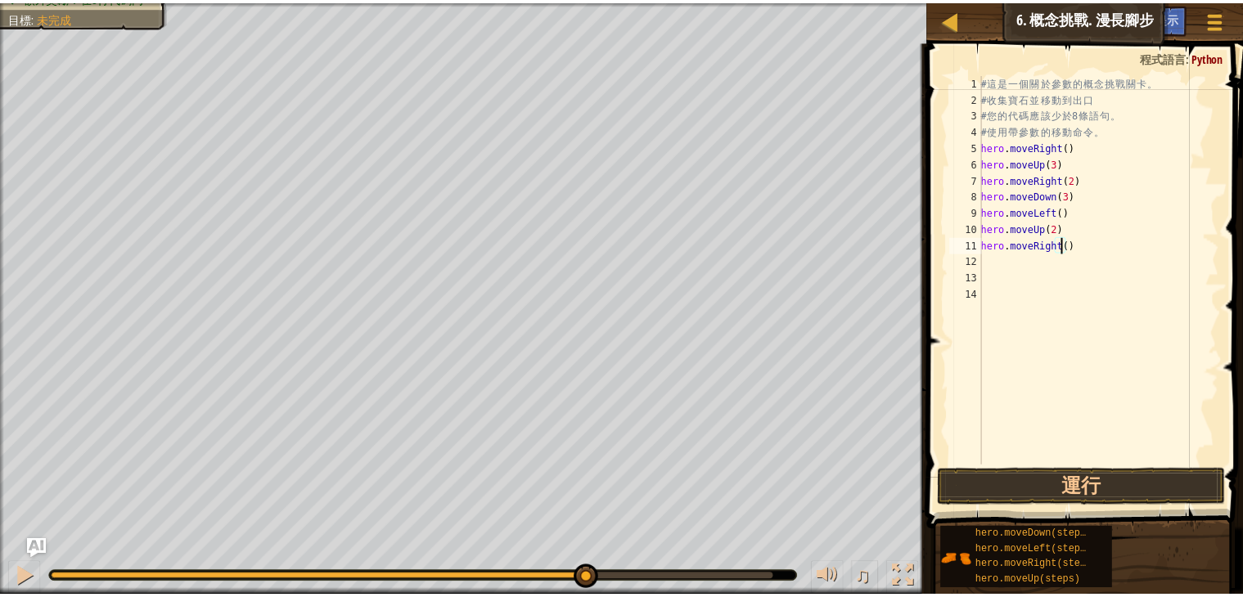
scroll to position [7, 7]
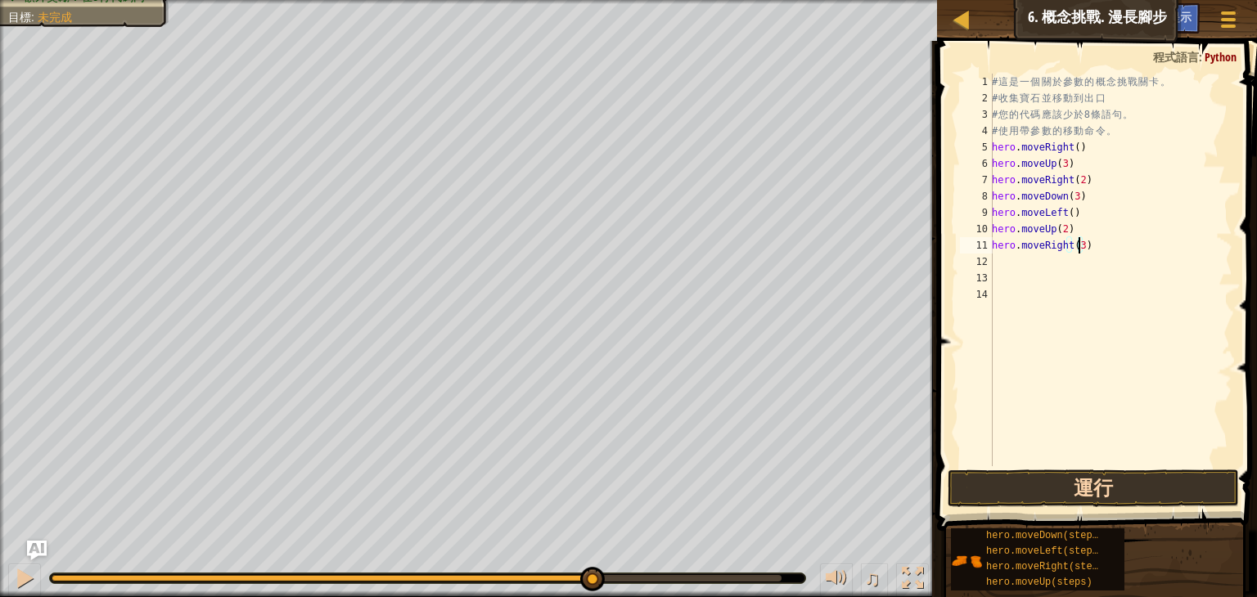
type textarea "hero.moveRight(3)"
click at [1039, 488] on button "運行" at bounding box center [1093, 489] width 291 height 38
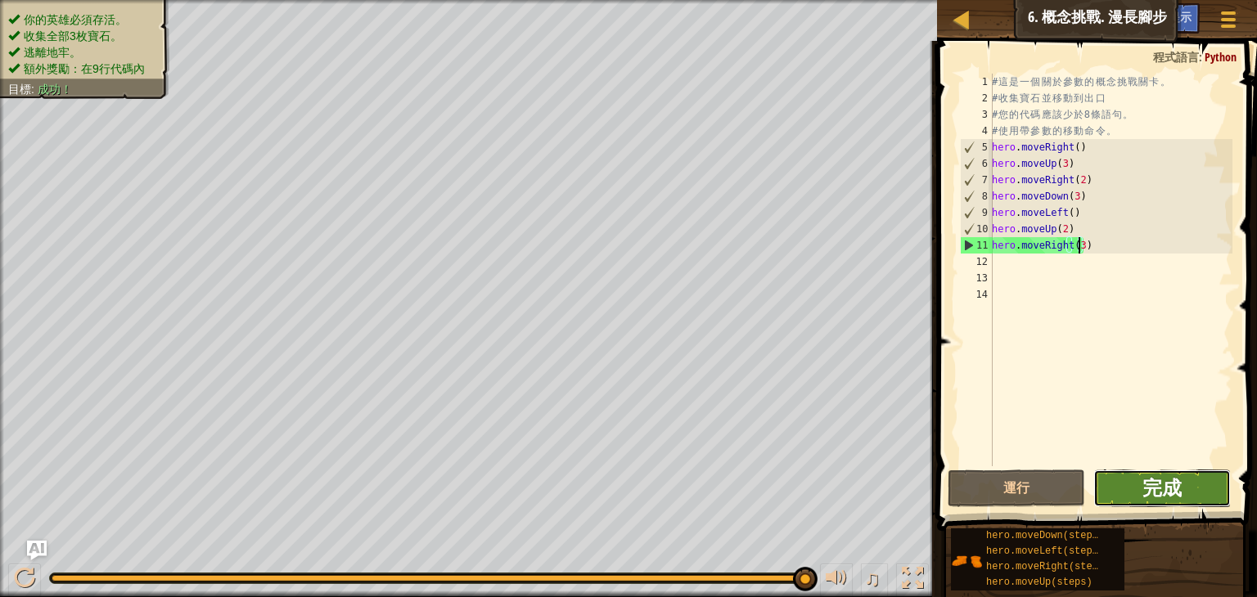
click at [1172, 485] on span "完成" at bounding box center [1161, 488] width 39 height 26
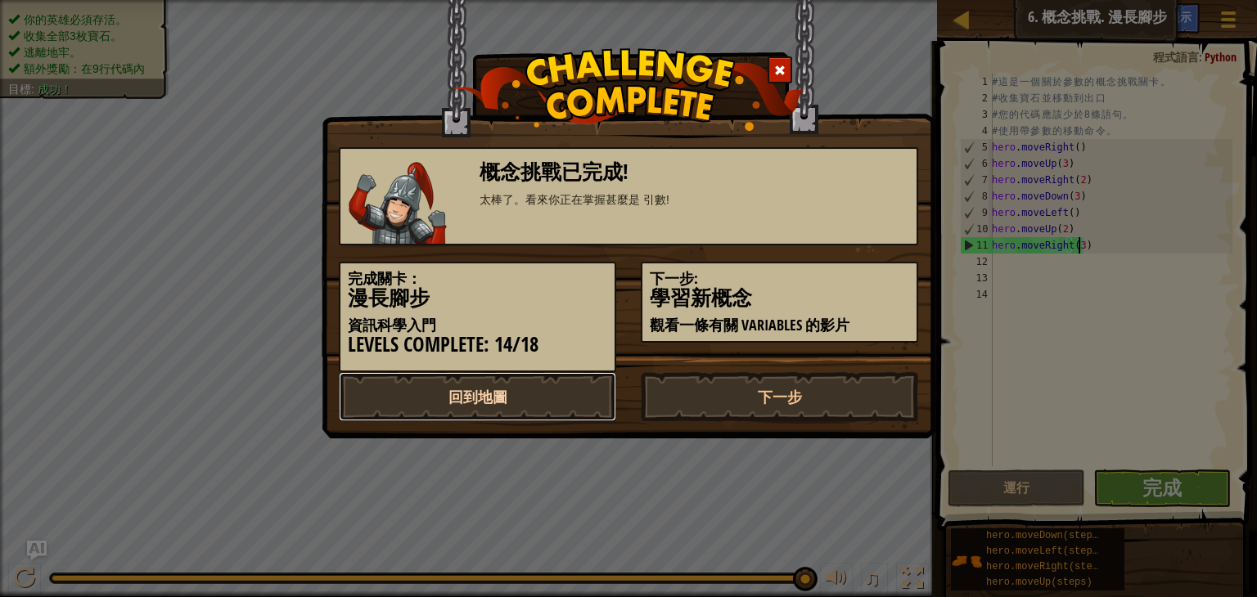
click at [519, 398] on link "回到地圖" at bounding box center [477, 396] width 277 height 49
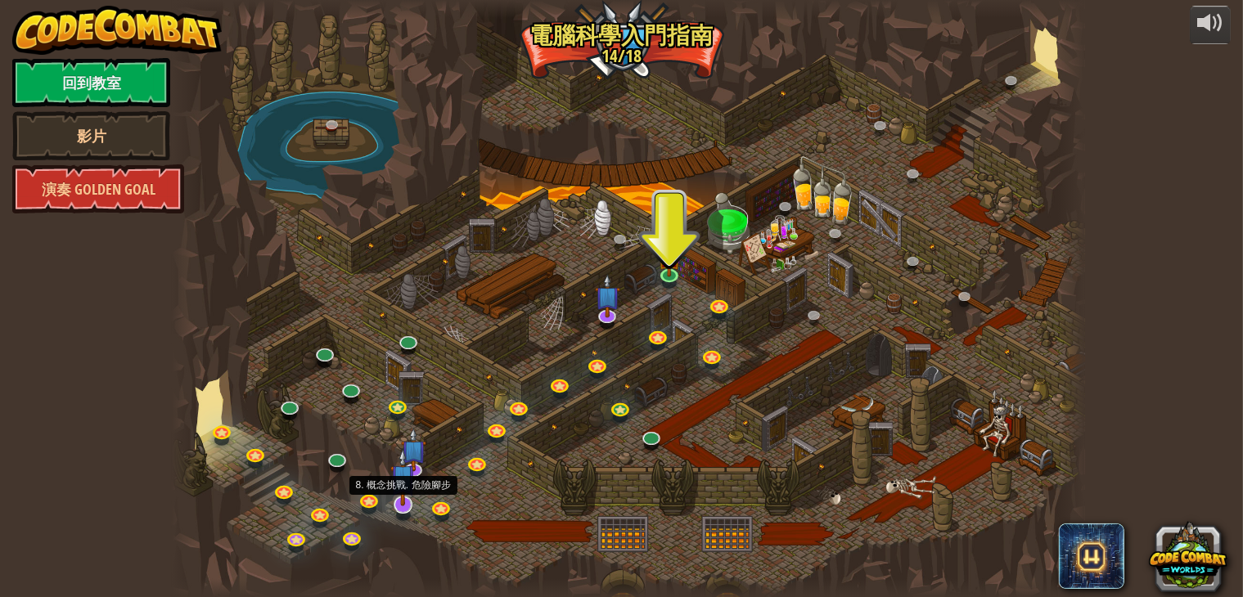
click at [405, 497] on img at bounding box center [402, 477] width 25 height 59
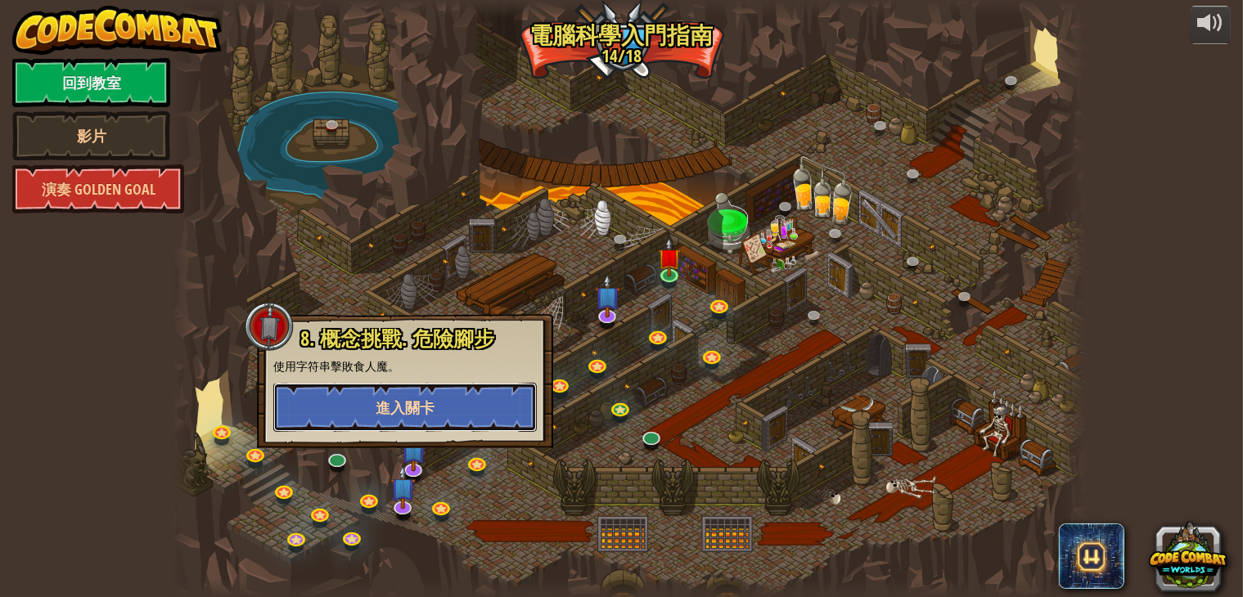
click at [486, 417] on button "進入關卡" at bounding box center [405, 407] width 264 height 49
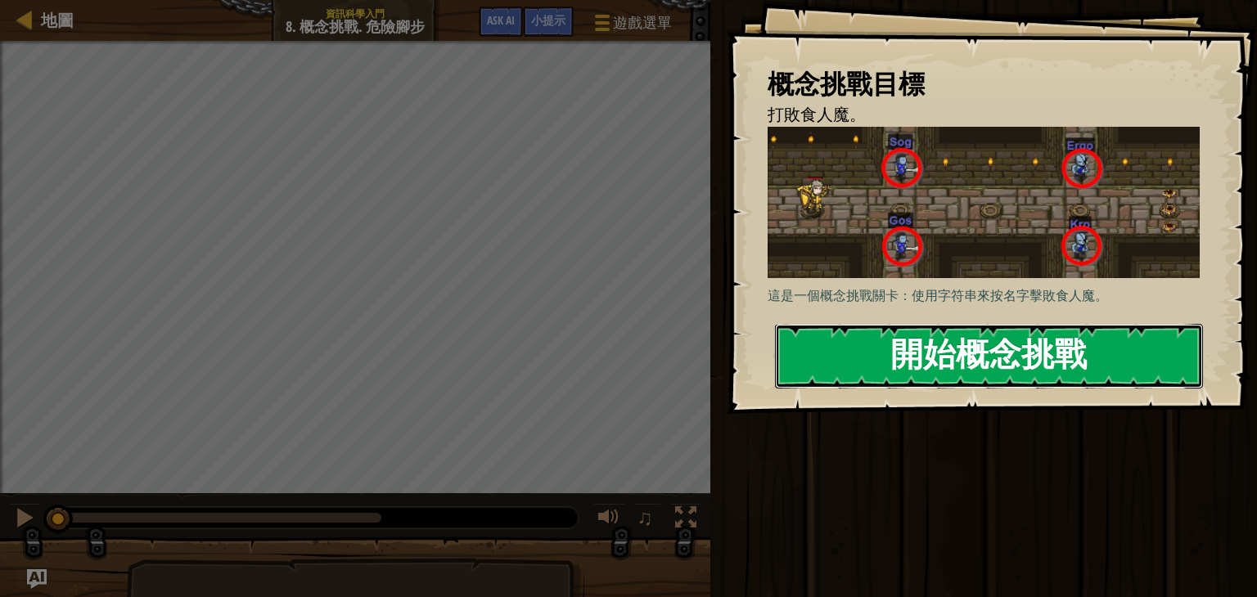
click at [965, 338] on button "開始概念挑戰" at bounding box center [989, 356] width 428 height 65
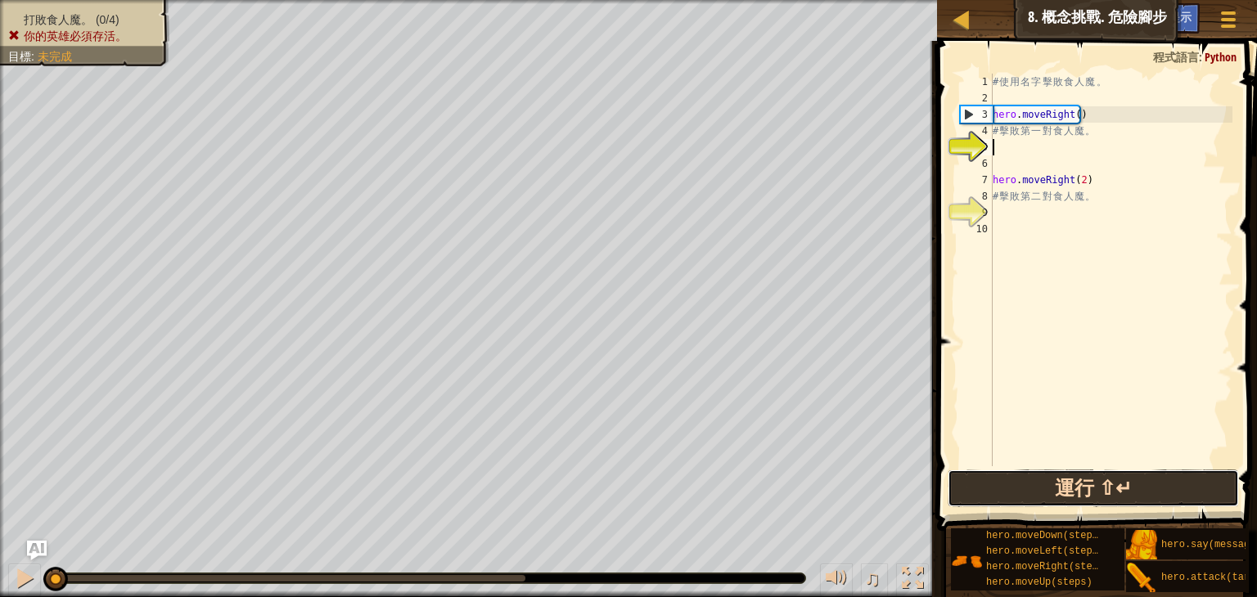
click at [1050, 485] on button "運行 ⇧↵" at bounding box center [1093, 489] width 291 height 38
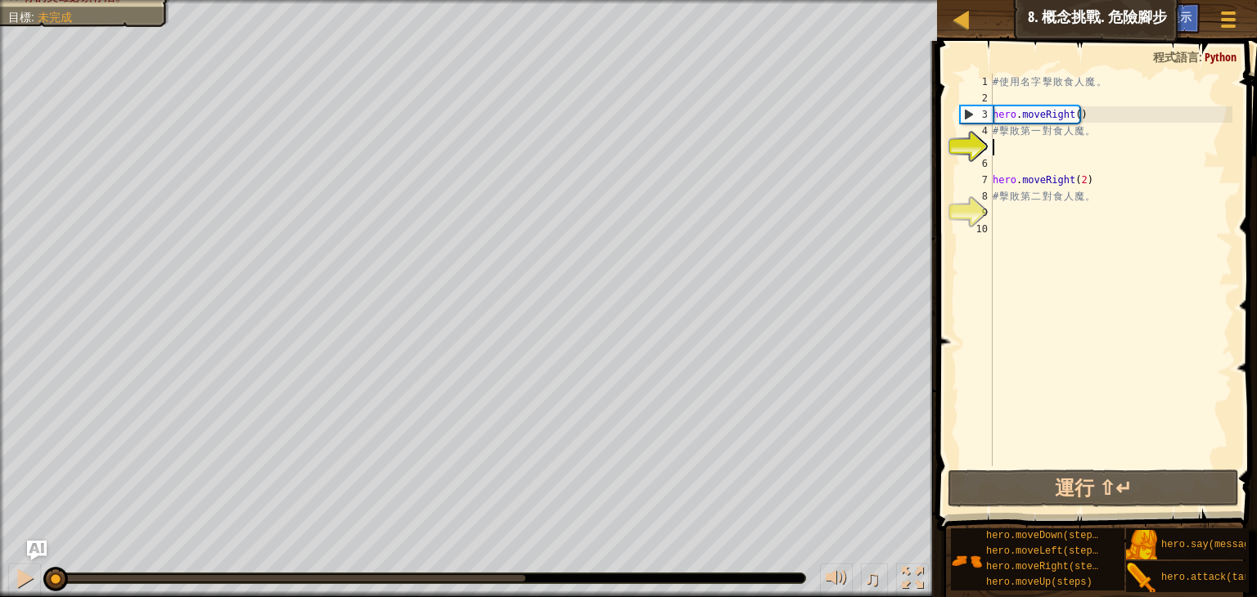
drag, startPoint x: 334, startPoint y: 581, endPoint x: 0, endPoint y: 567, distance: 334.2
click at [0, 567] on div "♫" at bounding box center [468, 574] width 937 height 49
click at [30, 580] on div at bounding box center [24, 578] width 21 height 21
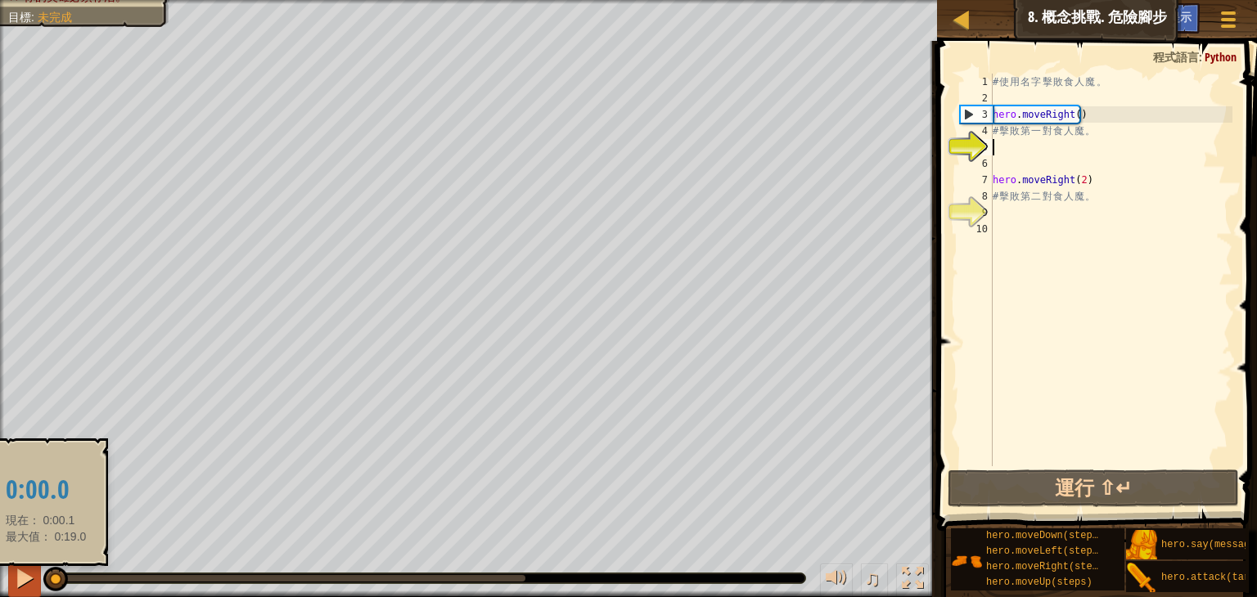
drag, startPoint x: 65, startPoint y: 583, endPoint x: 19, endPoint y: 583, distance: 45.8
click at [19, 583] on div "♫" at bounding box center [468, 574] width 937 height 49
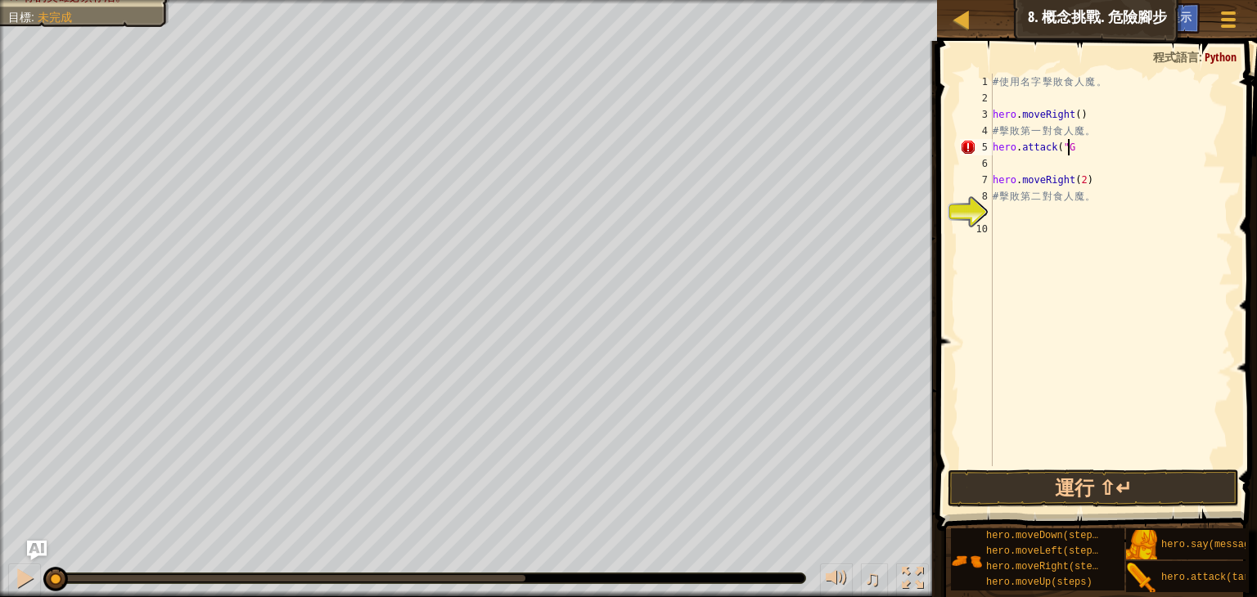
scroll to position [7, 6]
type textarea "hero.attack("Gos")"
click at [1059, 164] on div "# 使 用 名 字 擊 敗 食 人 魔 。 hero . moveRight ( ) # 擊 敗 第 一 對 食 人 魔 。 hero . attack ( …" at bounding box center [1110, 287] width 243 height 426
click at [1080, 482] on button "運行 ⇧↵" at bounding box center [1093, 489] width 291 height 38
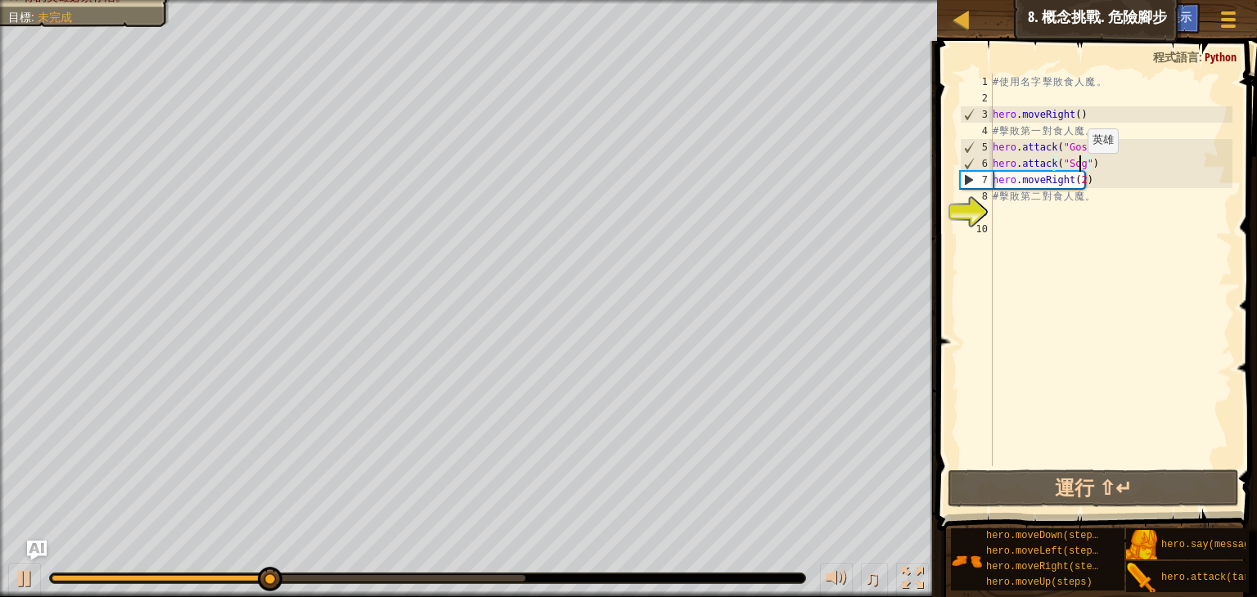
click at [1079, 169] on div "# 使 用 名 字 擊 敗 食 人 魔 。 hero . moveRight ( ) # 擊 敗 第 一 對 食 人 魔 。 hero . attack ( …" at bounding box center [1110, 287] width 243 height 426
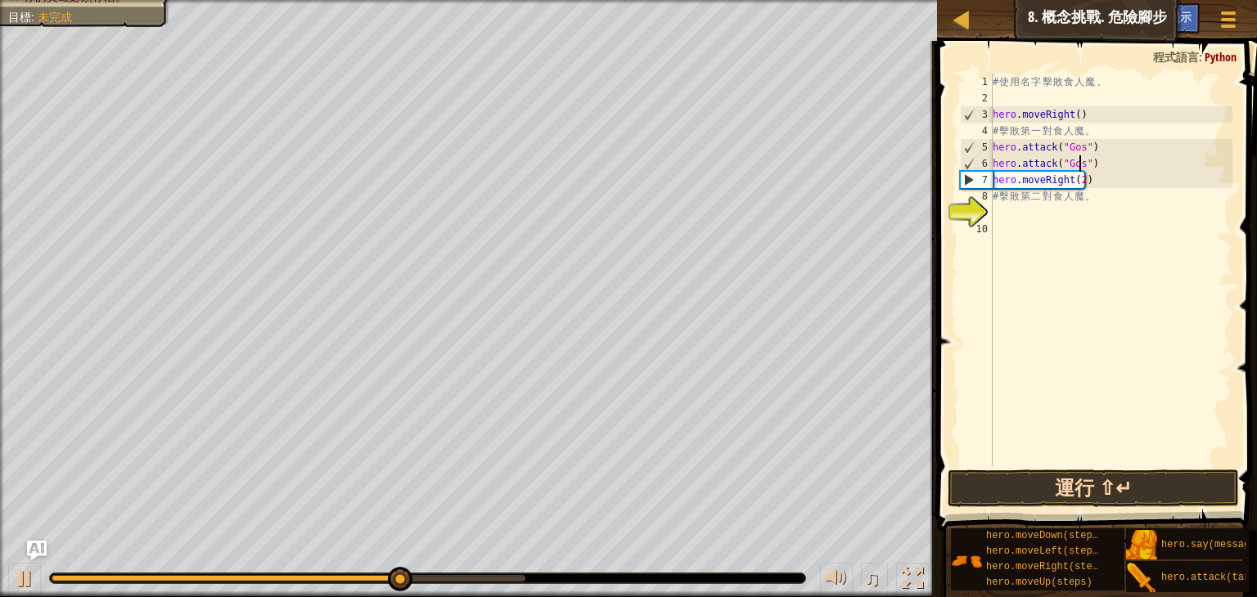
type textarea "hero.attack("Gos")"
click at [1039, 481] on button "運行 ⇧↵" at bounding box center [1093, 489] width 291 height 38
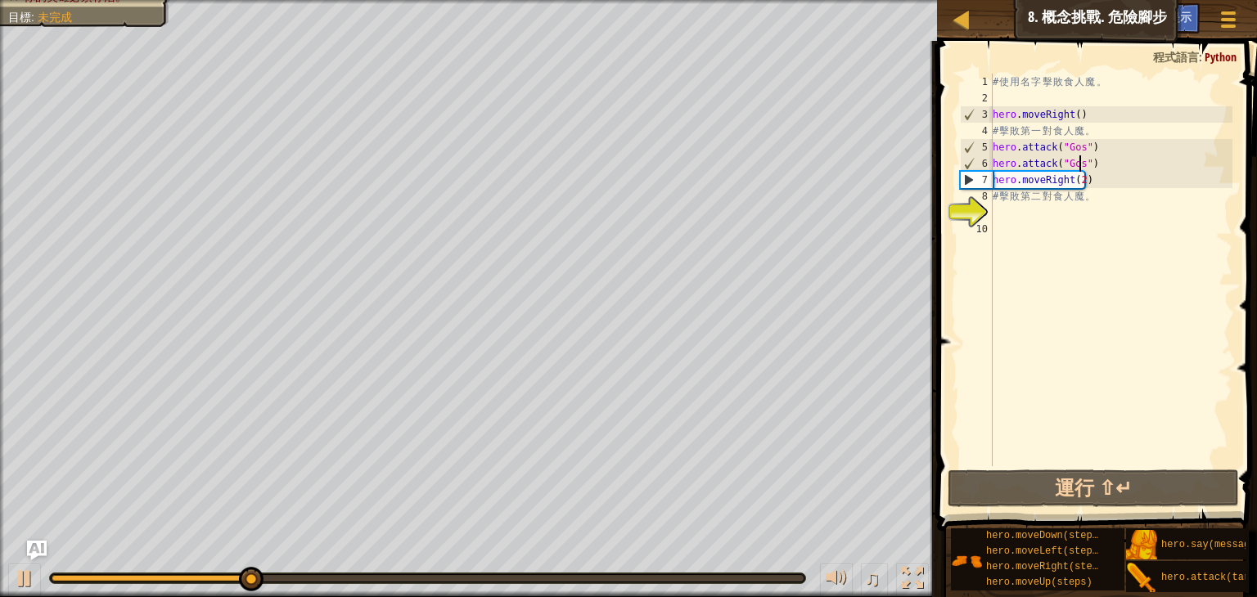
click at [1097, 167] on div "# 使 用 名 字 擊 敗 食 人 魔 。 hero . moveRight ( ) # 擊 敗 第 一 對 食 人 魔 。 hero . attack ( …" at bounding box center [1110, 287] width 243 height 426
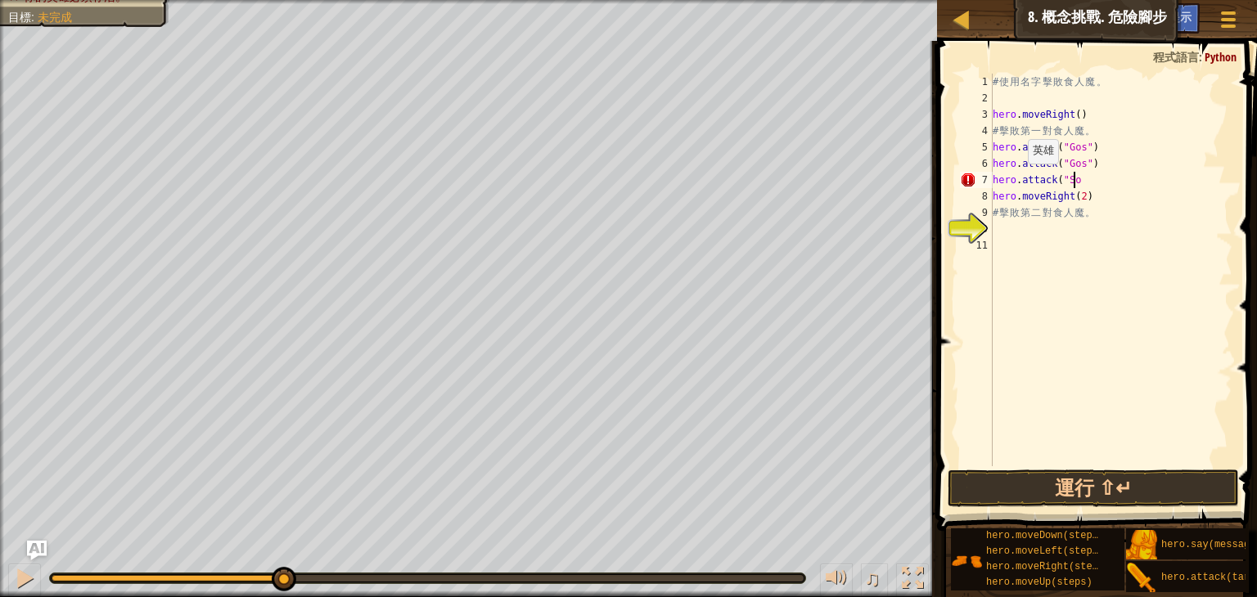
scroll to position [7, 6]
type textarea "hero.attack("Sog")"
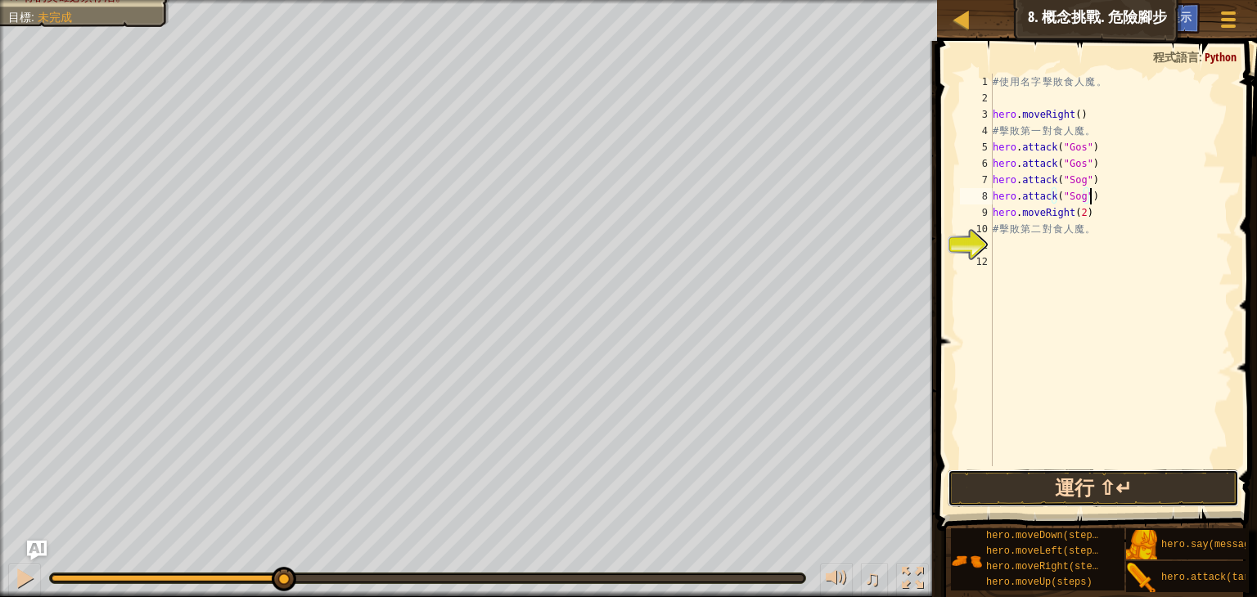
click at [1005, 485] on button "運行 ⇧↵" at bounding box center [1093, 489] width 291 height 38
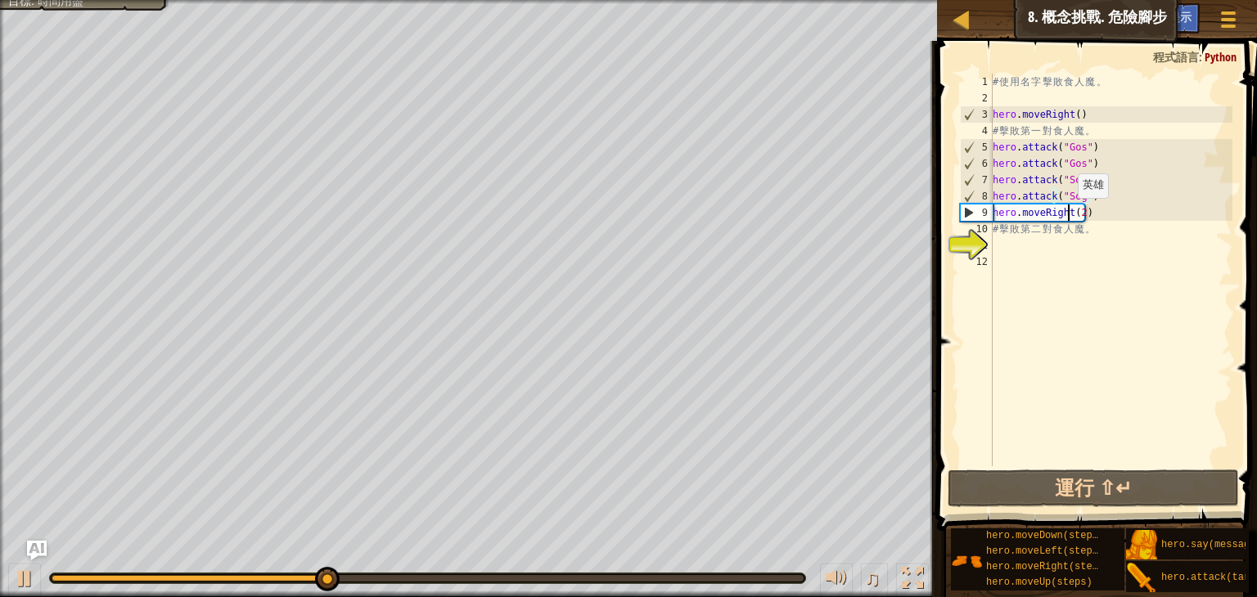
click at [1070, 214] on div "# 使 用 名 字 擊 敗 食 人 魔 。 hero . moveRight ( ) # 擊 敗 第 一 對 食 人 魔 。 hero . attack ( …" at bounding box center [1110, 287] width 243 height 426
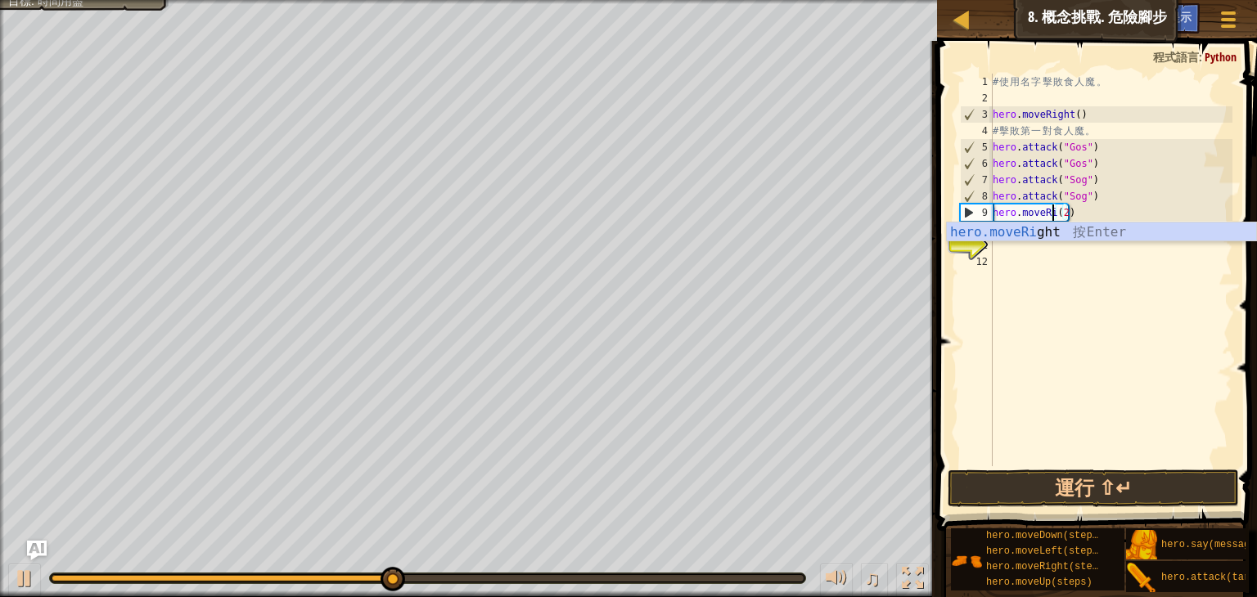
scroll to position [7, 4]
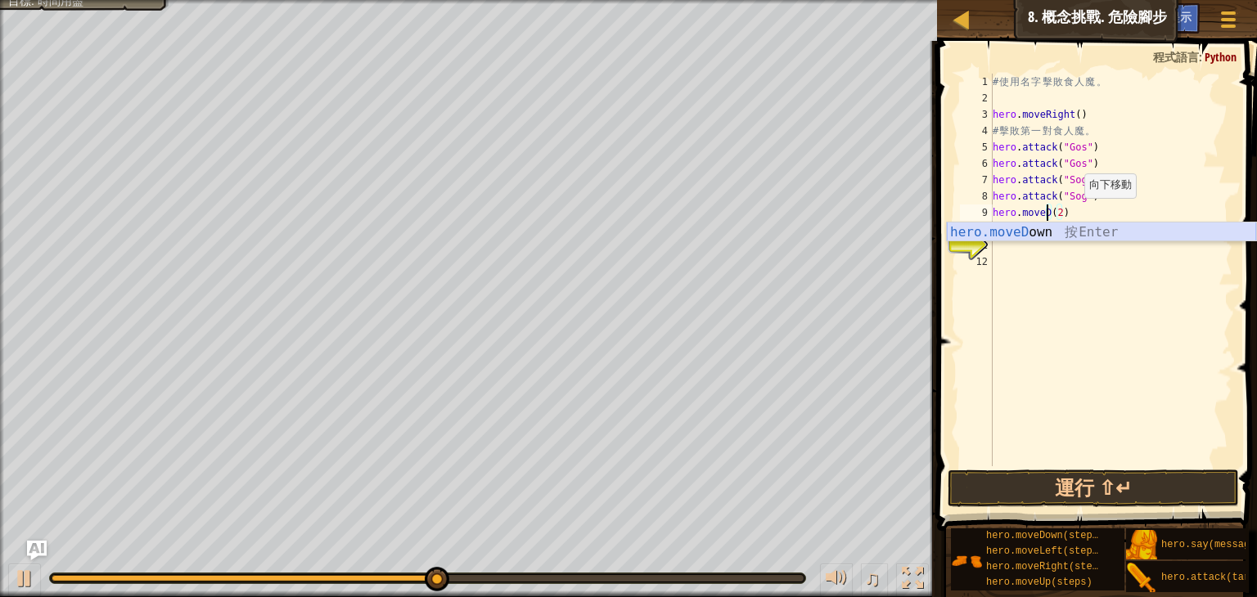
click at [1066, 233] on div "hero.moveD own 按 Enter" at bounding box center [1101, 252] width 309 height 59
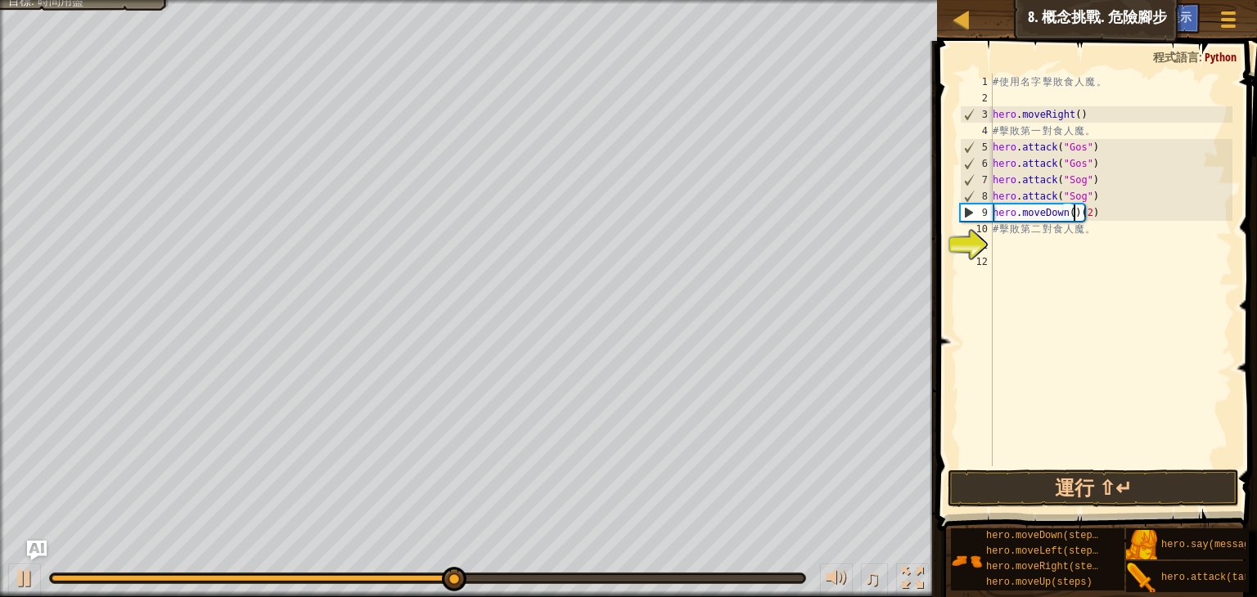
click at [1097, 216] on div "# 使 用 名 字 擊 敗 食 人 魔 。 hero . moveRight ( ) # 擊 敗 第 一 對 食 人 魔 。 hero . attack ( …" at bounding box center [1110, 287] width 243 height 426
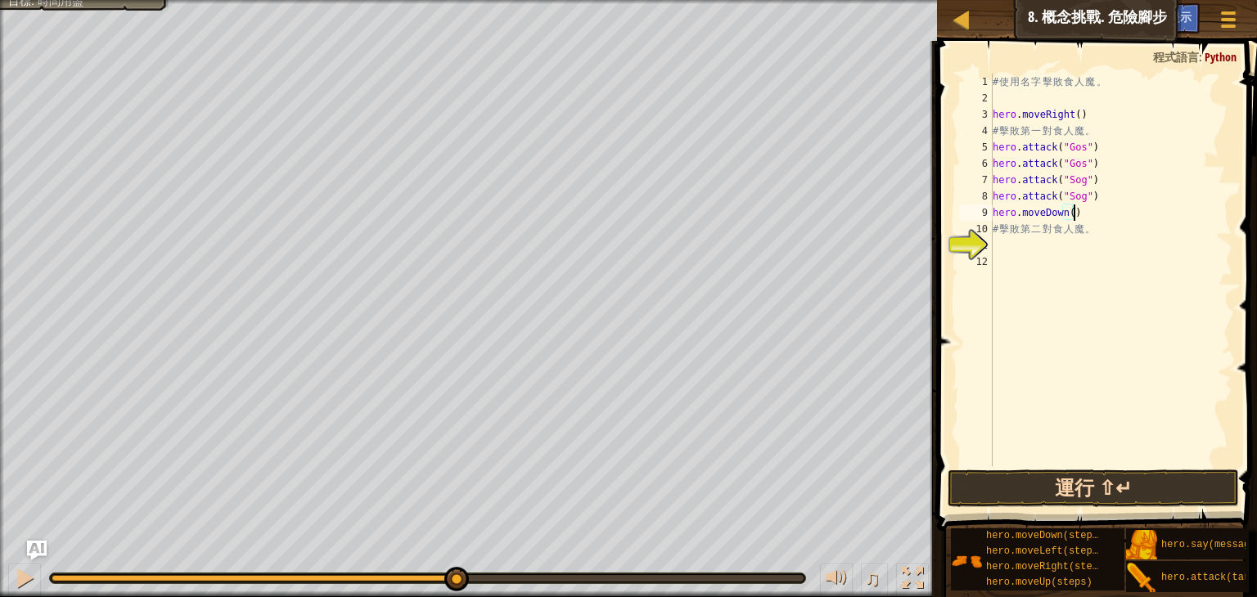
type textarea "hero.moveDown()"
click at [1061, 488] on button "運行 ⇧↵" at bounding box center [1093, 489] width 291 height 38
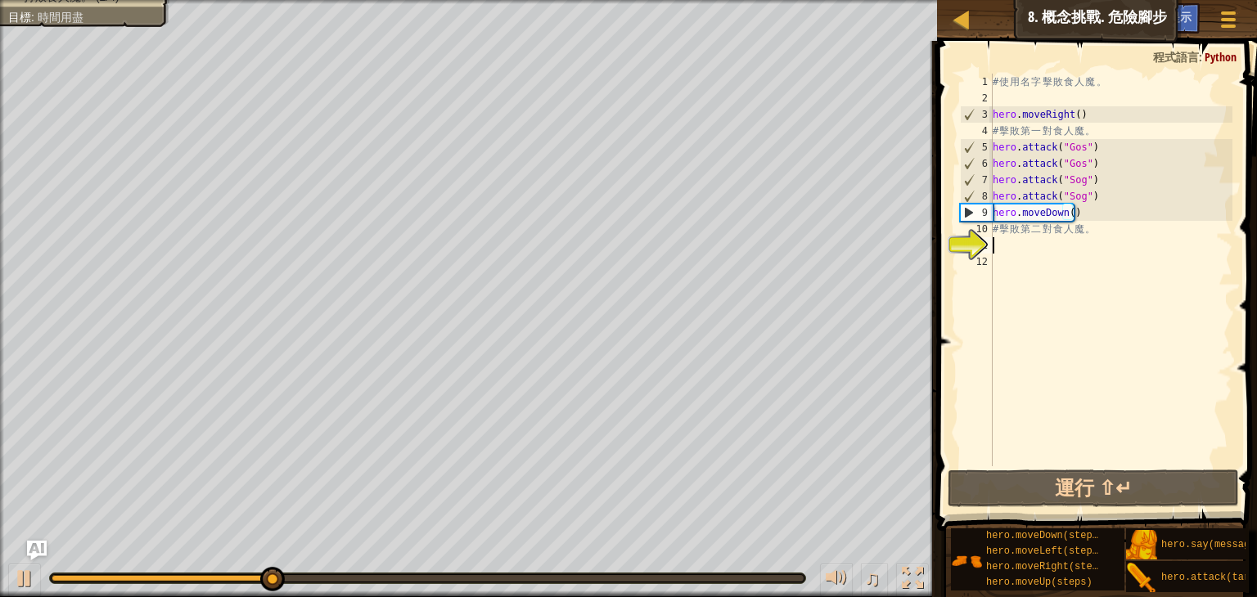
click at [1010, 246] on div "# 使 用 名 字 擊 敗 食 人 魔 。 hero . moveRight ( ) # 擊 敗 第 一 對 食 人 魔 。 hero . attack ( …" at bounding box center [1110, 287] width 243 height 426
click at [1084, 214] on div "# 使 用 名 字 擊 敗 食 人 魔 。 hero . moveRight ( ) # 擊 敗 第 一 對 食 人 魔 。 hero . attack ( …" at bounding box center [1110, 287] width 243 height 426
click at [1087, 216] on div "# 使 用 名 字 擊 敗 食 人 魔 。 hero . moveRight ( ) # 擊 敗 第 一 對 食 人 魔 。 hero . attack ( …" at bounding box center [1110, 287] width 243 height 426
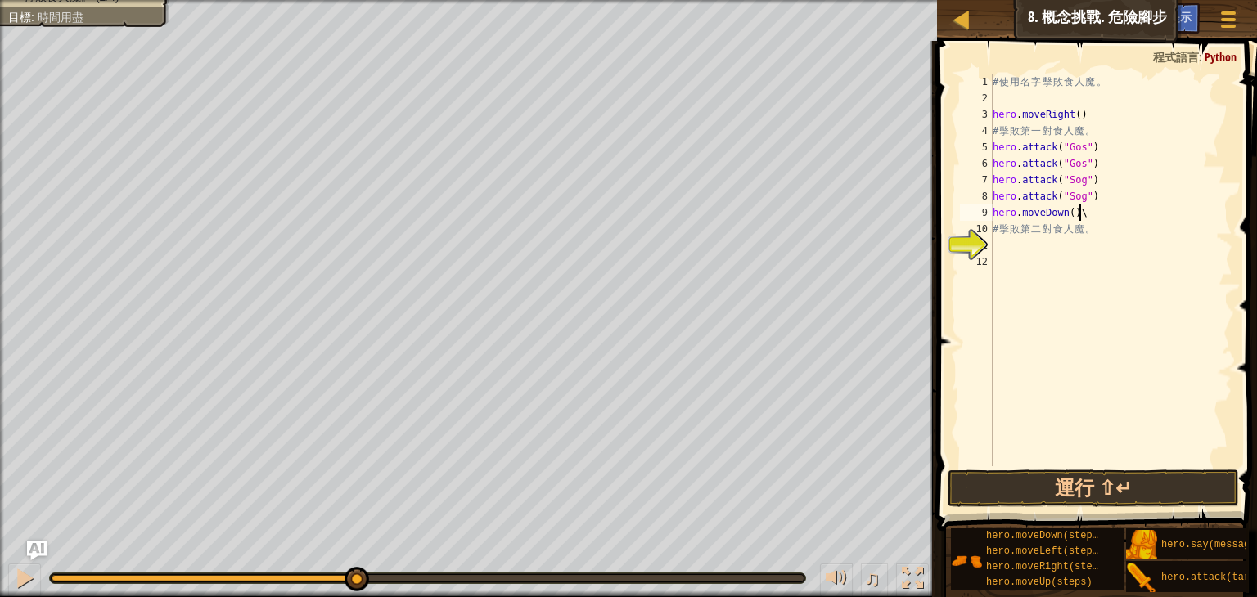
type textarea "hero.moveDown()"
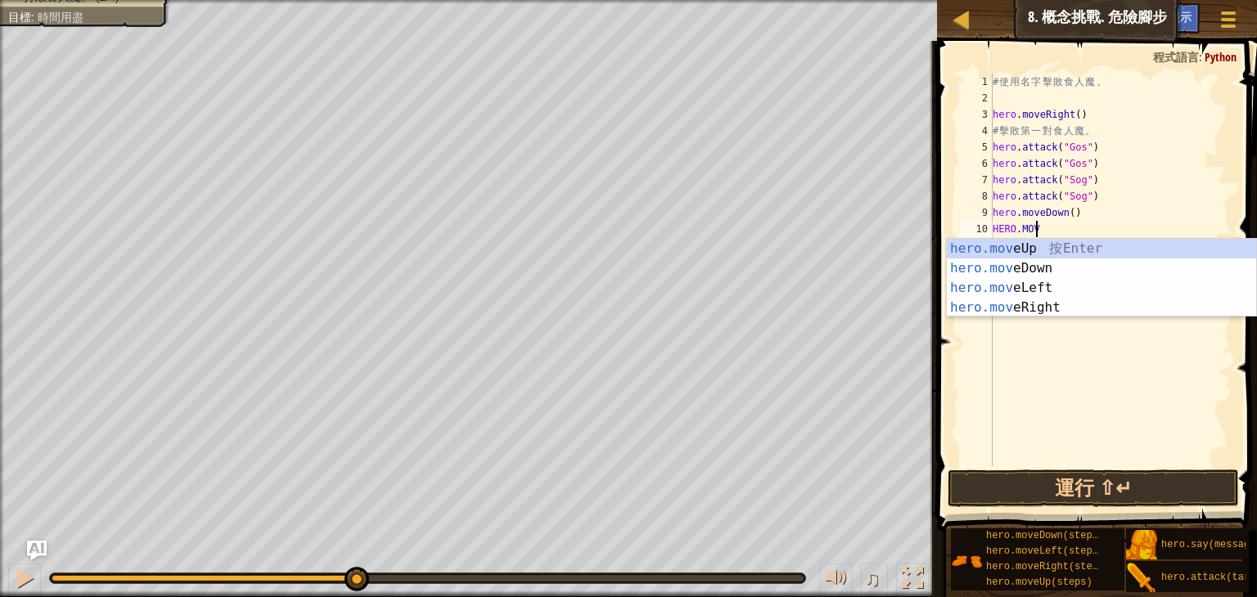
scroll to position [7, 2]
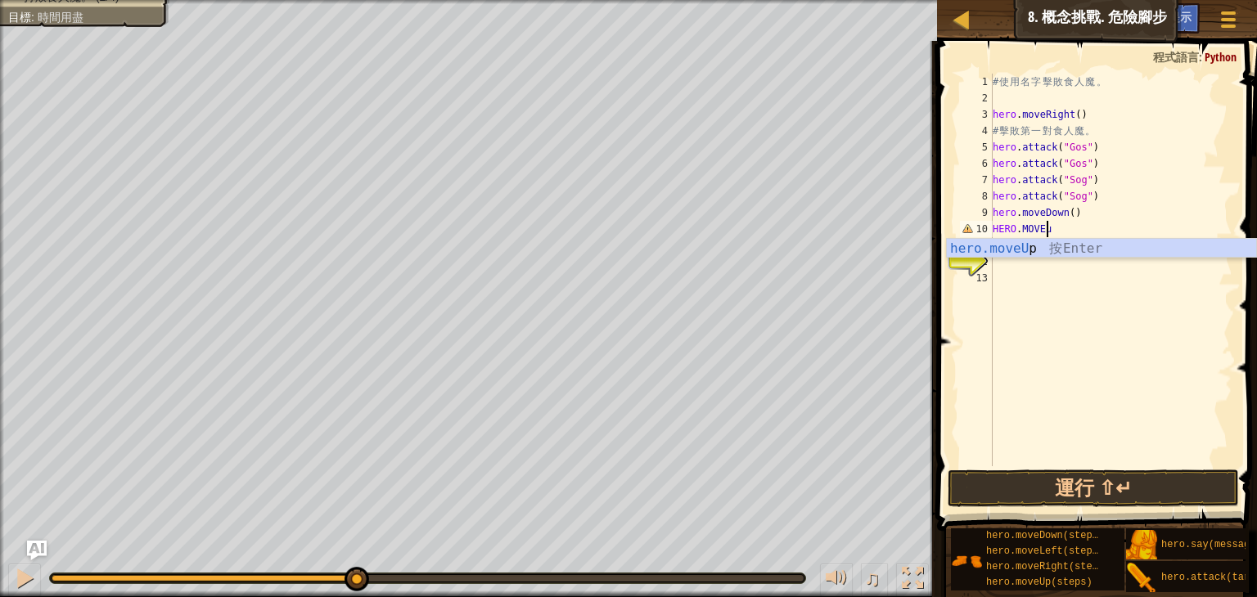
type textarea "HERO.MOVEuP"
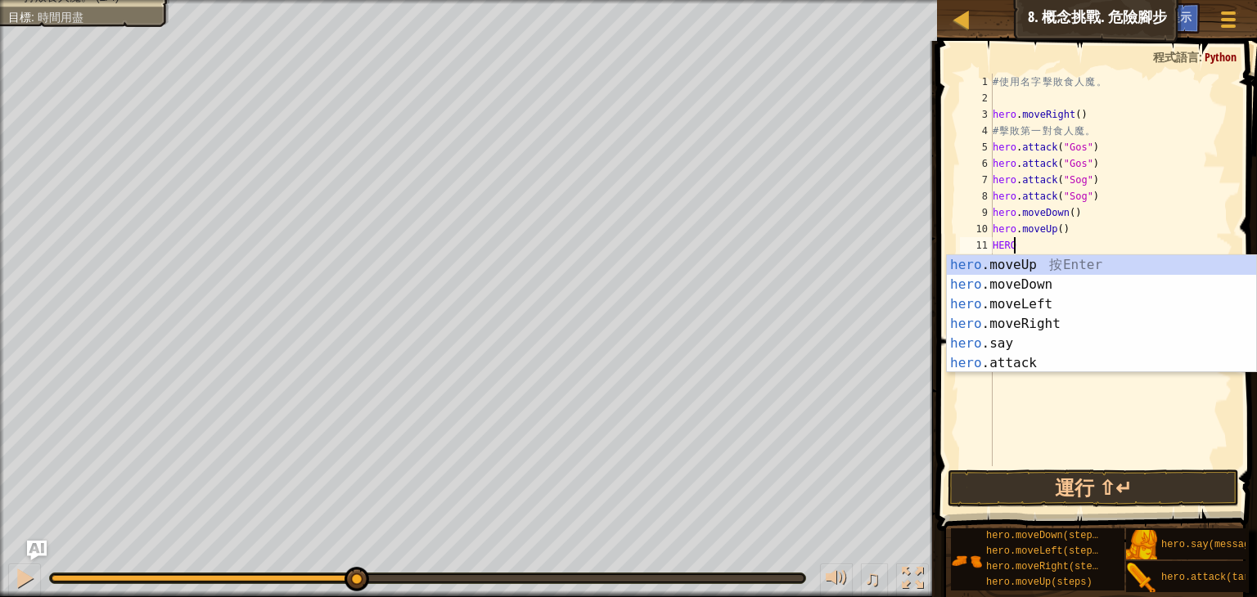
scroll to position [7, 0]
type textarea "HERO."
click at [1048, 318] on div "hero. moveUp 按 Enter hero. moveDown 按 Enter hero. moveLeft 按 Enter hero. moveRi…" at bounding box center [1101, 333] width 309 height 157
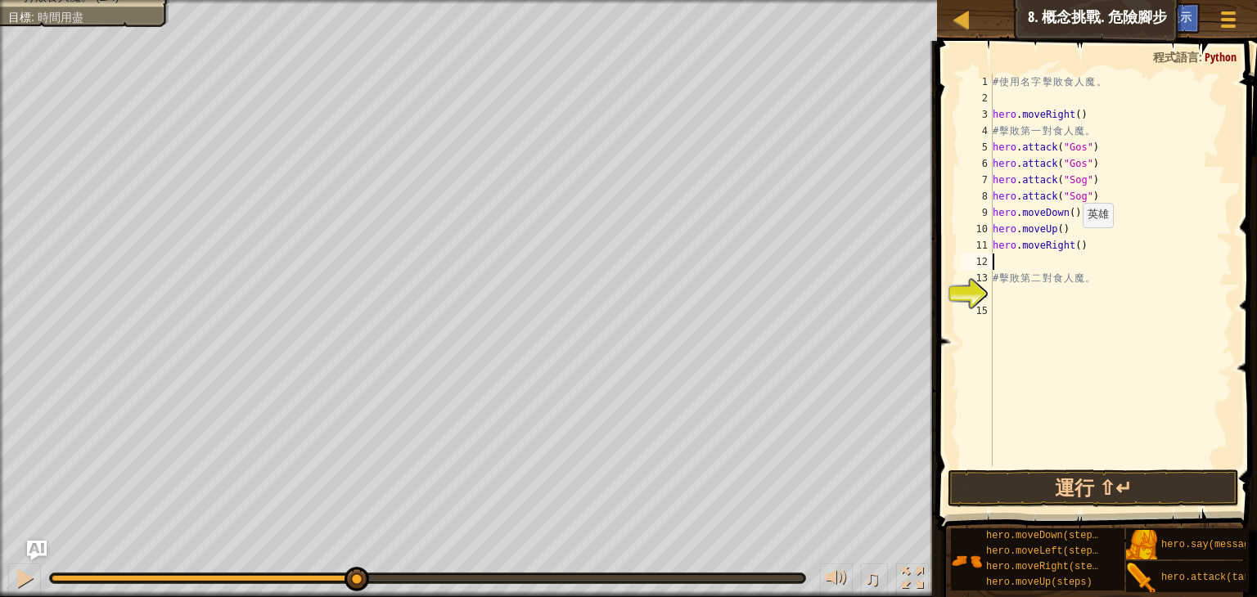
click at [1074, 243] on div "# 使 用 名 字 擊 敗 食 人 魔 。 hero . moveRight ( ) # 擊 敗 第 一 對 食 人 魔 。 hero . attack ( …" at bounding box center [1110, 287] width 243 height 426
type textarea "hero.moveRight(2)"
click at [1093, 501] on button "運行 ⇧↵" at bounding box center [1093, 489] width 291 height 38
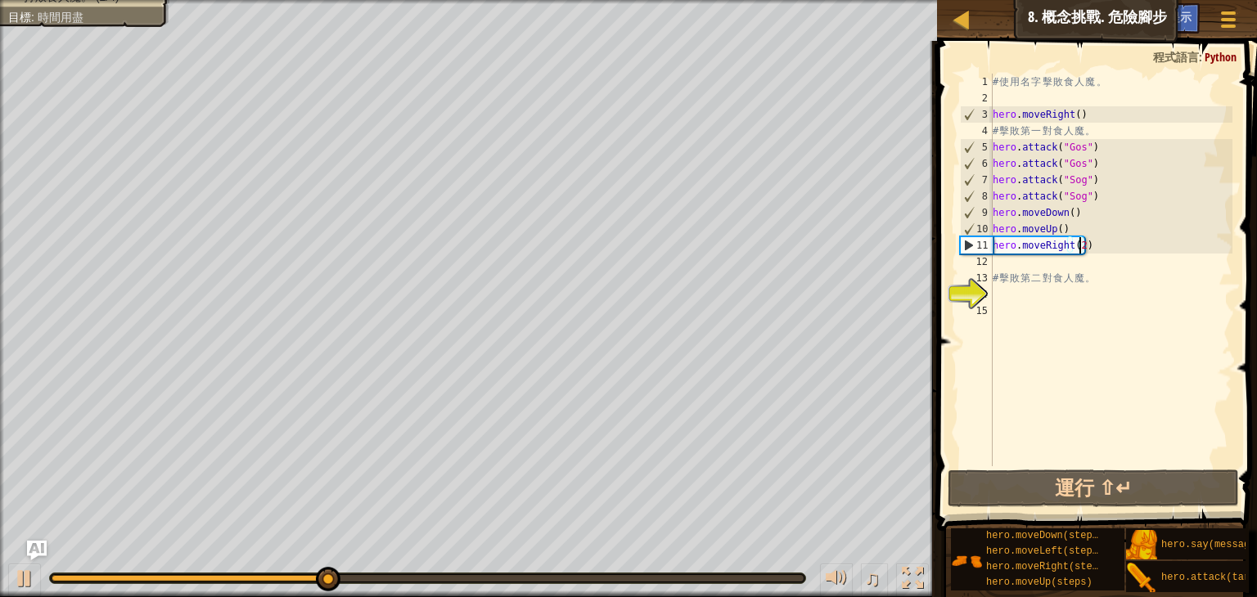
click at [1012, 299] on div "# 使 用 名 字 擊 敗 食 人 魔 。 hero . moveRight ( ) # 擊 敗 第 一 對 食 人 魔 。 hero . attack ( …" at bounding box center [1110, 287] width 243 height 426
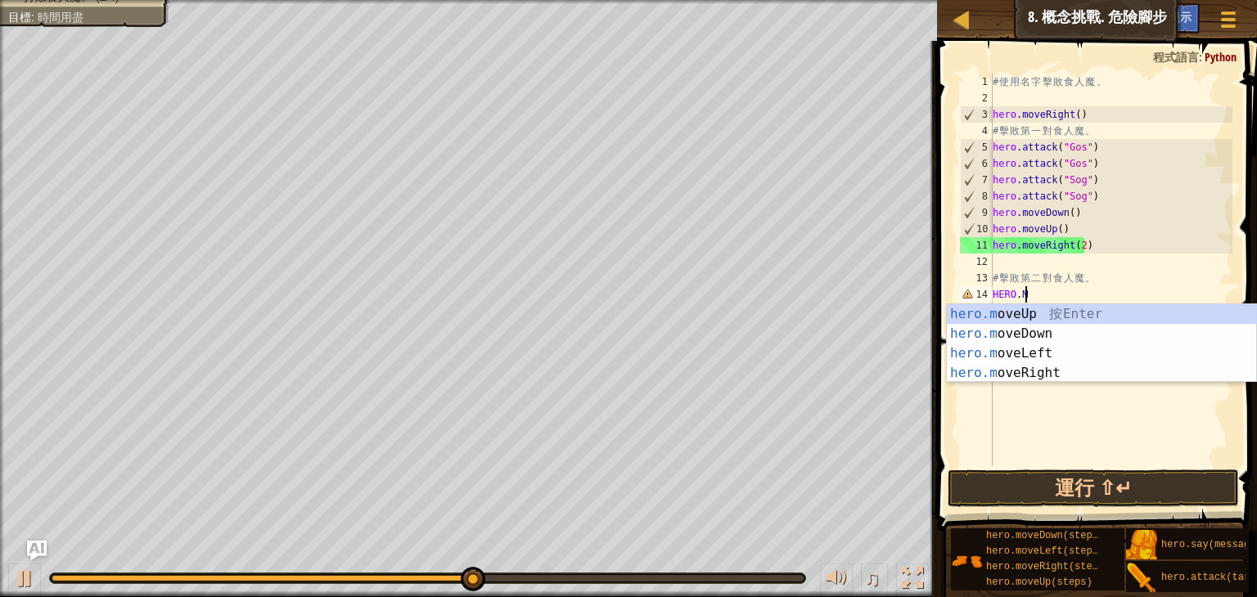
scroll to position [7, 1]
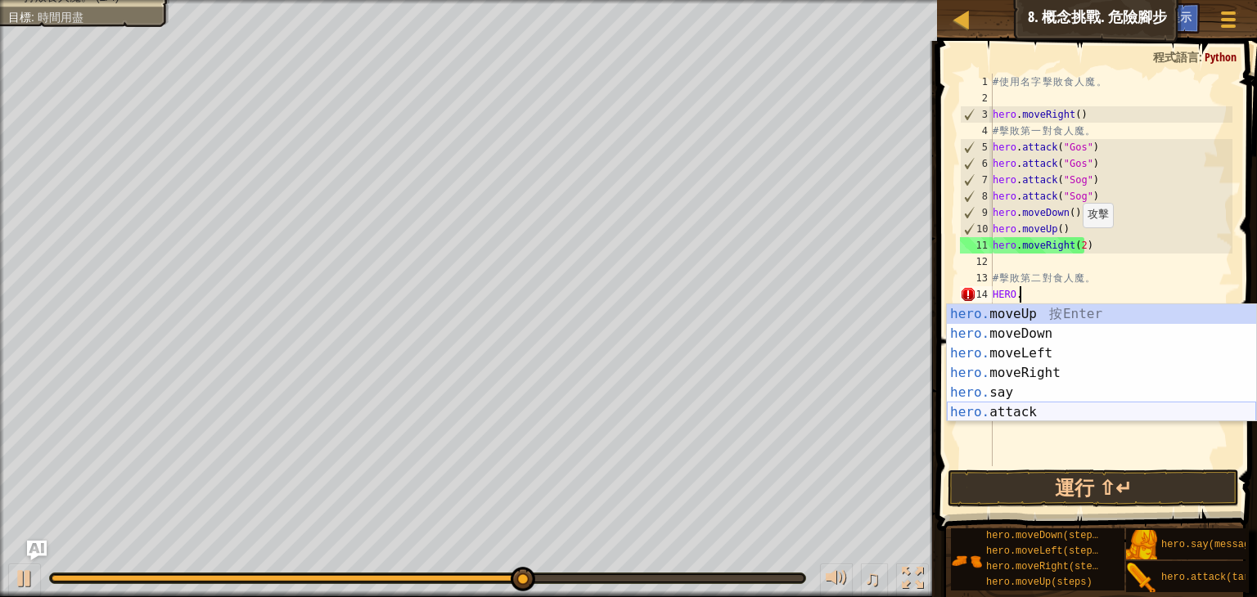
click at [1015, 405] on div "hero. moveUp 按 Enter hero. moveDown 按 Enter hero. moveLeft 按 Enter hero. moveRi…" at bounding box center [1101, 382] width 309 height 157
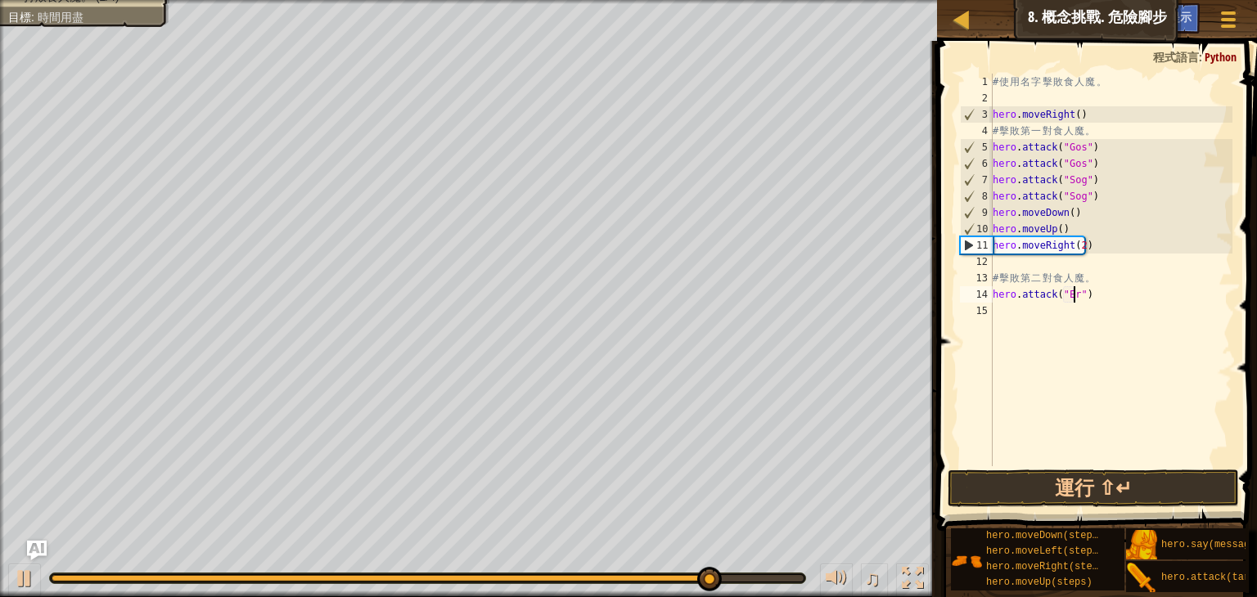
scroll to position [7, 7]
type textarea "hero.attack("Ergo")"
click at [1108, 318] on div "# 使 用 名 字 擊 敗 食 人 魔 。 hero . moveRight ( ) # 擊 敗 第 一 對 食 人 魔 。 hero . attack ( …" at bounding box center [1110, 287] width 243 height 426
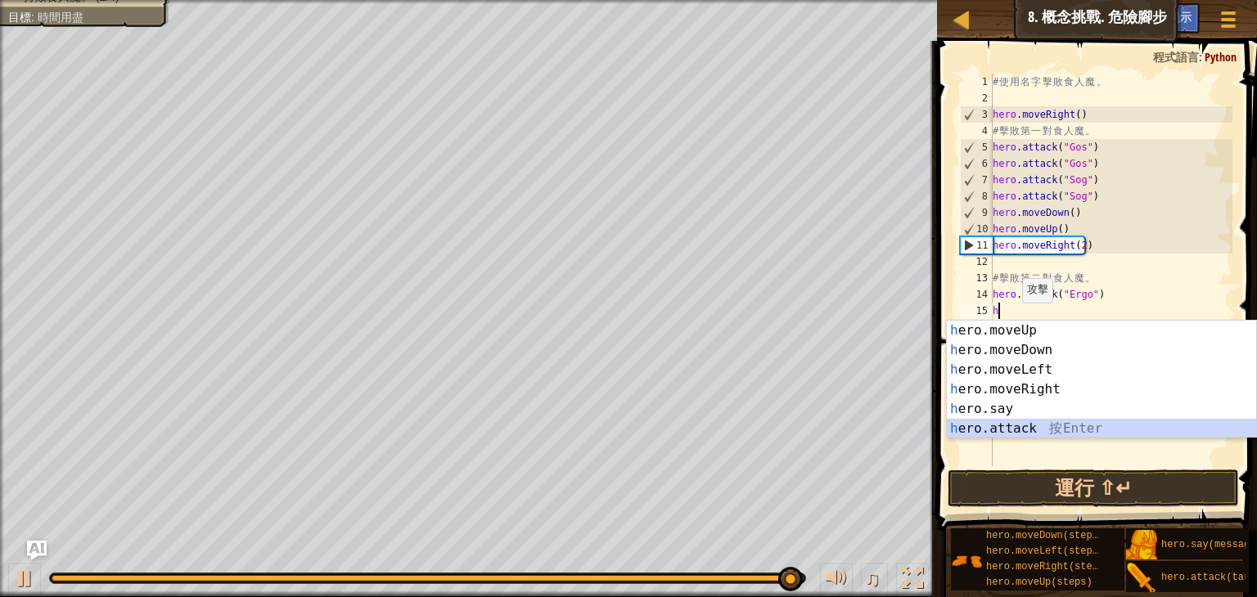
click at [992, 426] on div "h ero.moveUp 按 Enter h ero.moveDown 按 Enter h ero.moveLeft 按 Enter h ero.moveRi…" at bounding box center [1101, 399] width 309 height 157
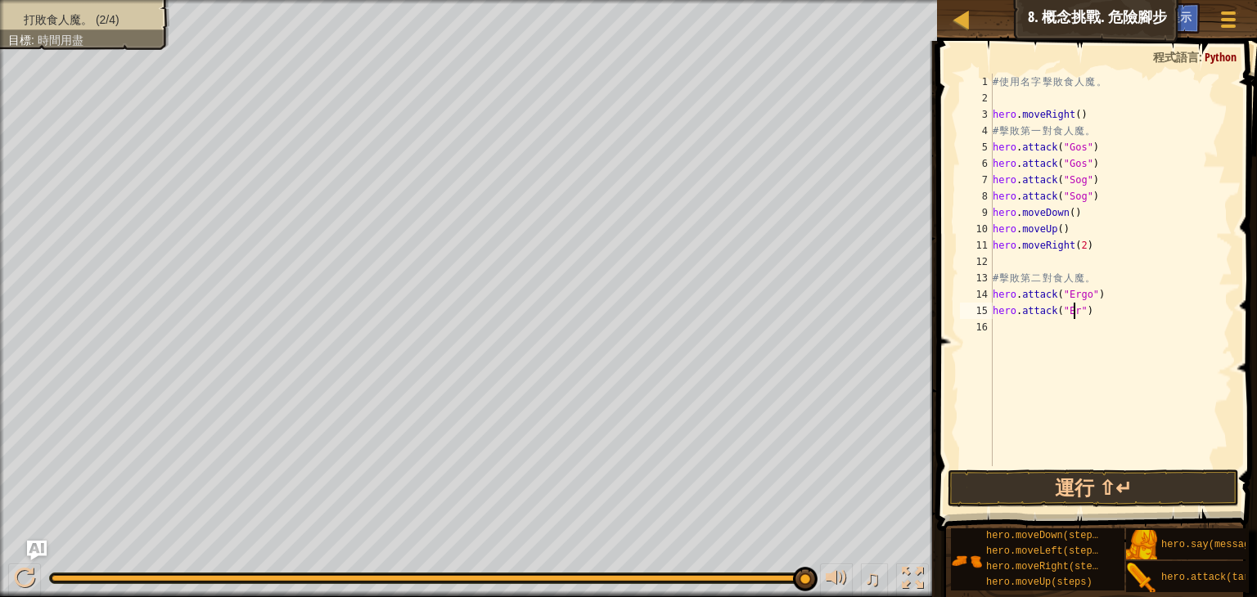
scroll to position [7, 7]
type textarea "hero.attack("Ergo")"
click at [1039, 338] on div "# 使 用 名 字 擊 敗 食 人 魔 。 hero . moveRight ( ) # 擊 敗 第 一 對 食 人 魔 。 hero . attack ( …" at bounding box center [1110, 287] width 243 height 426
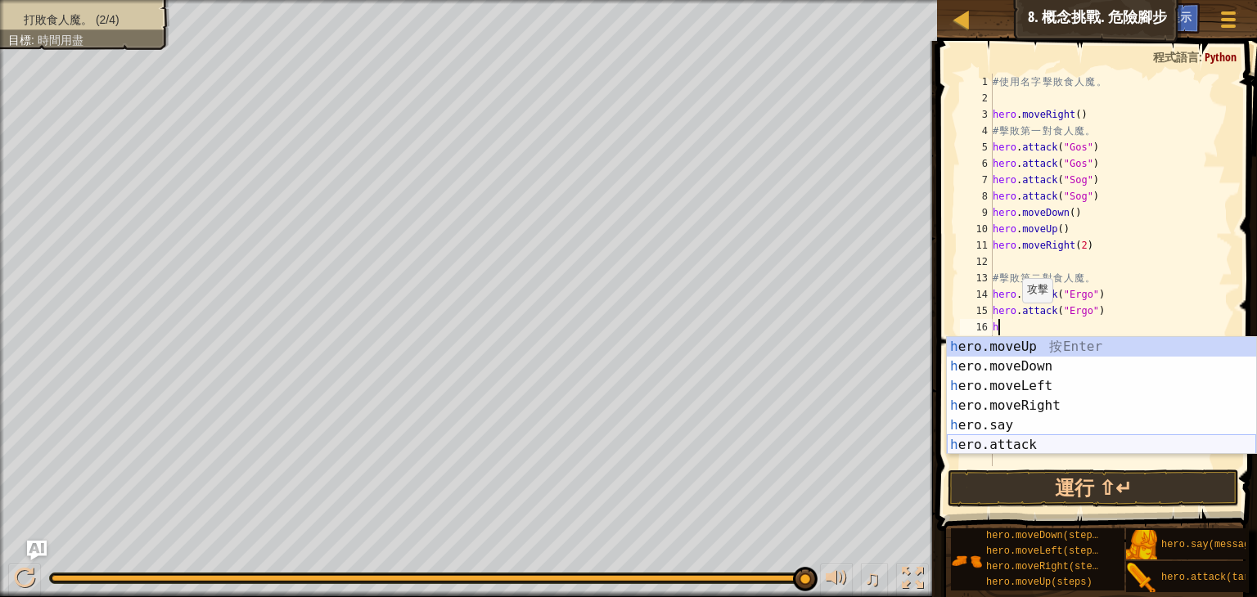
click at [1009, 444] on div "h ero.moveUp 按 Enter h ero.moveDown 按 Enter h ero.moveLeft 按 Enter h ero.moveRi…" at bounding box center [1101, 415] width 309 height 157
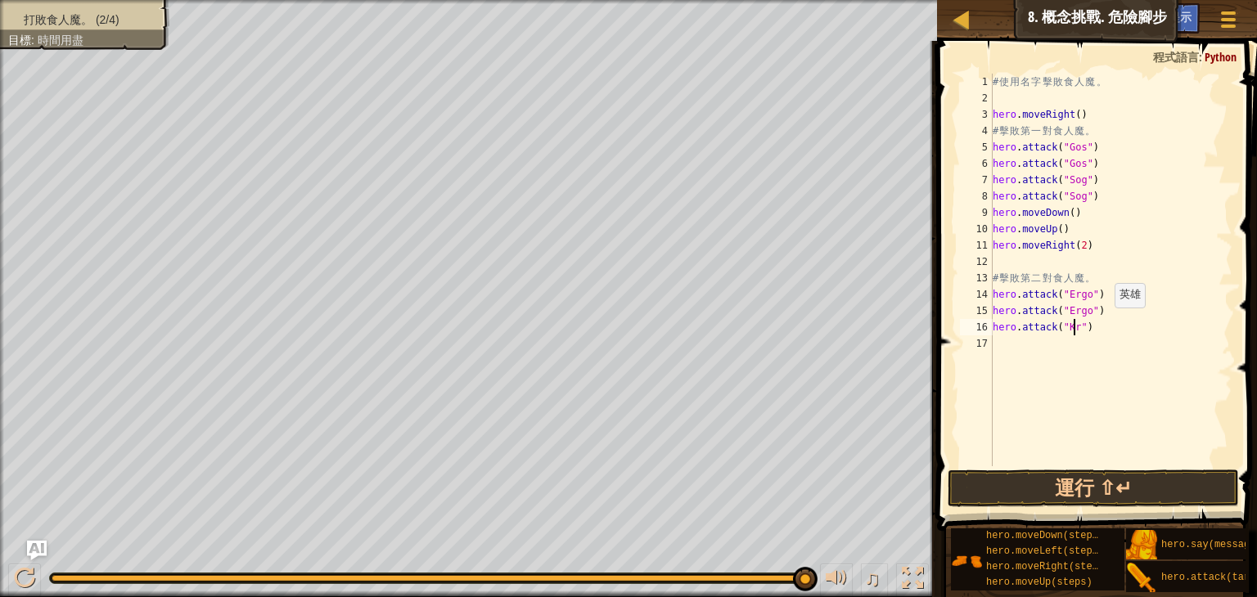
type textarea "hero.attack("Kro")"
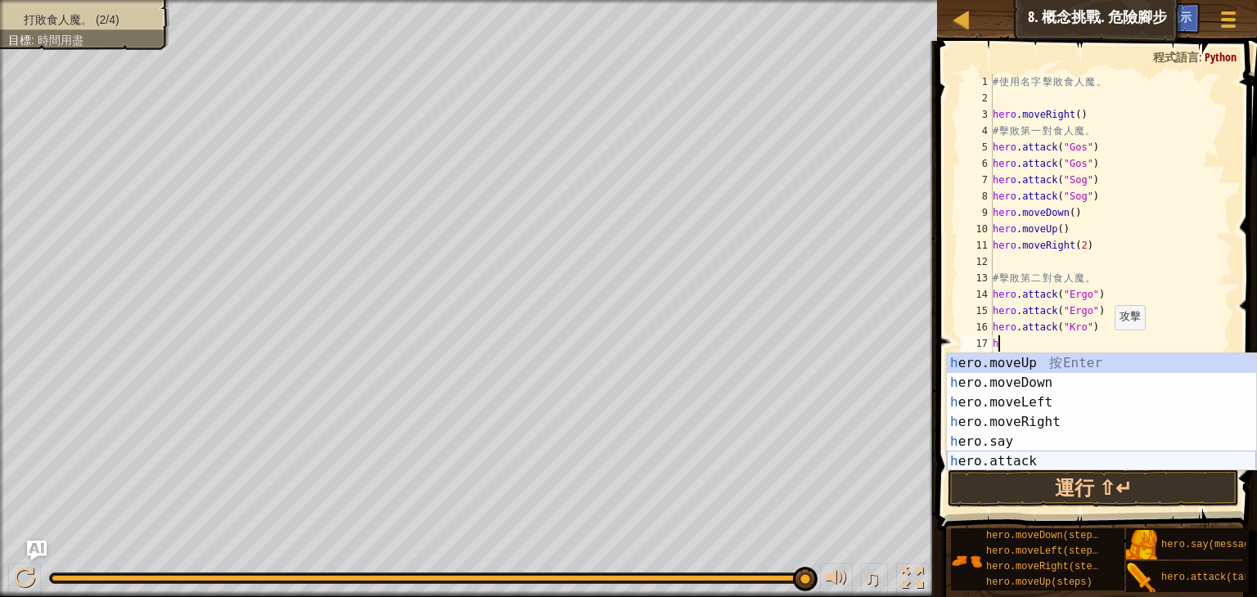
click at [1048, 461] on div "h ero.moveUp 按 Enter h ero.moveDown 按 Enter h ero.moveLeft 按 Enter h ero.moveRi…" at bounding box center [1101, 432] width 309 height 157
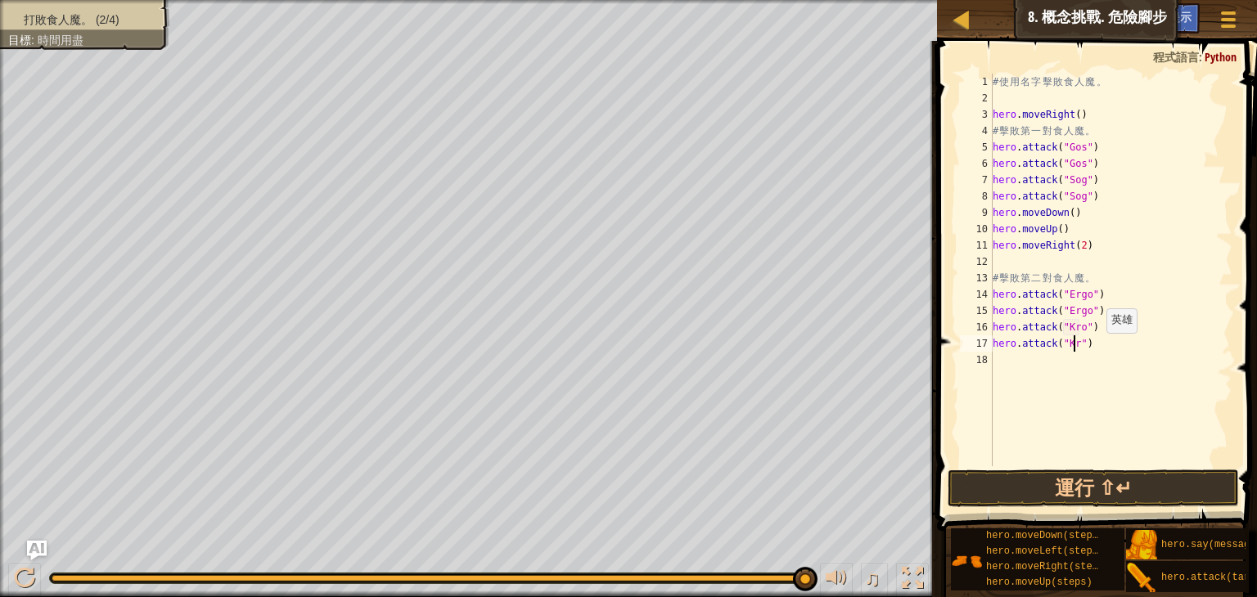
scroll to position [7, 7]
type textarea "hero.attack("Kro")"
click at [1123, 485] on button "運行 ⇧↵" at bounding box center [1093, 489] width 291 height 38
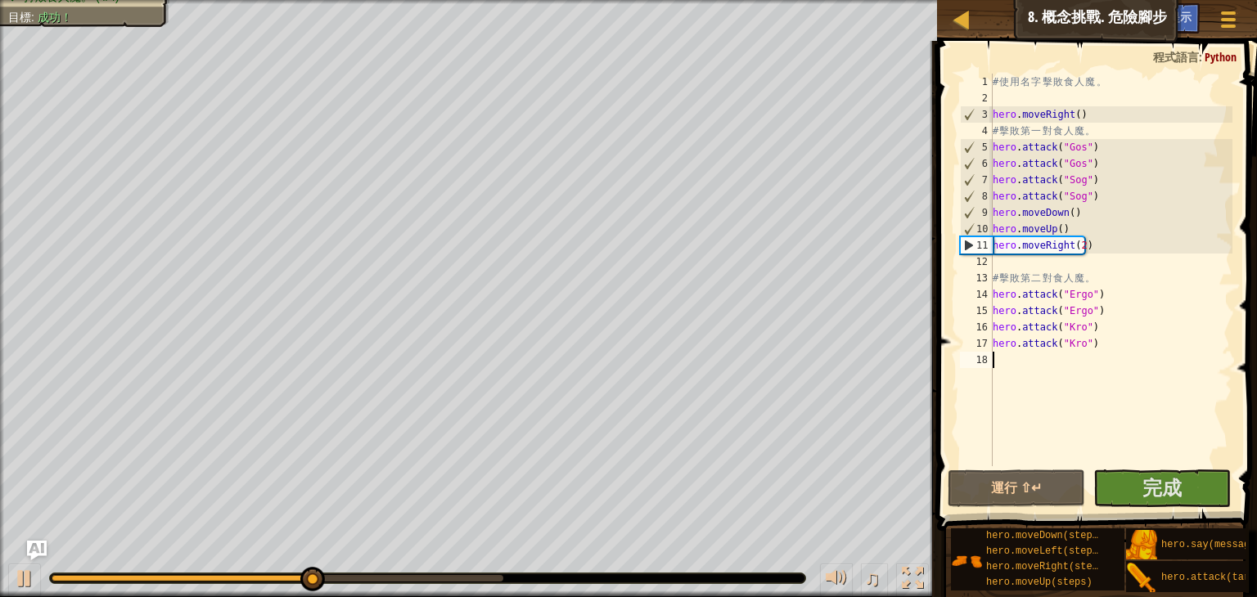
click at [1021, 364] on div "# 使 用 名 字 擊 敗 食 人 魔 。 hero . moveRight ( ) # 擊 敗 第 一 對 食 人 魔 。 hero . attack ( …" at bounding box center [1110, 287] width 243 height 426
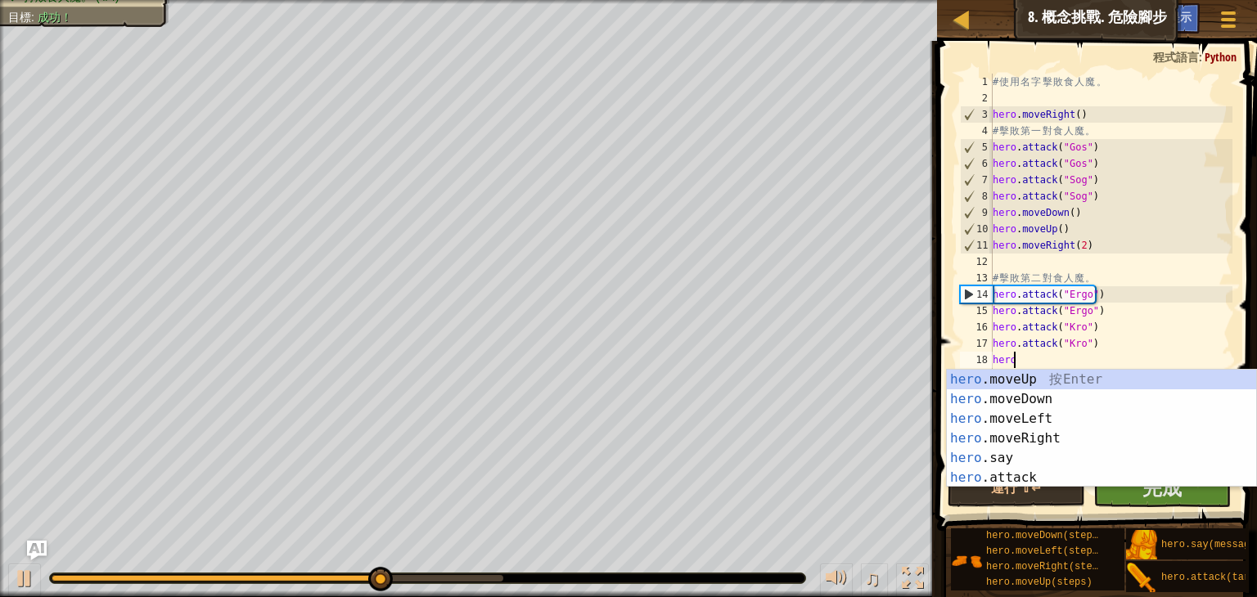
scroll to position [7, 0]
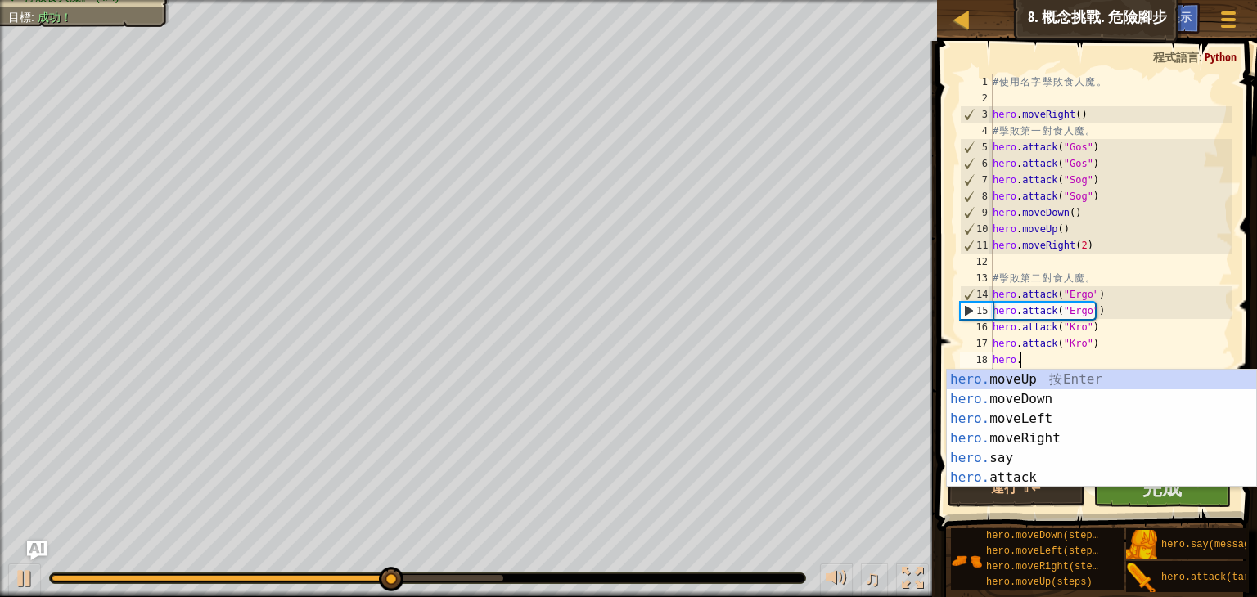
type textarea "[DOMAIN_NAME]"
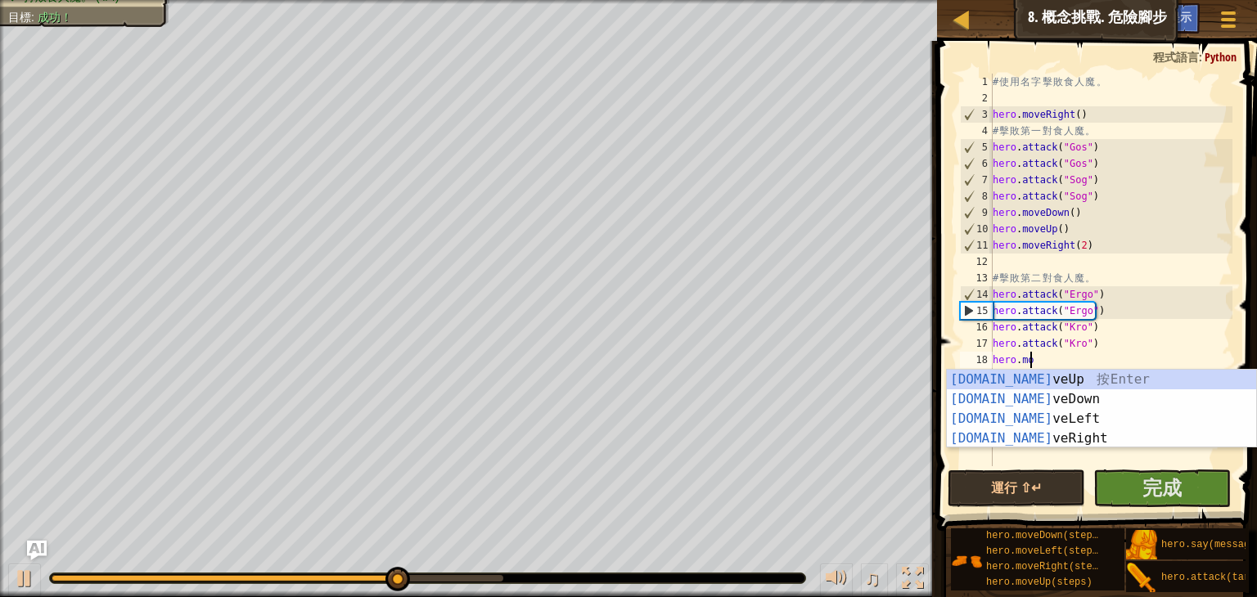
scroll to position [7, 2]
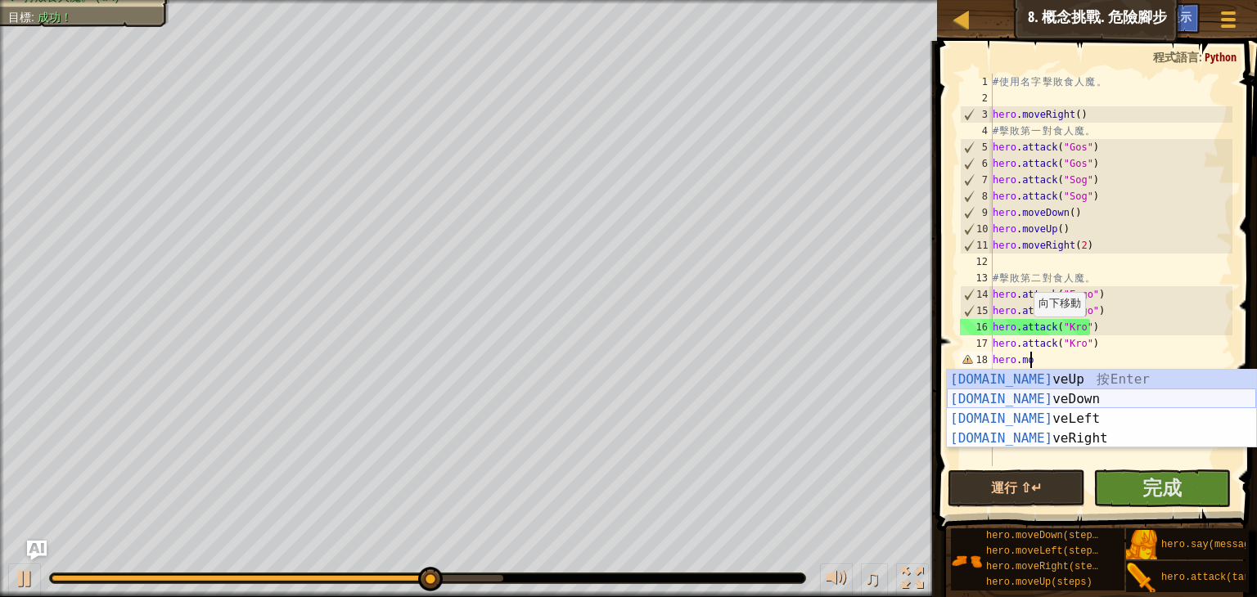
click at [1050, 403] on div "[DOMAIN_NAME] veUp 按 Enter [DOMAIN_NAME] veDown 按 Enter [DOMAIN_NAME] veLeft 按 …" at bounding box center [1101, 429] width 309 height 118
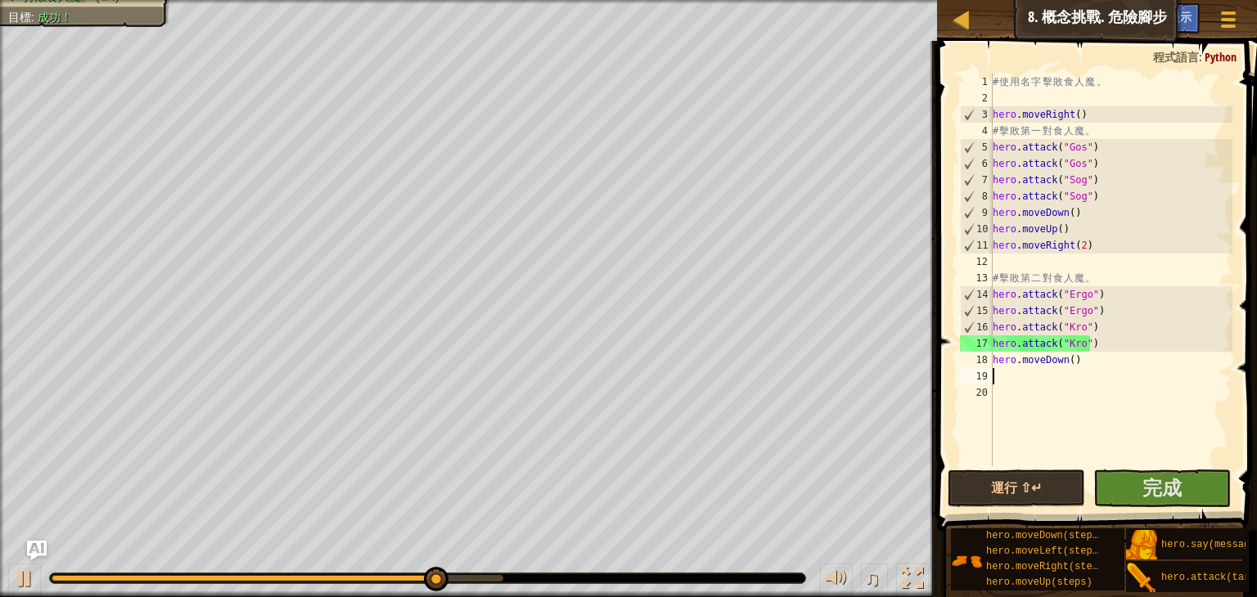
scroll to position [7, 0]
click at [1126, 487] on button "完成" at bounding box center [1161, 489] width 137 height 38
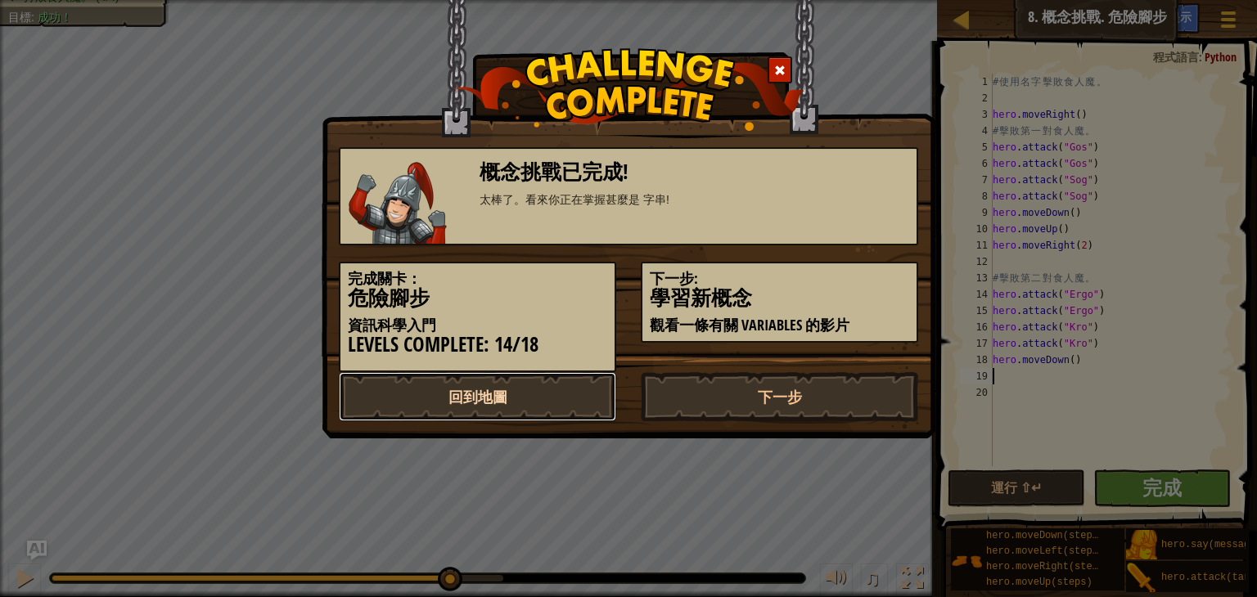
click at [471, 385] on link "回到地圖" at bounding box center [477, 396] width 277 height 49
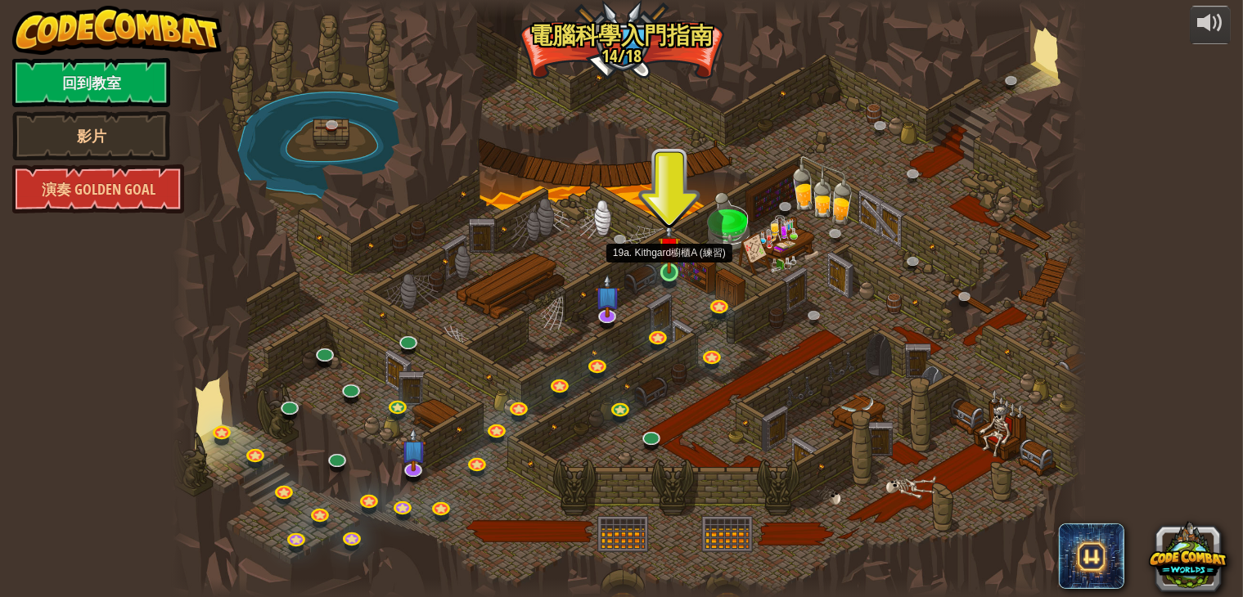
drag, startPoint x: 789, startPoint y: 252, endPoint x: 669, endPoint y: 277, distance: 123.0
click at [669, 277] on div "25. [PERSON_NAME]之門 (未解鎖) 逃離 [GEOGRAPHIC_DATA] 地牢，不要讓守衛抓到你。 26. [GEOGRAPHIC_DAT…" at bounding box center [629, 298] width 914 height 597
click at [409, 466] on img at bounding box center [412, 439] width 25 height 59
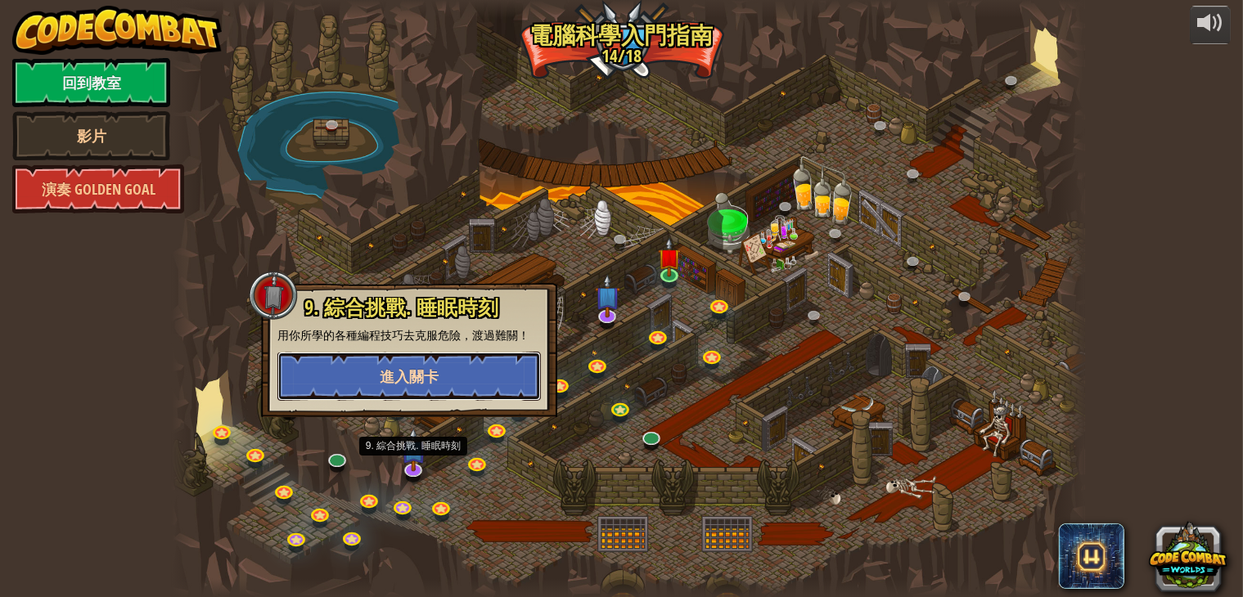
click at [448, 385] on button "進入關卡" at bounding box center [409, 376] width 264 height 49
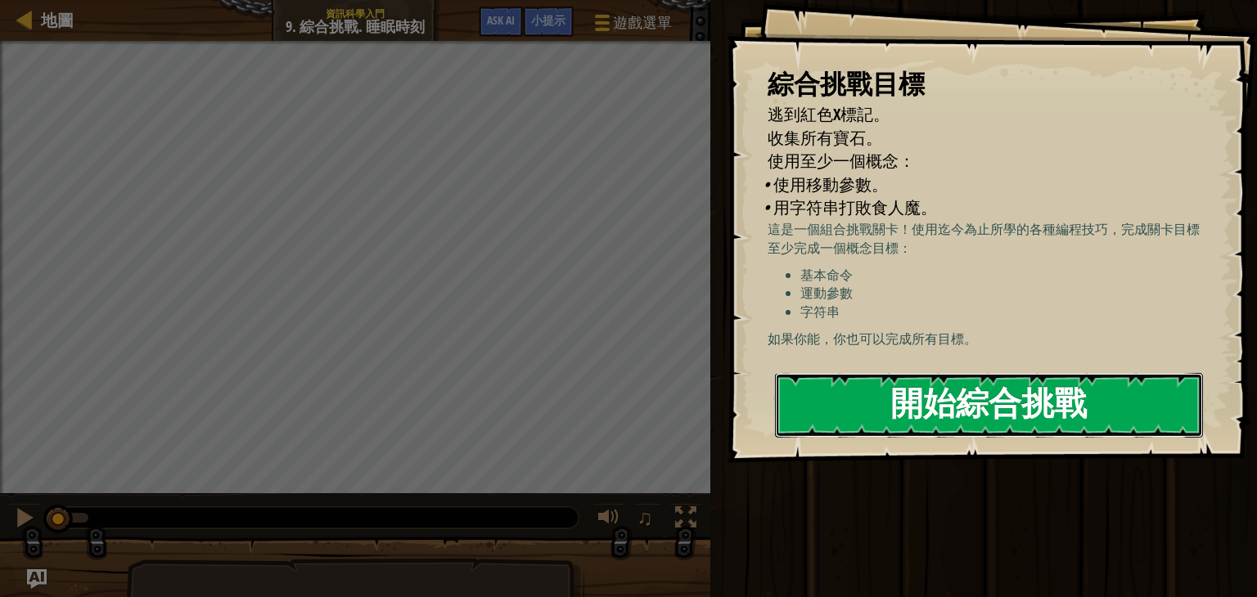
click at [943, 405] on button "開始綜合挑戰" at bounding box center [989, 405] width 428 height 65
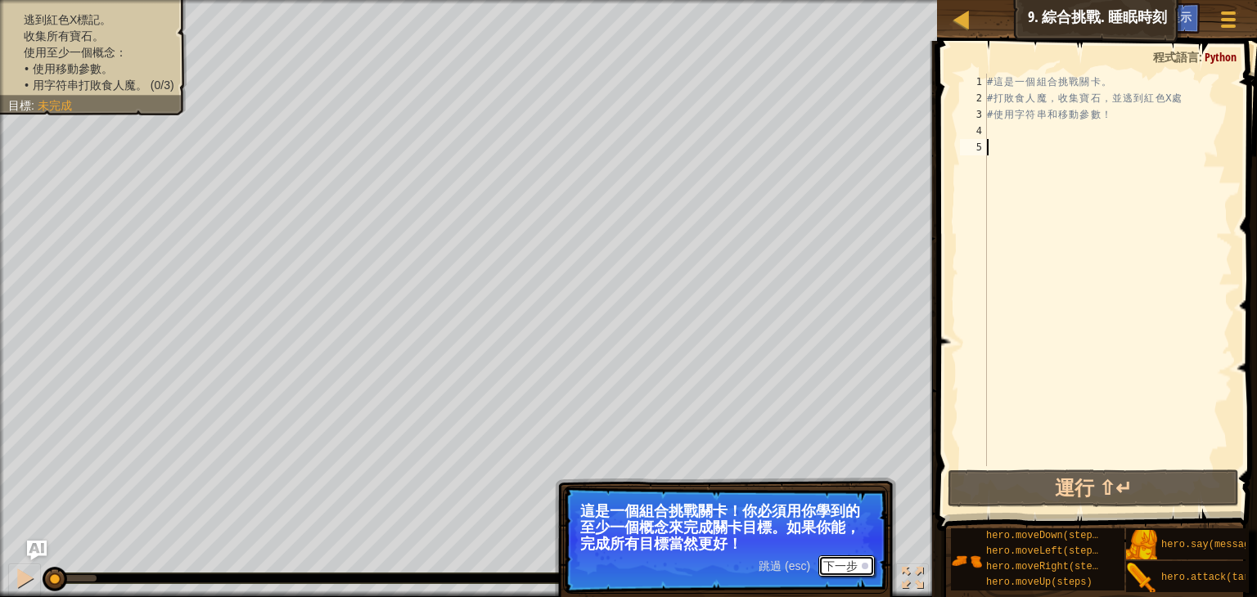
click at [843, 561] on button "下一步" at bounding box center [846, 566] width 56 height 21
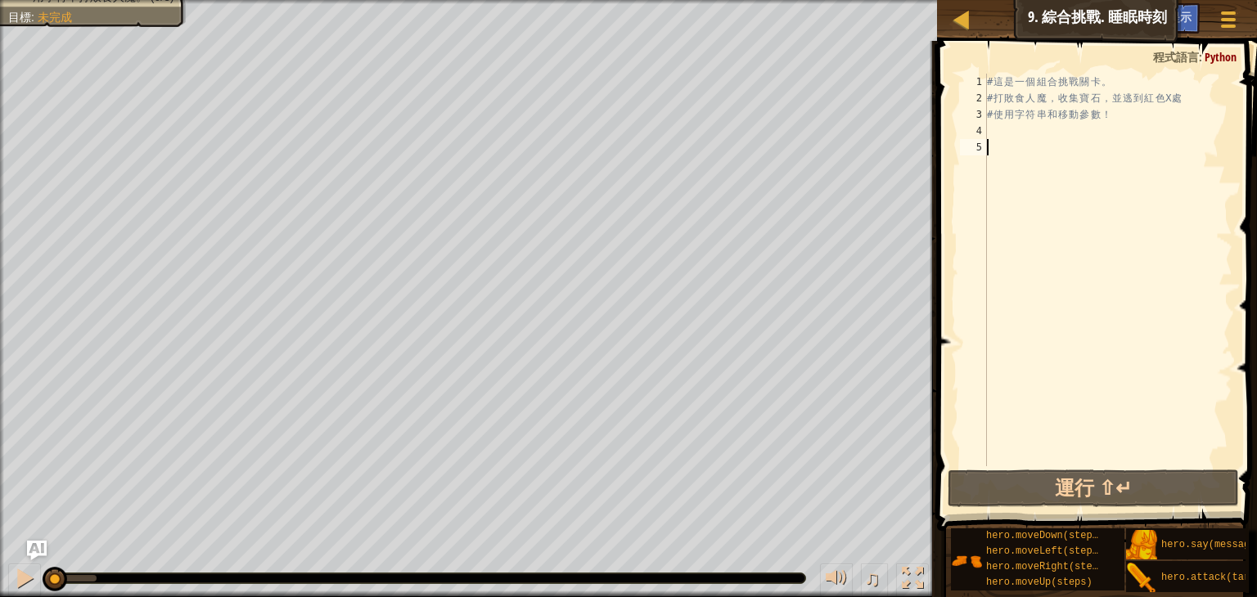
click at [999, 132] on div "# 這 是 一 個 組 合 挑 戰 關 卡 。 # 打 敗 食 人 魔 ， 收 集 寶 石 ， 並 逃 到 紅 色 X 處 # 使 用 字 符 串 和 移 動…" at bounding box center [1108, 287] width 249 height 426
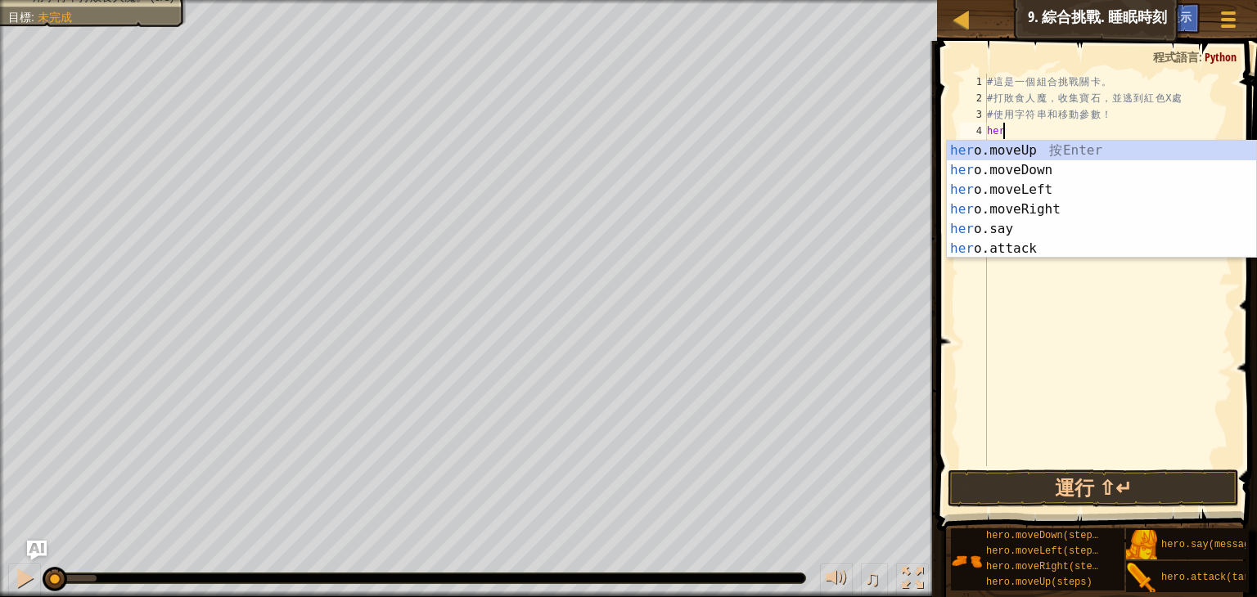
scroll to position [7, 0]
click at [994, 246] on div "hero .moveUp 按 Enter hero .moveDown 按 Enter hero .moveLeft 按 Enter hero .moveRi…" at bounding box center [1101, 219] width 309 height 157
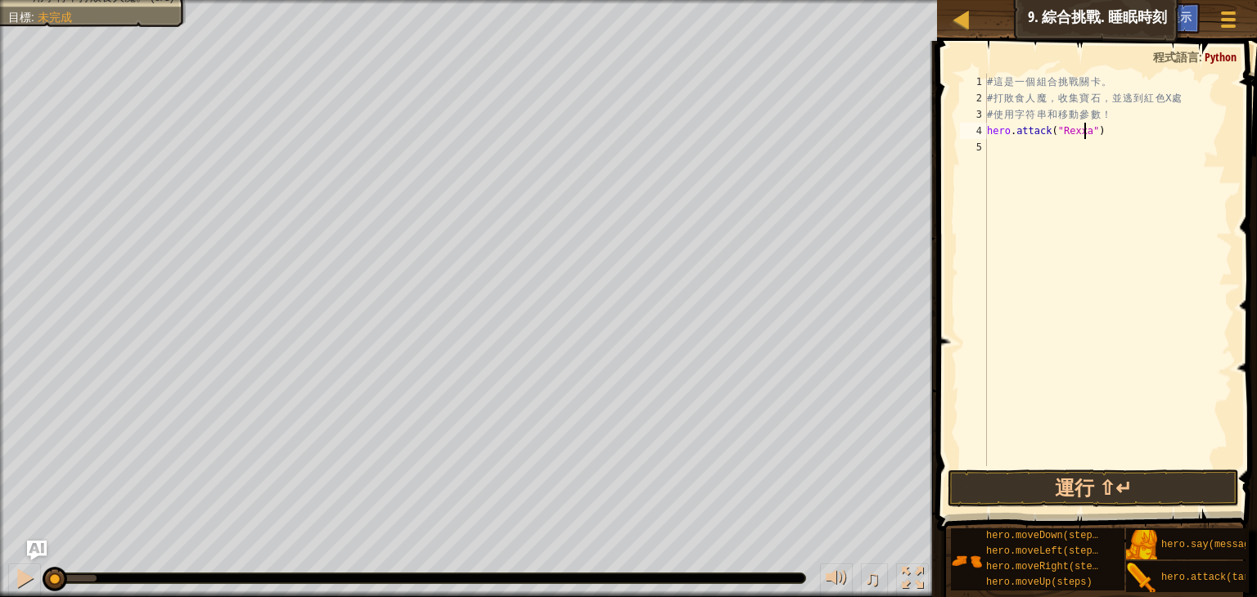
scroll to position [7, 7]
type textarea "hero.attack("Rexxar")"
click at [1070, 157] on div "# 這 是 一 個 組 合 挑 戰 關 卡 。 # 打 敗 食 人 魔 ， 收 集 寶 石 ， 並 逃 到 紅 色 X 處 # 使 用 字 符 串 和 移 動…" at bounding box center [1108, 287] width 249 height 426
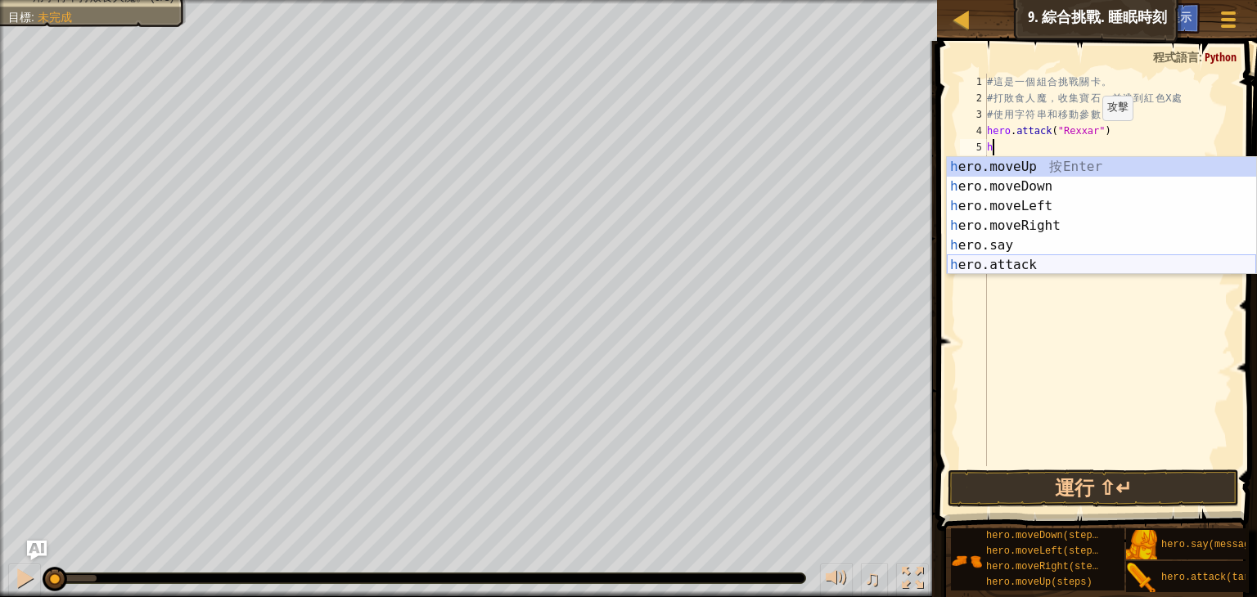
click at [1014, 264] on div "h ero.moveUp 按 Enter h ero.moveDown 按 Enter h ero.moveLeft 按 Enter h ero.moveRi…" at bounding box center [1101, 235] width 309 height 157
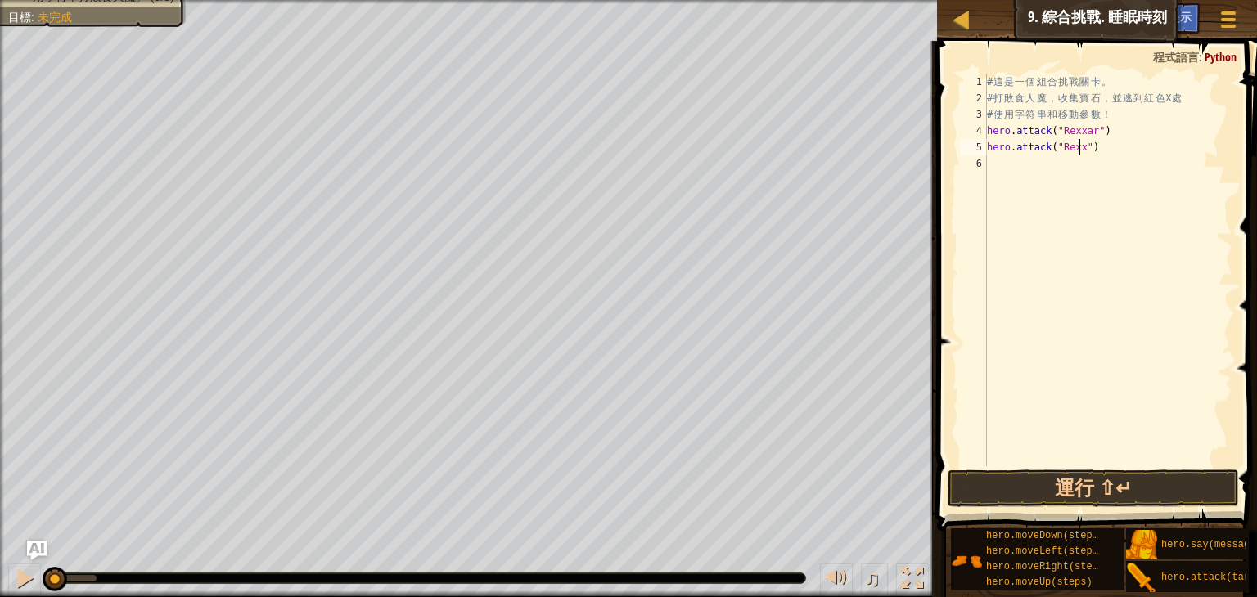
scroll to position [7, 7]
type textarea "hero.attack("Rexxar")"
click at [1044, 483] on button "運行 ⇧↵" at bounding box center [1093, 489] width 291 height 38
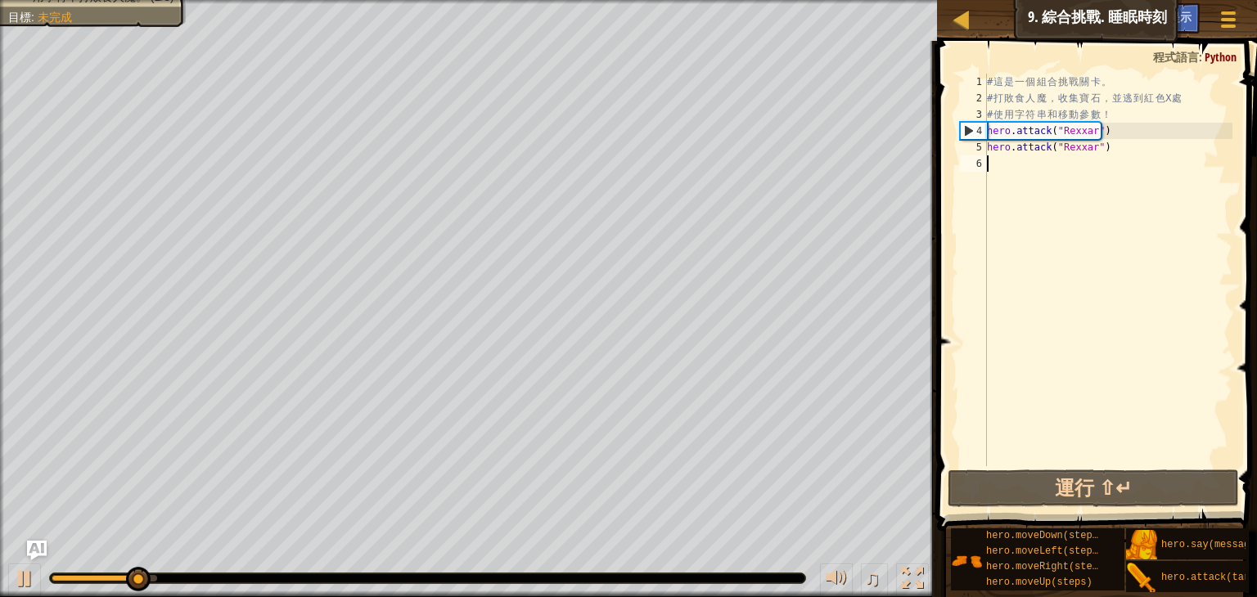
click at [1021, 173] on div "# 這 是 一 個 組 合 挑 戰 關 卡 。 # 打 敗 食 人 魔 ， 收 集 寶 石 ， 並 逃 到 紅 色 X 處 # 使 用 字 符 串 和 移 動…" at bounding box center [1108, 287] width 249 height 426
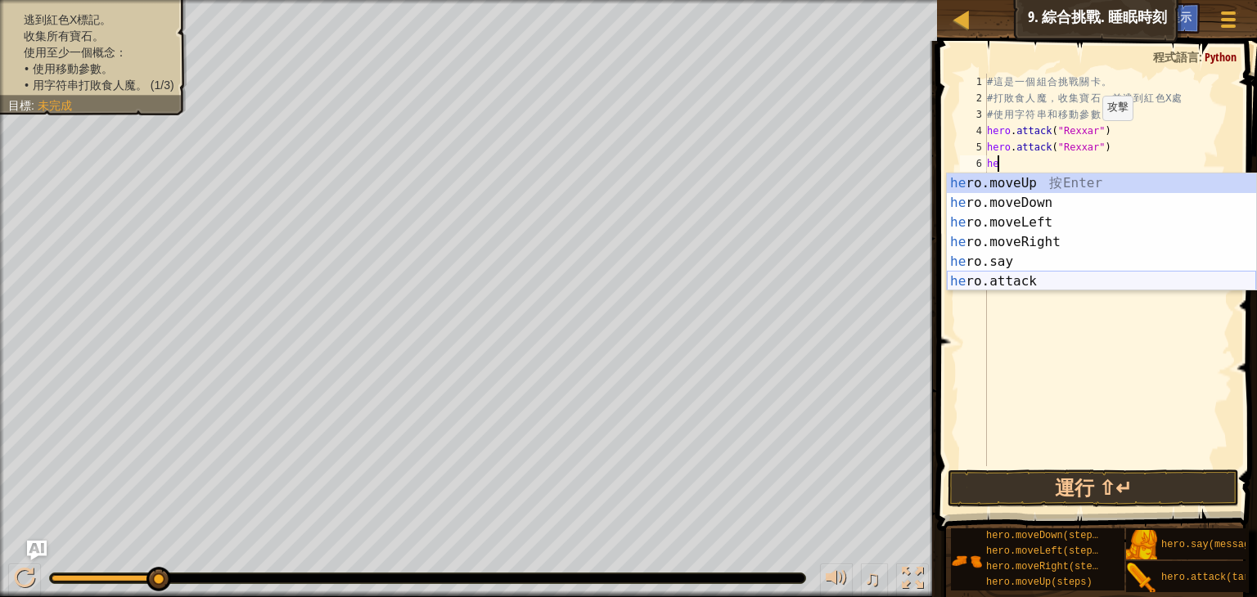
click at [1016, 288] on div "he ro.moveUp 按 Enter he ro.moveDown 按 Enter he ro.moveLeft 按 Enter he ro.moveRi…" at bounding box center [1101, 252] width 309 height 157
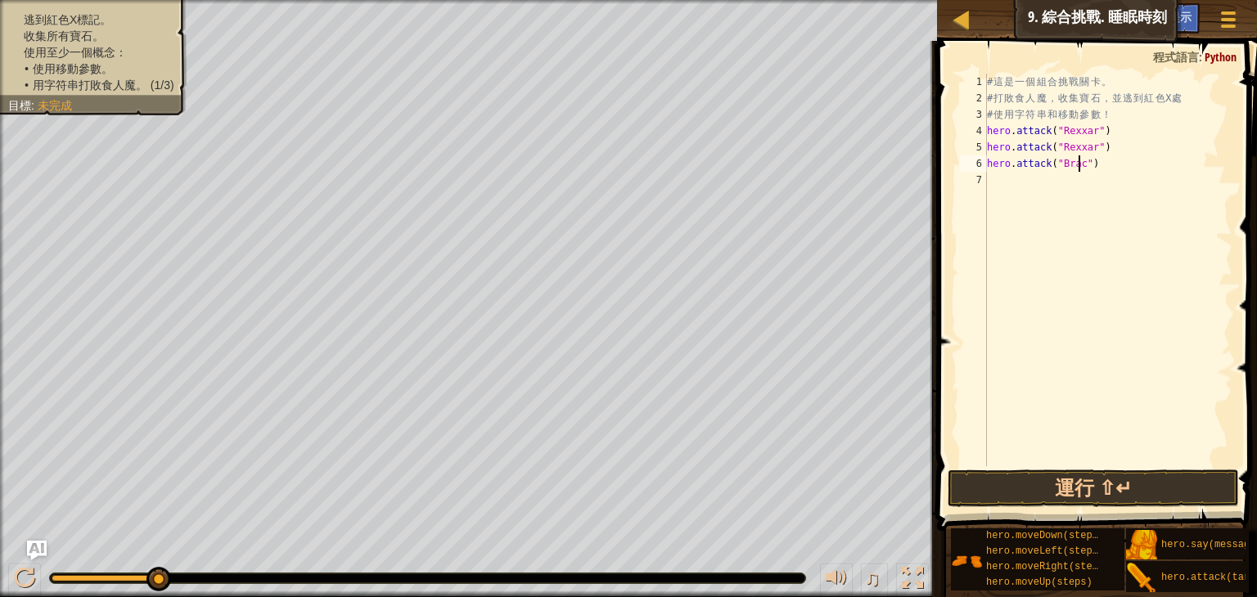
scroll to position [7, 7]
type textarea "hero.attack("Brack")"
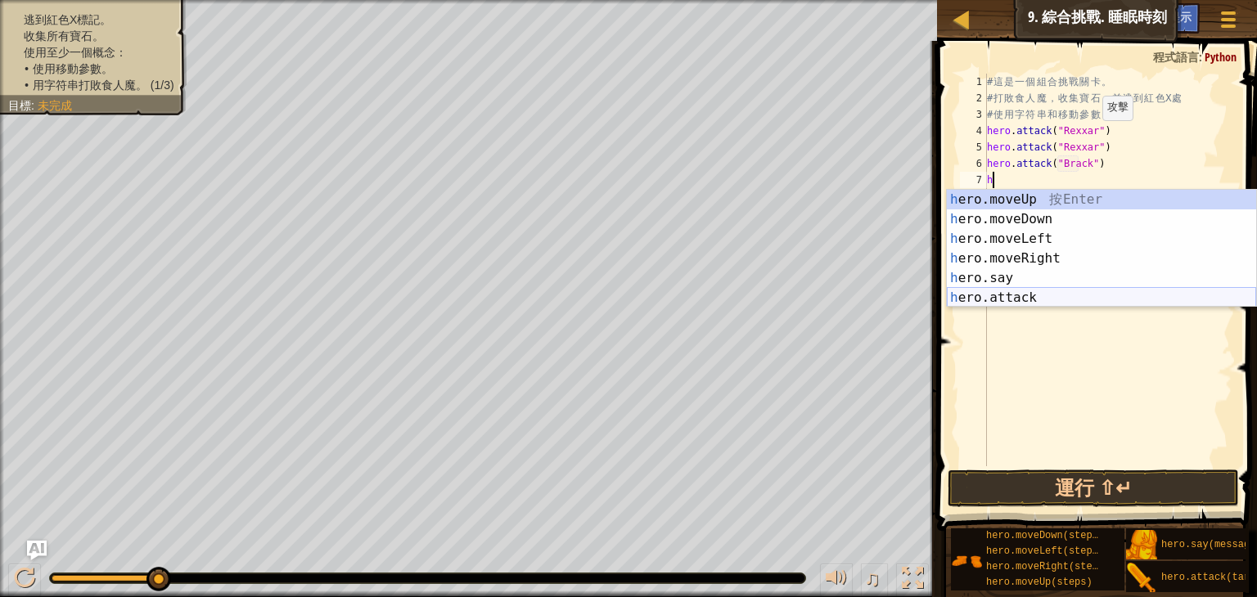
click at [1042, 299] on div "h ero.moveUp 按 Enter h ero.moveDown 按 Enter h ero.moveLeft 按 Enter h ero.moveRi…" at bounding box center [1101, 268] width 309 height 157
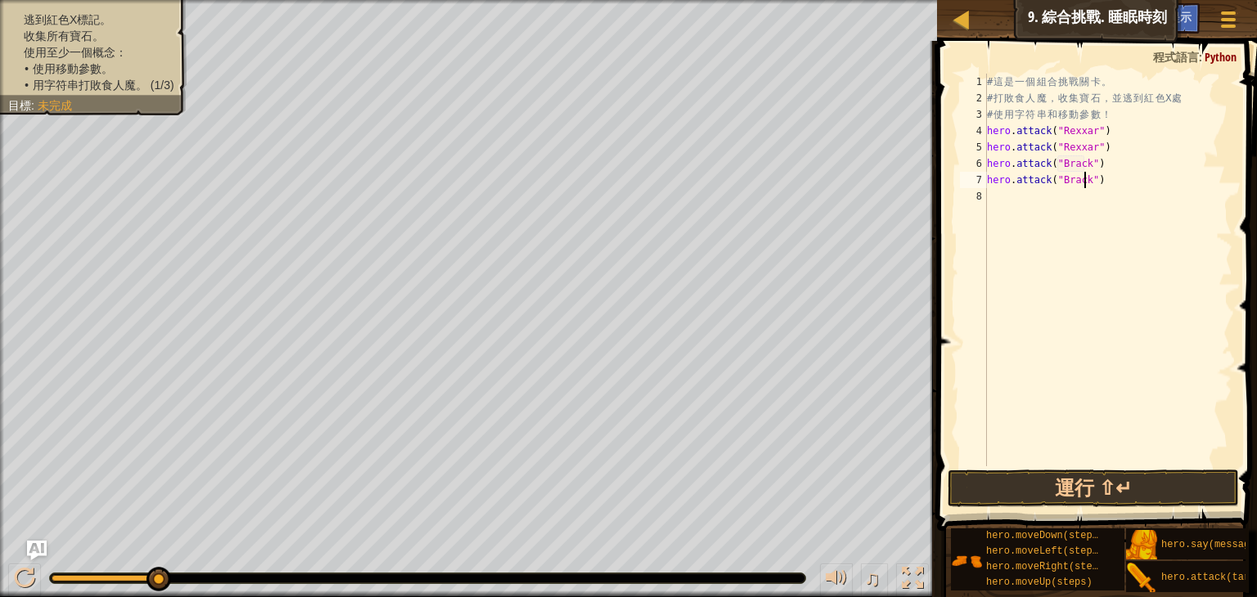
scroll to position [7, 7]
click at [1038, 477] on button "運行 ⇧↵" at bounding box center [1093, 489] width 291 height 38
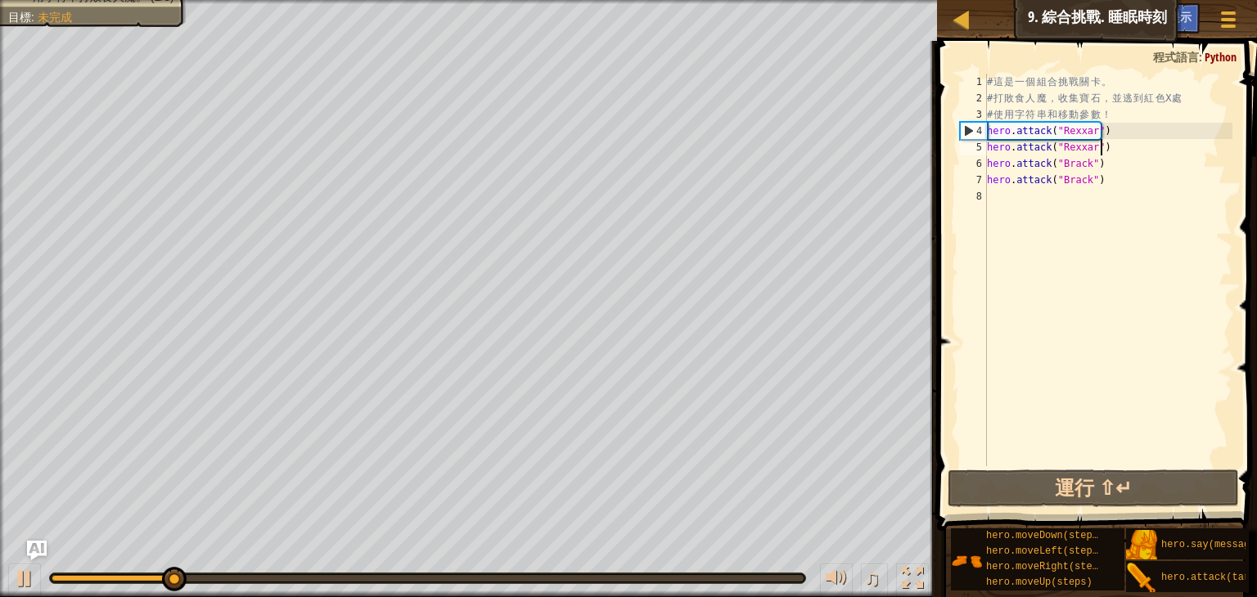
click at [1106, 151] on div "# 這 是 一 個 組 合 挑 戰 關 卡 。 # 打 敗 食 人 魔 ， 收 集 寶 石 ， 並 逃 到 紅 色 X 處 # 使 用 字 符 串 和 移 動…" at bounding box center [1108, 287] width 249 height 426
type textarea "hero.attack("Rexxar")"
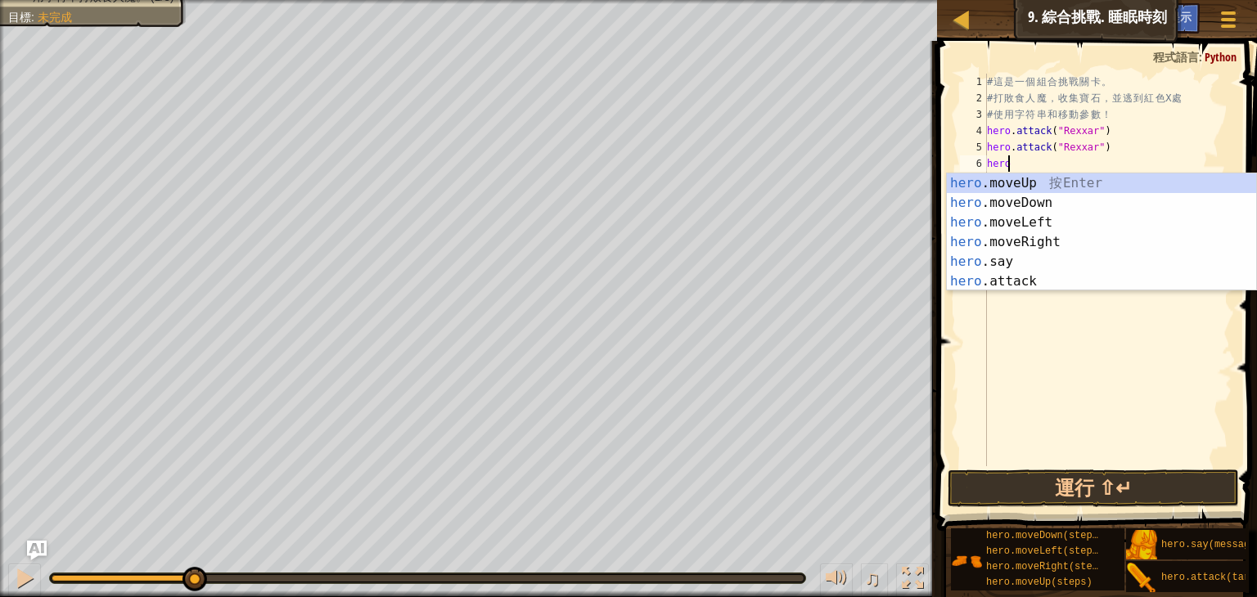
scroll to position [7, 0]
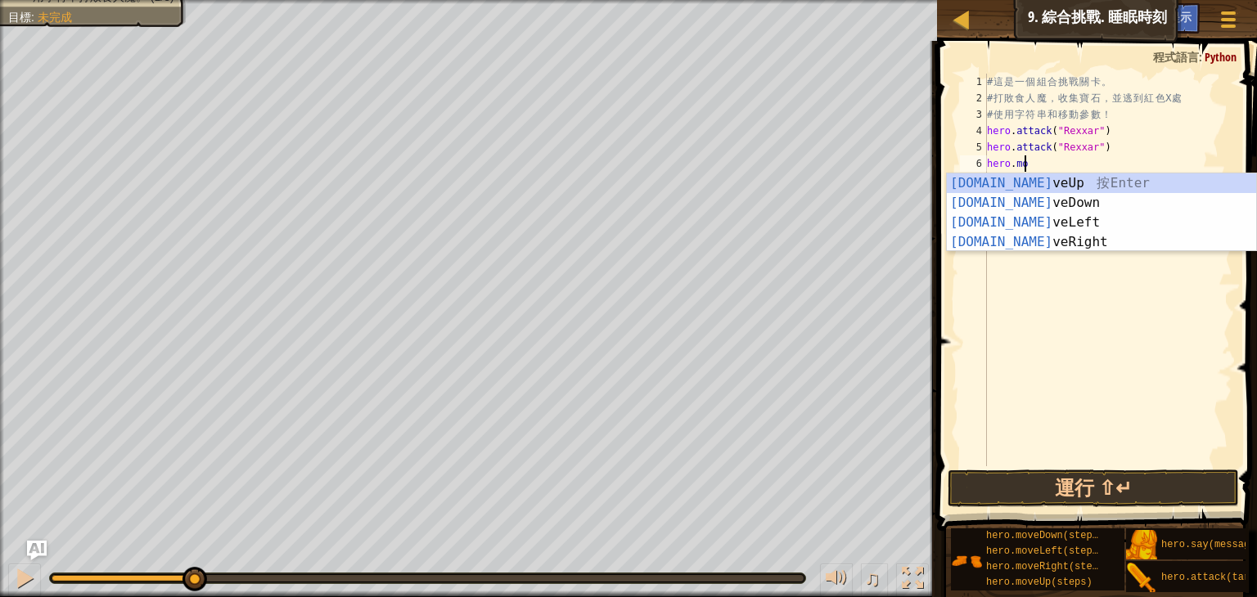
type textarea "hero.mov"
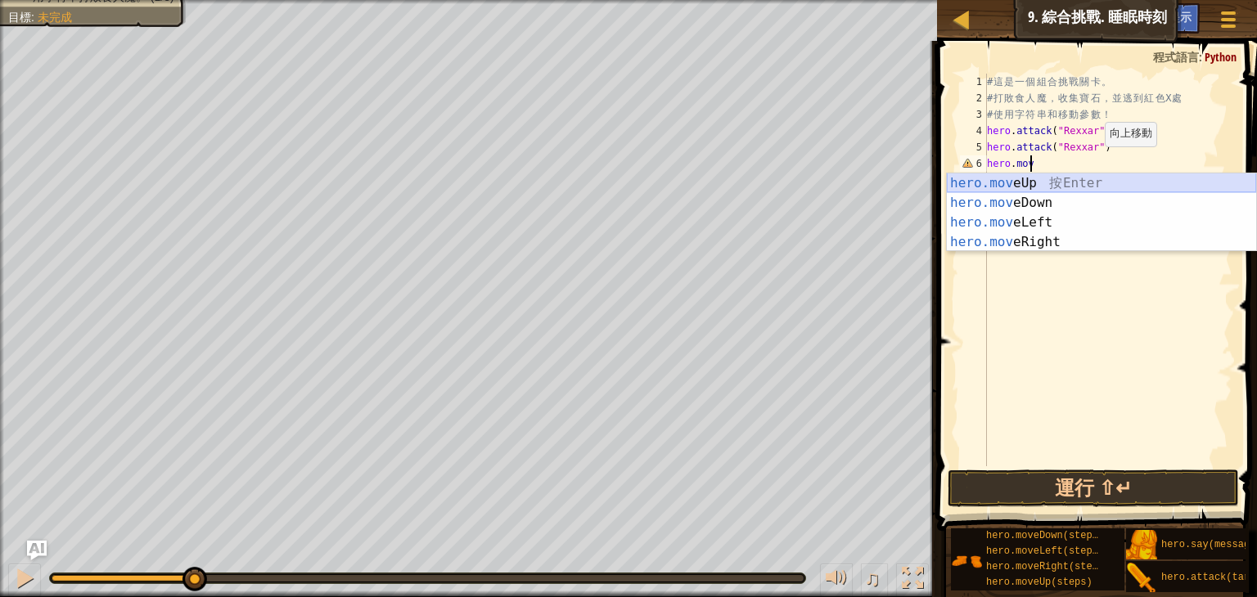
click at [1068, 182] on div "hero.mov eUp 按 Enter hero.mov eDown 按 Enter hero.mov eLeft 按 Enter hero.mov eRi…" at bounding box center [1101, 233] width 309 height 118
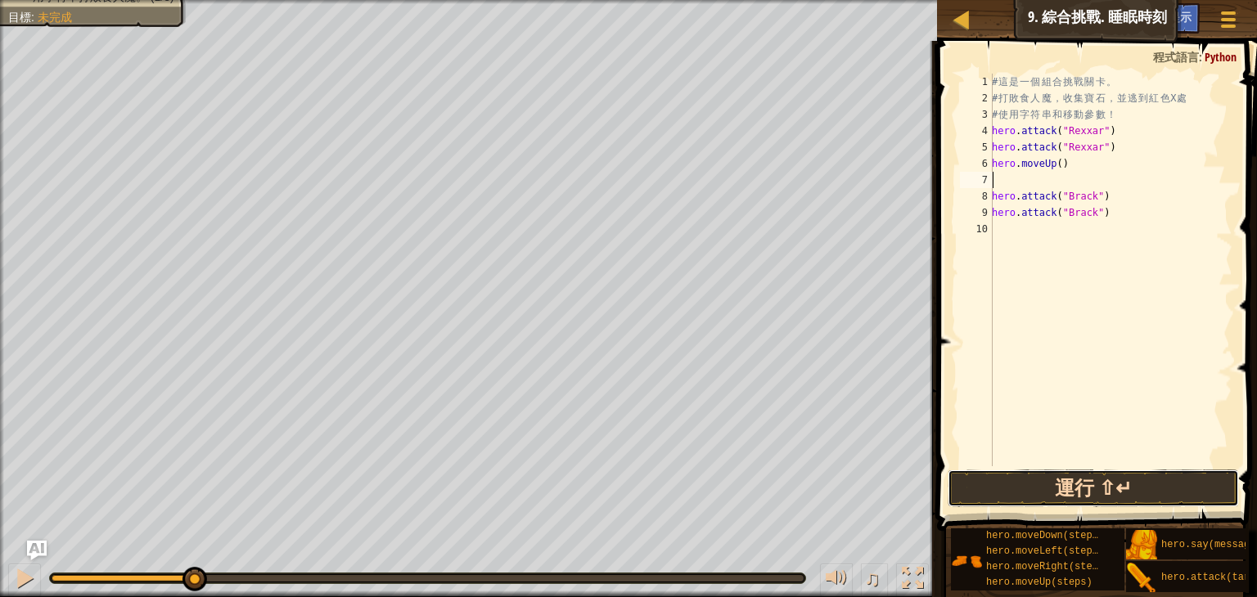
click at [1063, 483] on button "運行 ⇧↵" at bounding box center [1093, 489] width 291 height 38
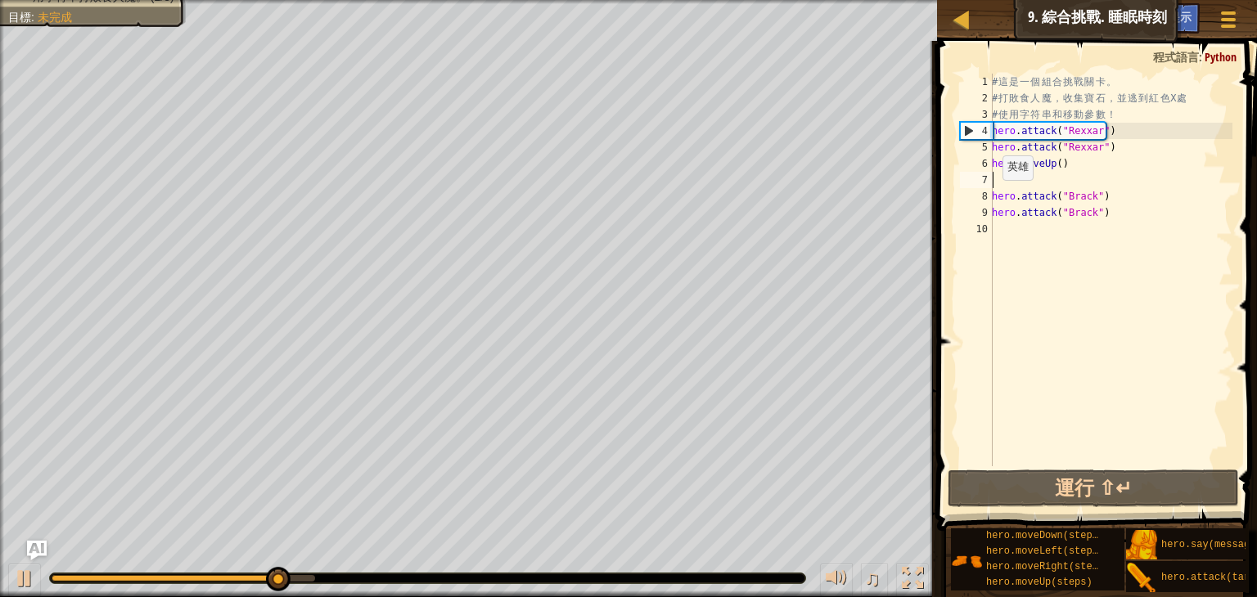
click at [994, 196] on div "# 這 是 一 個 組 合 挑 戰 關 卡 。 # 打 敗 食 人 魔 ， 收 集 寶 石 ， 並 逃 到 紅 色 X 處 # 使 用 字 符 串 和 移 動…" at bounding box center [1111, 287] width 244 height 426
type textarea "hero.attack("Brack")"
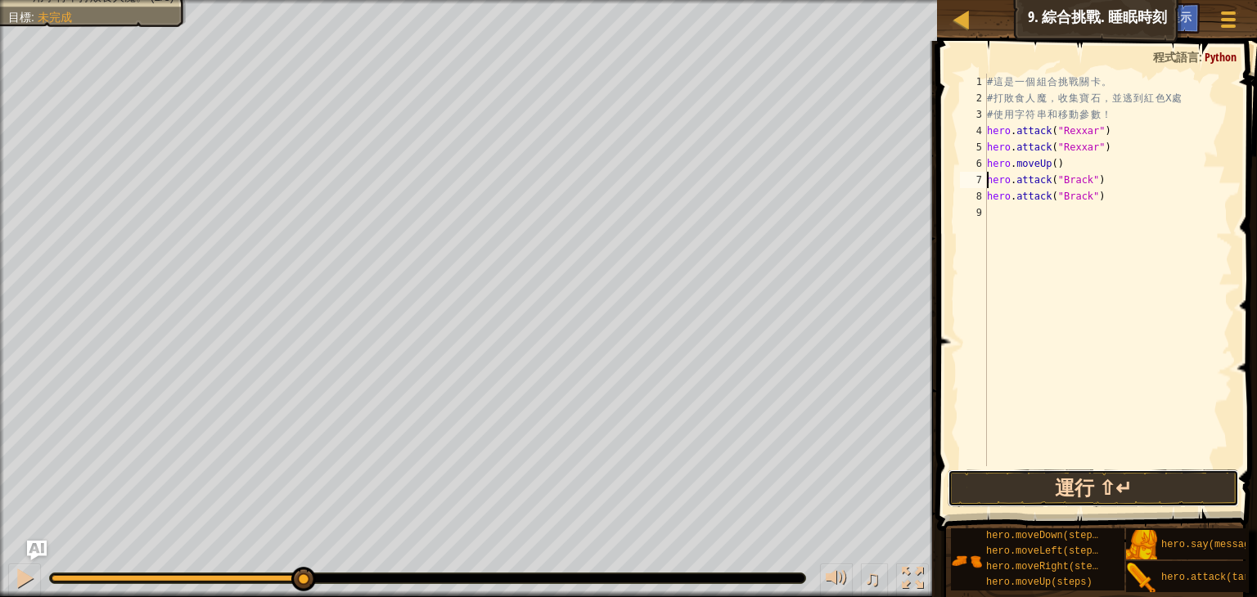
click at [1075, 481] on button "運行 ⇧↵" at bounding box center [1093, 489] width 291 height 38
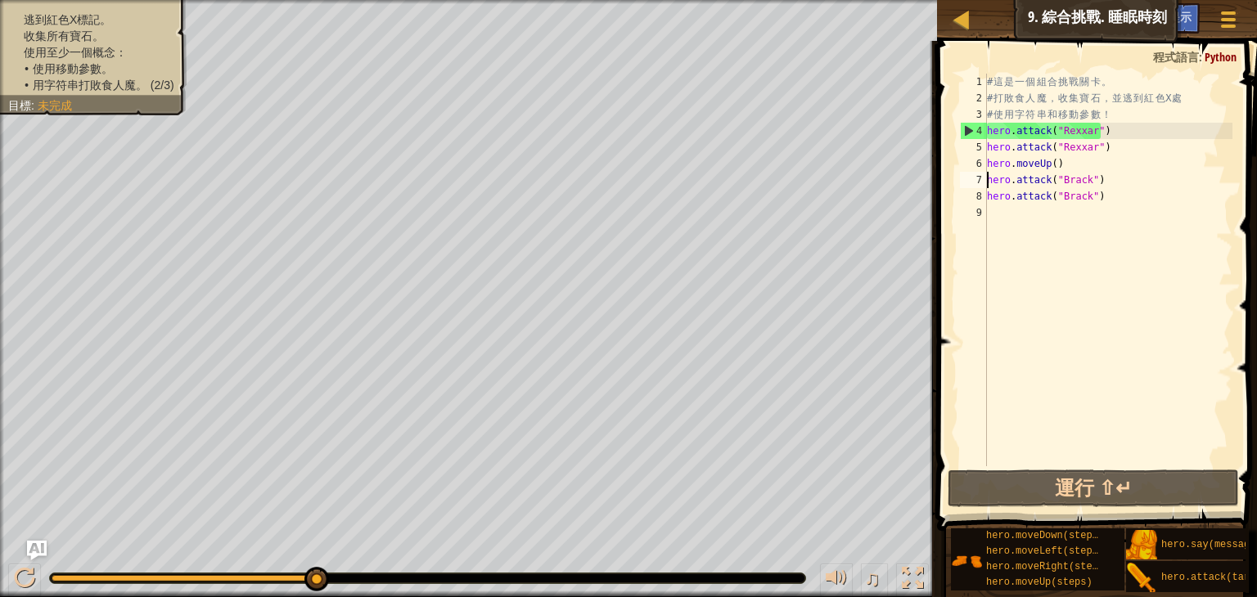
click at [1031, 219] on div "# 這 是 一 個 組 合 挑 戰 關 卡 。 # 打 敗 食 人 魔 ， 收 集 寶 石 ， 並 逃 到 紅 色 X 處 # 使 用 字 符 串 和 移 動…" at bounding box center [1108, 287] width 249 height 426
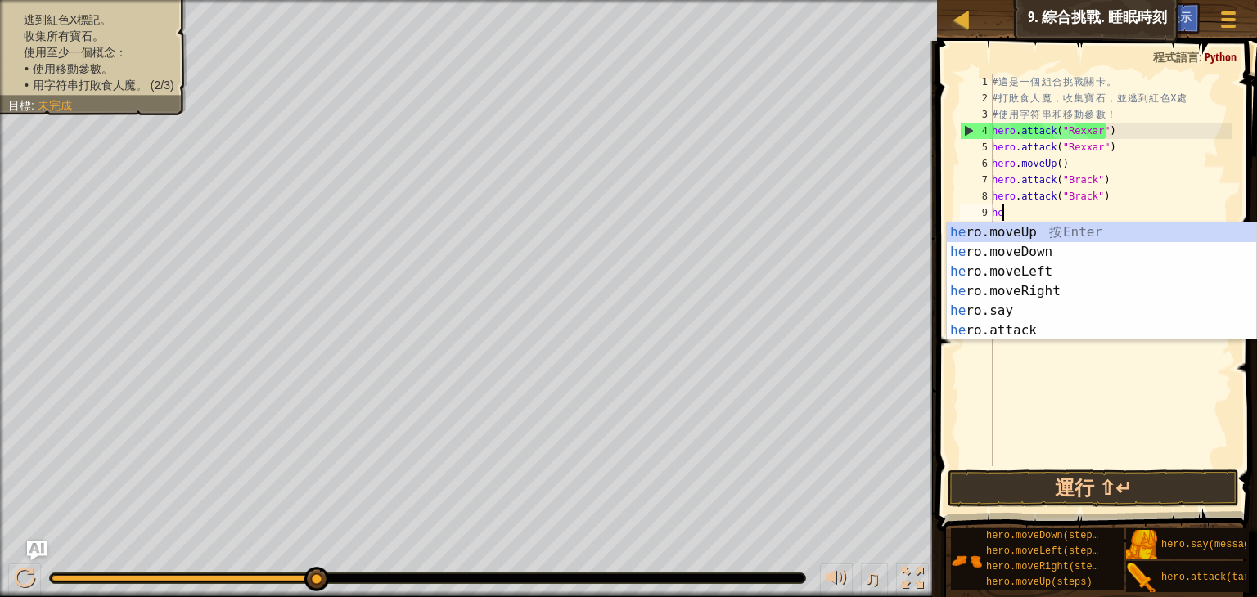
type textarea "hero"
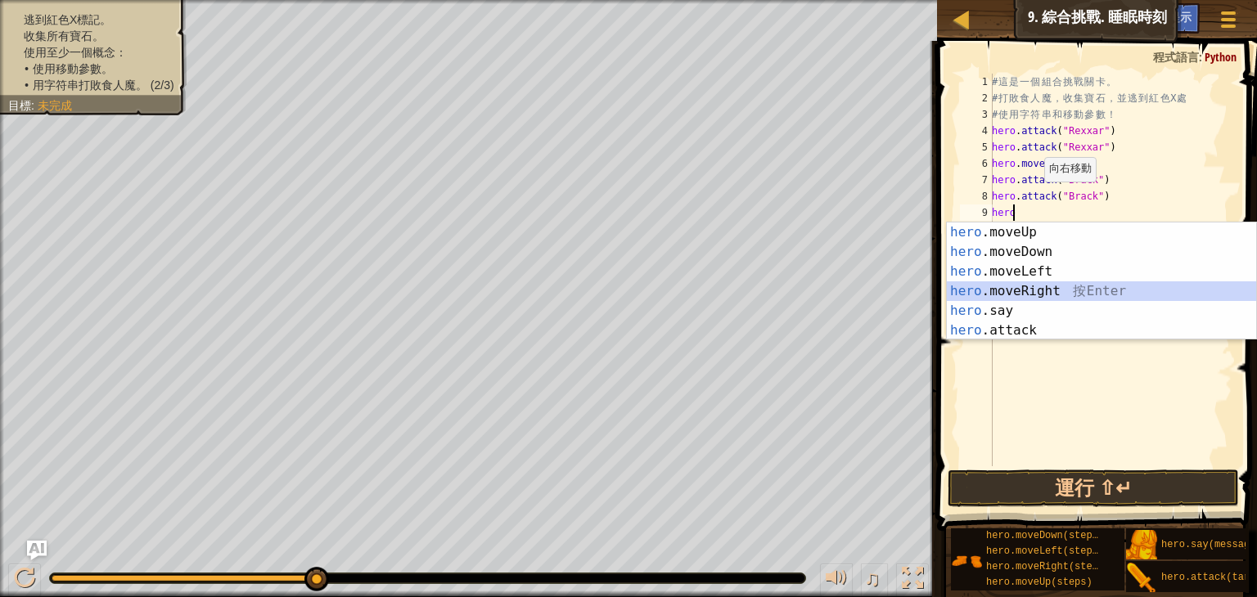
click at [1051, 285] on div "hero .moveUp 按 Enter hero .moveDown 按 Enter hero .moveLeft 按 Enter hero .moveRi…" at bounding box center [1101, 301] width 309 height 157
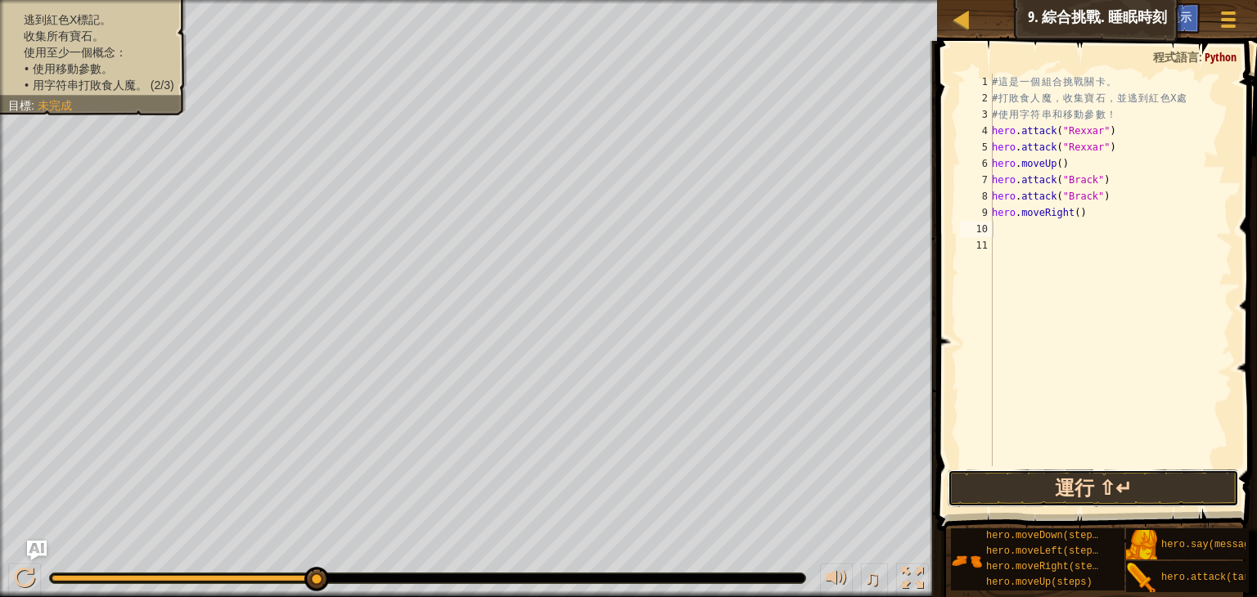
click at [1075, 485] on button "運行 ⇧↵" at bounding box center [1093, 489] width 291 height 38
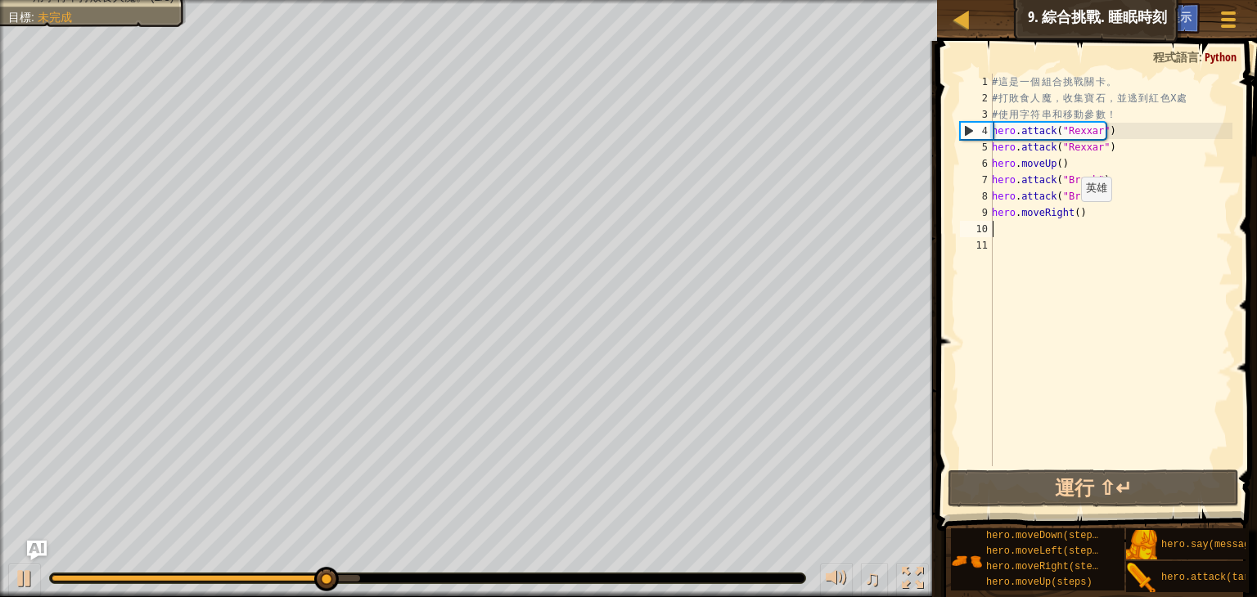
click at [1072, 217] on div "# 這 是 一 個 組 合 挑 戰 關 卡 。 # 打 敗 食 人 魔 ， 收 集 寶 石 ， 並 逃 到 紅 色 X 處 # 使 用 字 符 串 和 移 動…" at bounding box center [1111, 287] width 244 height 426
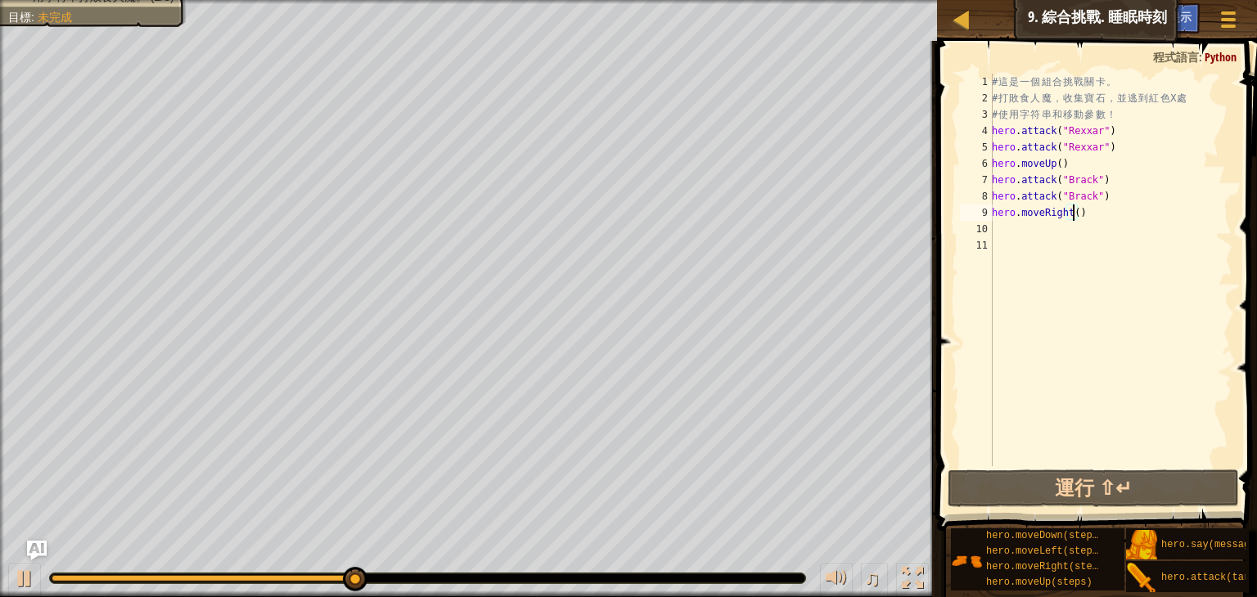
scroll to position [7, 7]
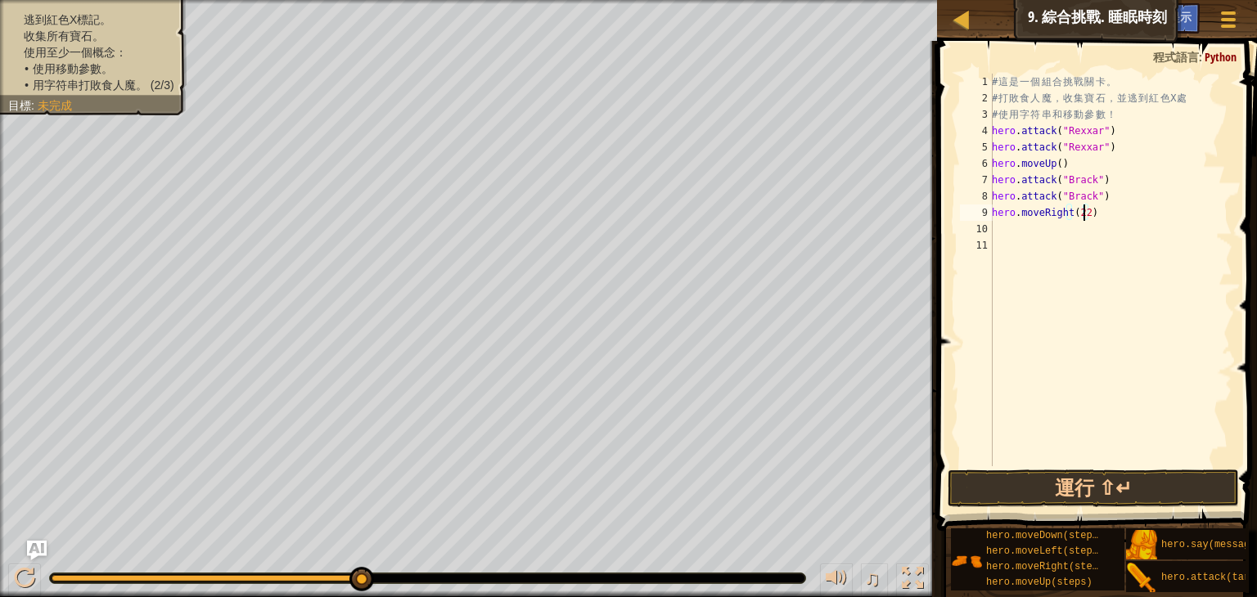
type textarea "hero.moveRight(2)"
click at [1025, 227] on div "# 這 是 一 個 組 合 挑 戰 關 卡 。 # 打 敗 食 人 魔 ， 收 集 寶 石 ， 並 逃 到 紅 色 X 處 # 使 用 字 符 串 和 移 動…" at bounding box center [1111, 287] width 244 height 426
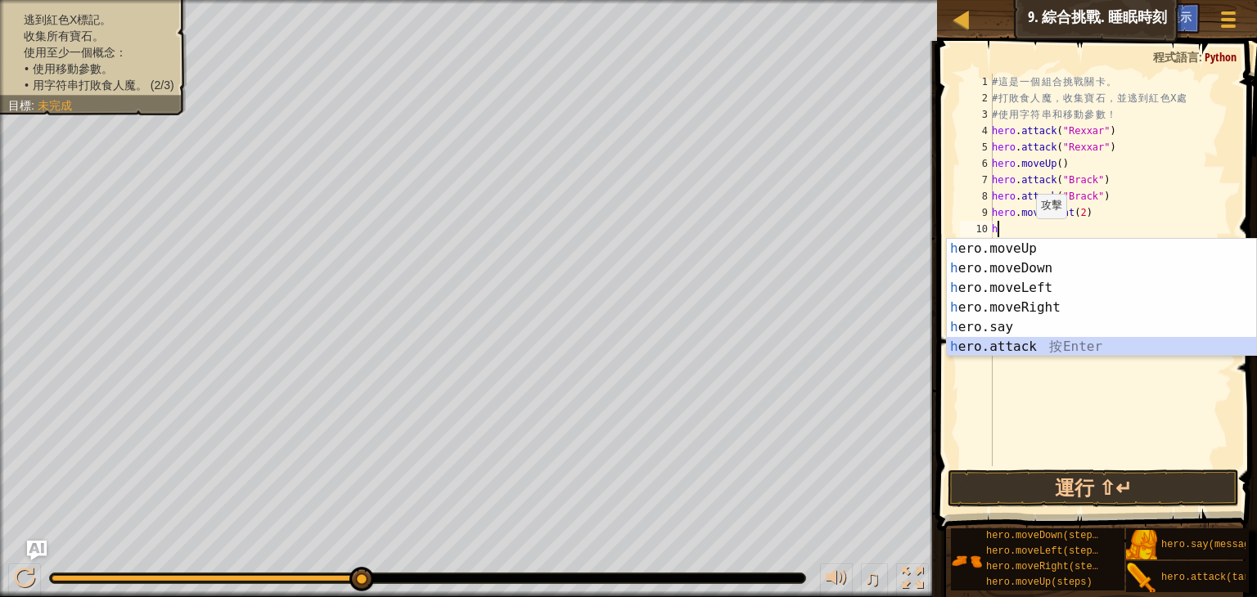
click at [1016, 353] on div "h ero.moveUp 按 Enter h ero.moveDown 按 Enter h ero.moveLeft 按 Enter h ero.moveRi…" at bounding box center [1101, 317] width 309 height 157
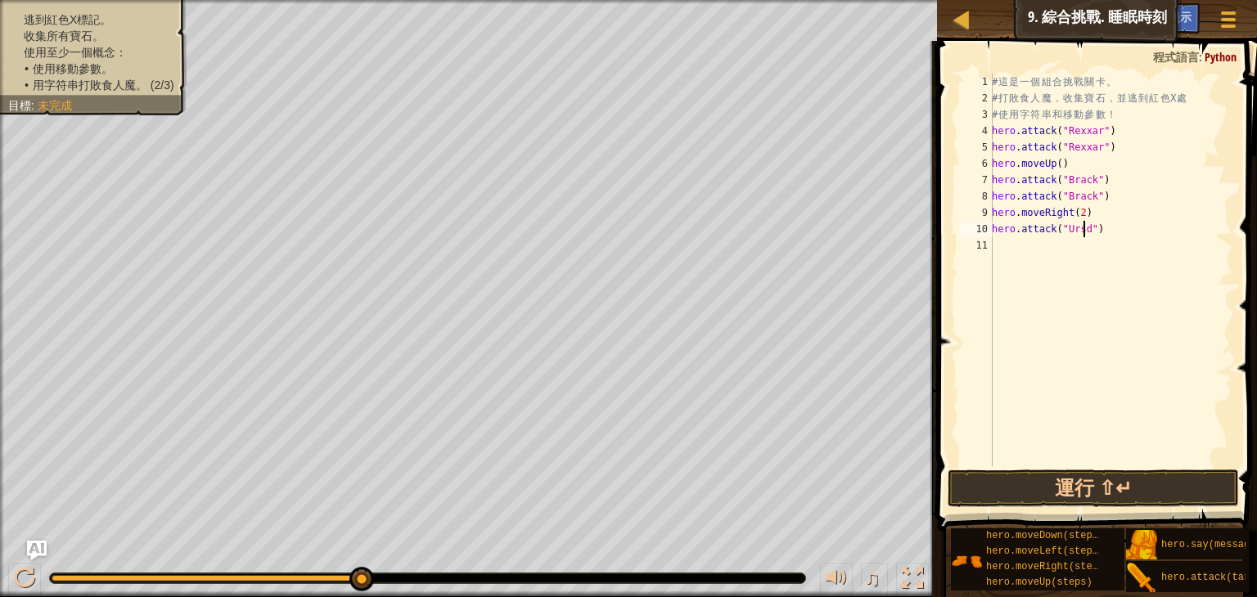
scroll to position [7, 7]
type textarea "hero.attack("Ursa")"
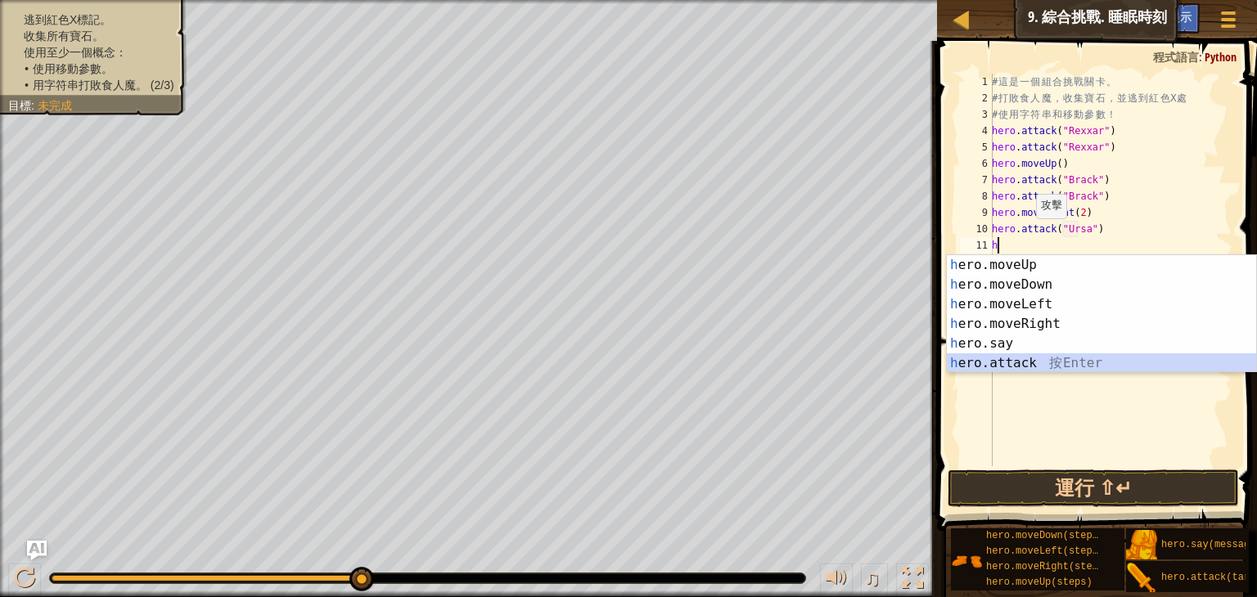
click at [1046, 362] on div "h ero.moveUp 按 Enter h ero.moveDown 按 Enter h ero.moveLeft 按 Enter h ero.moveRi…" at bounding box center [1101, 333] width 309 height 157
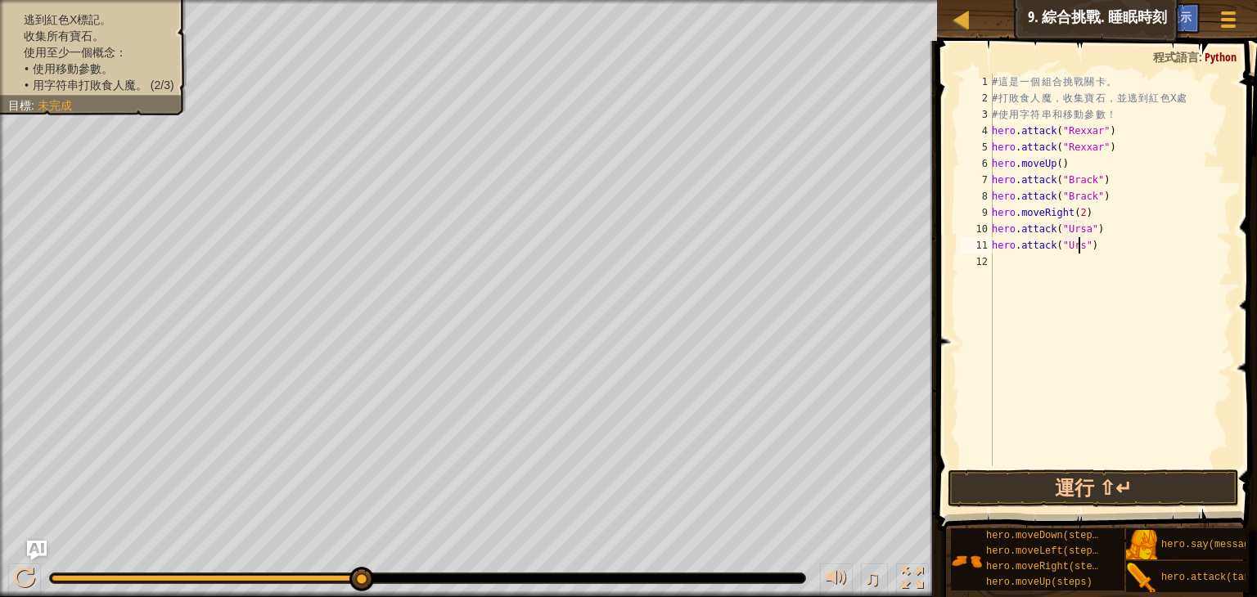
scroll to position [7, 7]
click at [1011, 494] on button "運行 ⇧↵" at bounding box center [1093, 489] width 291 height 38
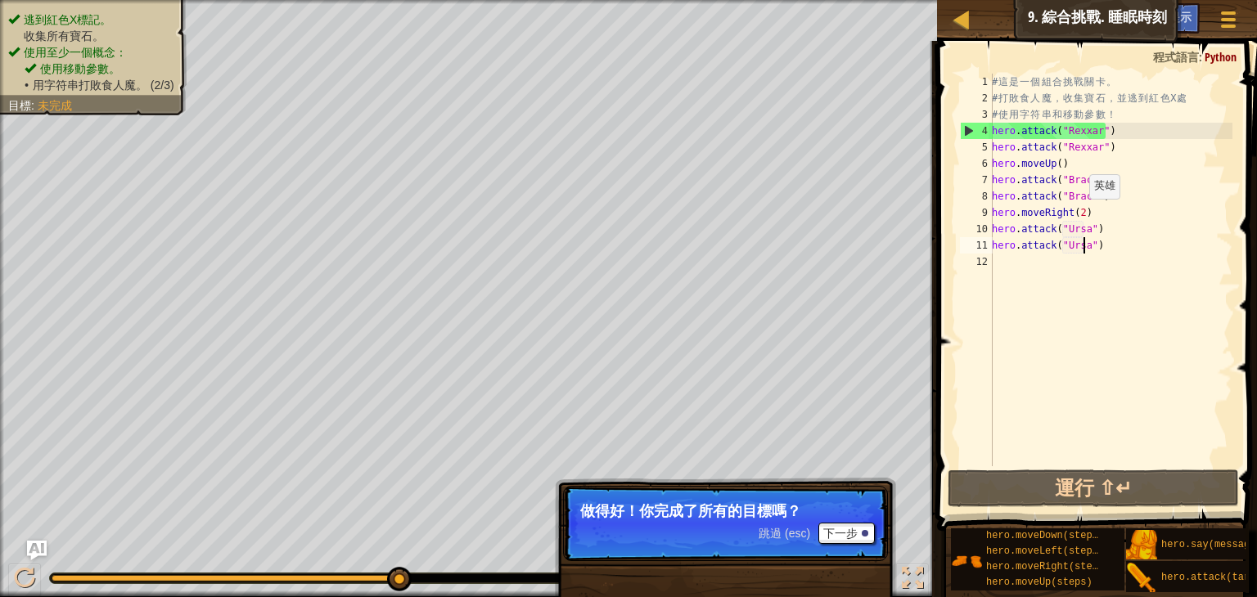
click at [1080, 214] on div "# 這 是 一 個 組 合 挑 戰 關 卡 。 # 打 敗 食 人 魔 ， 收 集 寶 石 ， 並 逃 到 紅 色 X 處 # 使 用 字 符 串 和 移 動…" at bounding box center [1111, 287] width 244 height 426
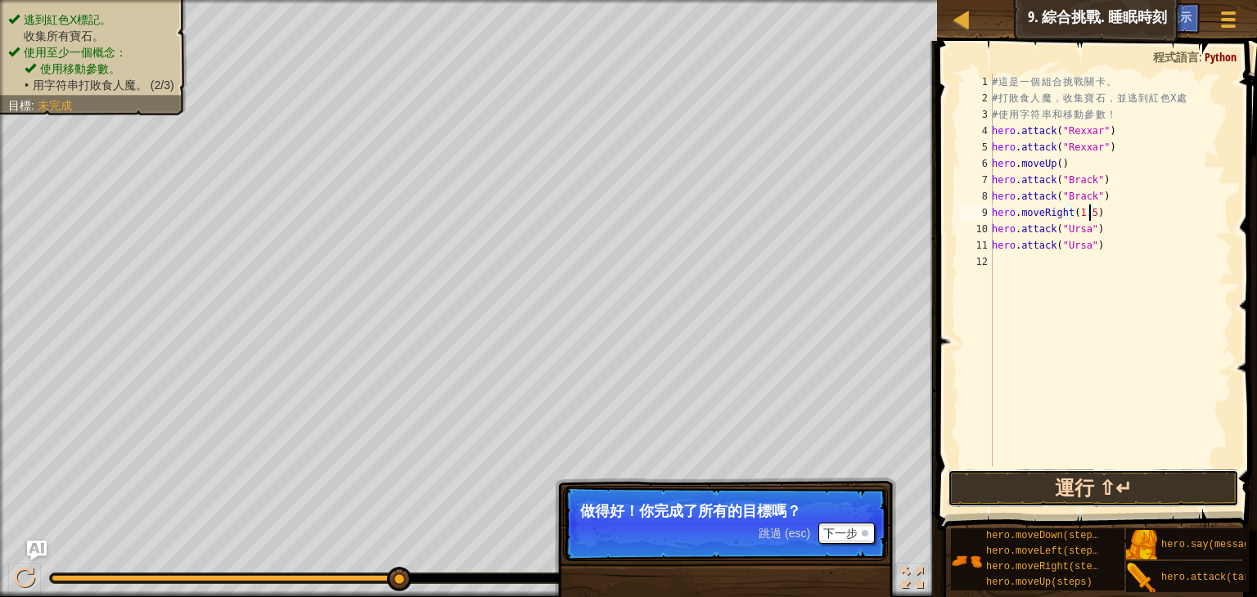
click at [1035, 488] on button "運行 ⇧↵" at bounding box center [1093, 489] width 291 height 38
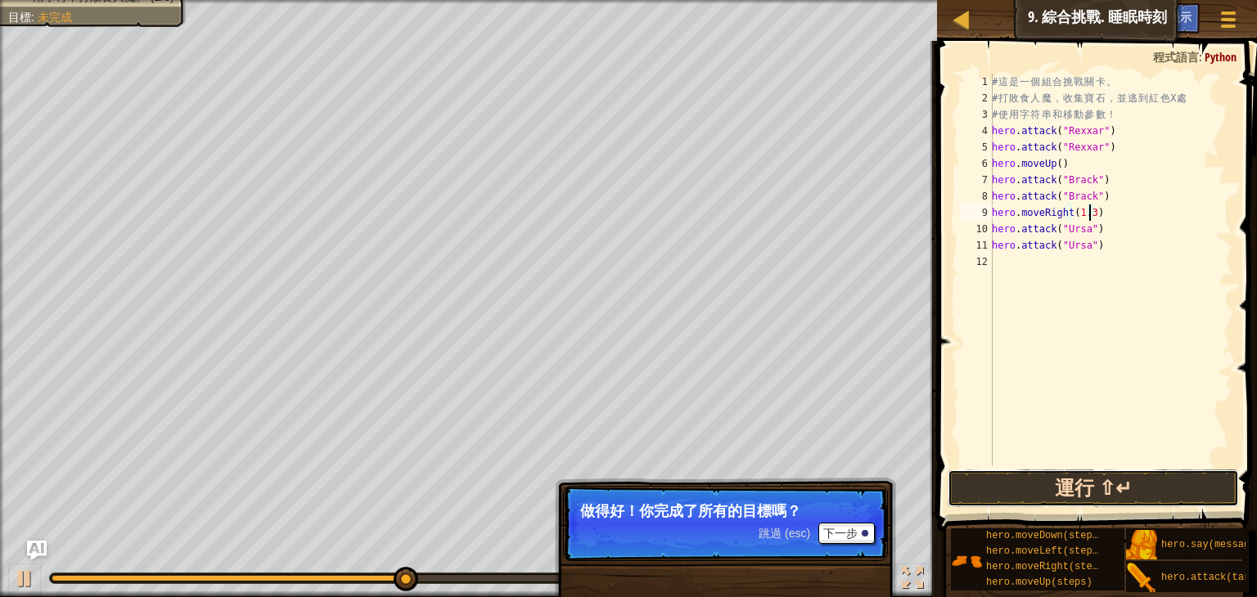
click at [1146, 484] on button "運行 ⇧↵" at bounding box center [1093, 489] width 291 height 38
click at [1097, 493] on button "運行 ⇧↵" at bounding box center [1093, 489] width 291 height 38
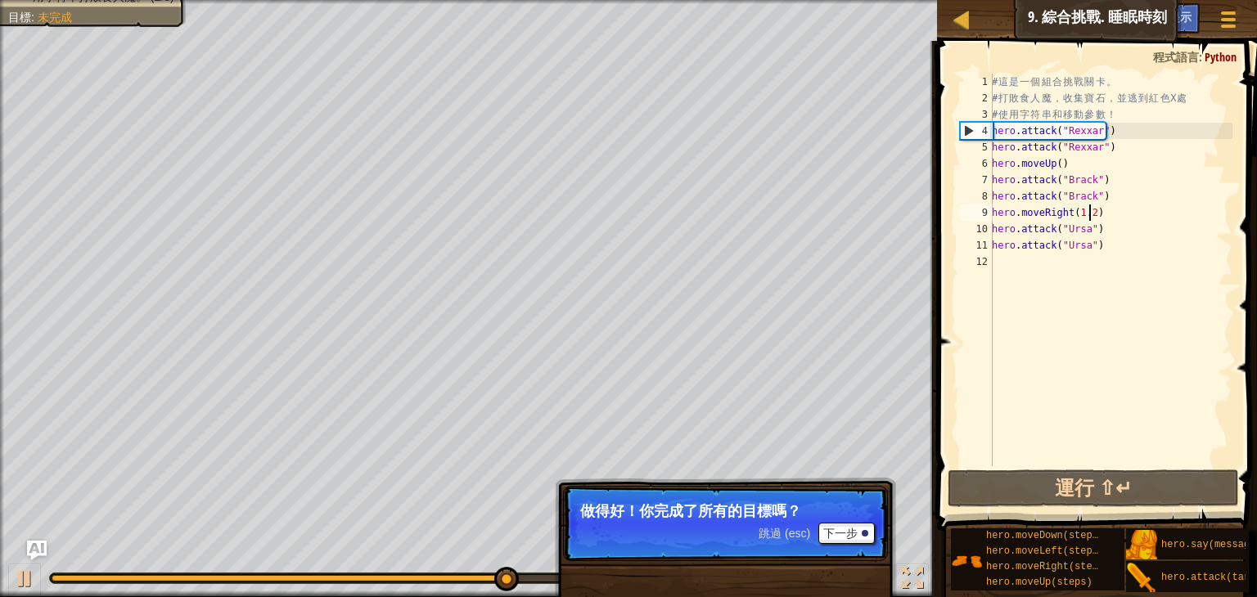
click at [1103, 212] on div "# 這 是 一 個 組 合 挑 戰 關 卡 。 # 打 敗 食 人 魔 ， 收 集 寶 石 ， 並 逃 到 紅 色 X 處 # 使 用 字 符 串 和 移 動…" at bounding box center [1111, 287] width 244 height 426
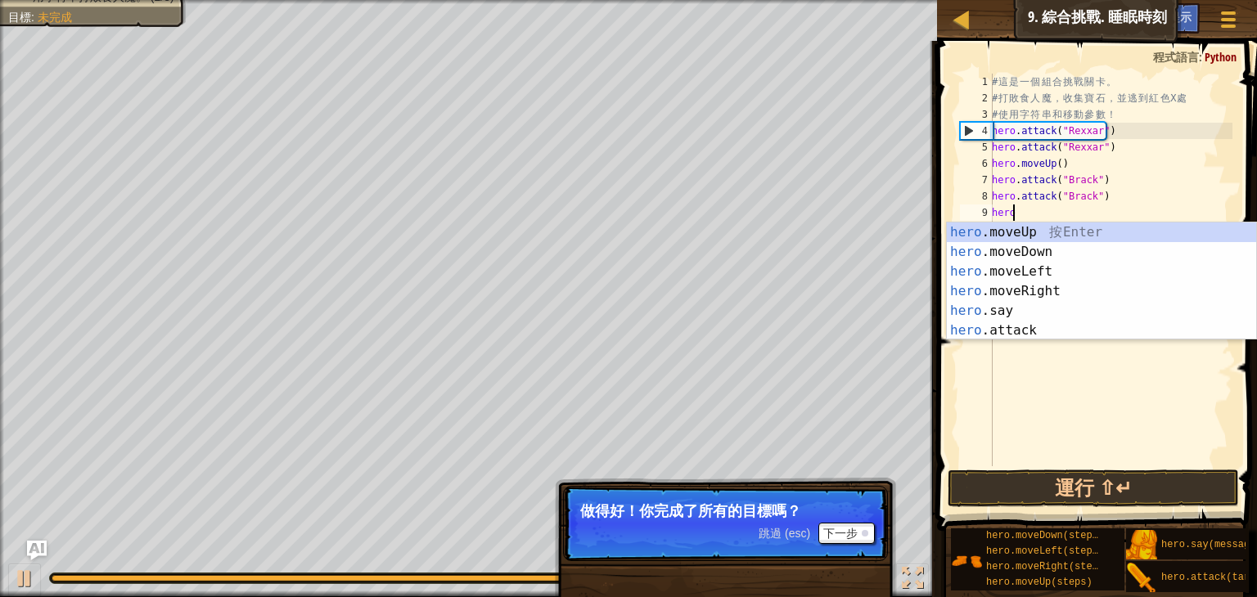
scroll to position [7, 0]
type textarea "h"
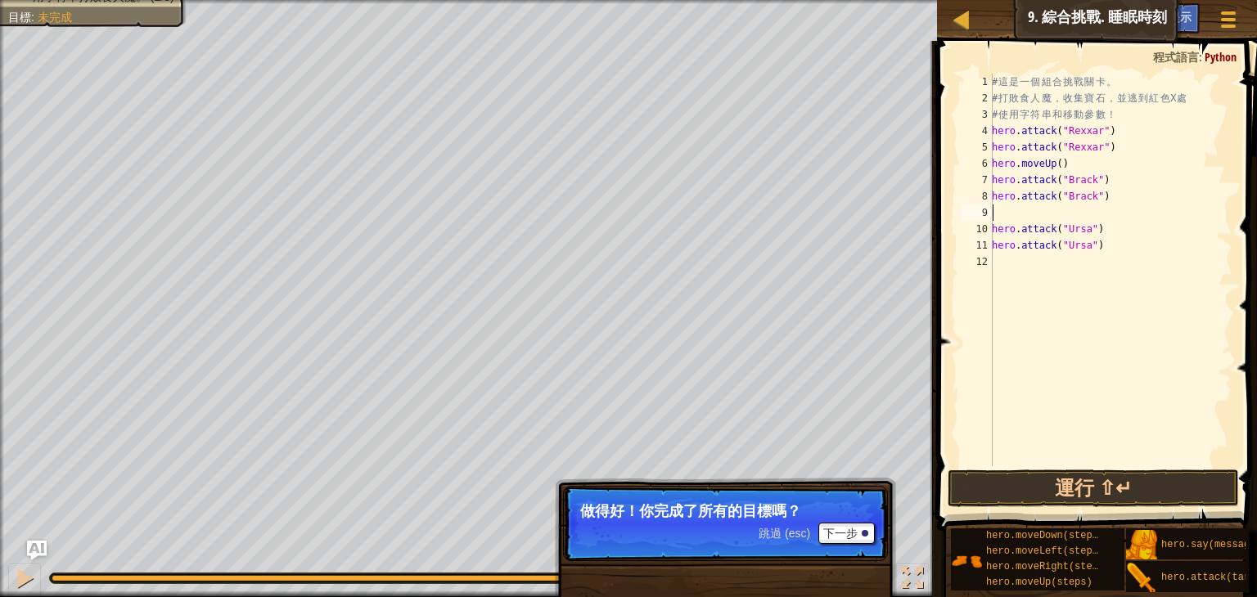
click at [1093, 246] on div "# 這 是 一 個 組 合 挑 戰 關 卡 。 # 打 敗 食 人 魔 ， 收 集 寶 石 ， 並 逃 到 紅 色 X 處 # 使 用 字 符 串 和 移 動…" at bounding box center [1111, 287] width 244 height 426
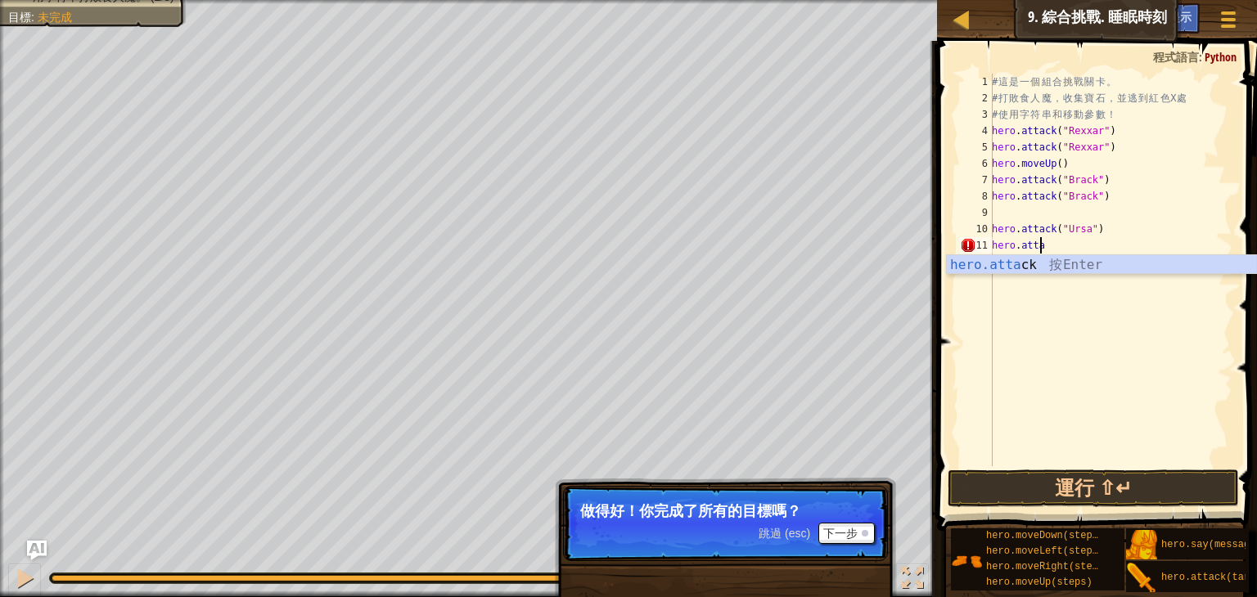
type textarea "h"
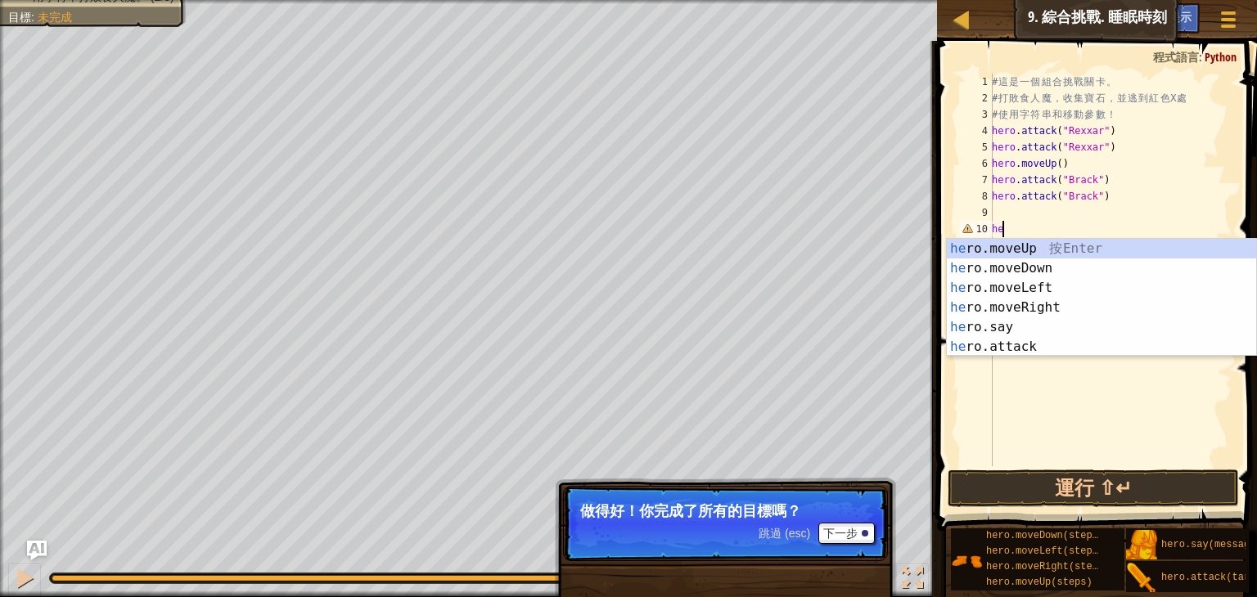
type textarea "h"
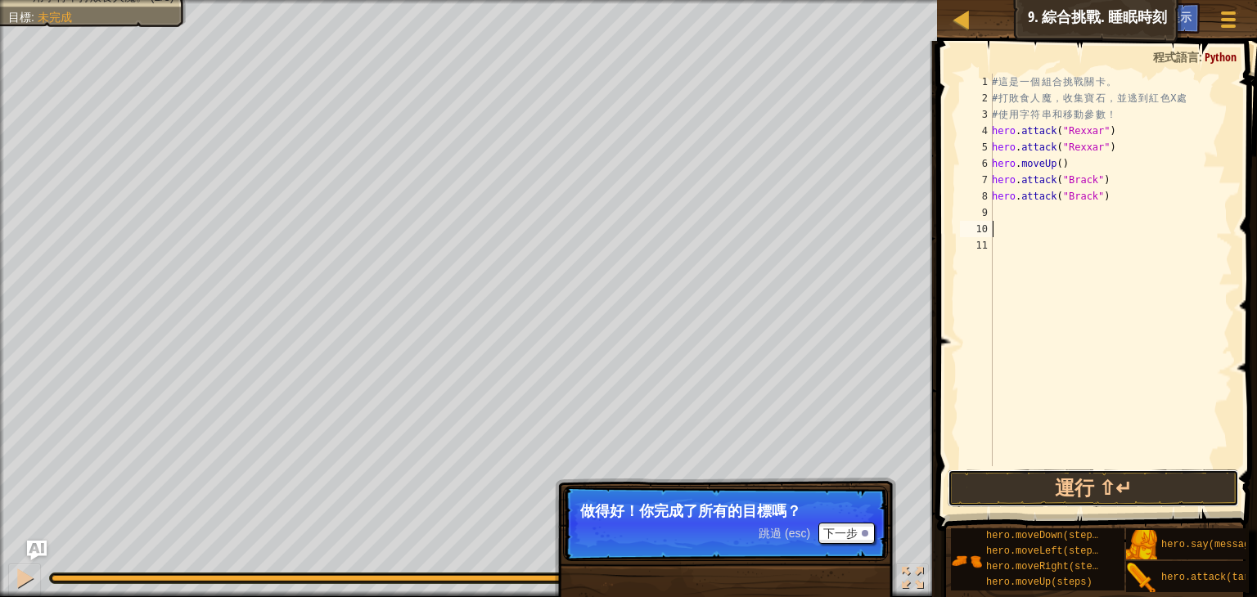
click at [1066, 480] on button "運行 ⇧↵" at bounding box center [1093, 489] width 291 height 38
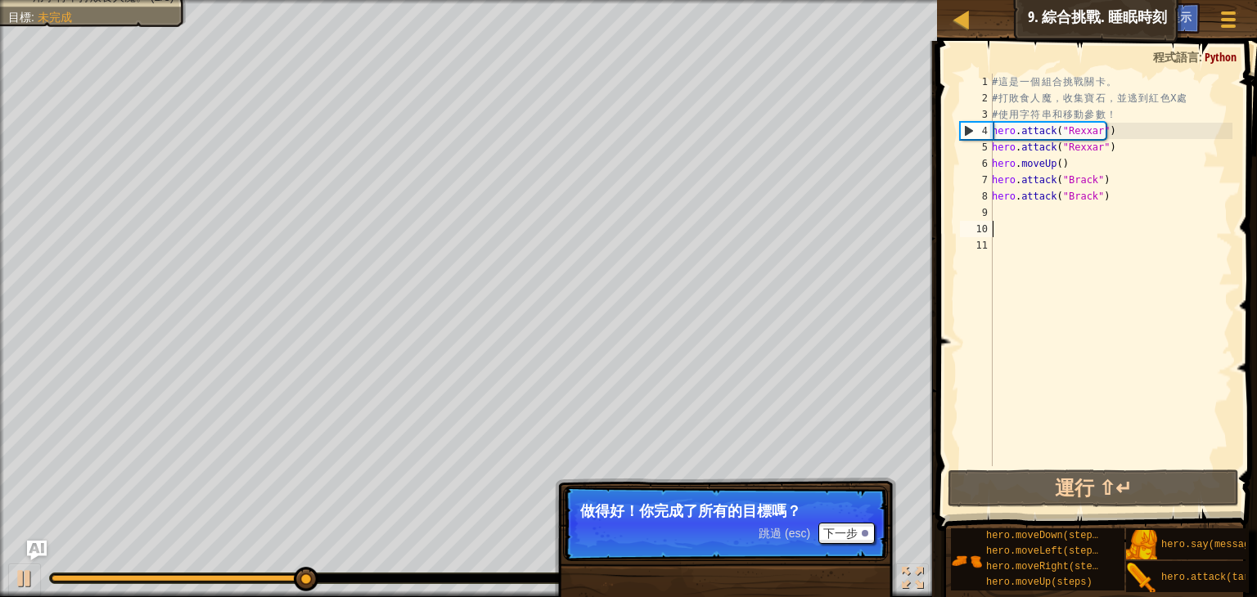
click at [1044, 212] on div "# 這 是 一 個 組 合 挑 戰 關 卡 。 # 打 敗 食 人 魔 ， 收 集 寶 石 ， 並 逃 到 紅 色 X 處 # 使 用 字 符 串 和 移 動…" at bounding box center [1111, 287] width 244 height 426
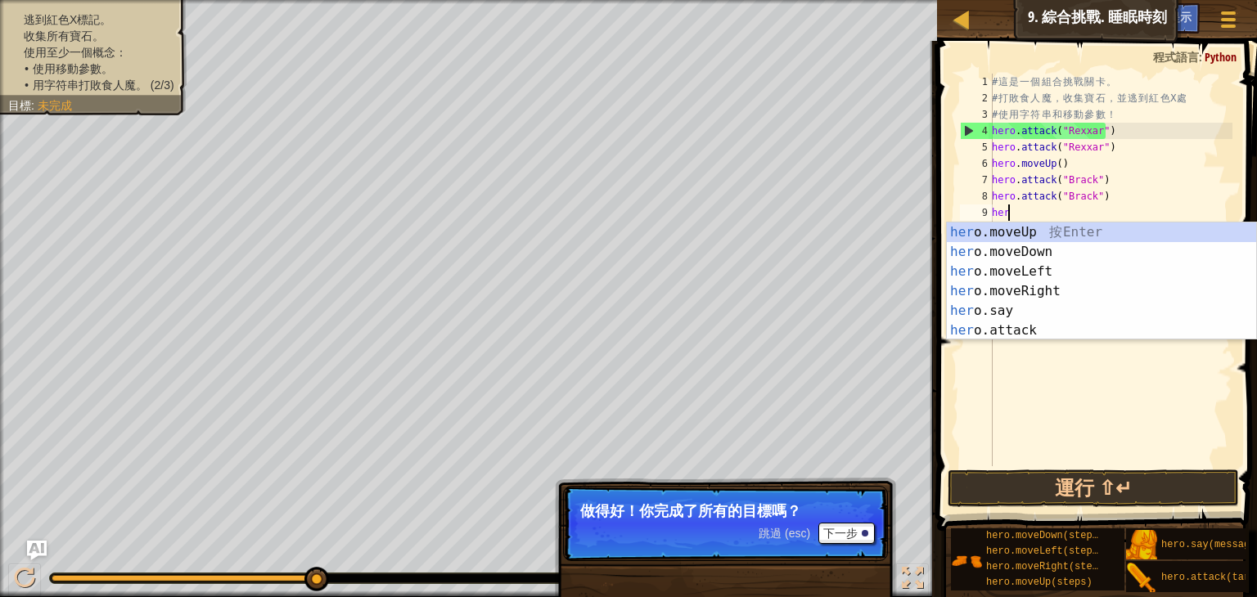
type textarea "hero"
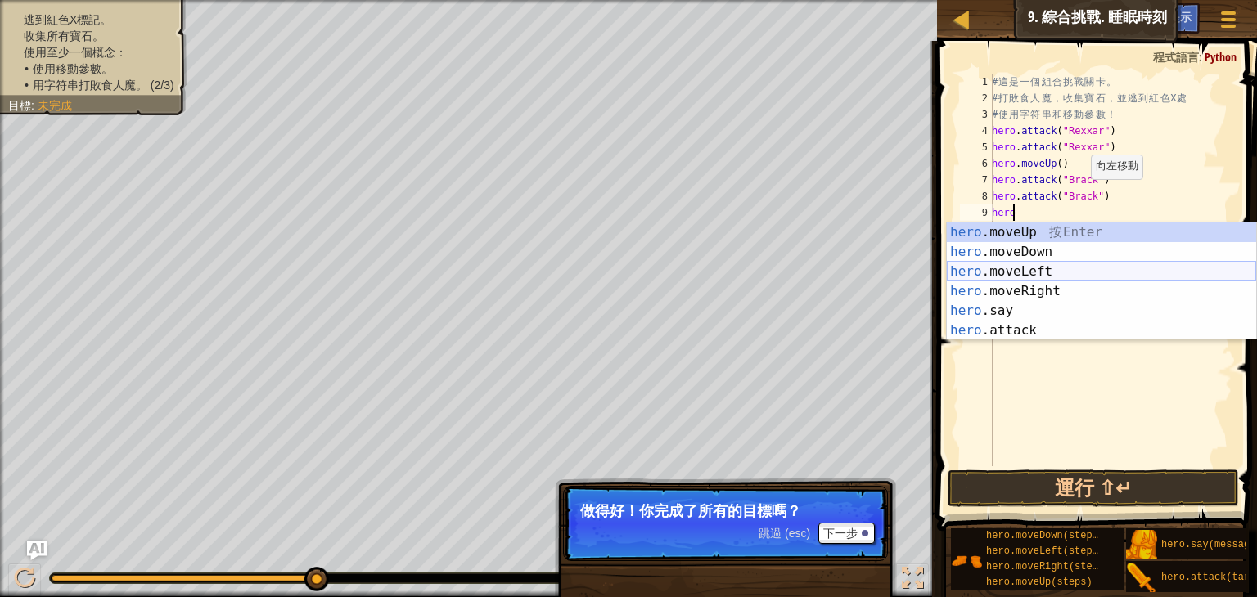
click at [1065, 278] on div "hero .moveUp 按 Enter hero .moveDown 按 Enter hero .moveLeft 按 Enter hero .moveRi…" at bounding box center [1101, 301] width 309 height 157
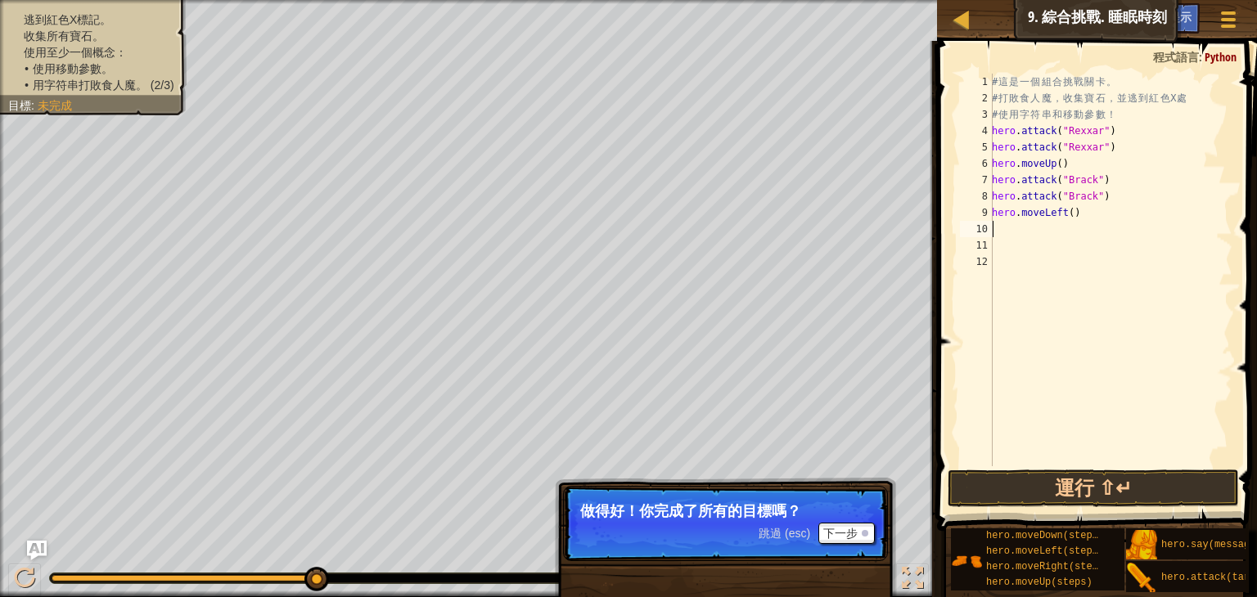
click at [1075, 214] on div "# 這 是 一 個 組 合 挑 戰 關 卡 。 # 打 敗 食 人 魔 ， 收 集 寶 石 ， 並 逃 到 紅 色 X 處 # 使 用 字 符 串 和 移 動…" at bounding box center [1111, 287] width 244 height 426
type textarea "hero.move"
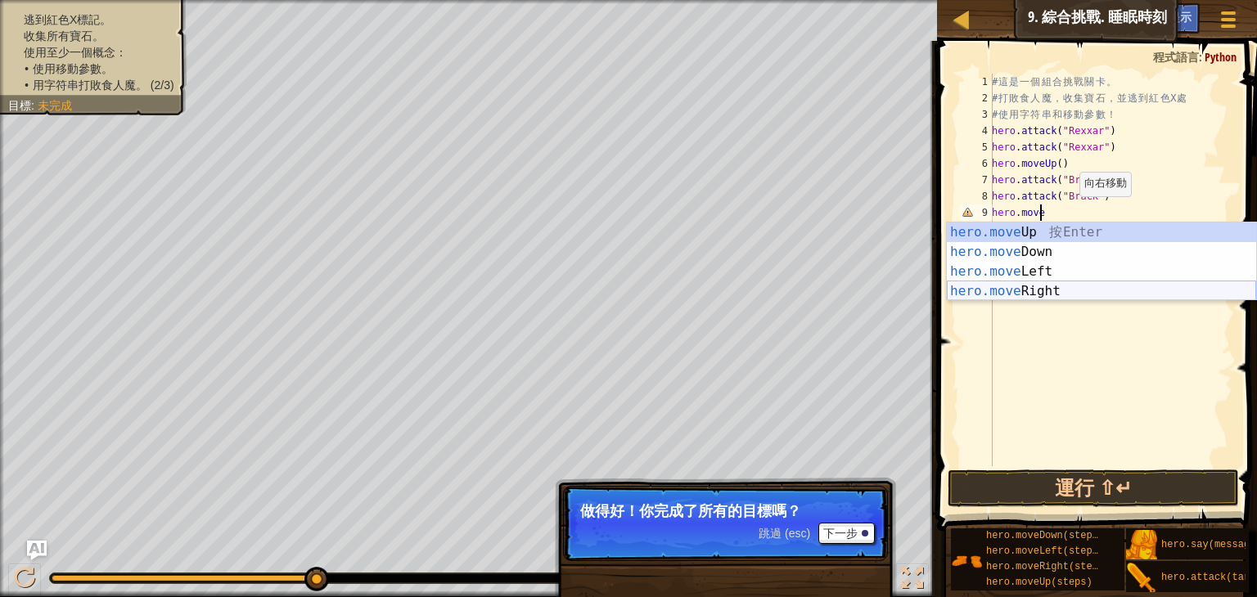
click at [1061, 285] on div "hero.move Up 按 Enter hero.move Down 按 Enter hero.move Left 按 Enter hero.move Ri…" at bounding box center [1101, 282] width 309 height 118
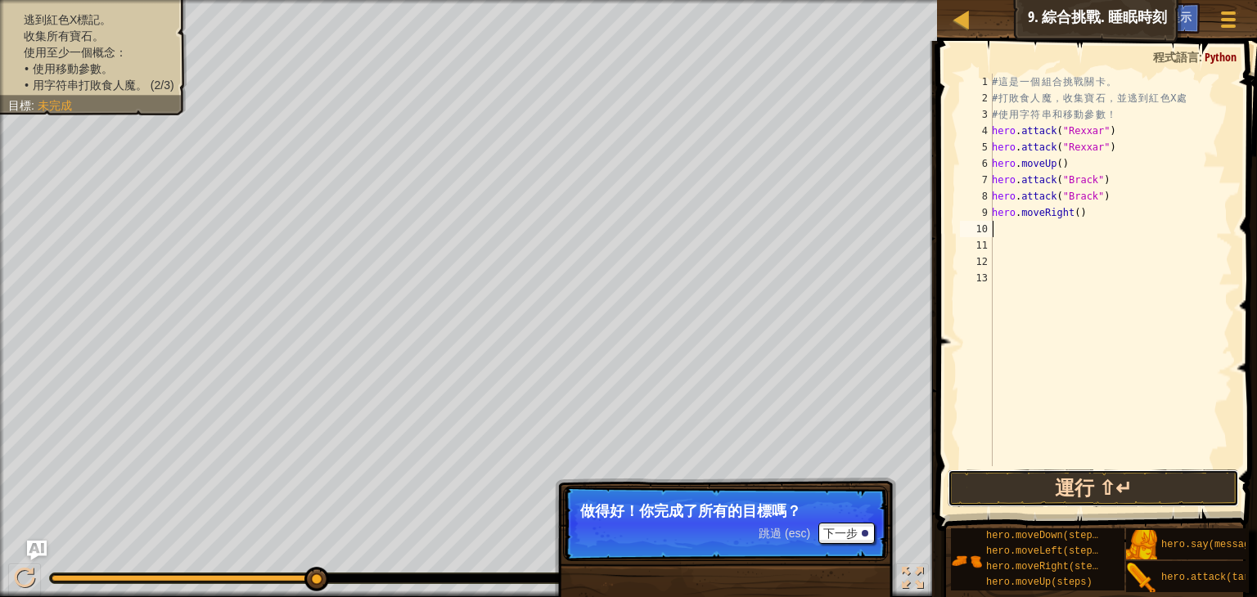
click at [1051, 492] on button "運行 ⇧↵" at bounding box center [1093, 489] width 291 height 38
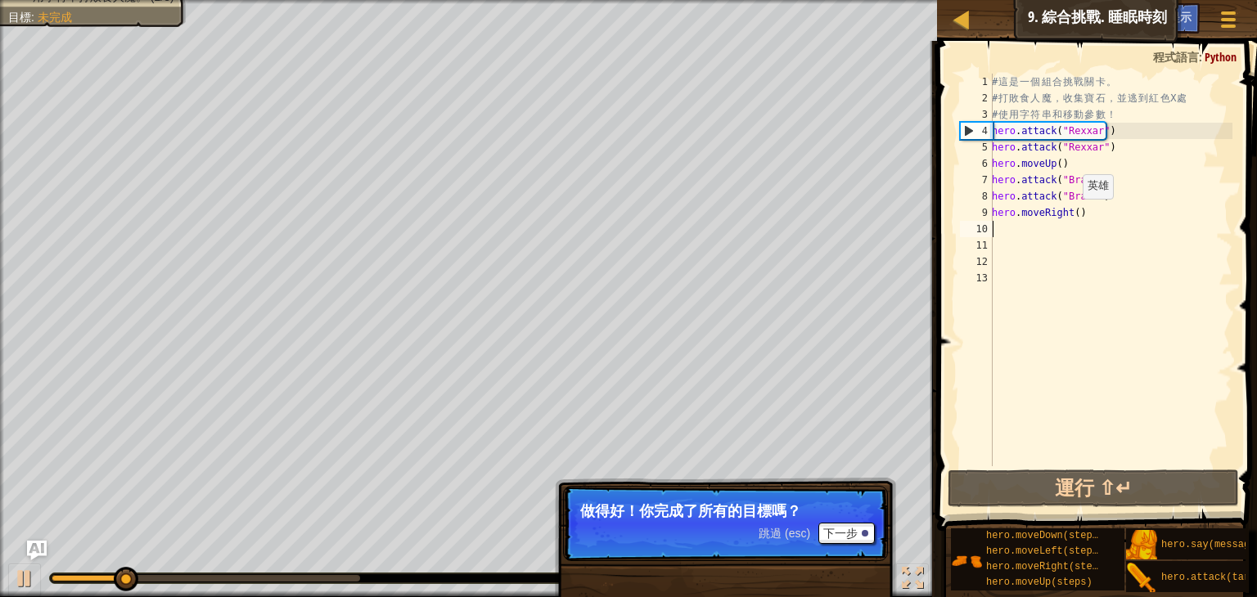
click at [1071, 215] on div "# 這 是 一 個 組 合 挑 戰 關 卡 。 # 打 敗 食 人 魔 ， 收 集 寶 石 ， 並 逃 到 紅 色 X 處 # 使 用 字 符 串 和 移 動…" at bounding box center [1111, 287] width 244 height 426
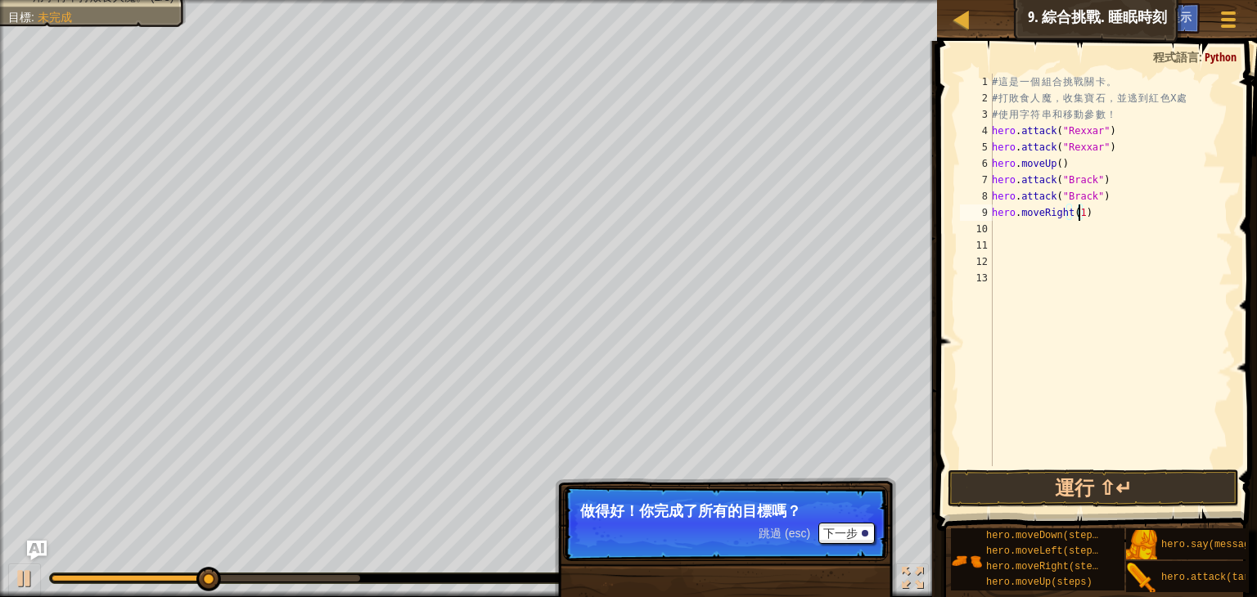
scroll to position [7, 7]
type textarea "hero.moveRight(1.2)"
click at [1025, 487] on button "運行 ⇧↵" at bounding box center [1093, 489] width 291 height 38
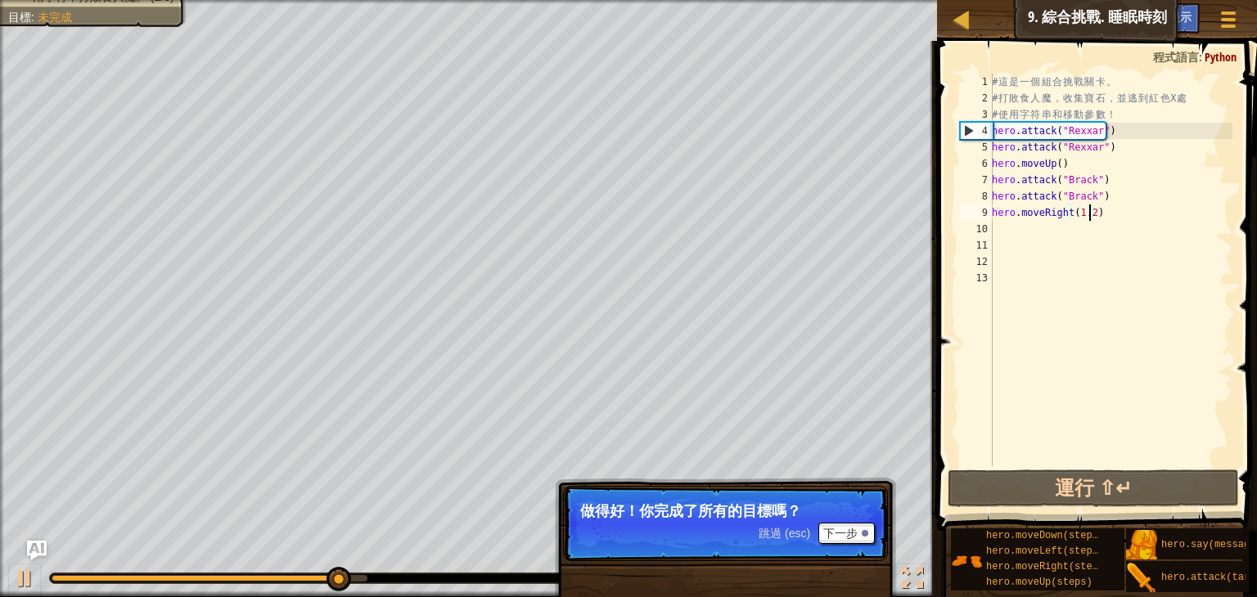
click at [994, 227] on div "# 這 是 一 個 組 合 挑 戰 關 卡 。 # 打 敗 食 人 魔 ， 收 集 寶 石 ， 並 逃 到 紅 色 X 處 # 使 用 字 符 串 和 移 動…" at bounding box center [1111, 287] width 244 height 426
type textarea "h"
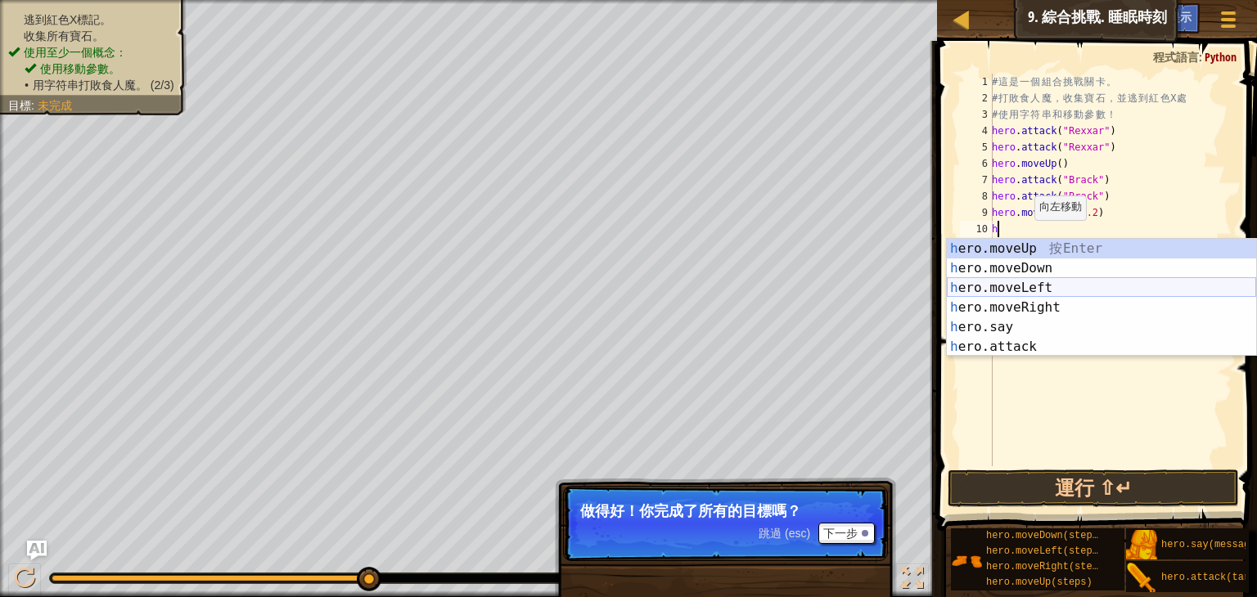
click at [1034, 291] on div "h ero.moveUp 按 Enter h ero.moveDown 按 Enter h ero.moveLeft 按 Enter h ero.moveRi…" at bounding box center [1101, 317] width 309 height 157
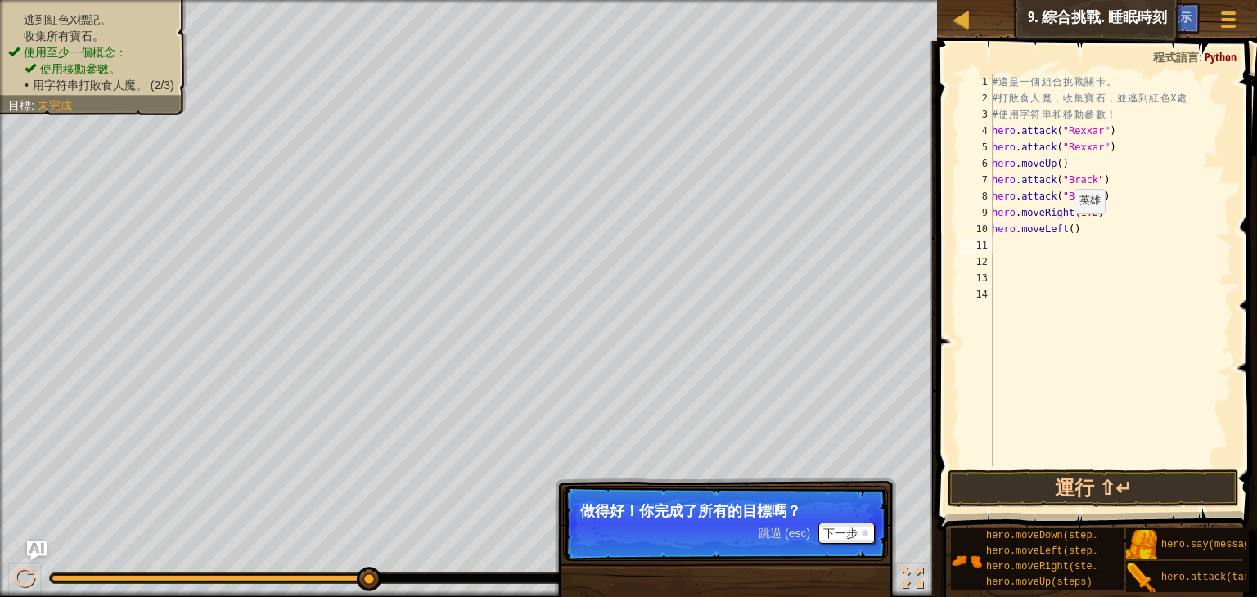
click at [1066, 230] on div "# 這 是 一 個 組 合 挑 戰 關 卡 。 # 打 敗 食 人 魔 ， 收 集 寶 石 ， 並 逃 到 紅 色 X 處 # 使 用 字 符 串 和 移 動…" at bounding box center [1111, 287] width 244 height 426
type textarea "hero.moveLeft(2)"
click at [1039, 483] on button "運行 ⇧↵" at bounding box center [1093, 489] width 291 height 38
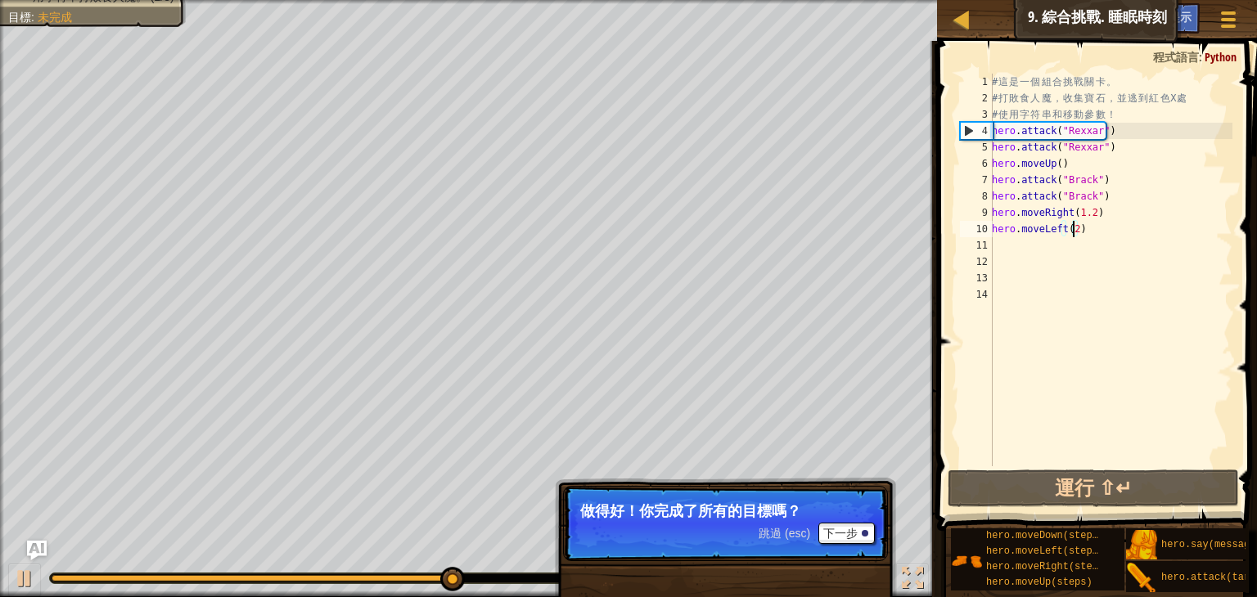
click at [1008, 249] on div "# 這 是 一 個 組 合 挑 戰 關 卡 。 # 打 敗 食 人 魔 ， 收 集 寶 石 ， 並 逃 到 紅 色 X 處 # 使 用 字 符 串 和 移 動…" at bounding box center [1111, 287] width 244 height 426
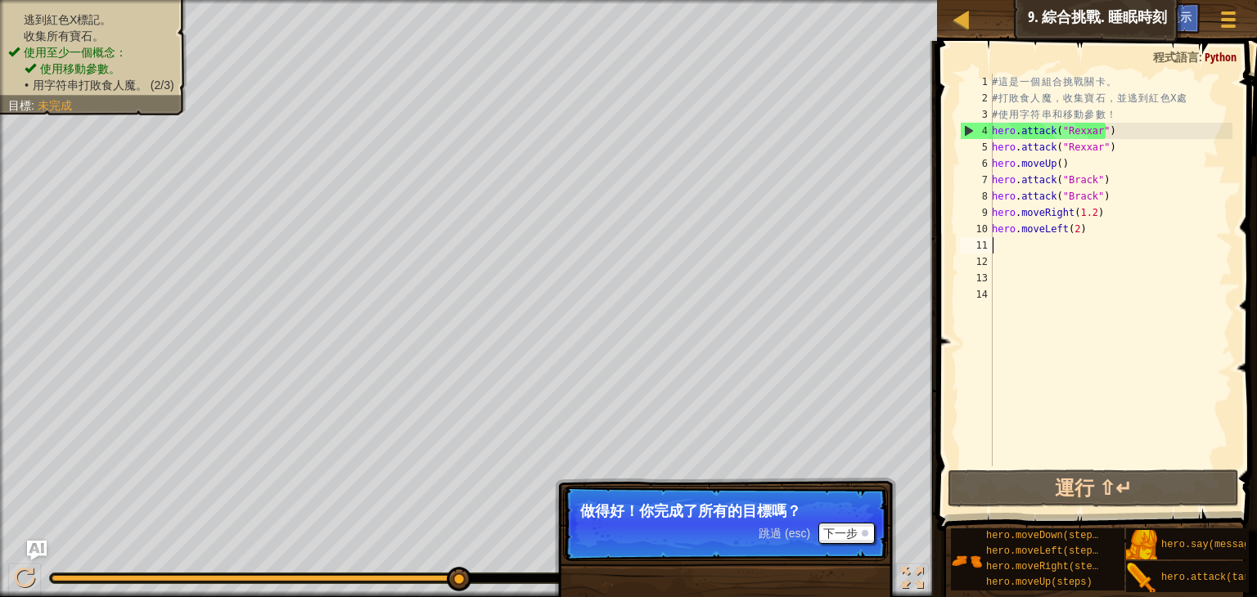
type textarea "h"
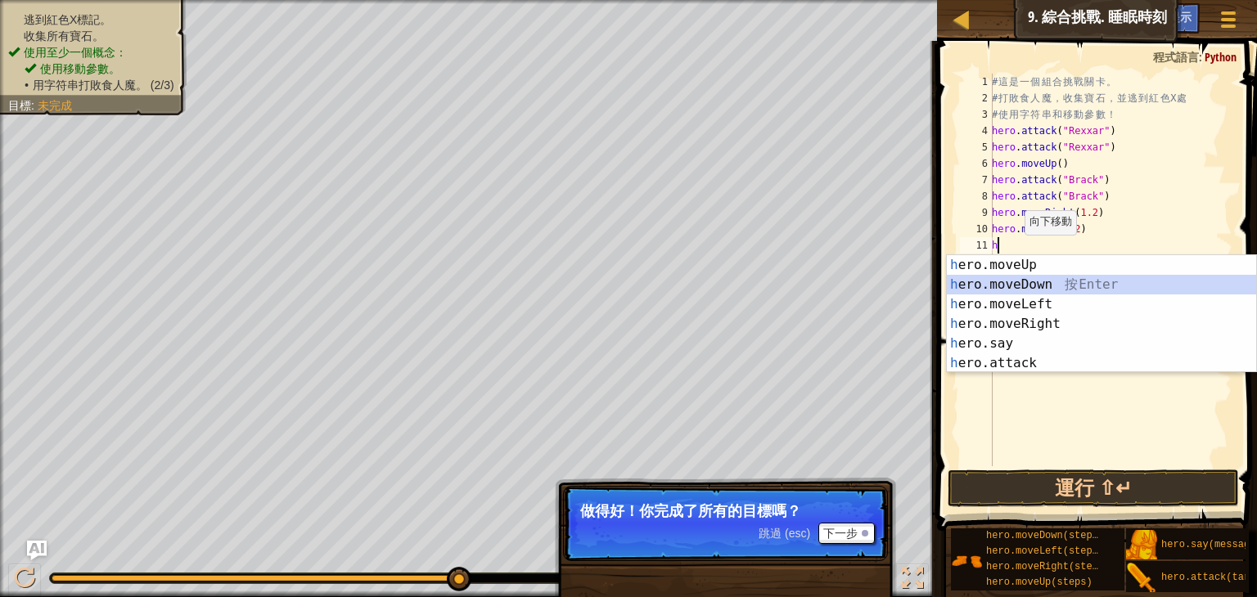
click at [1043, 286] on div "h ero.moveUp 按 Enter h ero.moveDown 按 Enter h ero.moveLeft 按 Enter h ero.moveRi…" at bounding box center [1101, 333] width 309 height 157
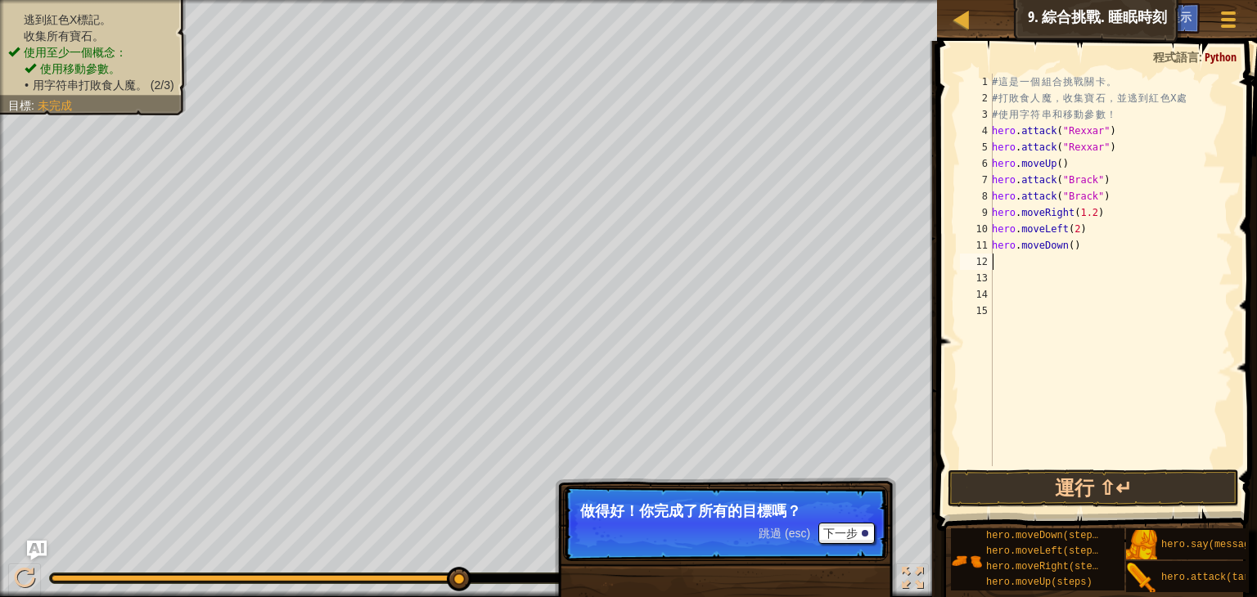
type textarea "h"
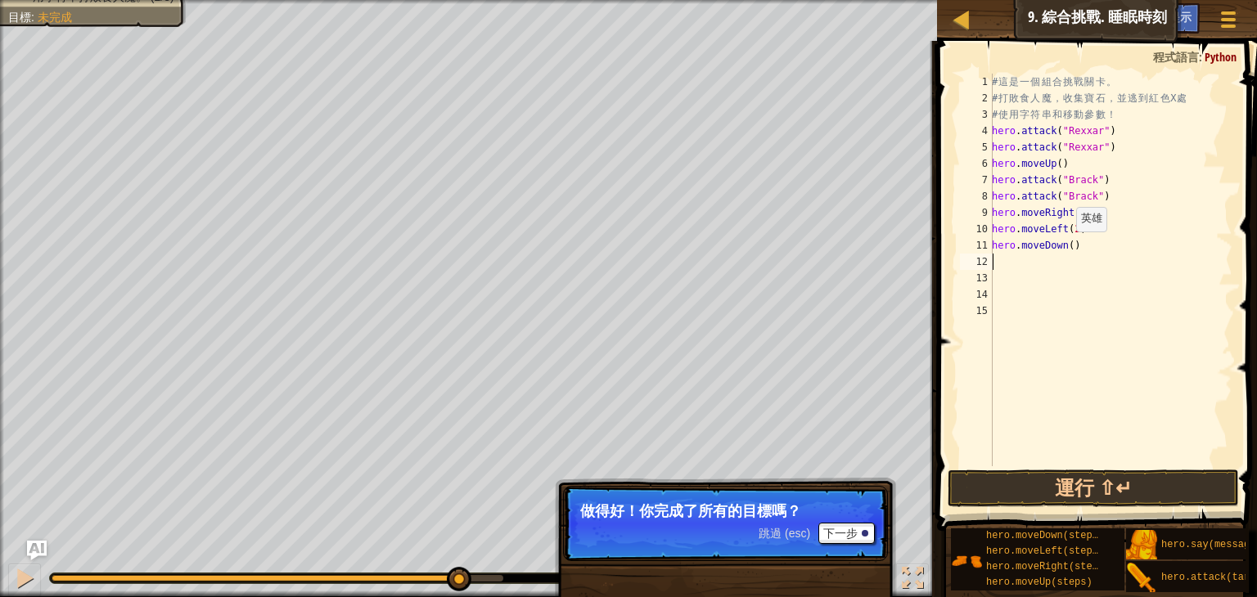
click at [1067, 248] on div "# 這 是 一 個 組 合 挑 戰 關 卡 。 # 打 敗 食 人 魔 ， 收 集 寶 石 ， 並 逃 到 紅 色 X 處 # 使 用 字 符 串 和 移 動…" at bounding box center [1111, 287] width 244 height 426
type textarea "hero.moveDown(2)"
drag, startPoint x: 1070, startPoint y: 493, endPoint x: 1070, endPoint y: 484, distance: 8.2
click at [1070, 493] on button "運行 ⇧↵" at bounding box center [1093, 489] width 291 height 38
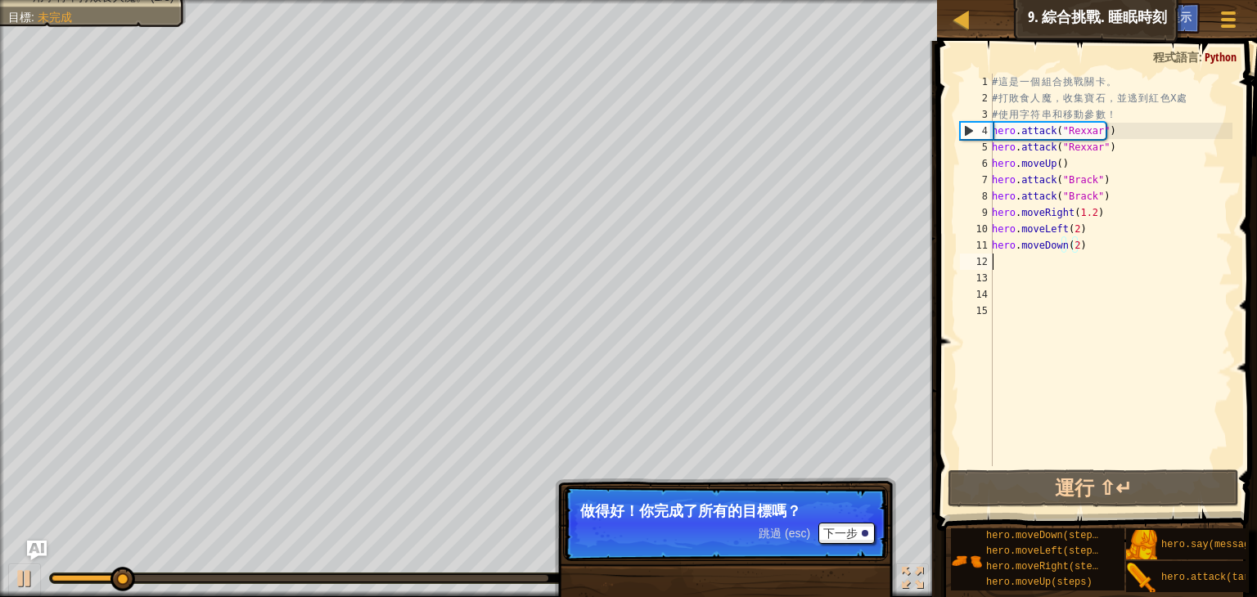
click at [1022, 269] on div "# 這 是 一 個 組 合 挑 戰 關 卡 。 # 打 敗 食 人 魔 ， 收 集 寶 石 ， 並 逃 到 紅 色 X 處 # 使 用 字 符 串 和 移 動…" at bounding box center [1111, 287] width 244 height 426
click at [1021, 269] on div "# 這 是 一 個 組 合 挑 戰 關 卡 。 # 打 敗 食 人 魔 ， 收 集 寶 石 ， 並 逃 到 紅 色 X 處 # 使 用 字 符 串 和 移 動…" at bounding box center [1111, 287] width 244 height 426
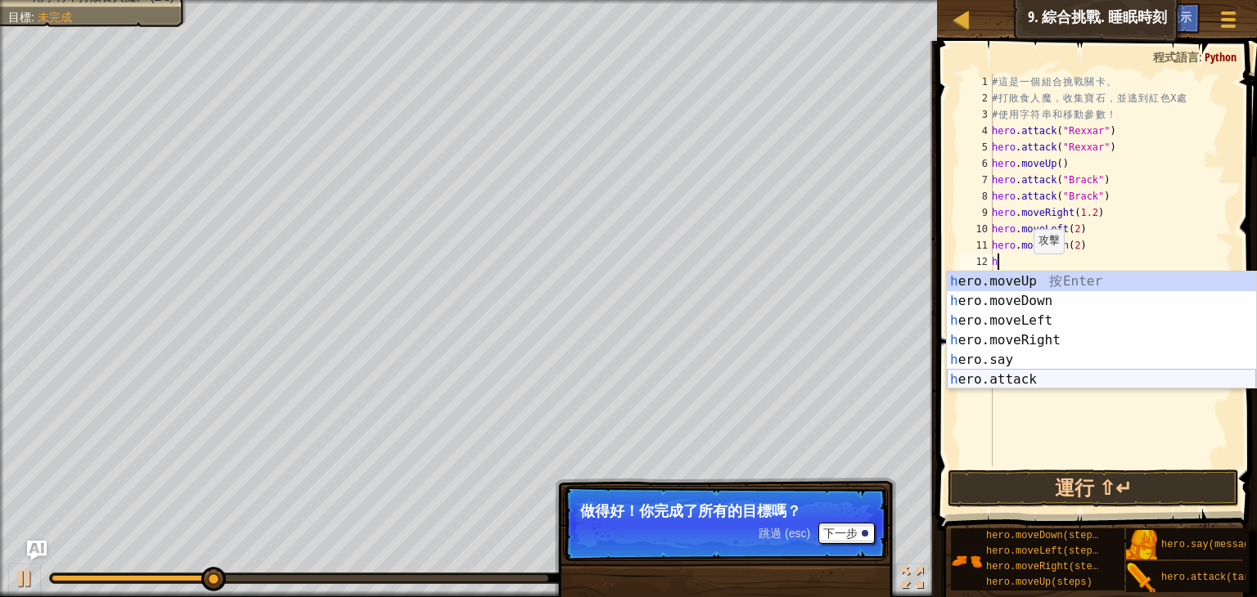
click at [1003, 381] on div "h ero.moveUp 按 Enter h ero.moveDown 按 Enter h ero.moveLeft 按 Enter h ero.moveRi…" at bounding box center [1101, 350] width 309 height 157
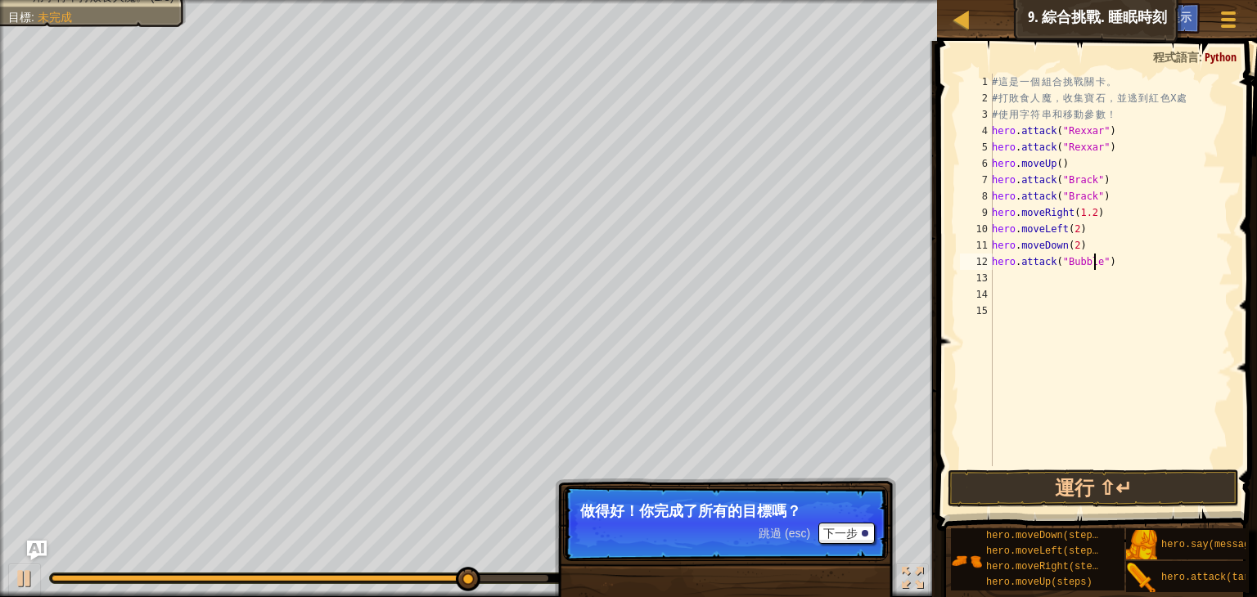
scroll to position [7, 8]
type textarea "hero.attack("Bubble")"
click at [982, 492] on button "運行 ⇧↵" at bounding box center [1093, 489] width 291 height 38
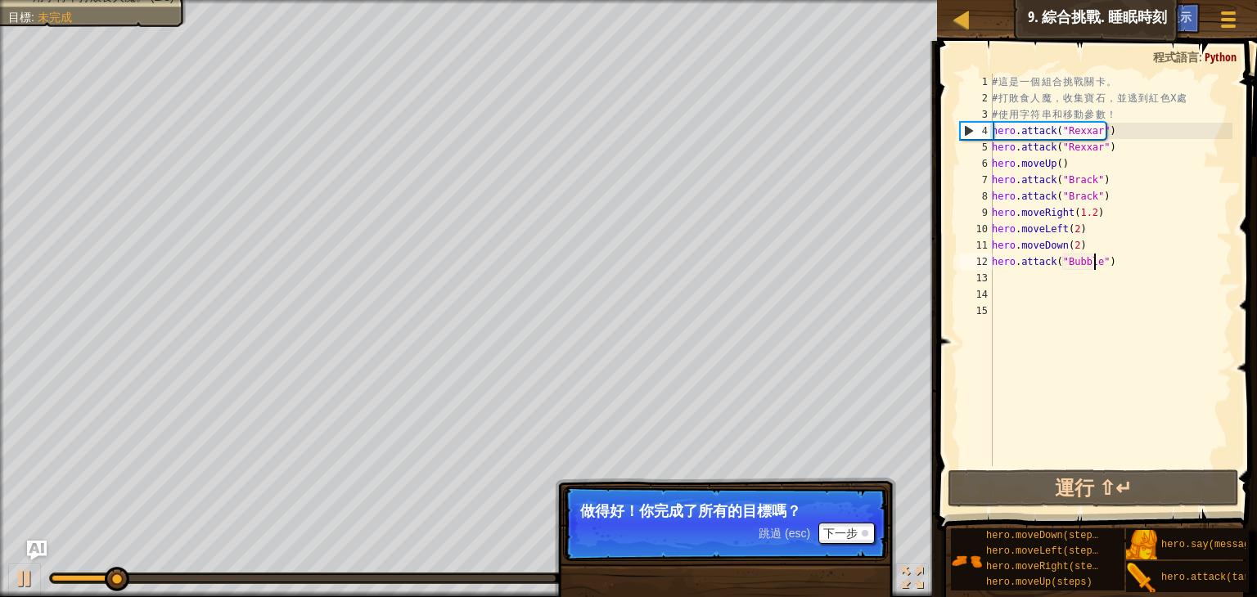
click at [1016, 286] on div "# 這 是 一 個 組 合 挑 戰 關 卡 。 # 打 敗 食 人 魔 ， 收 集 寶 石 ， 並 逃 到 紅 色 X 處 # 使 用 字 符 串 和 移 動…" at bounding box center [1111, 287] width 244 height 426
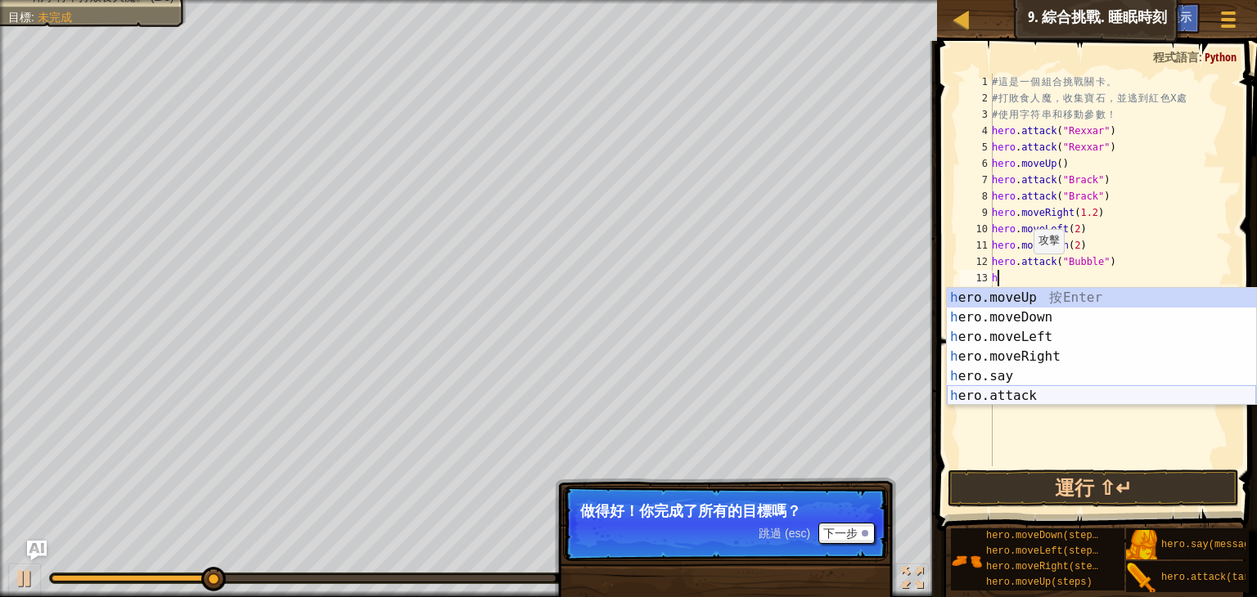
click at [1009, 394] on div "h ero.moveUp 按 Enter h ero.moveDown 按 Enter h ero.moveLeft 按 Enter h ero.moveRi…" at bounding box center [1101, 366] width 309 height 157
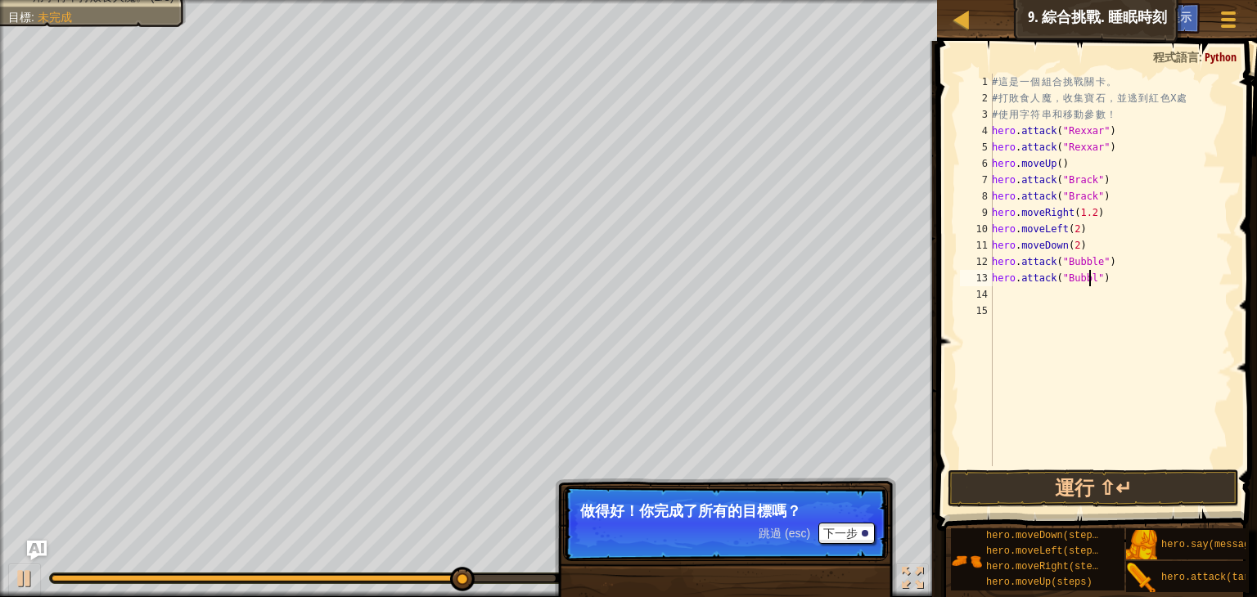
scroll to position [7, 8]
click at [1094, 491] on button "運行 ⇧↵" at bounding box center [1093, 489] width 291 height 38
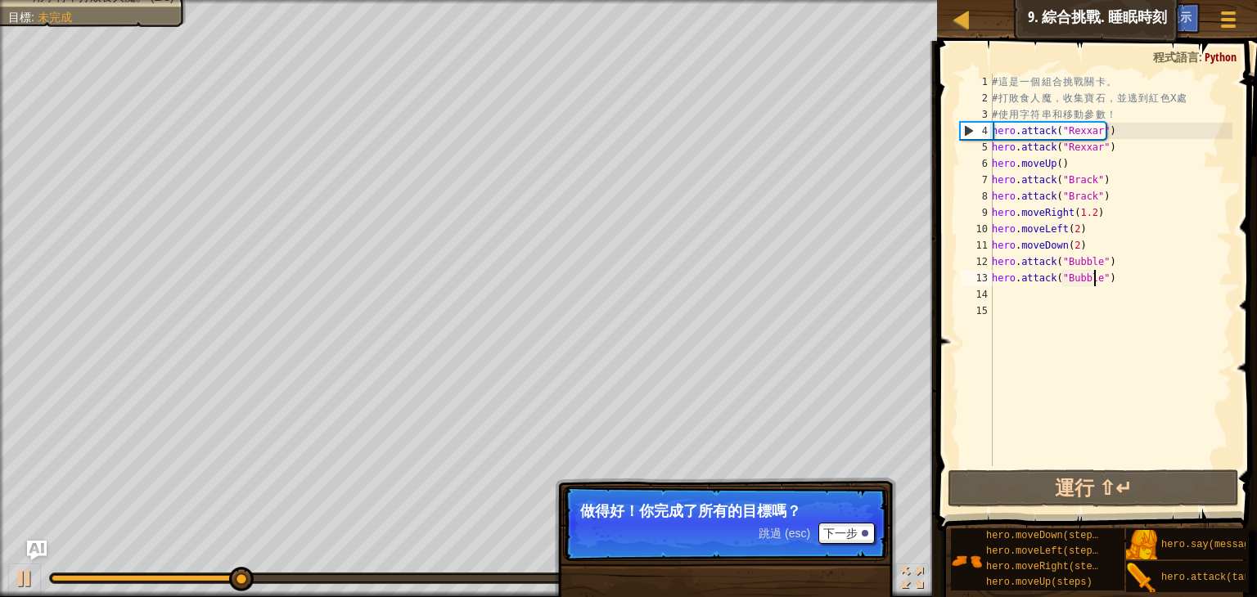
click at [1105, 281] on div "# 這 是 一 個 組 合 挑 戰 關 卡 。 # 打 敗 食 人 魔 ， 收 集 寶 石 ， 並 逃 到 紅 色 X 處 # 使 用 字 符 串 和 移 動…" at bounding box center [1111, 287] width 244 height 426
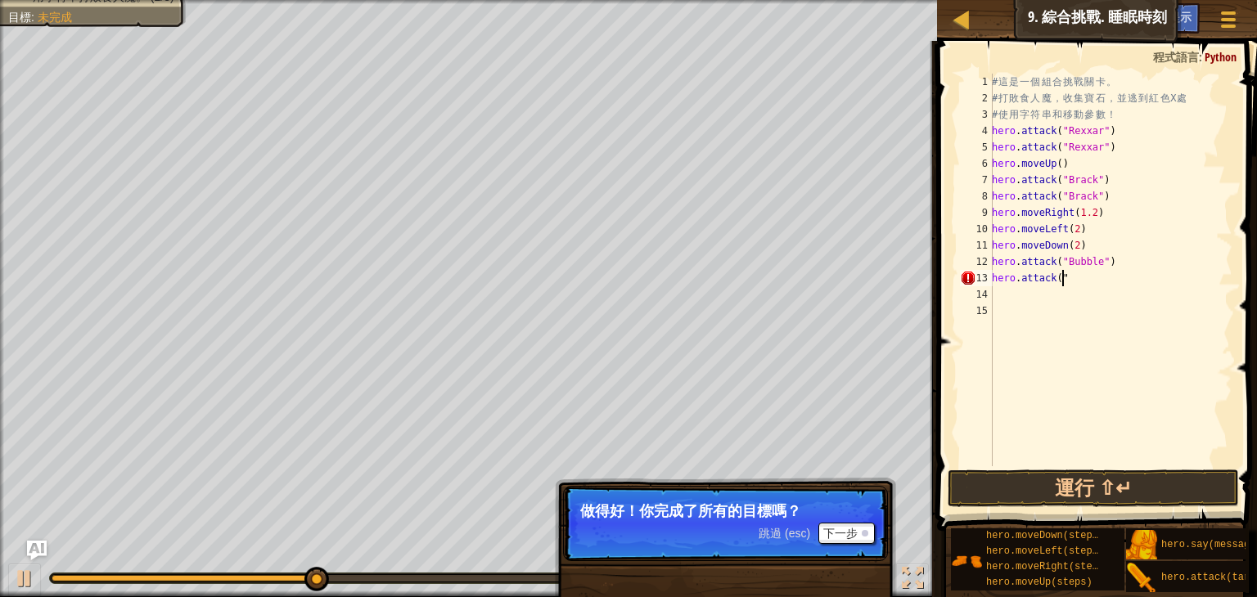
scroll to position [7, 1]
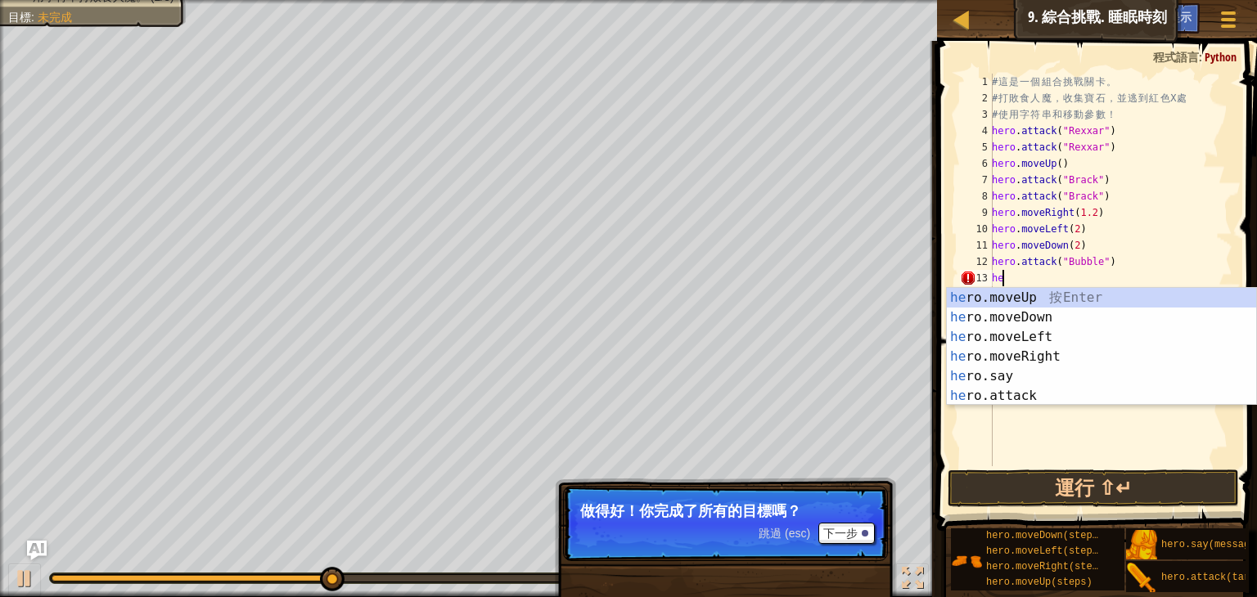
type textarea "h"
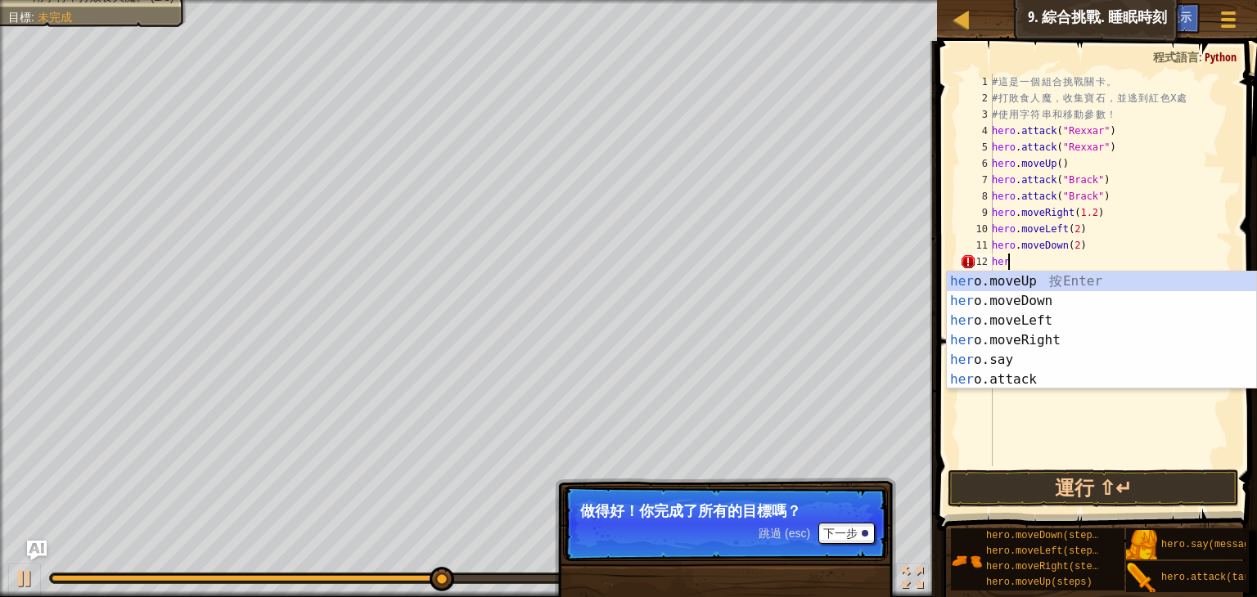
type textarea "he"
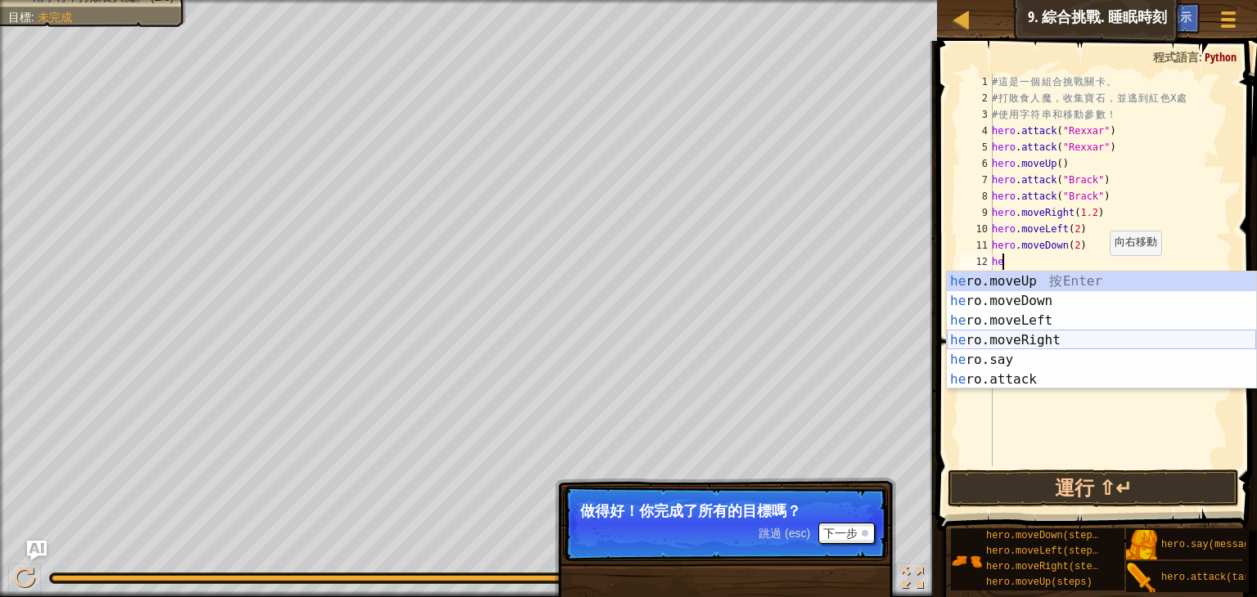
click at [1042, 338] on div "he ro.moveUp 按 Enter he ro.moveDown 按 Enter he ro.moveLeft 按 Enter he ro.moveRi…" at bounding box center [1101, 350] width 309 height 157
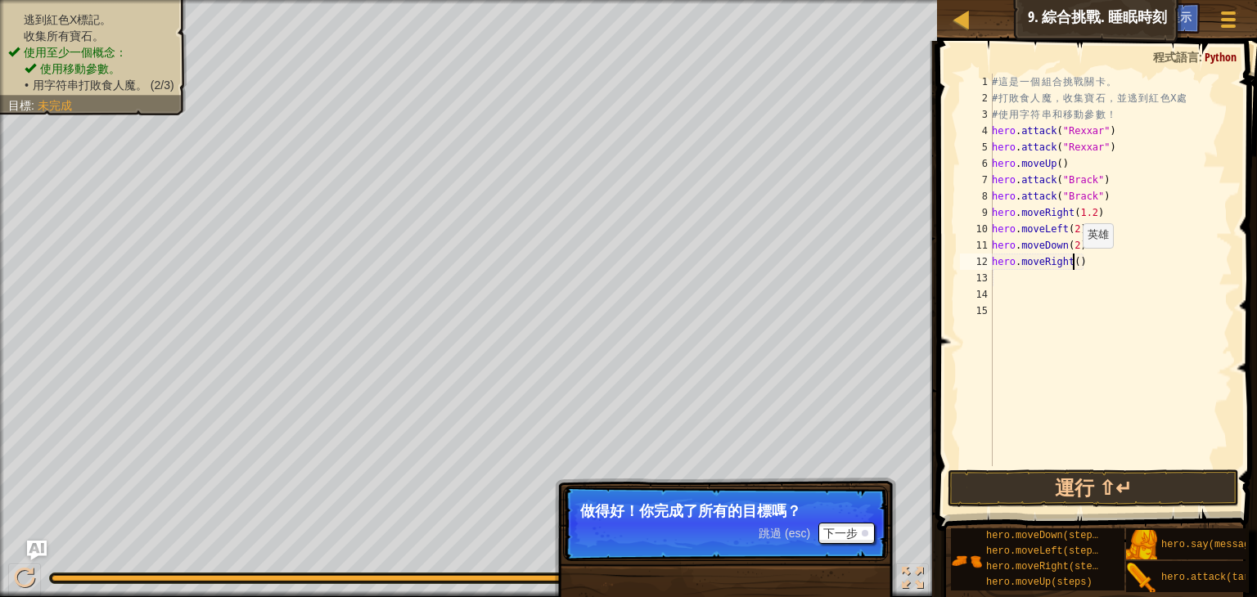
click at [1074, 264] on div "# 這 是 一 個 組 合 挑 戰 關 卡 。 # 打 敗 食 人 魔 ， 收 集 寶 石 ， 並 逃 到 紅 色 X 處 # 使 用 字 符 串 和 移 動…" at bounding box center [1111, 287] width 244 height 426
type textarea "hero.moveRight(2)"
click at [1090, 487] on button "運行 ⇧↵" at bounding box center [1093, 489] width 291 height 38
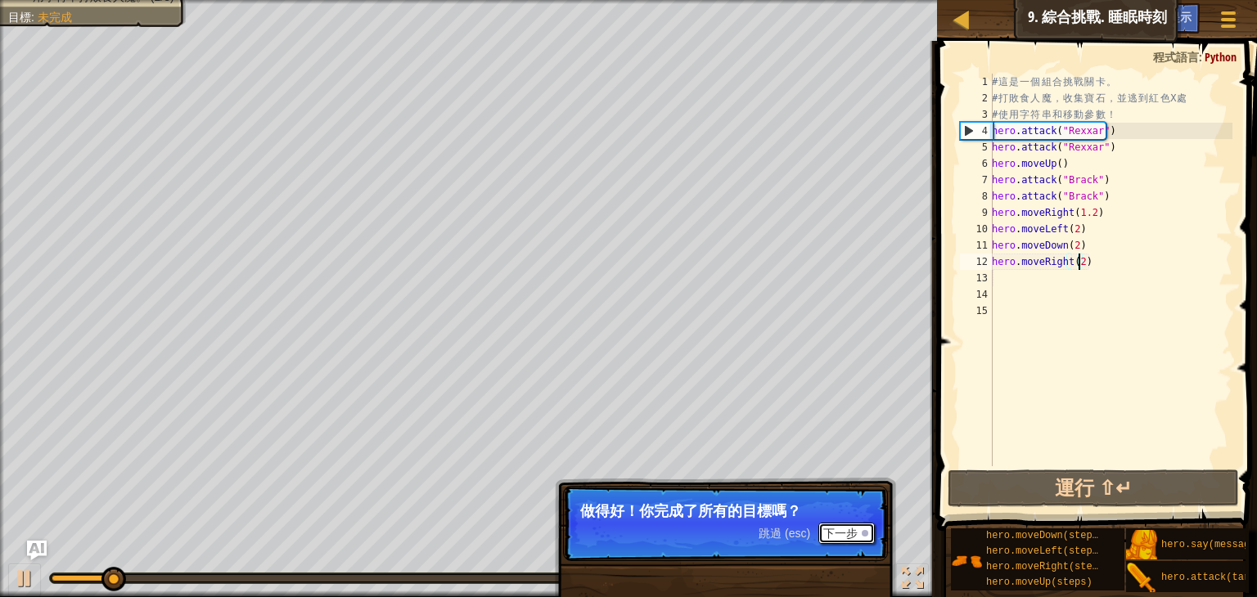
click at [844, 529] on button "下一步" at bounding box center [846, 533] width 56 height 21
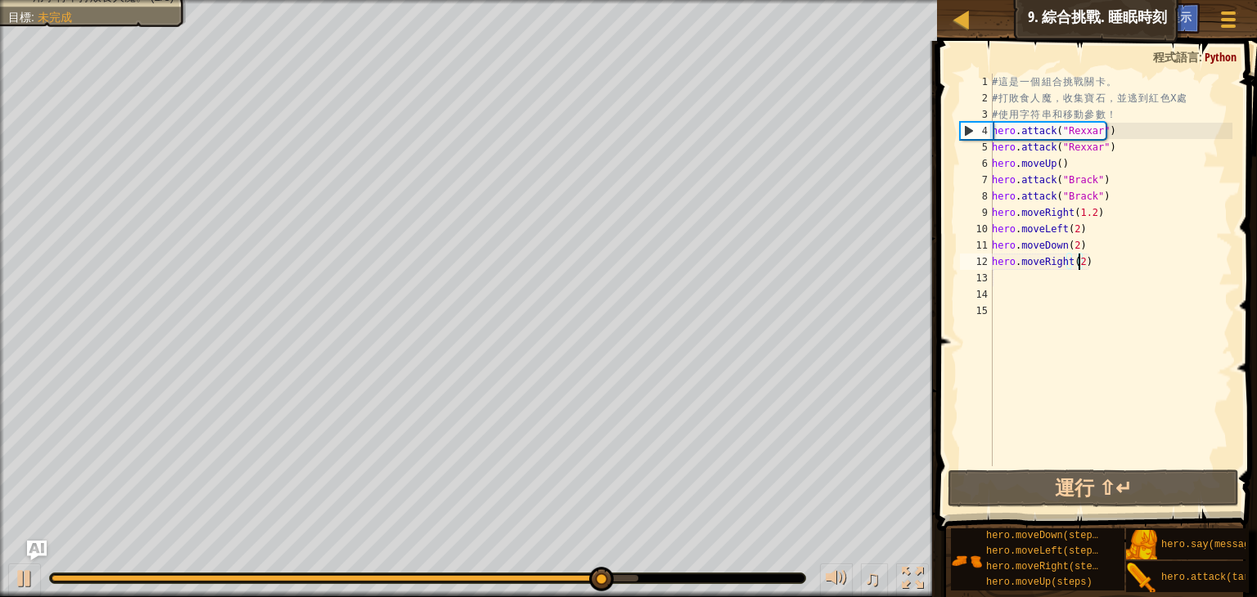
click at [1022, 276] on div "# 這 是 一 個 組 合 挑 戰 關 卡 。 # 打 敗 食 人 魔 ， 收 集 寶 石 ， 並 逃 到 紅 色 X 處 # 使 用 字 符 串 和 移 動…" at bounding box center [1111, 287] width 244 height 426
type textarea "h"
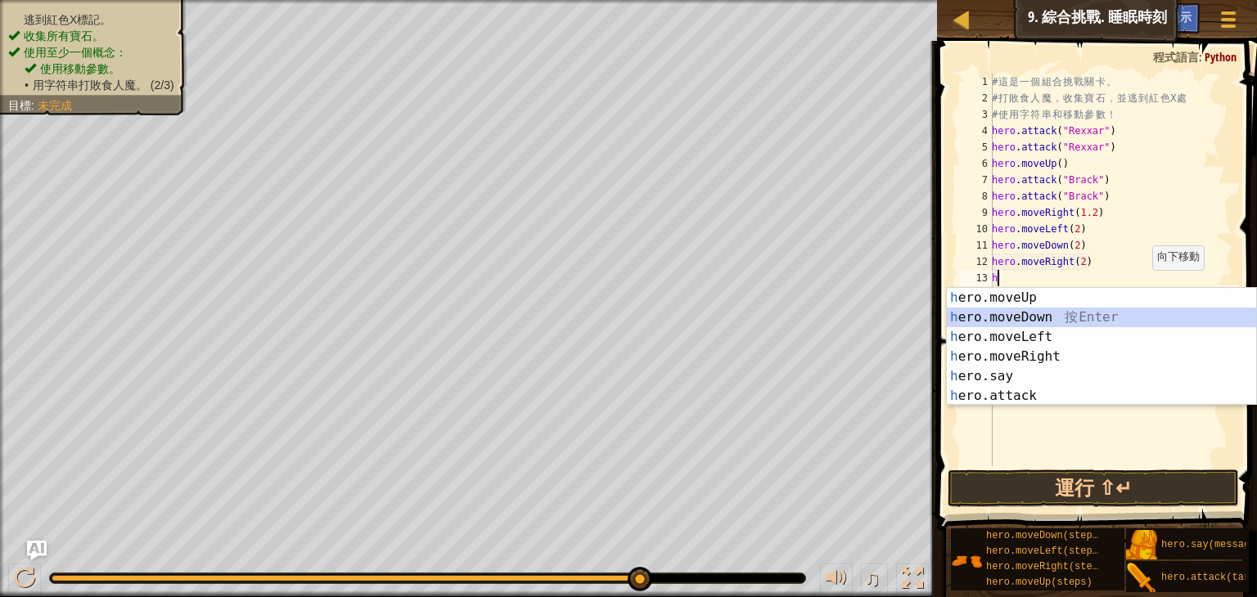
click at [1034, 321] on div "h ero.moveUp 按 Enter h ero.moveDown 按 Enter h ero.moveLeft 按 Enter h ero.moveRi…" at bounding box center [1101, 366] width 309 height 157
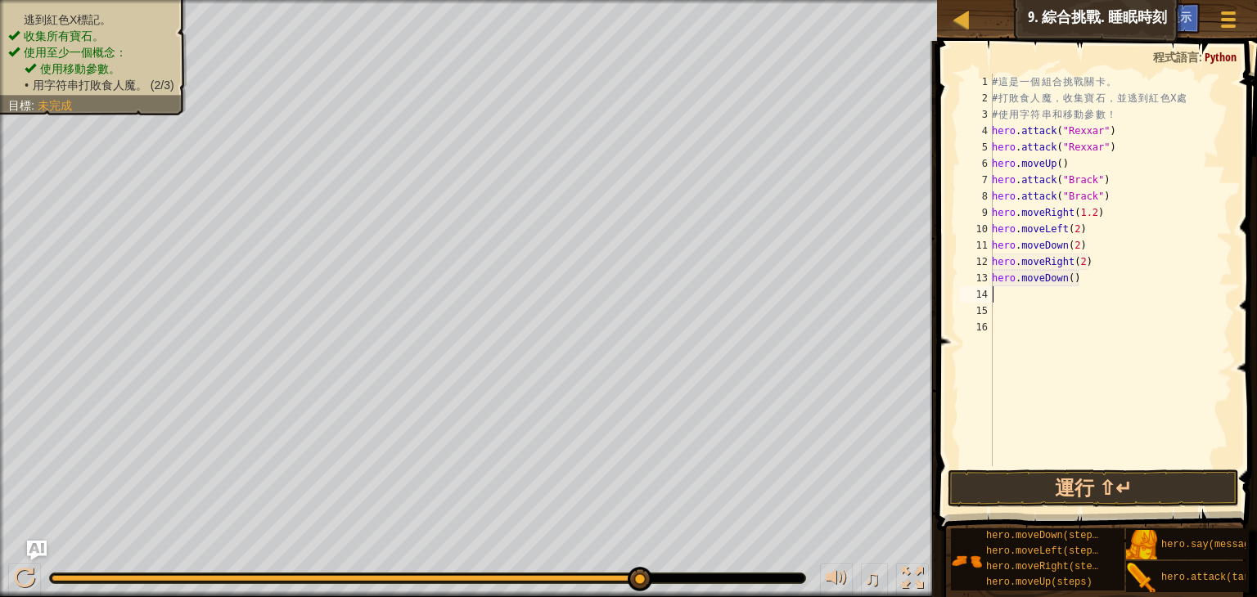
click at [1047, 302] on div "# 這 是 一 個 組 合 挑 戰 關 卡 。 # 打 敗 食 人 魔 ， 收 集 寶 石 ， 並 逃 到 紅 色 X 處 # 使 用 字 符 串 和 移 動…" at bounding box center [1111, 287] width 244 height 426
type textarea "g"
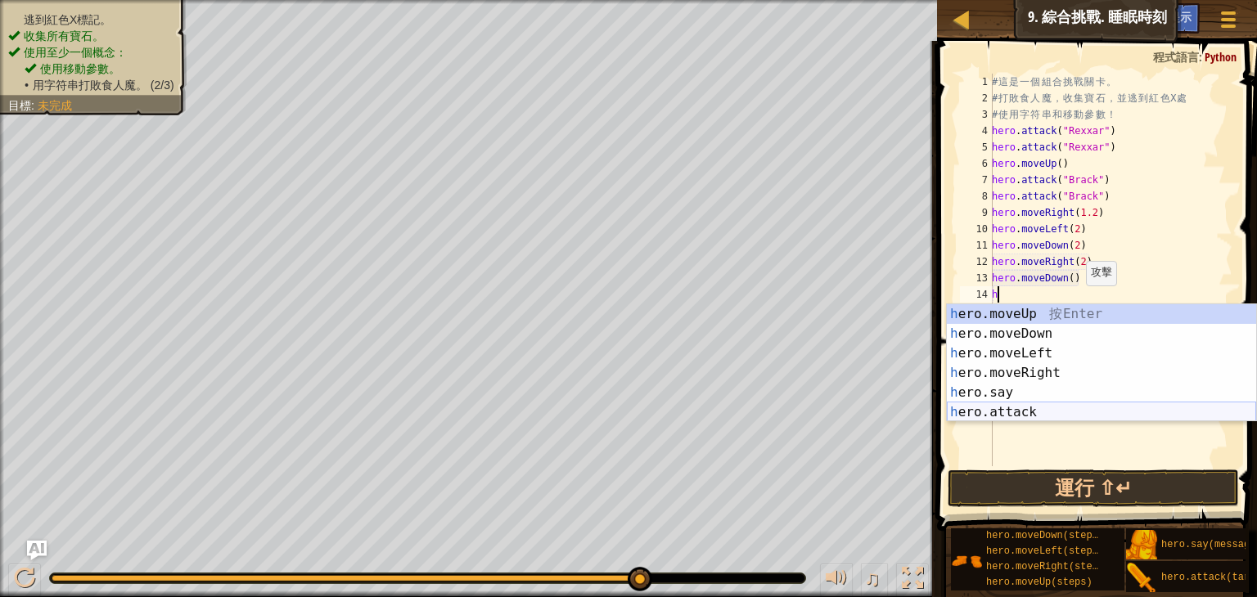
click at [1031, 403] on div "h ero.moveUp 按 Enter h ero.moveDown 按 Enter h ero.moveLeft 按 Enter h ero.moveRi…" at bounding box center [1101, 382] width 309 height 157
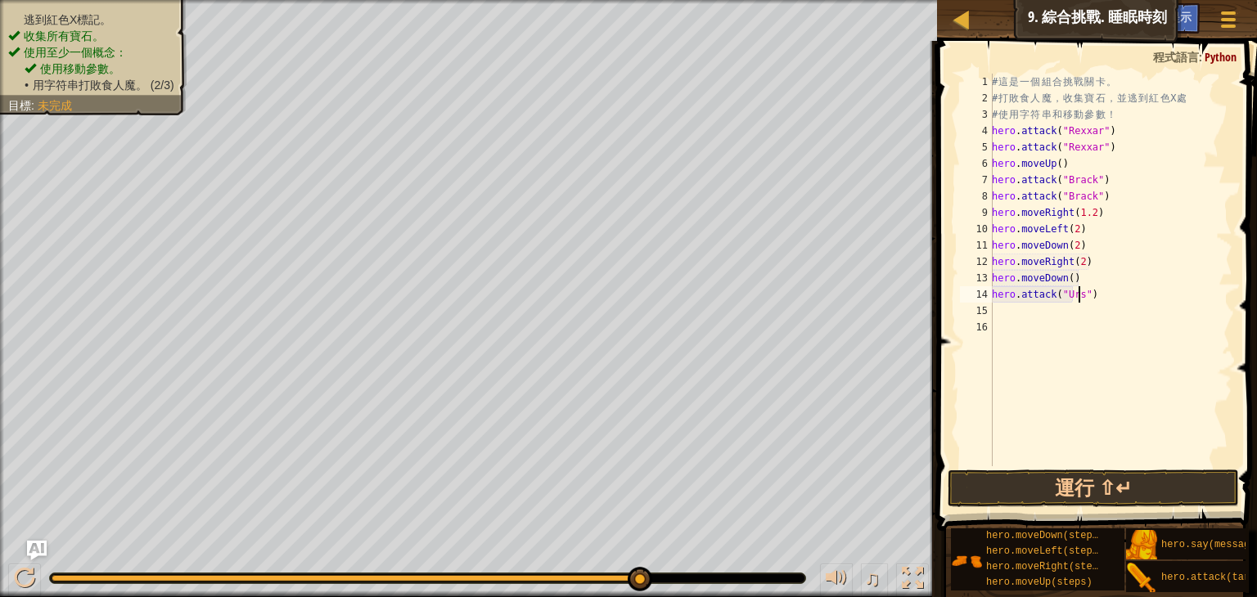
scroll to position [7, 7]
type textarea "hero.attack("Ursa")"
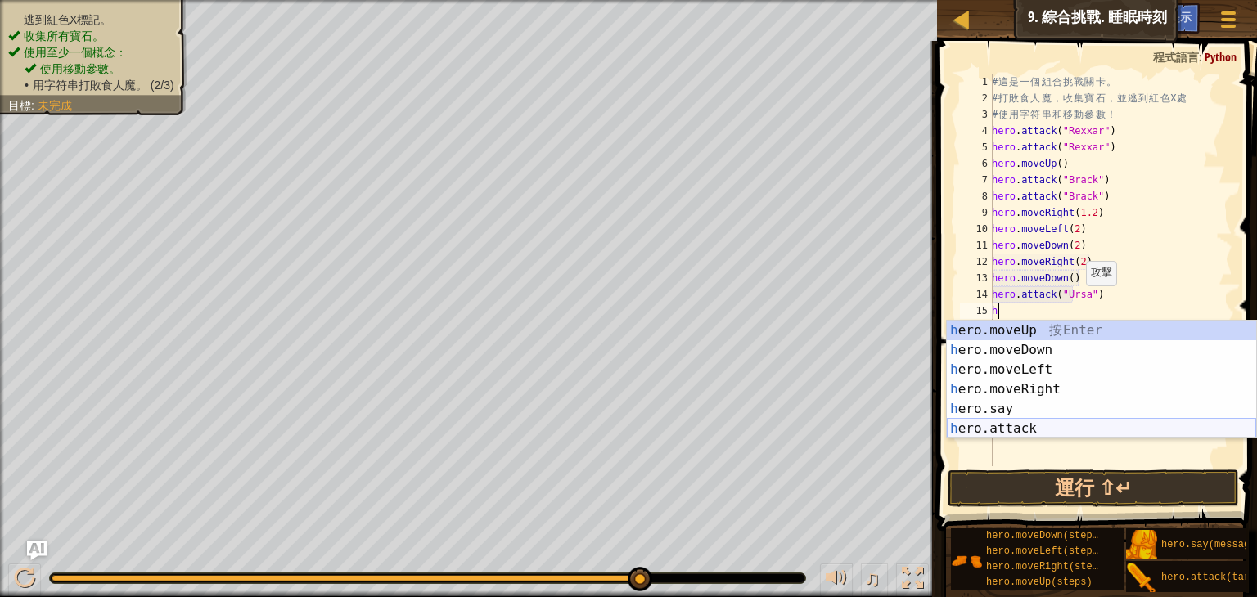
click at [1034, 421] on div "h ero.moveUp 按 Enter h ero.moveDown 按 Enter h ero.moveLeft 按 Enter h ero.moveRi…" at bounding box center [1101, 399] width 309 height 157
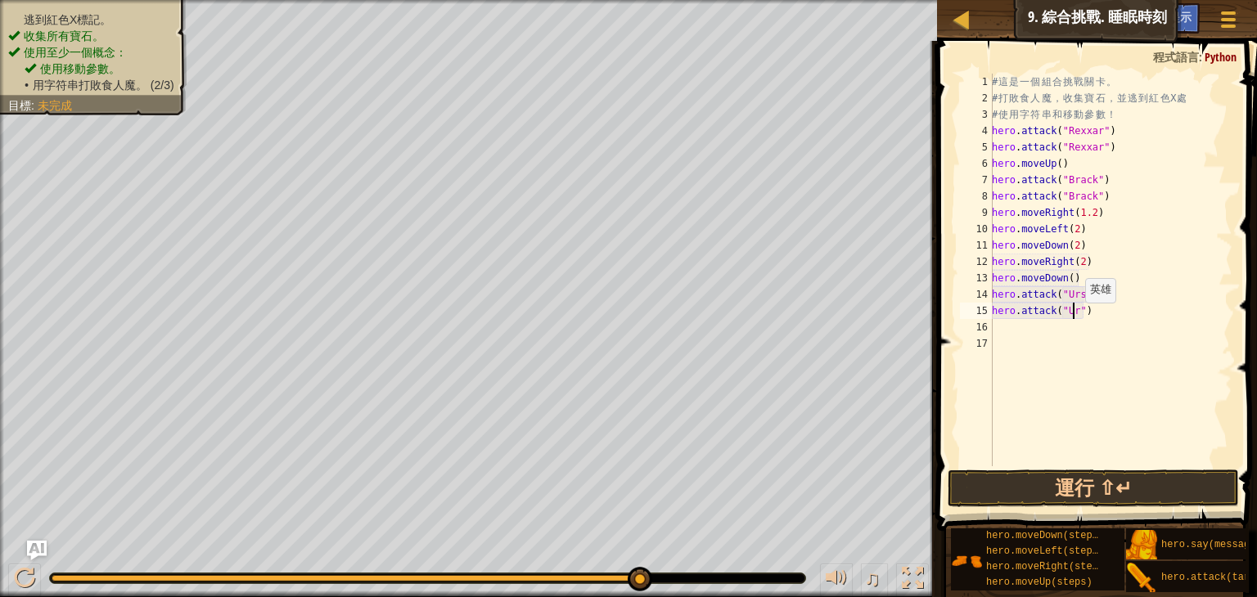
scroll to position [7, 7]
type textarea "hero.attack("Ursa")"
click at [1038, 478] on button "運行 ⇧↵" at bounding box center [1093, 489] width 291 height 38
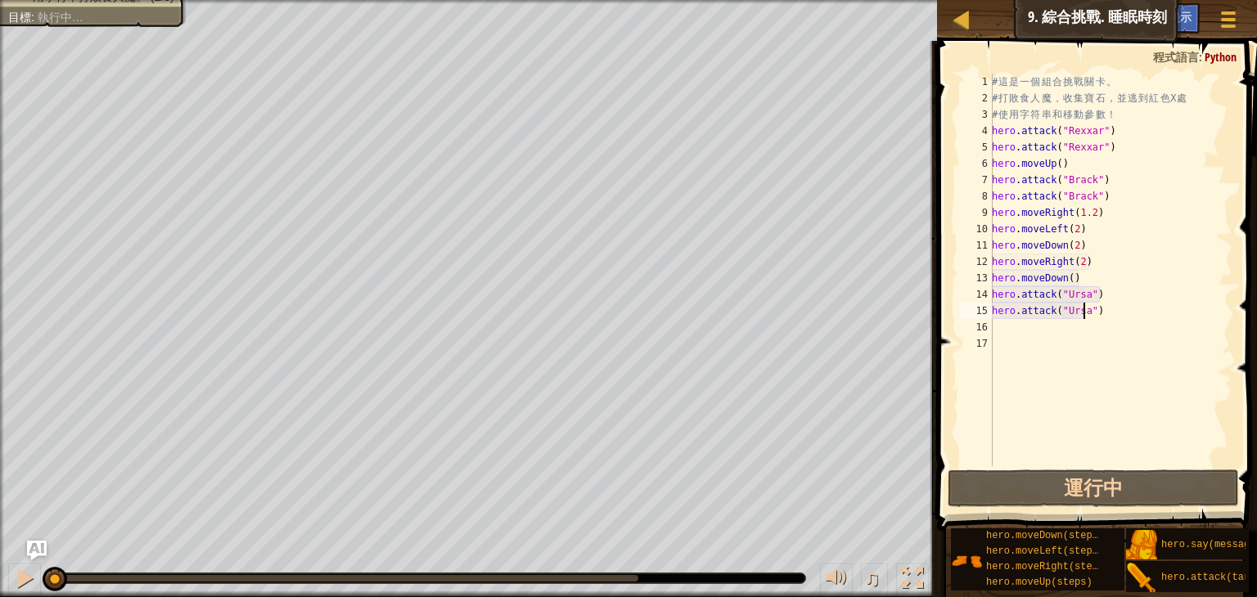
click at [1043, 335] on div "# 這 是 一 個 組 合 挑 戰 關 卡 。 # 打 敗 食 人 魔 ， 收 集 寶 石 ， 並 逃 到 紅 色 X 處 # 使 用 字 符 串 和 移 動…" at bounding box center [1111, 287] width 244 height 426
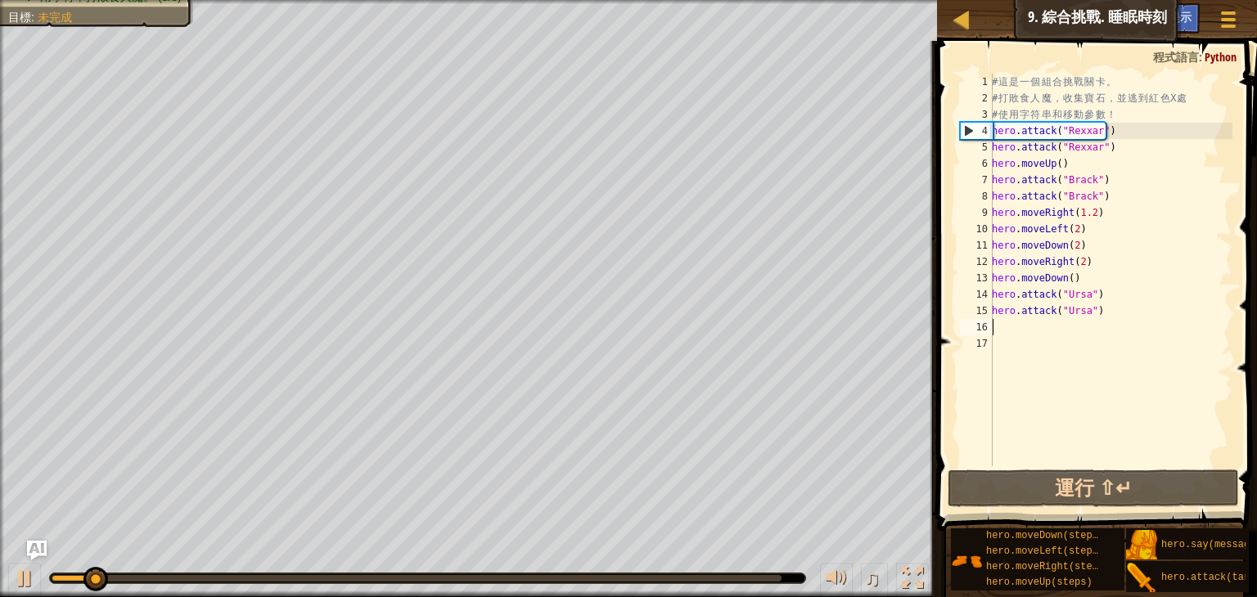
type textarea "h"
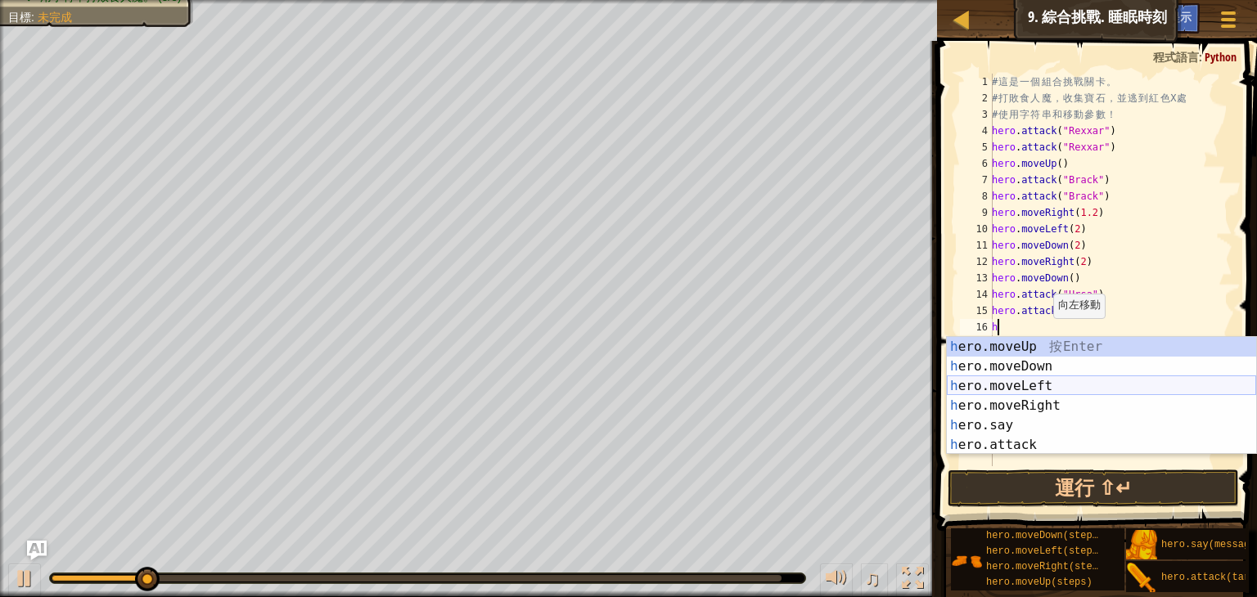
click at [1050, 382] on div "h ero.moveUp 按 Enter h ero.moveDown 按 Enter h ero.moveLeft 按 Enter h ero.moveRi…" at bounding box center [1101, 415] width 309 height 157
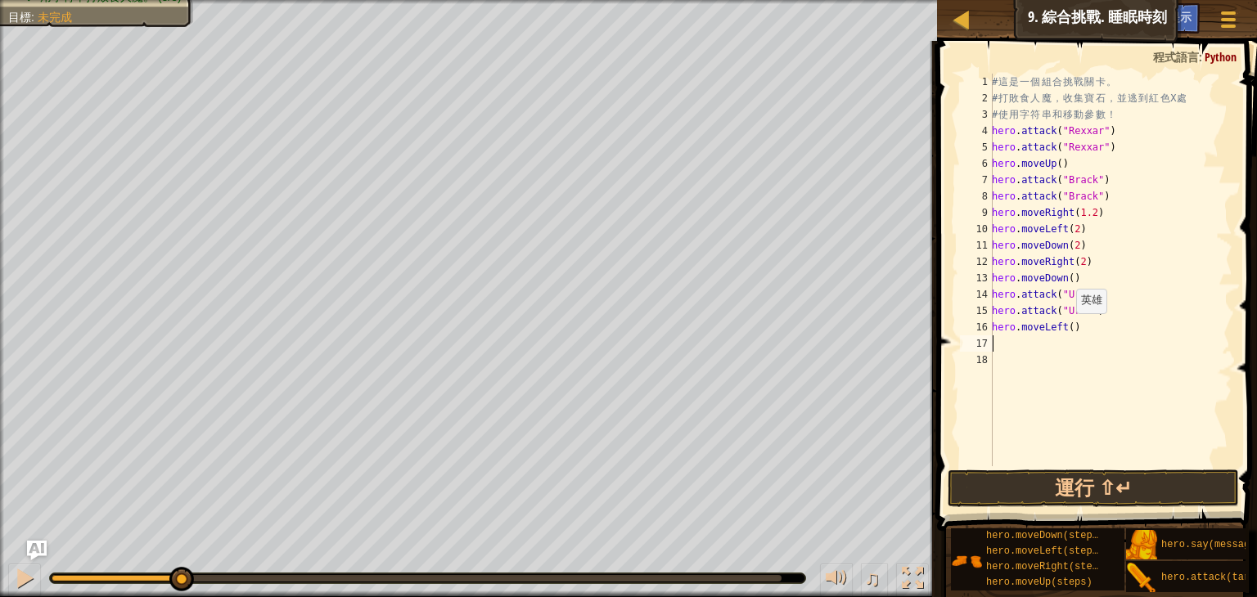
click at [1067, 330] on div "# 這 是 一 個 組 合 挑 戰 關 卡 。 # 打 敗 食 人 魔 ， 收 集 寶 石 ， 並 逃 到 紅 色 X 處 # 使 用 字 符 串 和 移 動…" at bounding box center [1111, 287] width 244 height 426
type textarea "hero.moveLeft(2)"
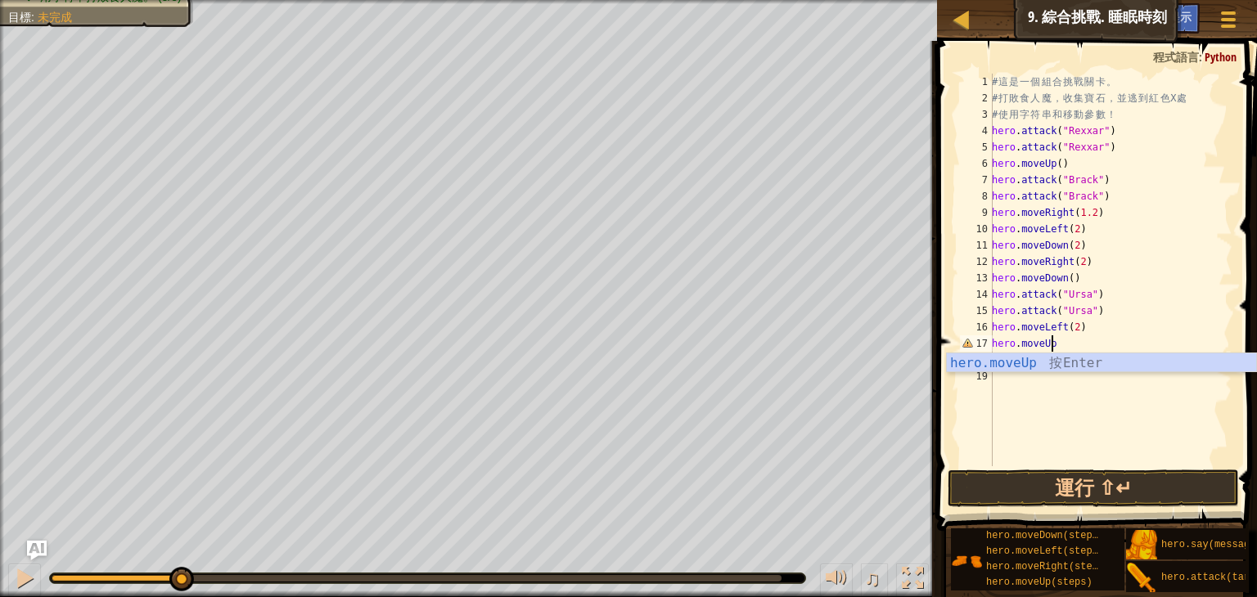
scroll to position [7, 4]
type textarea "hero.moveUp()"
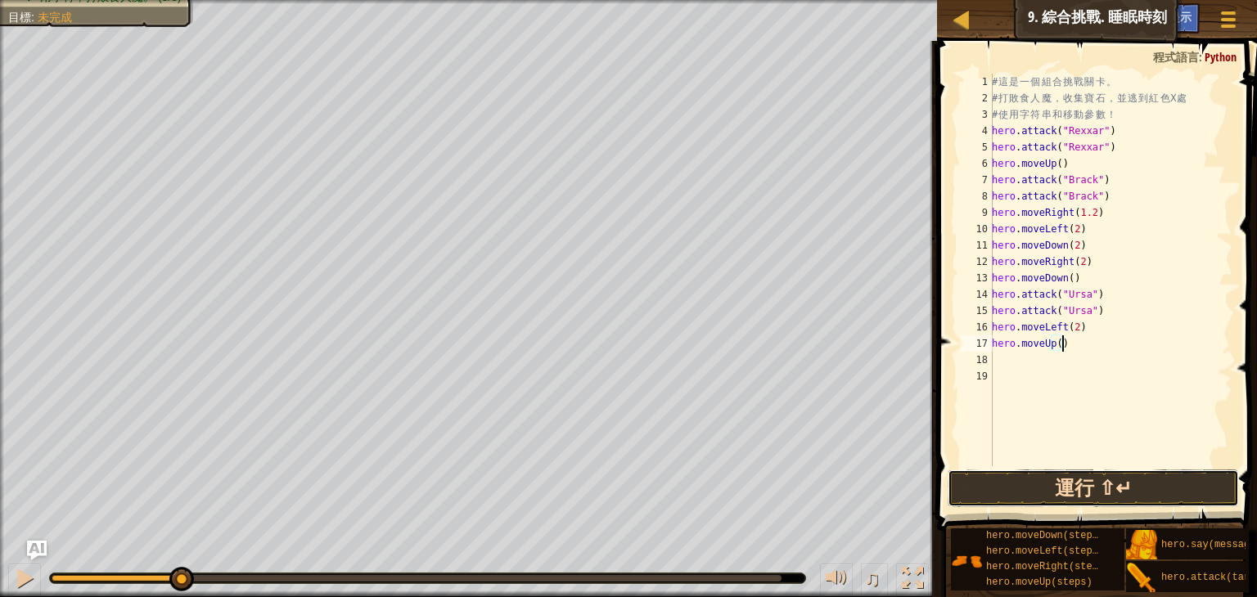
click at [998, 481] on button "運行 ⇧↵" at bounding box center [1093, 489] width 291 height 38
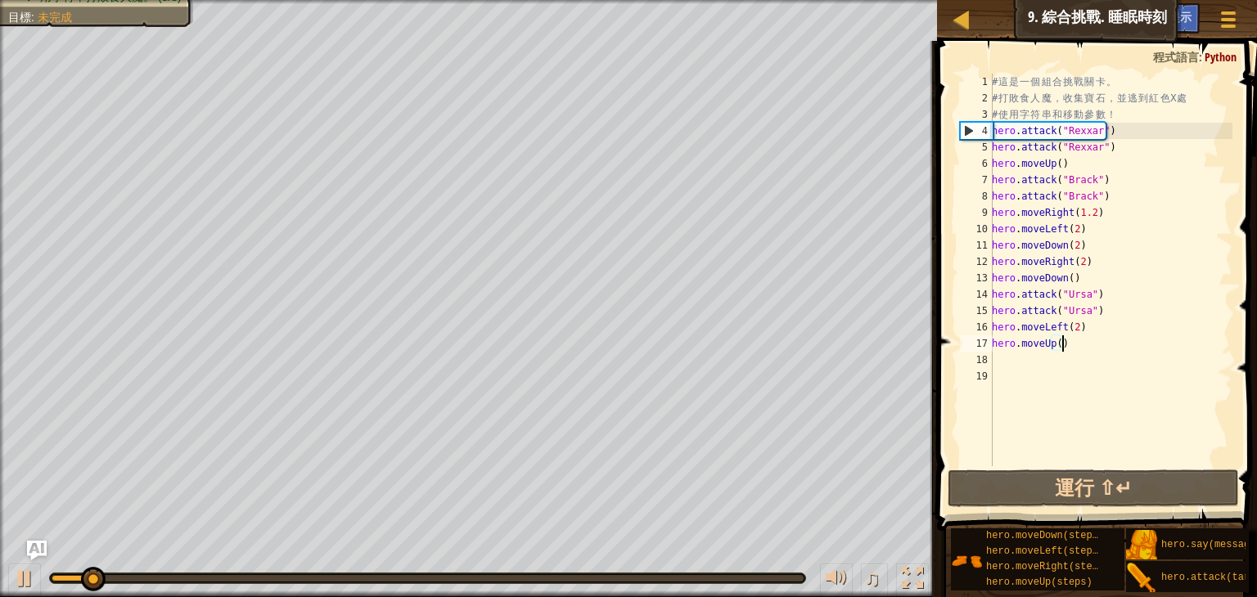
click at [1045, 363] on div "# 這 是 一 個 組 合 挑 戰 關 卡 。 # 打 敗 食 人 魔 ， 收 集 寶 石 ， 並 逃 到 紅 色 X 處 # 使 用 字 符 串 和 移 動…" at bounding box center [1111, 287] width 244 height 426
click at [1082, 325] on div "# 這 是 一 個 組 合 挑 戰 關 卡 。 # 打 敗 食 人 魔 ， 收 集 寶 石 ， 並 逃 到 紅 色 X 處 # 使 用 字 符 串 和 移 動…" at bounding box center [1111, 287] width 244 height 426
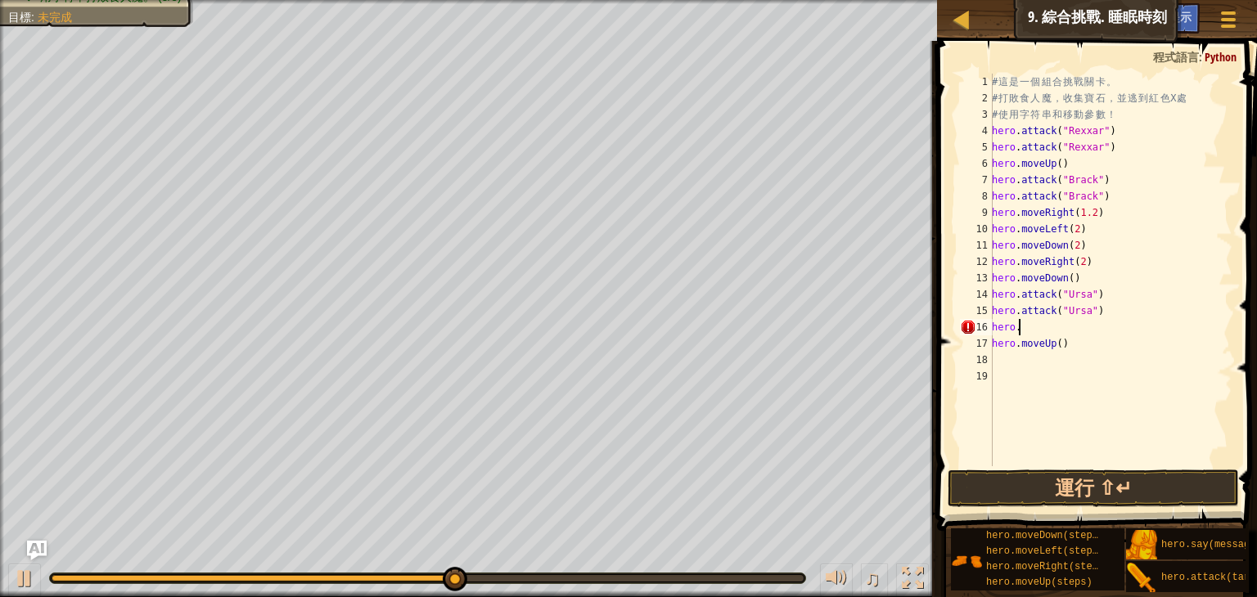
click at [1126, 282] on div "# 這 是 一 個 組 合 挑 戰 關 卡 。 # 打 敗 食 人 魔 ， 收 集 寶 石 ， 並 逃 到 紅 色 X 處 # 使 用 字 符 串 和 移 動…" at bounding box center [1111, 287] width 244 height 426
click at [1070, 351] on div "# 這 是 一 個 組 合 挑 戰 關 卡 。 # 打 敗 食 人 魔 ， 收 集 寶 石 ， 並 逃 到 紅 色 X 處 # 使 用 字 符 串 和 移 動…" at bounding box center [1111, 287] width 244 height 426
click at [1069, 333] on div "# 這 是 一 個 組 合 挑 戰 關 卡 。 # 打 敗 食 人 魔 ， 收 集 寶 石 ， 並 逃 到 紅 色 X 處 # 使 用 字 符 串 和 移 動…" at bounding box center [1111, 287] width 244 height 426
type textarea "hero.m"
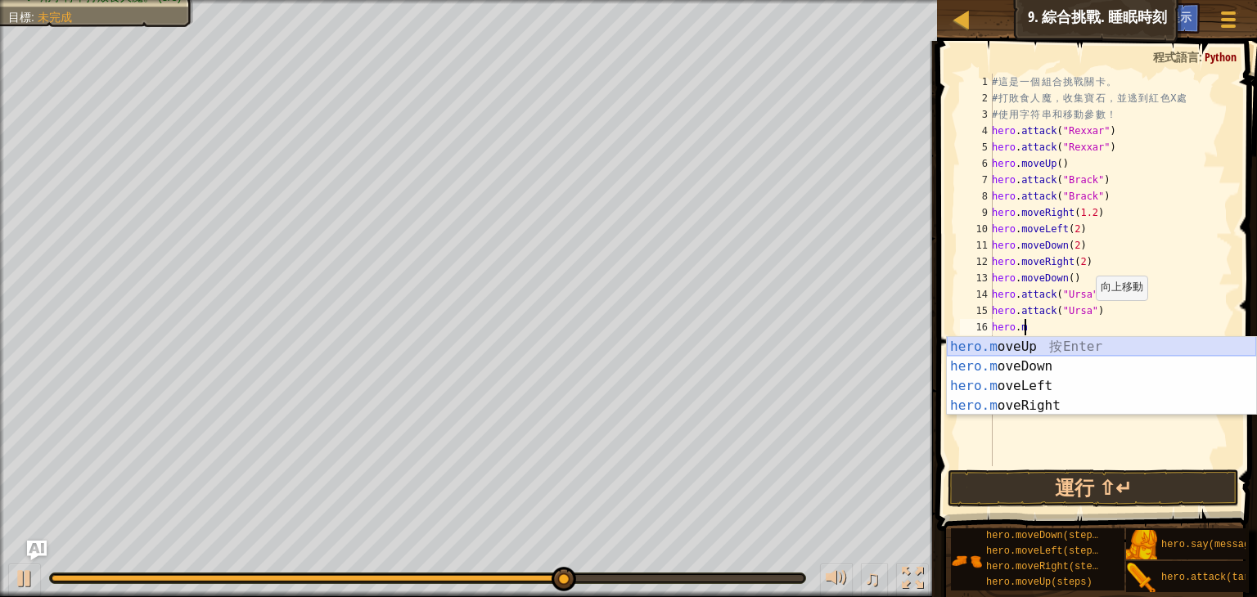
click at [1051, 349] on div "hero.m oveUp 按 Enter hero.m oveDown 按 Enter hero.m oveLeft 按 Enter hero.m oveRi…" at bounding box center [1101, 396] width 309 height 118
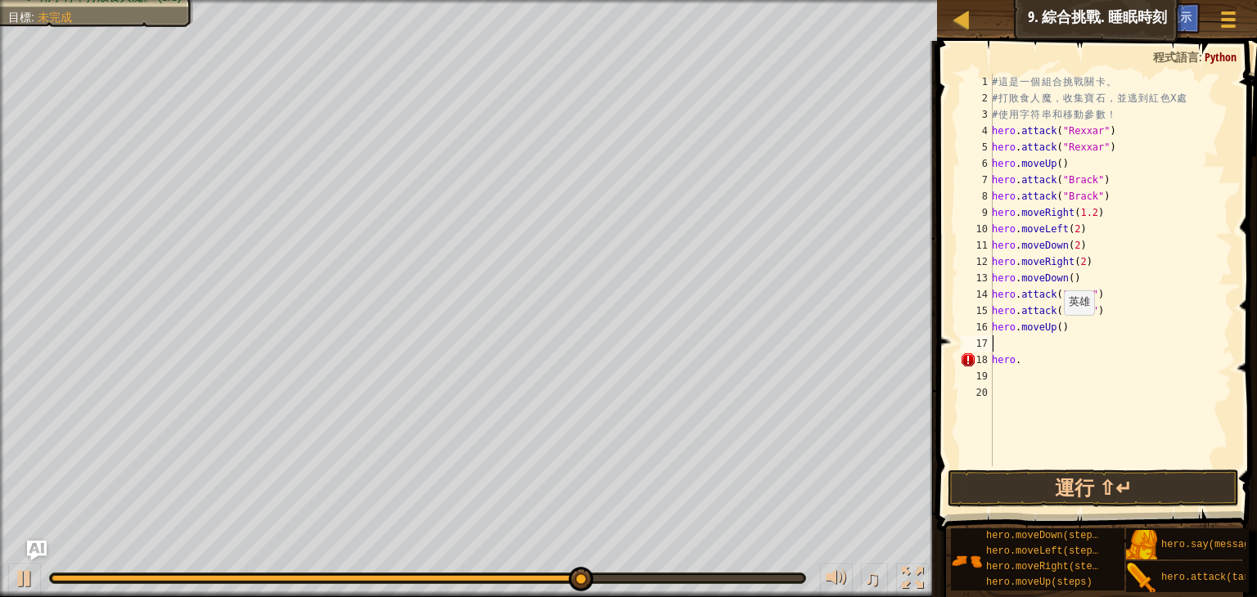
click at [1054, 331] on div "# 這 是 一 個 組 合 挑 戰 關 卡 。 # 打 敗 食 人 魔 ， 收 集 寶 石 ， 並 逃 到 紅 色 X 處 # 使 用 字 符 串 和 移 動…" at bounding box center [1111, 287] width 244 height 426
click at [1057, 331] on div "# 這 是 一 個 組 合 挑 戰 關 卡 。 # 打 敗 食 人 魔 ， 收 集 寶 石 ， 並 逃 到 紅 色 X 處 # 使 用 字 符 串 和 移 動…" at bounding box center [1111, 287] width 244 height 426
drag, startPoint x: 1066, startPoint y: 495, endPoint x: 1069, endPoint y: 482, distance: 13.5
click at [1065, 495] on button "運行 ⇧↵" at bounding box center [1093, 489] width 291 height 38
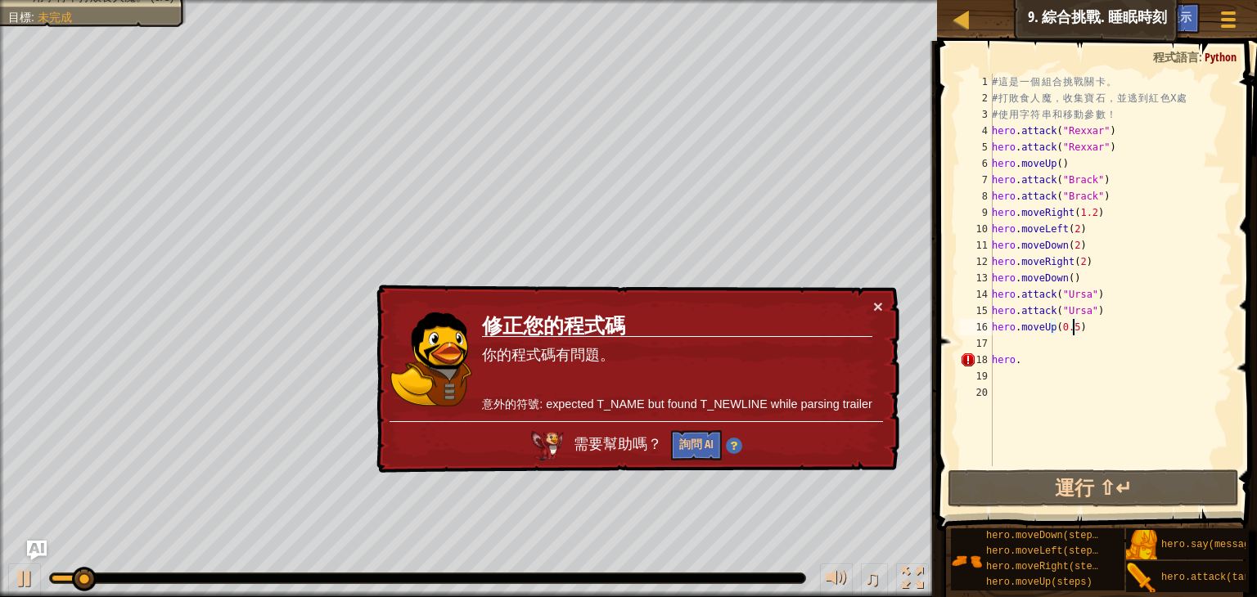
click at [871, 308] on td "修正您的程式碼 你的程式碼有問題。 意外的符號: expected T_NAME but found T_NEWLINE while parsing trai…" at bounding box center [677, 360] width 392 height 124
click at [1034, 358] on div "# 這 是 一 個 組 合 挑 戰 關 卡 。 # 打 敗 食 人 魔 ， 收 集 寶 石 ， 並 逃 到 紅 色 X 處 # 使 用 字 符 串 和 移 動…" at bounding box center [1111, 287] width 244 height 426
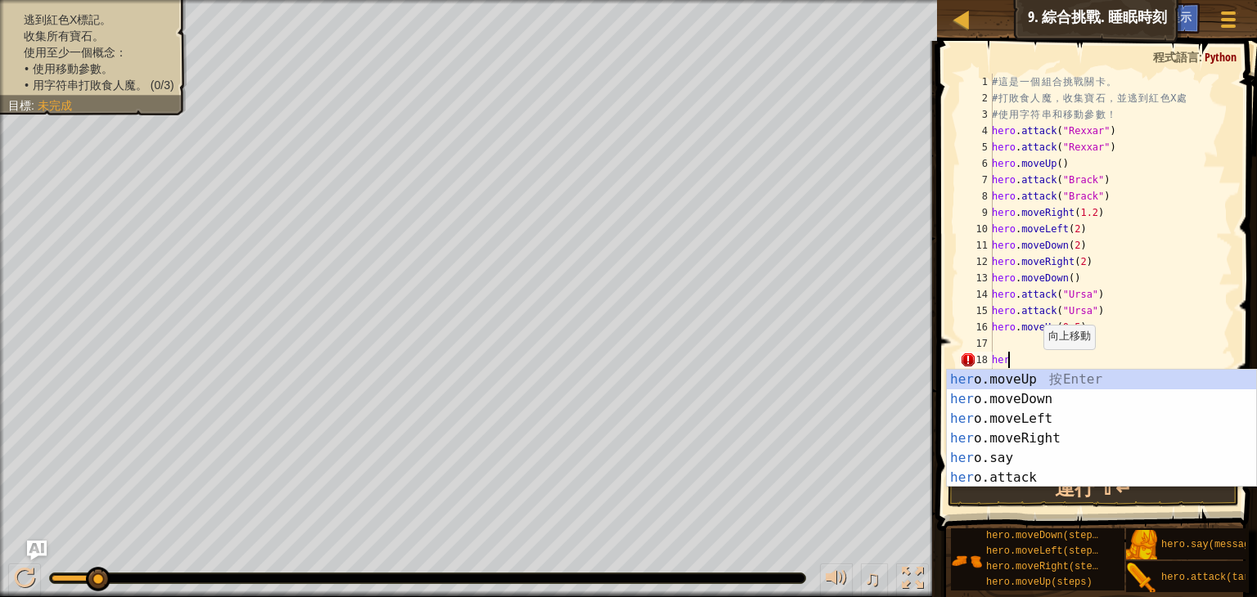
scroll to position [7, 0]
type textarea "h"
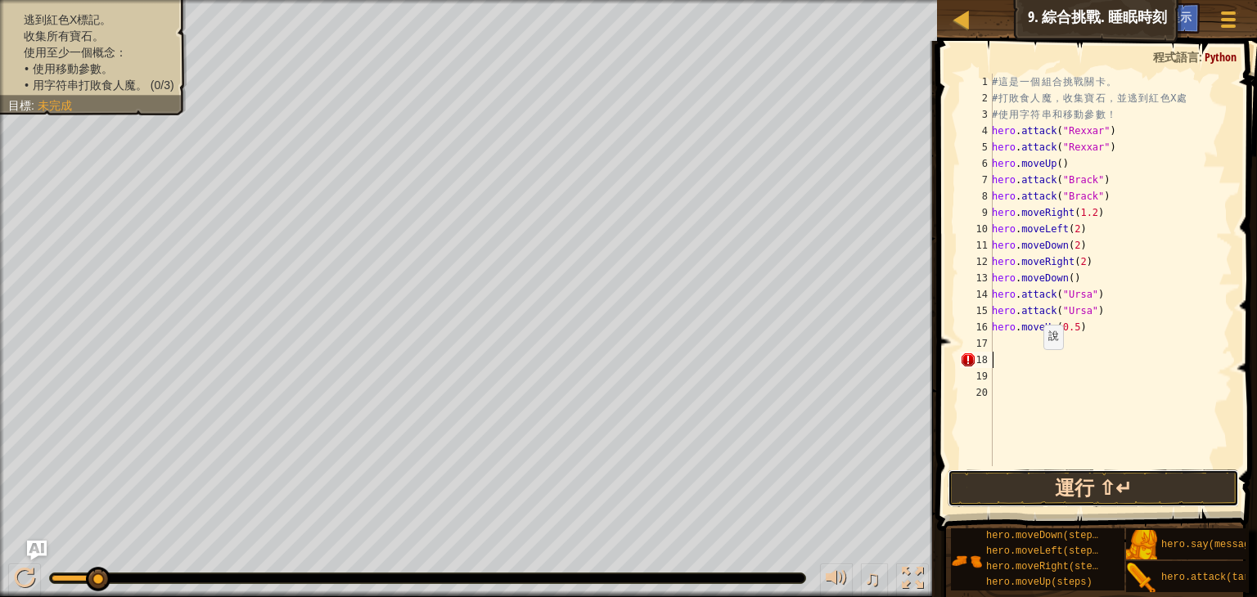
click at [1069, 501] on button "運行 ⇧↵" at bounding box center [1093, 489] width 291 height 38
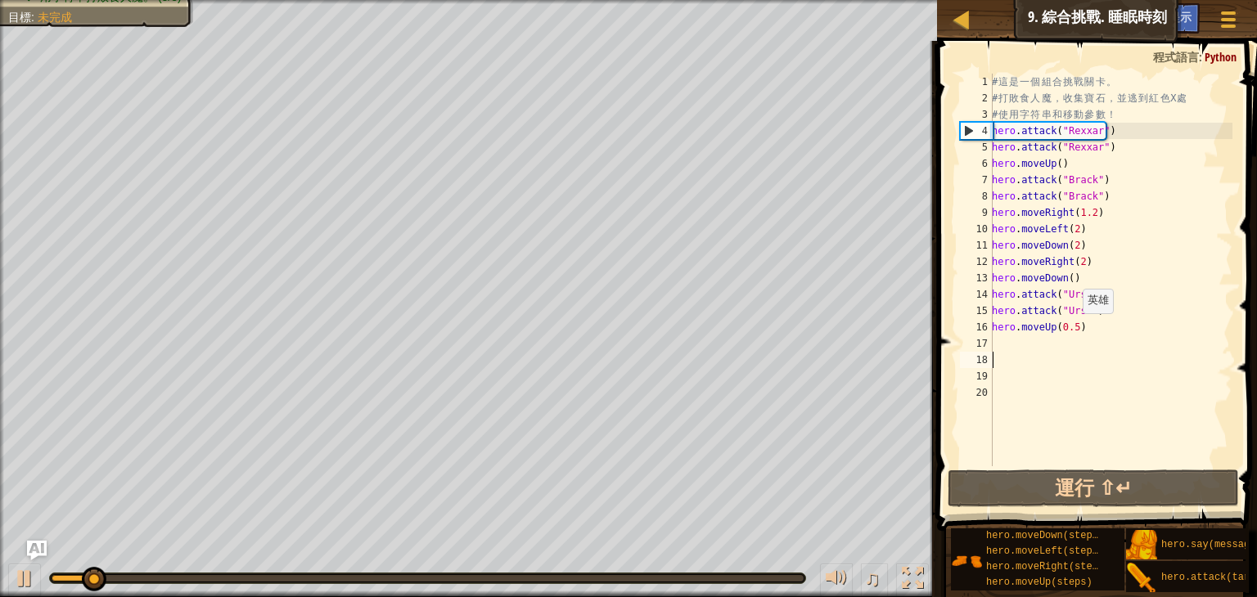
click at [1074, 330] on div "# 這 是 一 個 組 合 挑 戰 關 卡 。 # 打 敗 食 人 魔 ， 收 集 寶 石 ， 並 逃 到 紅 色 X 處 # 使 用 字 符 串 和 移 動…" at bounding box center [1111, 287] width 244 height 426
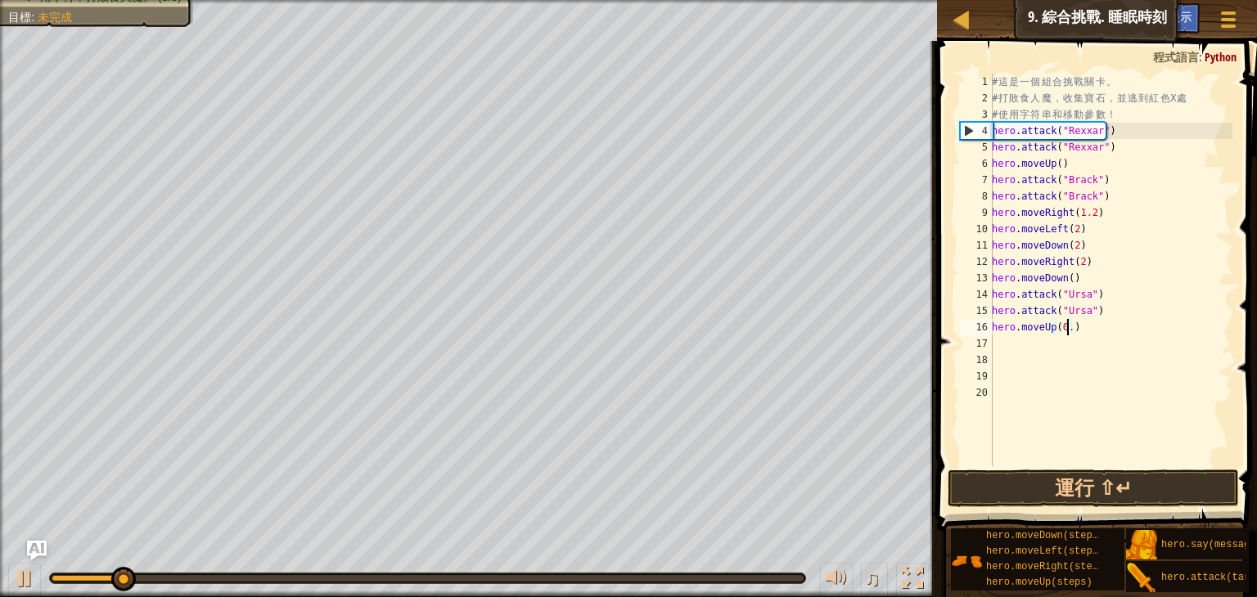
scroll to position [7, 6]
type textarea "hero.moveUp(0.2)"
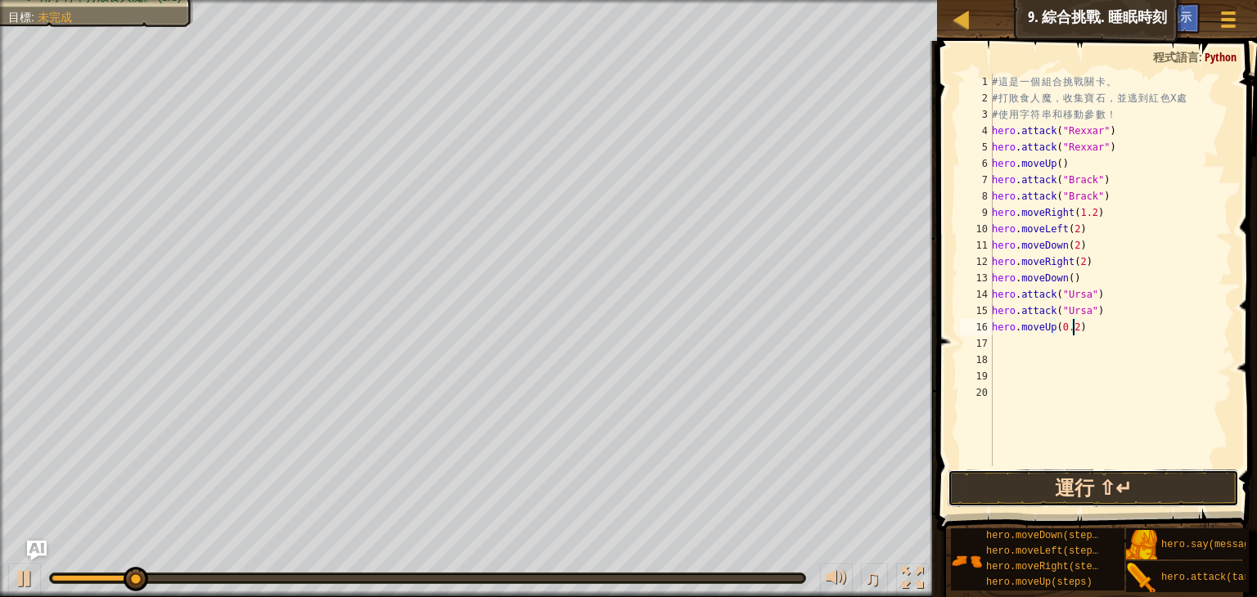
click at [1084, 486] on button "運行 ⇧↵" at bounding box center [1093, 489] width 291 height 38
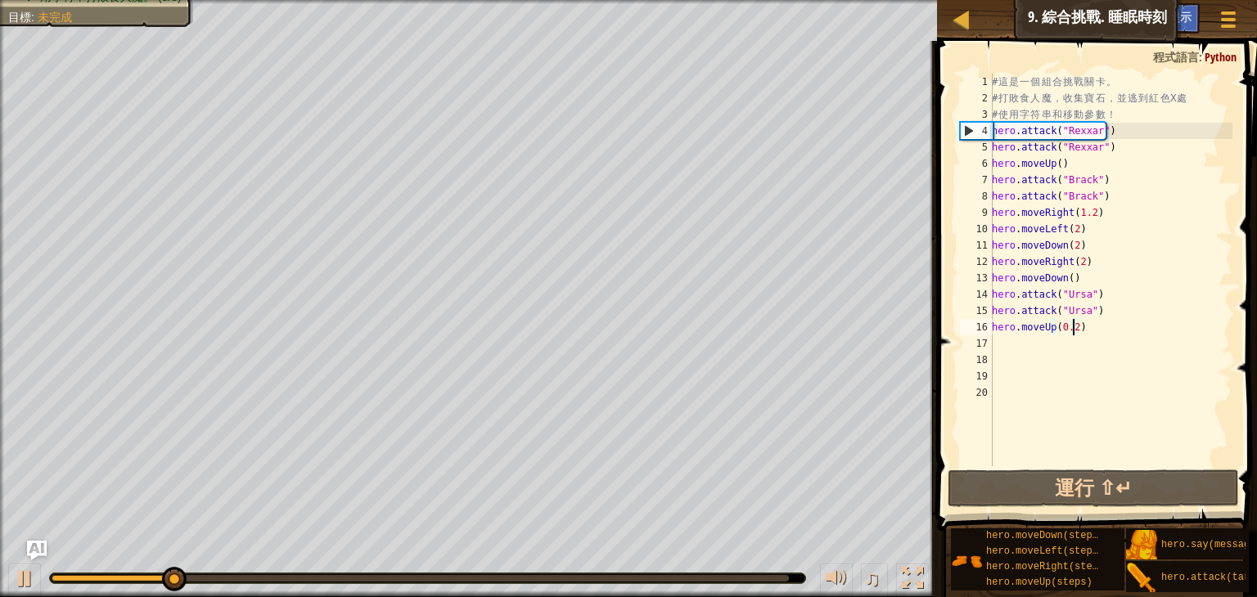
click at [1012, 348] on div "# 這 是 一 個 組 合 挑 戰 關 卡 。 # 打 敗 食 人 魔 ， 收 集 寶 石 ， 並 逃 到 紅 色 X 處 # 使 用 字 符 串 和 移 動…" at bounding box center [1111, 287] width 244 height 426
type textarea "h"
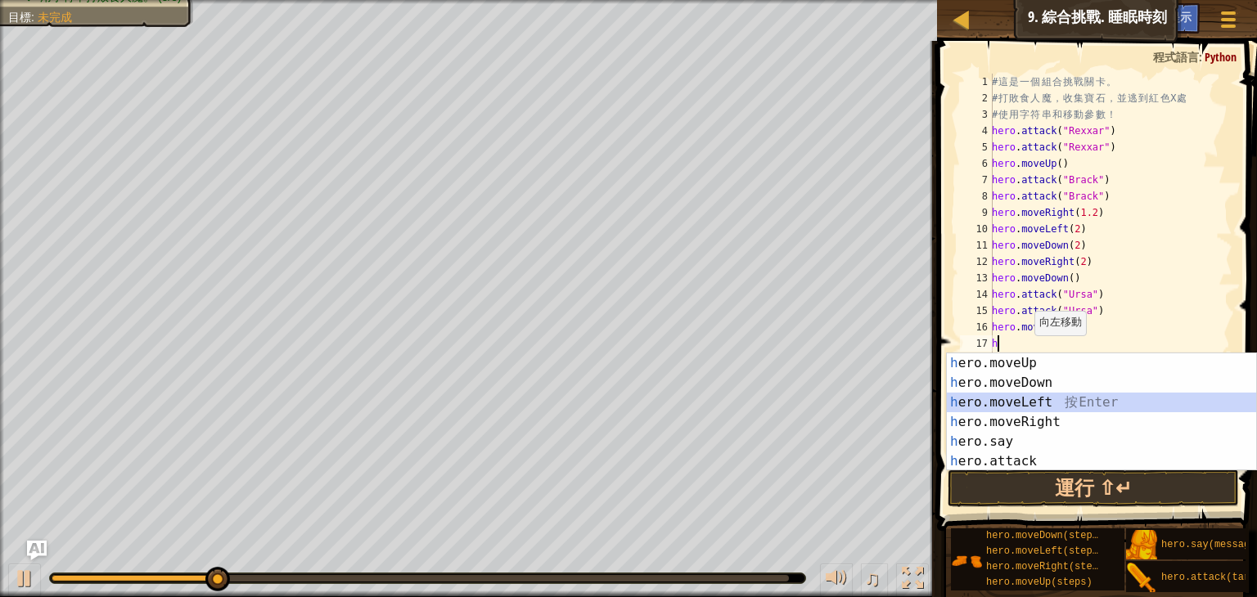
click at [1051, 400] on div "h ero.moveUp 按 Enter h ero.moveDown 按 Enter h ero.moveLeft 按 Enter h ero.moveRi…" at bounding box center [1101, 432] width 309 height 157
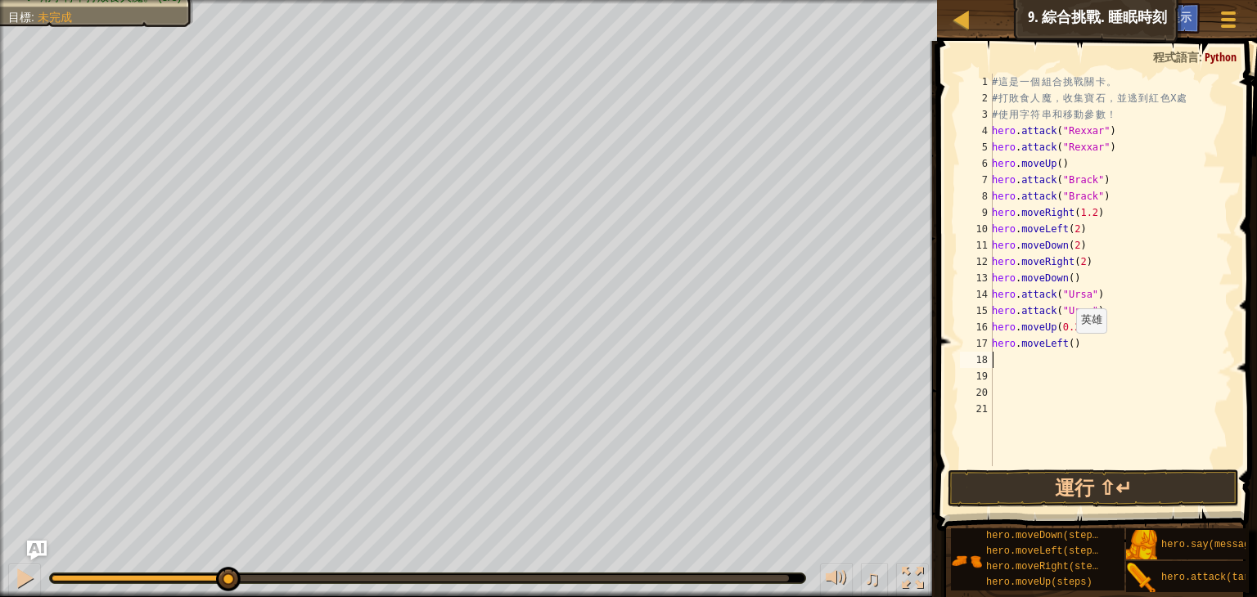
click at [1067, 348] on div "# 這 是 一 個 組 合 挑 戰 關 卡 。 # 打 敗 食 人 魔 ， 收 集 寶 石 ， 並 逃 到 紅 色 X 處 # 使 用 字 符 串 和 移 動…" at bounding box center [1111, 287] width 244 height 426
type textarea "hero.moveLeft(2)"
click at [1038, 358] on div "# 這 是 一 個 組 合 挑 戰 關 卡 。 # 打 敗 食 人 魔 ， 收 集 寶 石 ， 並 逃 到 紅 色 X 處 # 使 用 字 符 串 和 移 動…" at bounding box center [1111, 287] width 244 height 426
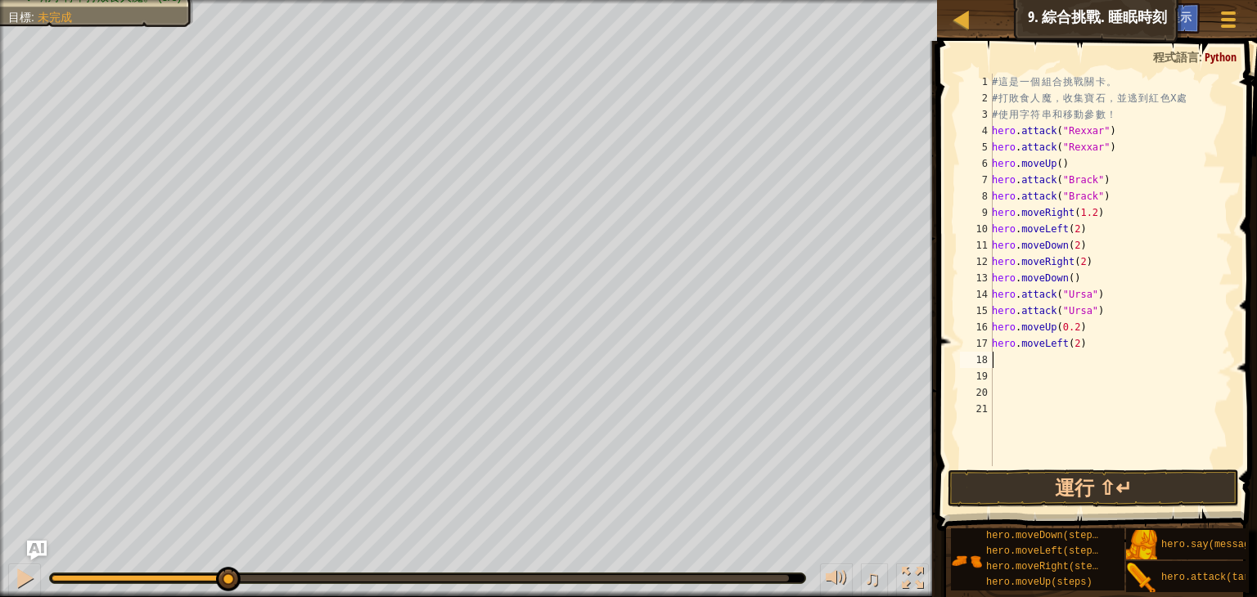
type textarea "h"
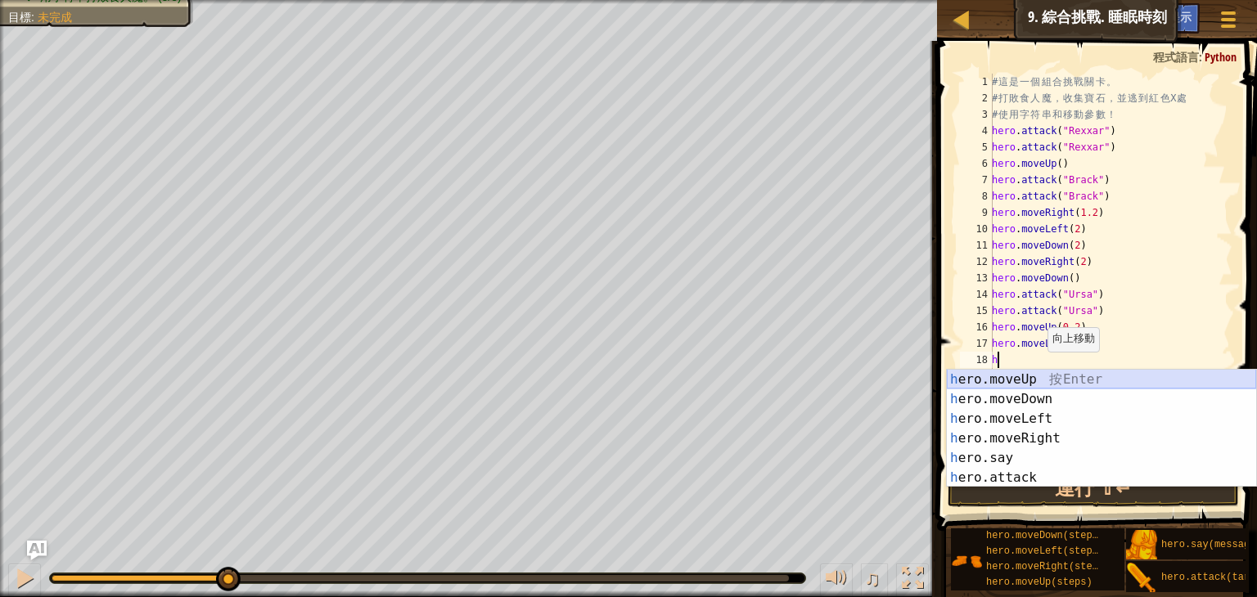
click at [1038, 381] on div "h ero.moveUp 按 Enter h ero.moveDown 按 Enter h ero.moveLeft 按 Enter h ero.moveRi…" at bounding box center [1101, 448] width 309 height 157
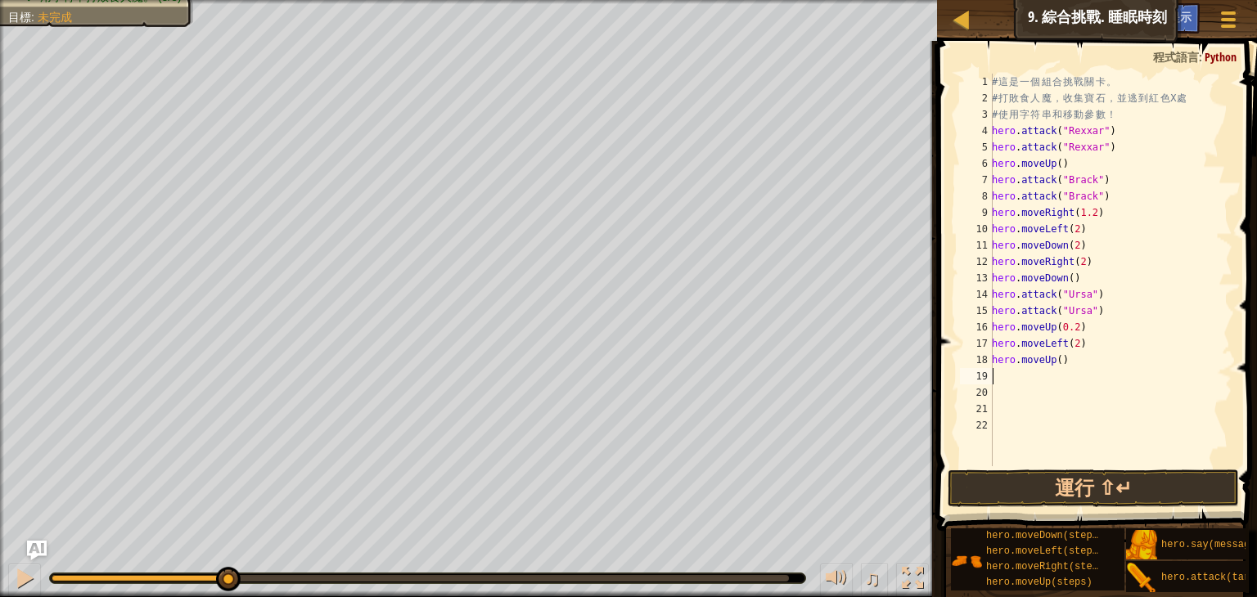
type textarea "h"
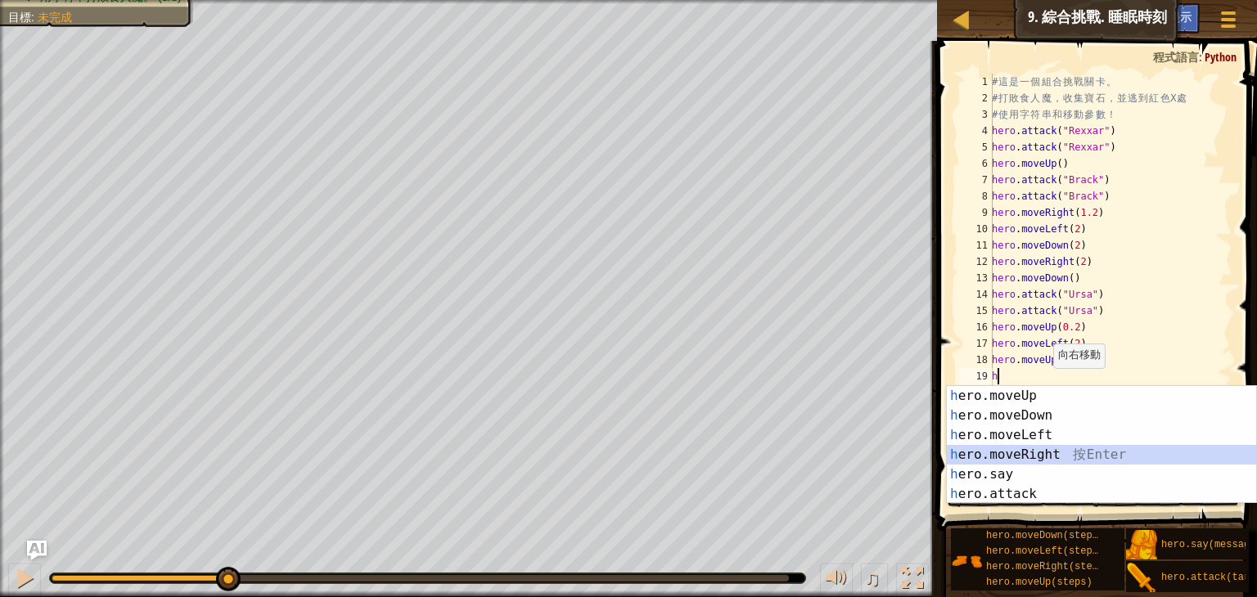
click at [1041, 451] on div "h ero.moveUp 按 Enter h ero.moveDown 按 Enter h ero.moveLeft 按 Enter h ero.moveRi…" at bounding box center [1101, 464] width 309 height 157
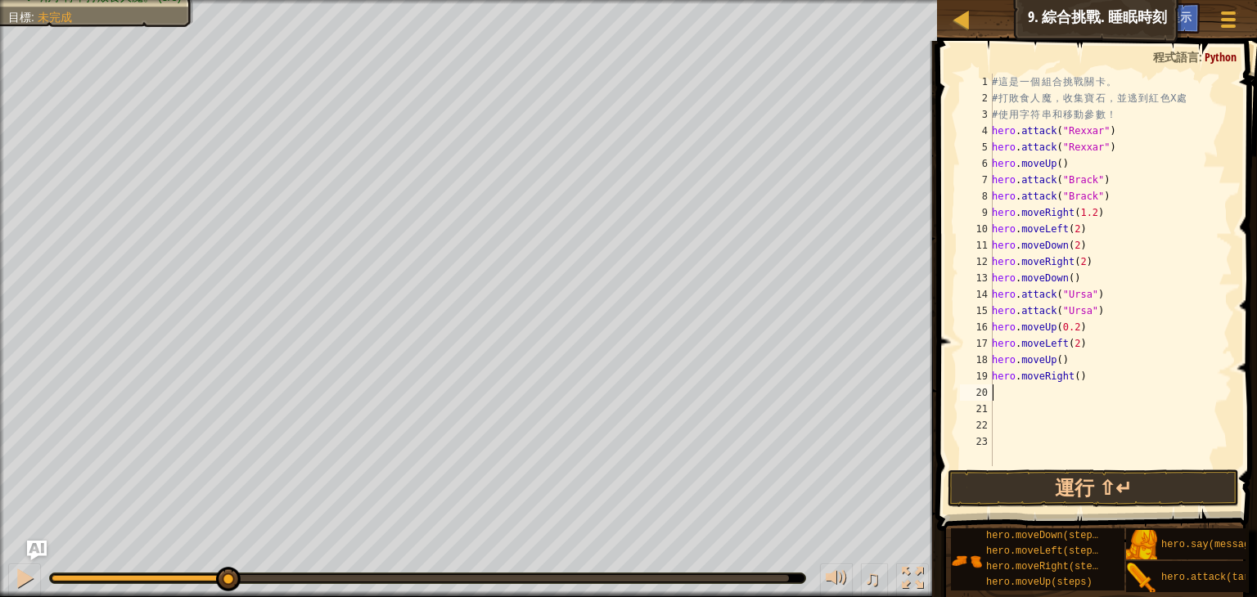
click at [1074, 384] on div "# 這 是 一 個 組 合 挑 戰 關 卡 。 # 打 敗 食 人 魔 ， 收 集 寶 石 ， 並 逃 到 紅 色 X 處 # 使 用 字 符 串 和 移 動…" at bounding box center [1111, 287] width 244 height 426
click at [1093, 477] on button "運行 ⇧↵" at bounding box center [1093, 489] width 291 height 38
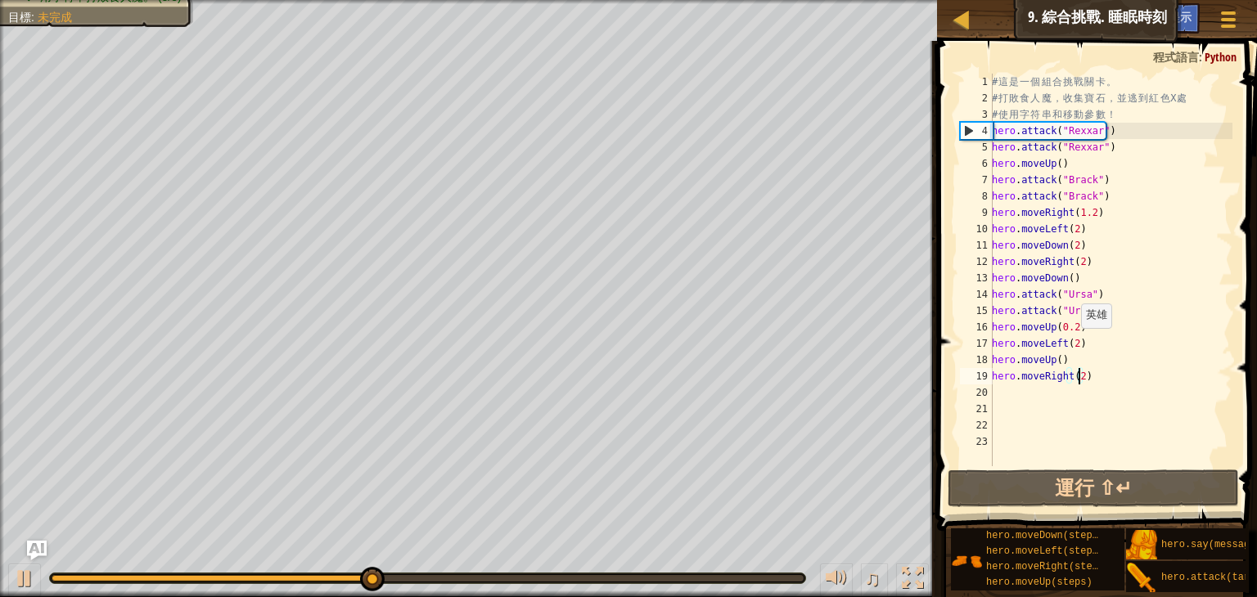
click at [1072, 345] on div "# 這 是 一 個 組 合 挑 戰 關 卡 。 # 打 敗 食 人 魔 ， 收 集 寶 石 ， 並 逃 到 紅 色 X 處 # 使 用 字 符 串 和 移 動…" at bounding box center [1111, 287] width 244 height 426
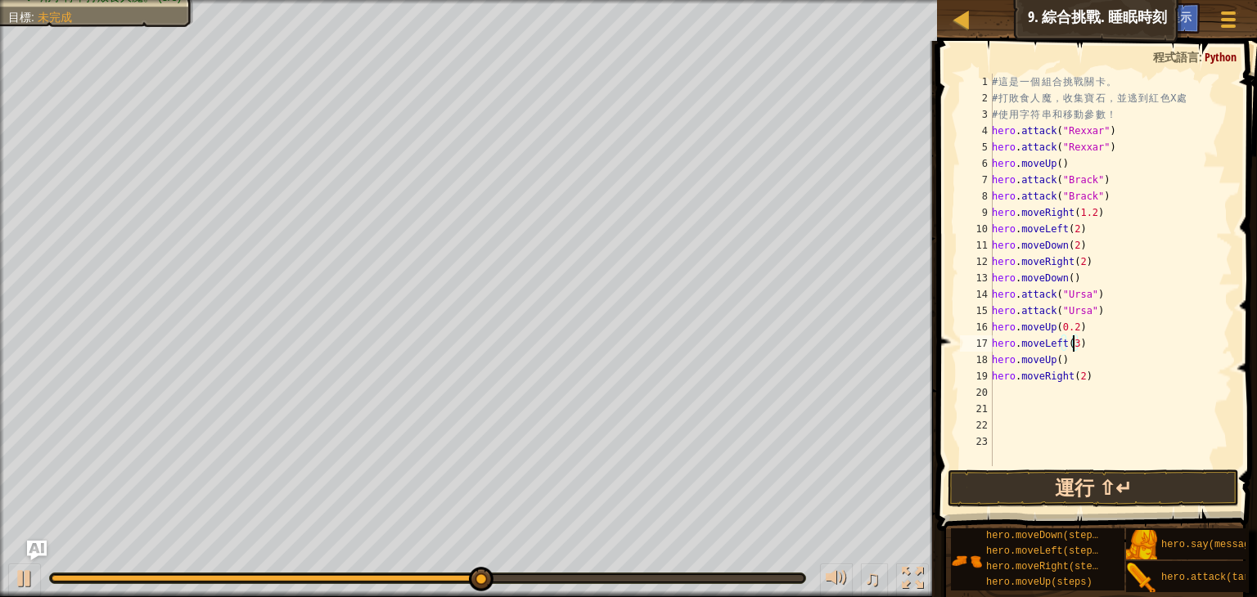
type textarea "hero.moveLeft(3)"
click at [1075, 480] on button "運行 ⇧↵" at bounding box center [1093, 489] width 291 height 38
